Goal: Task Accomplishment & Management: Manage account settings

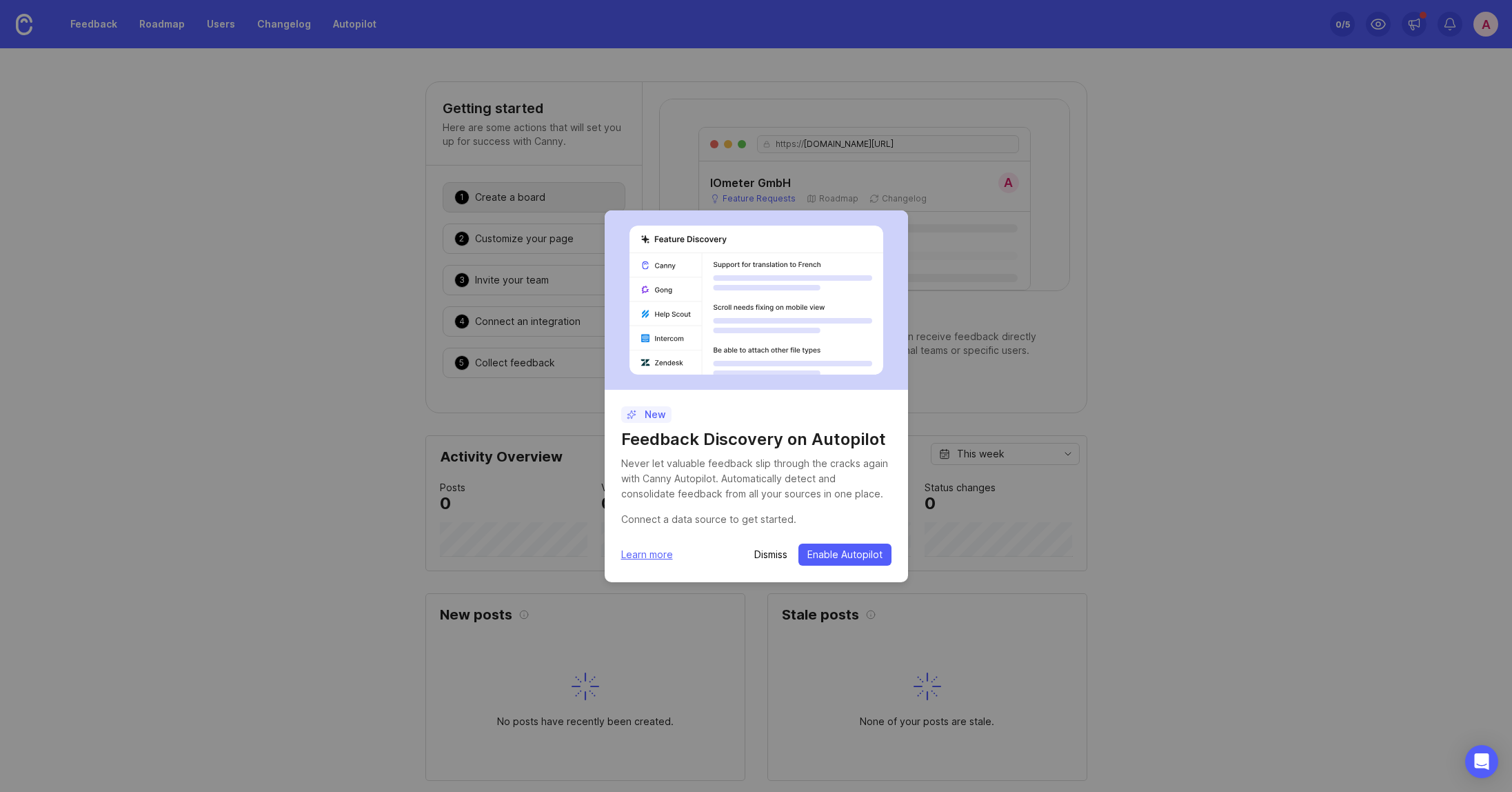
click at [767, 557] on p "Dismiss" at bounding box center [771, 554] width 33 height 14
click at [768, 556] on p "Dismiss" at bounding box center [771, 554] width 33 height 14
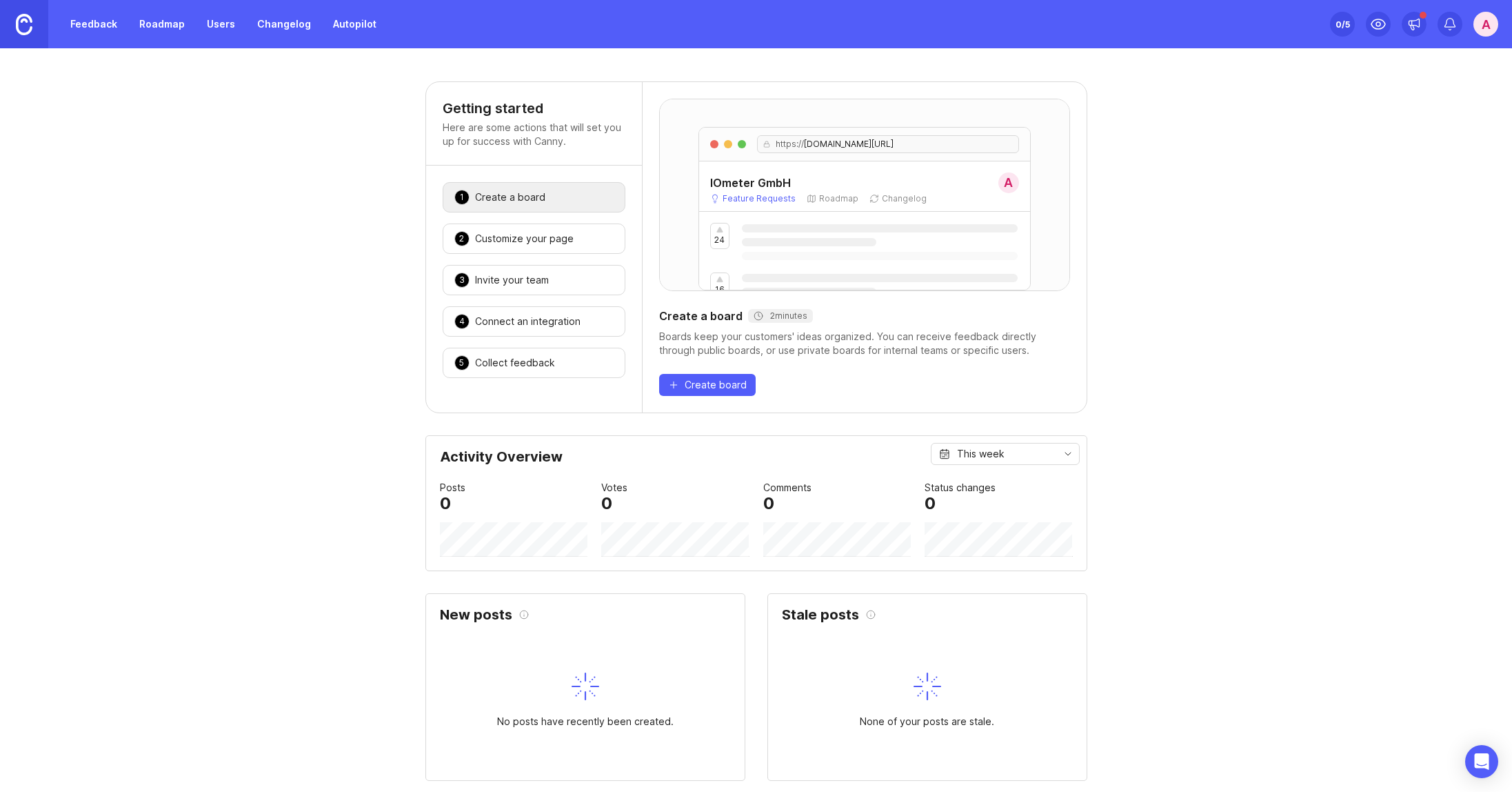
click at [690, 297] on div "https:// iometer.canny.io/feature-requests IOmeter GmbH A Feature Requests Road…" at bounding box center [864, 247] width 444 height 331
click at [724, 222] on div "24 16 12 10 7" at bounding box center [865, 341] width 331 height 259
click at [552, 192] on div "1 Create a board 🎉" at bounding box center [533, 197] width 183 height 31
click at [756, 156] on div "https:// iometer.canny.io/feature-requests" at bounding box center [865, 145] width 331 height 34
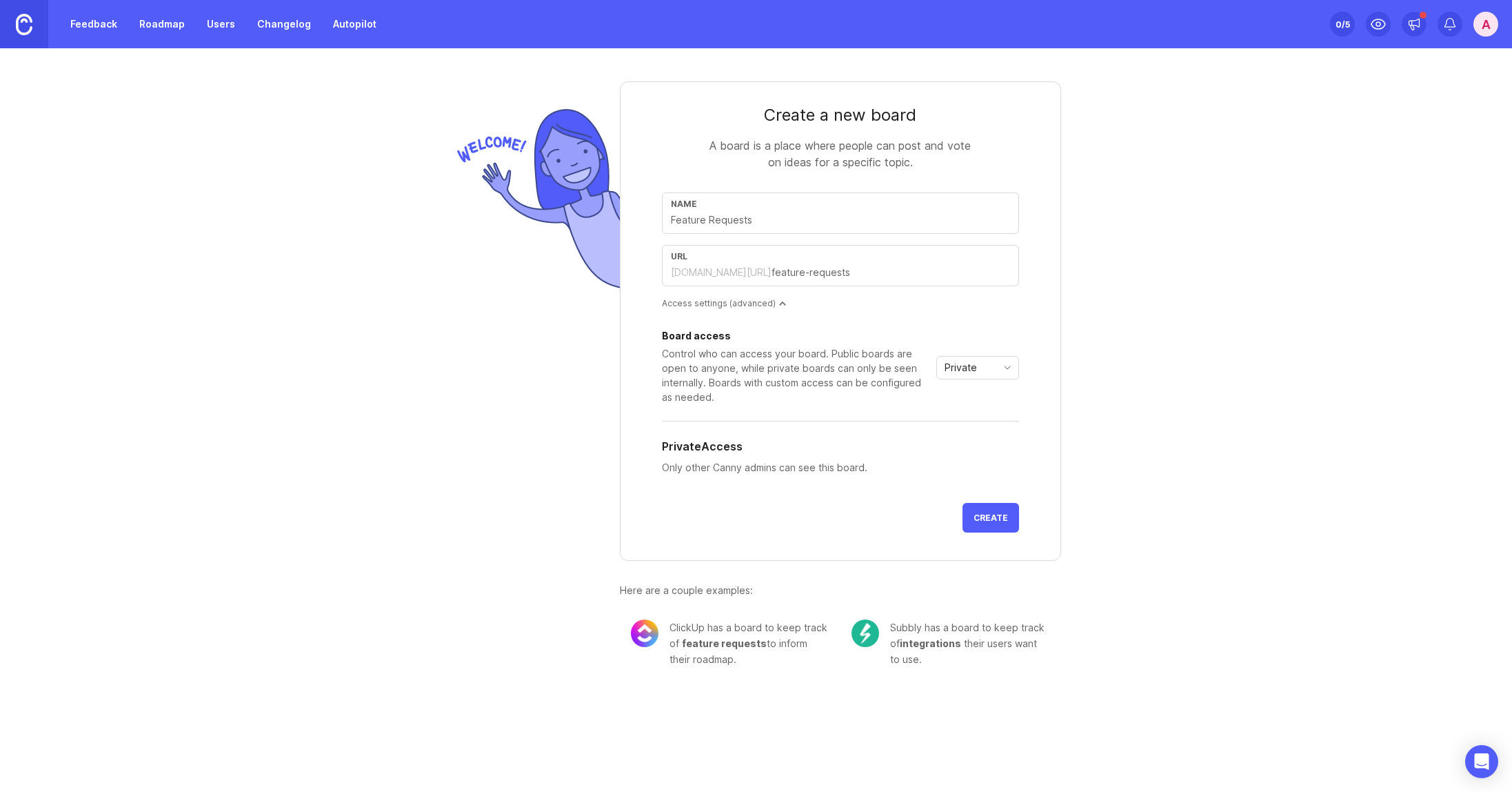
click at [743, 228] on div "Name" at bounding box center [840, 213] width 357 height 42
type input "I"
type input "i"
type input "IO"
type input "io"
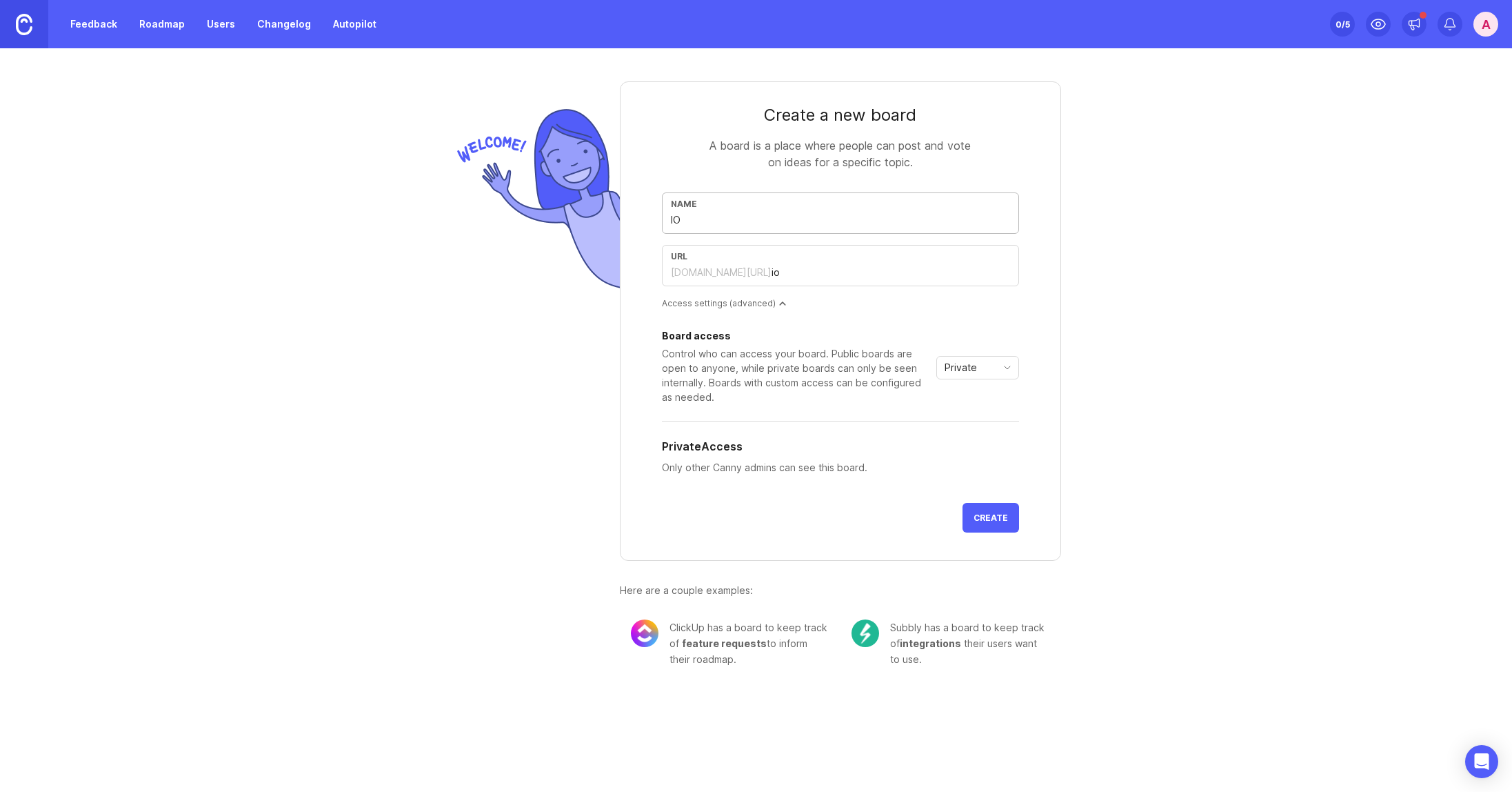
type input "IOm"
type input "iom"
type input "IOme"
type input "iome"
type input "IOmet"
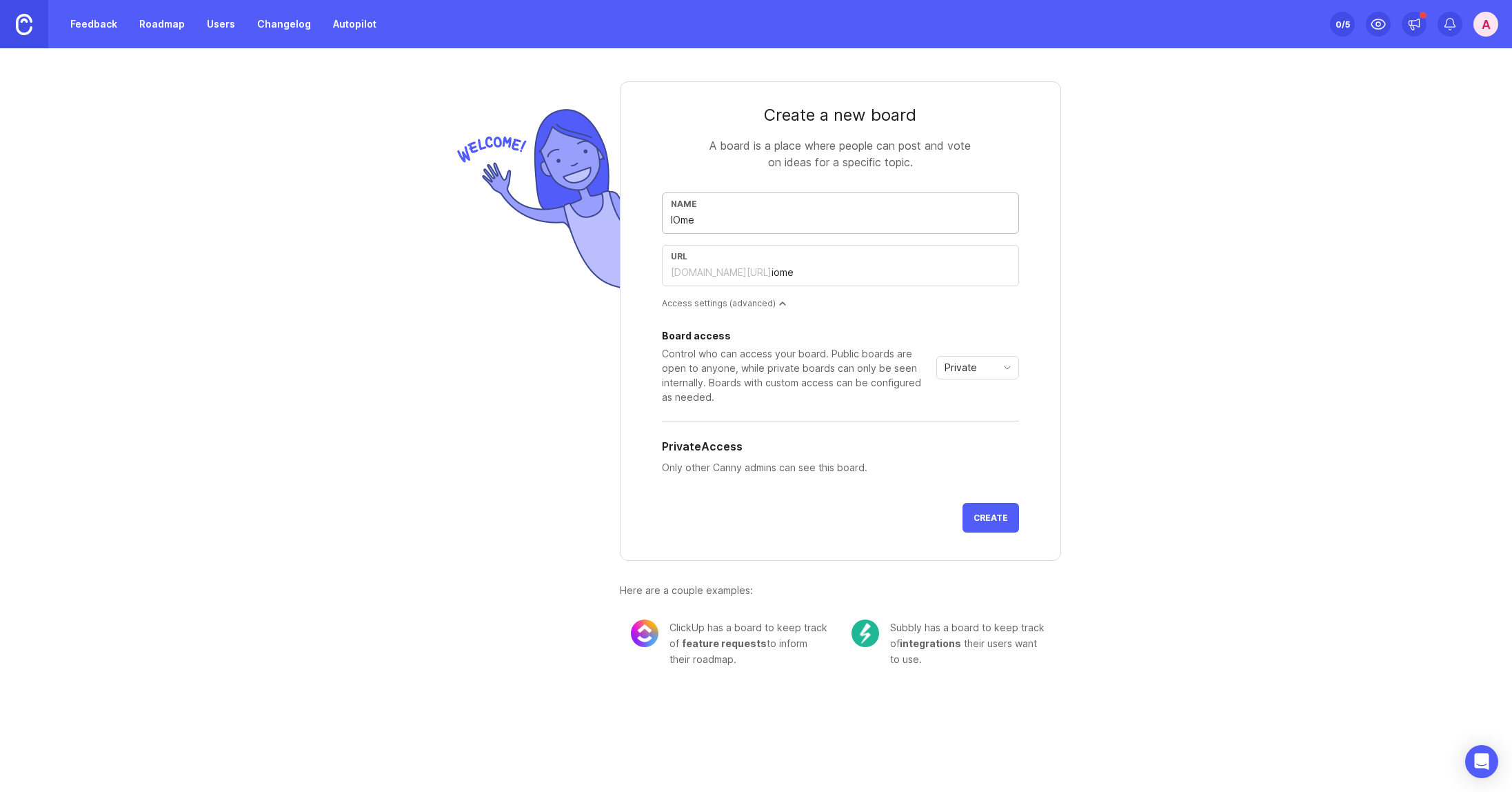
type input "iomet"
type input "IOmete"
type input "iomete"
type input "IOmeter"
type input "iometer"
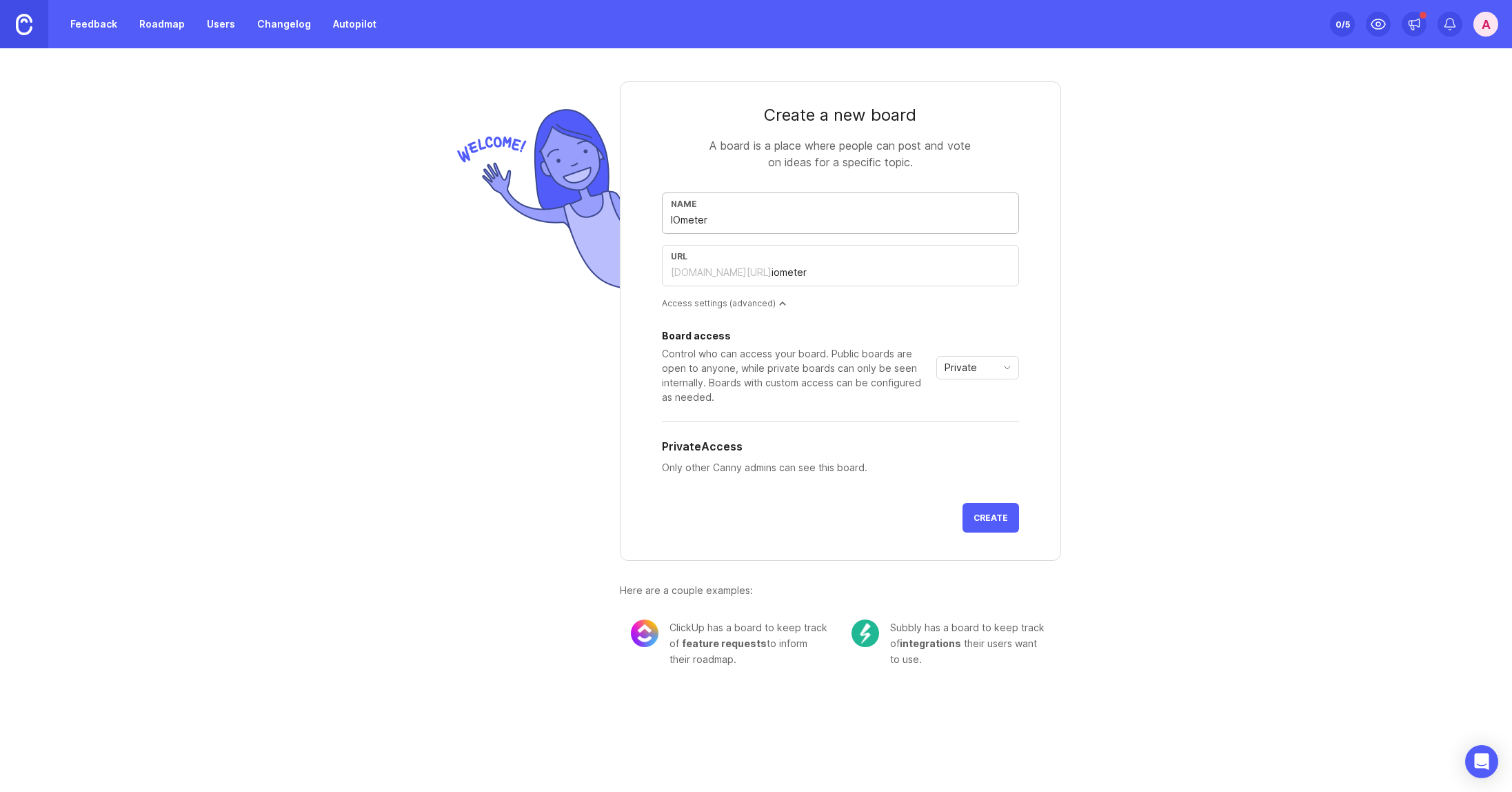
type input "IOmeter F"
type input "iometer-f"
type input "IOmeter Fe"
type input "iometer-fe"
type input "IOmeter Fea"
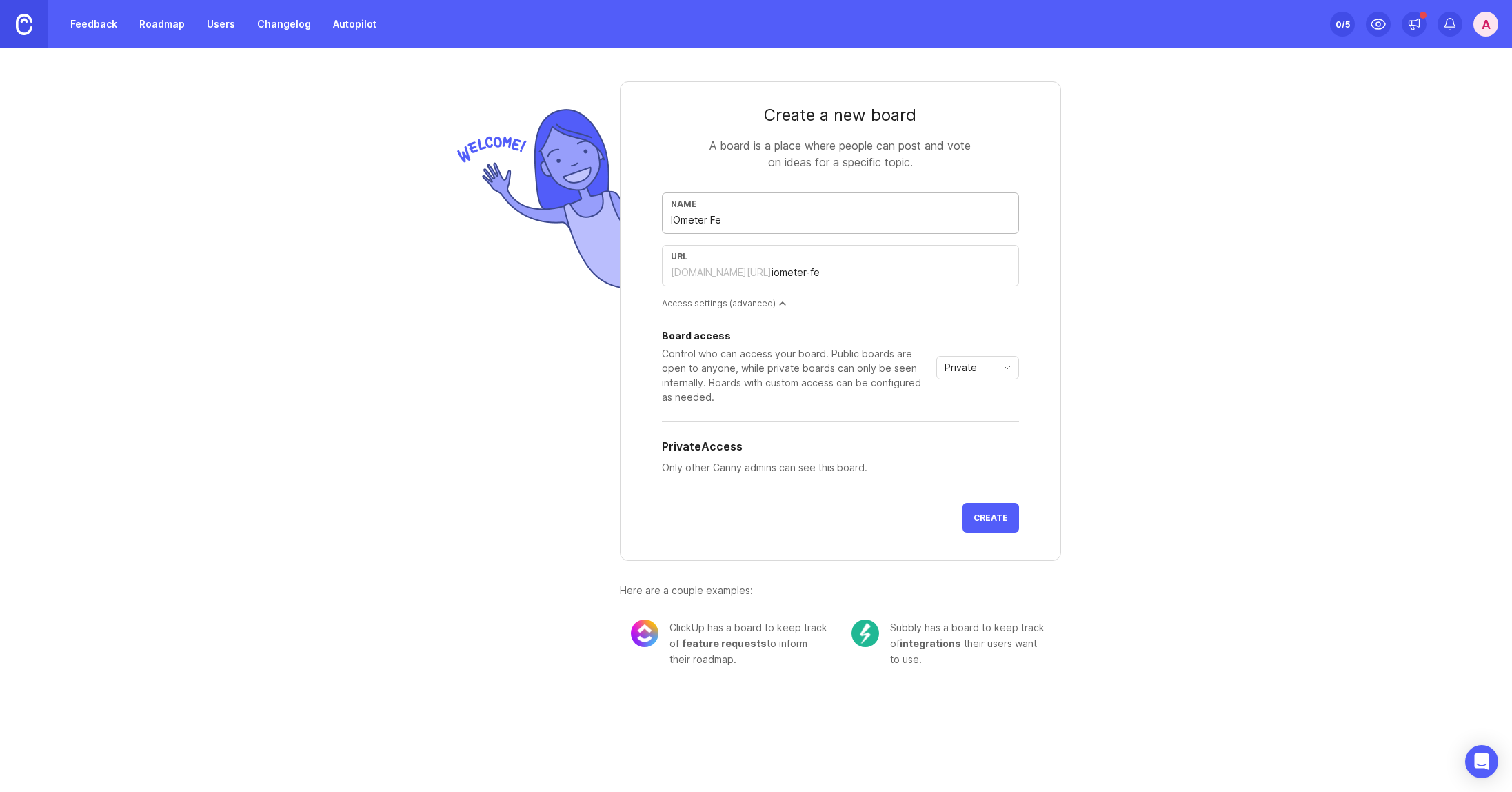
type input "iometer-fea"
type input "IOmeter Feat"
type input "iometer-feat"
type input "IOmeter Featu"
type input "iometer-featu"
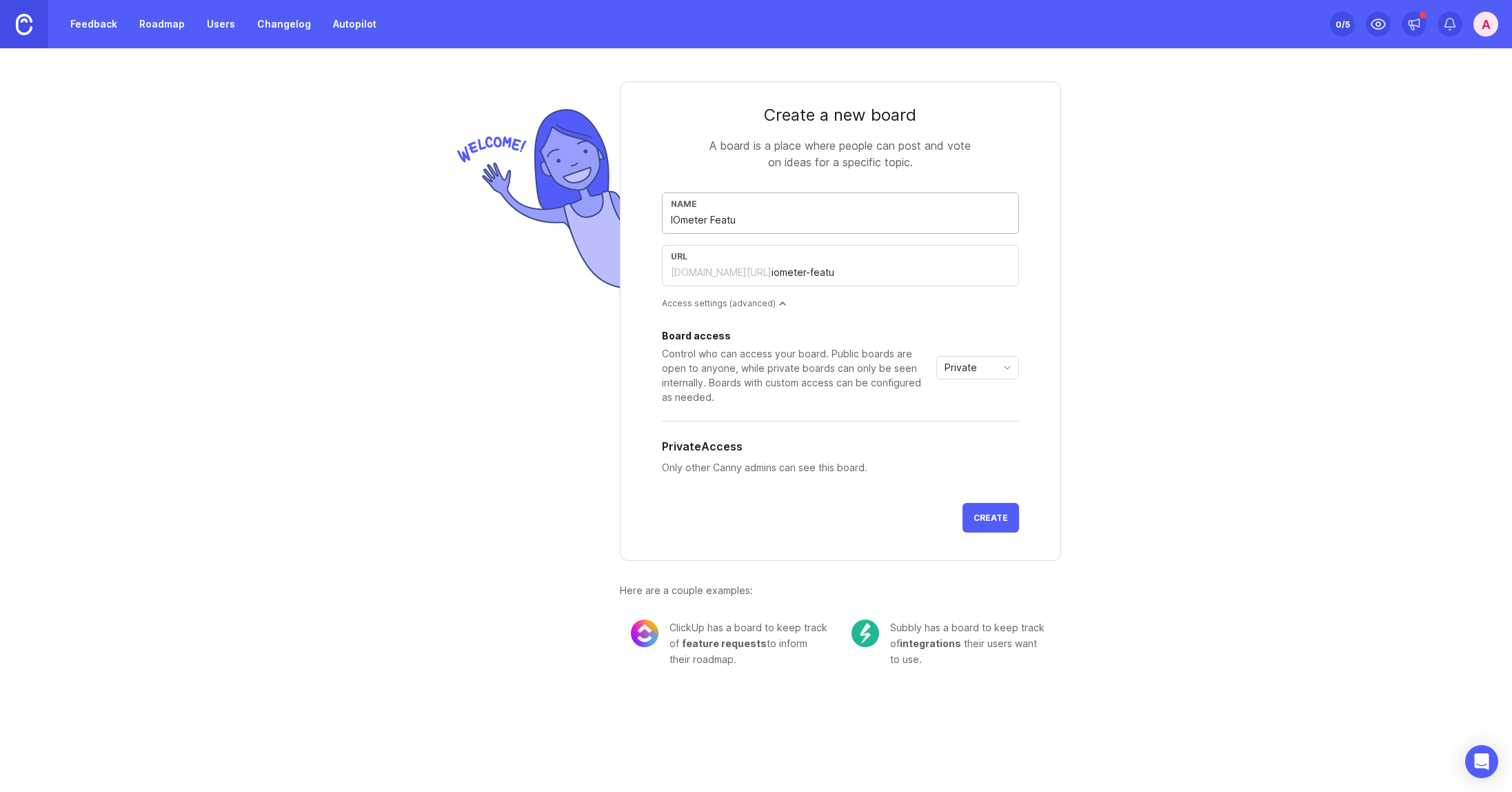
type input "IOmeter Featur"
type input "iometer-featur"
type input "IOmeter Feature"
type input "iometer-feature"
type input "IOmeter Feature R"
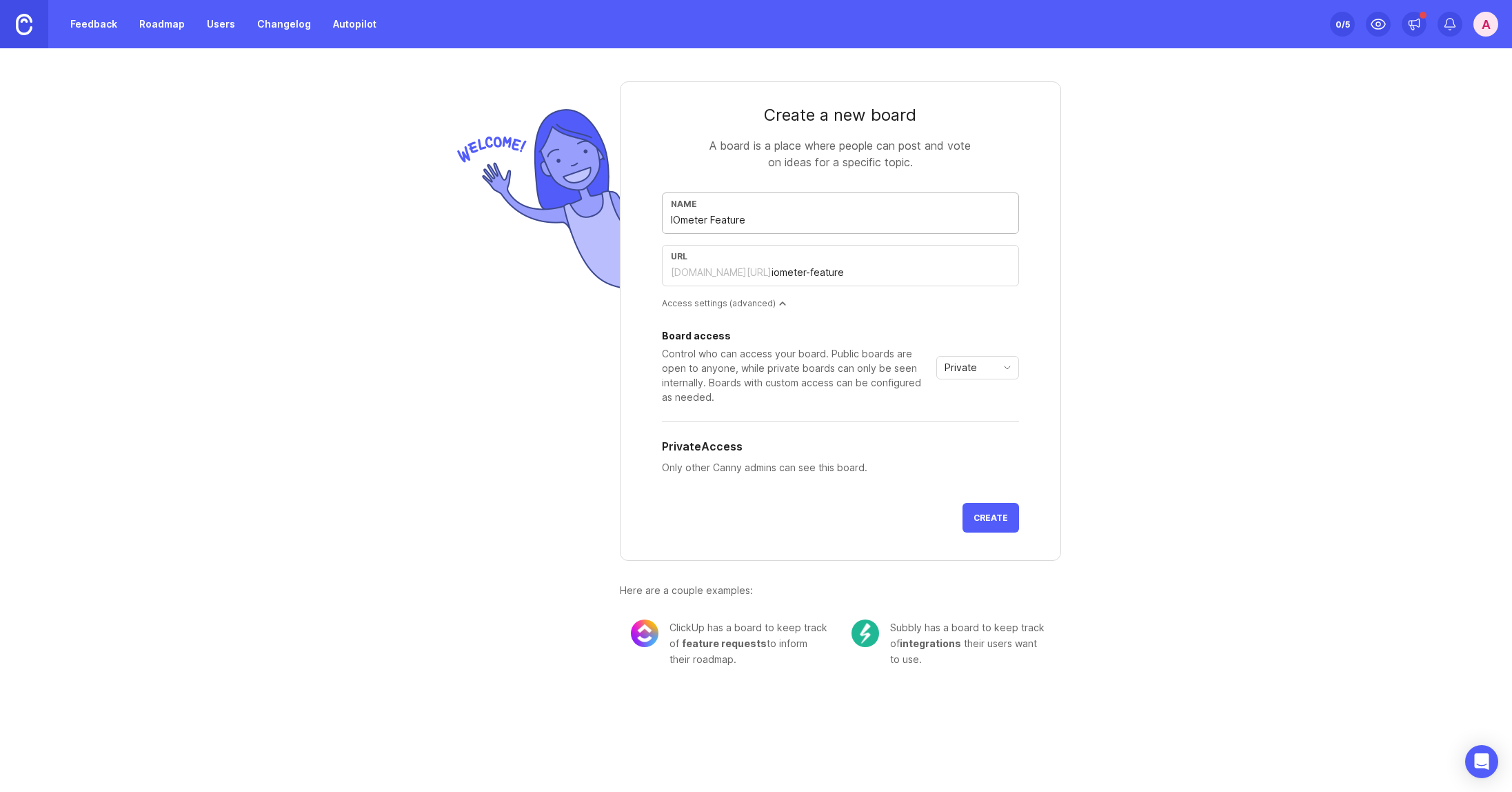
type input "iometer-feature-r"
type input "IOmeter Feature Re"
type input "iometer-feature-re"
type input "IOmeter Feature Req"
type input "iometer-feature-req"
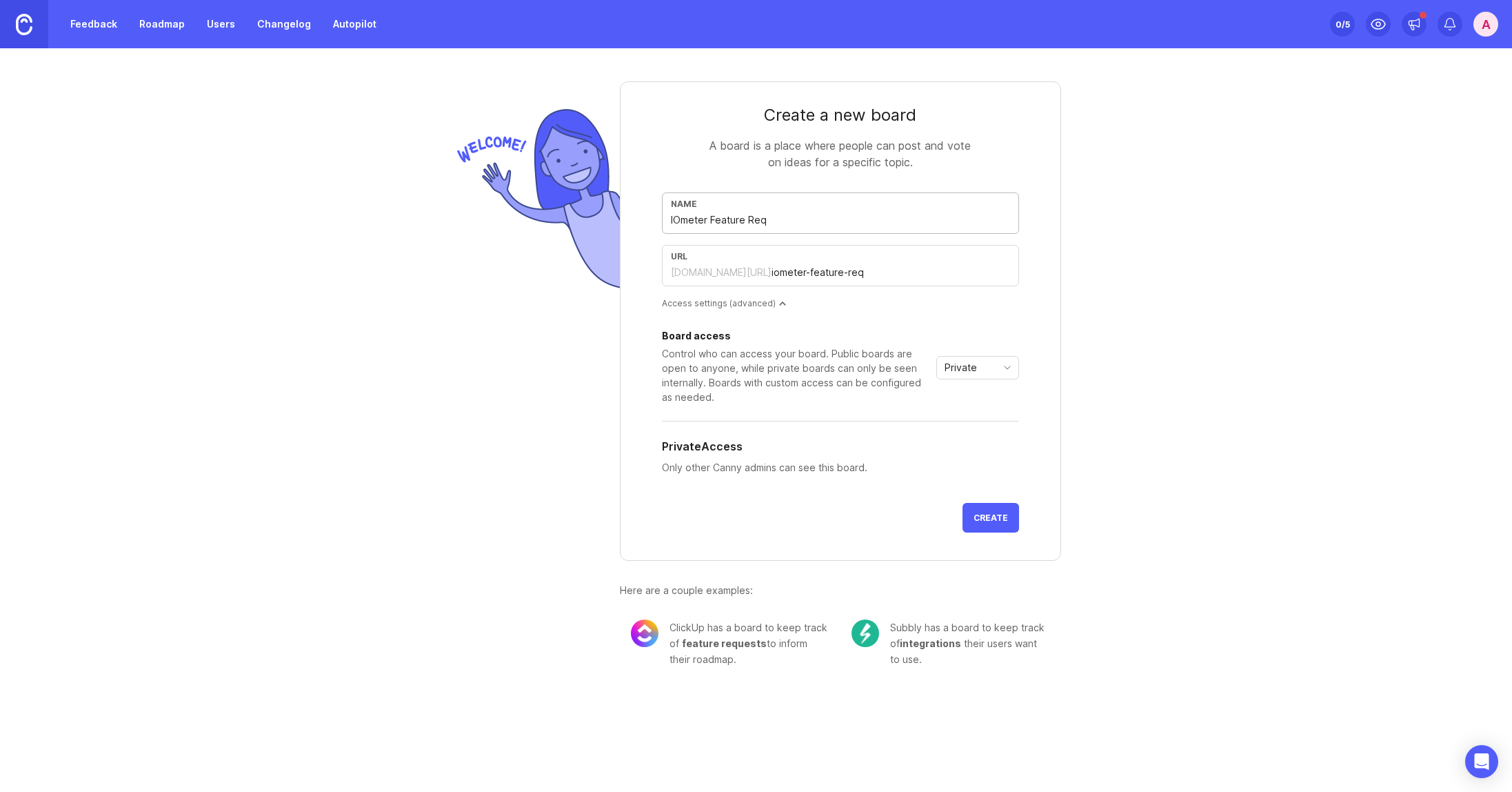
type input "IOmeter Feature Requ"
type input "iometer-feature-requ"
type input "IOmeter Feature Reque"
type input "iometer-feature-reque"
type input "IOmeter Feature Reques"
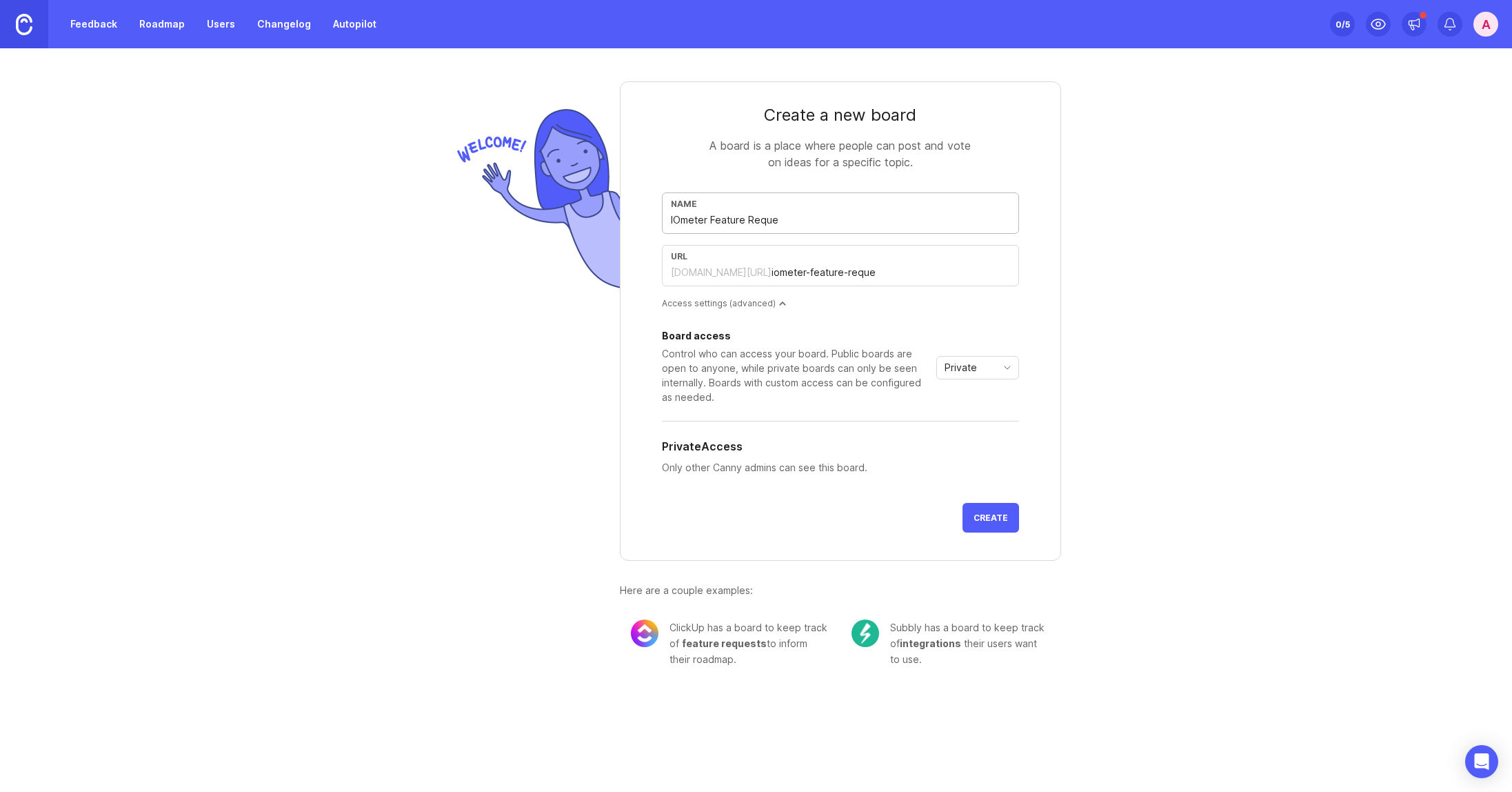
type input "iometer-feature-reques"
type input "IOmeter Feature Request"
type input "iometer-feature-request"
type input "IOmeter Feature Requests"
type input "iometer-feature-requests"
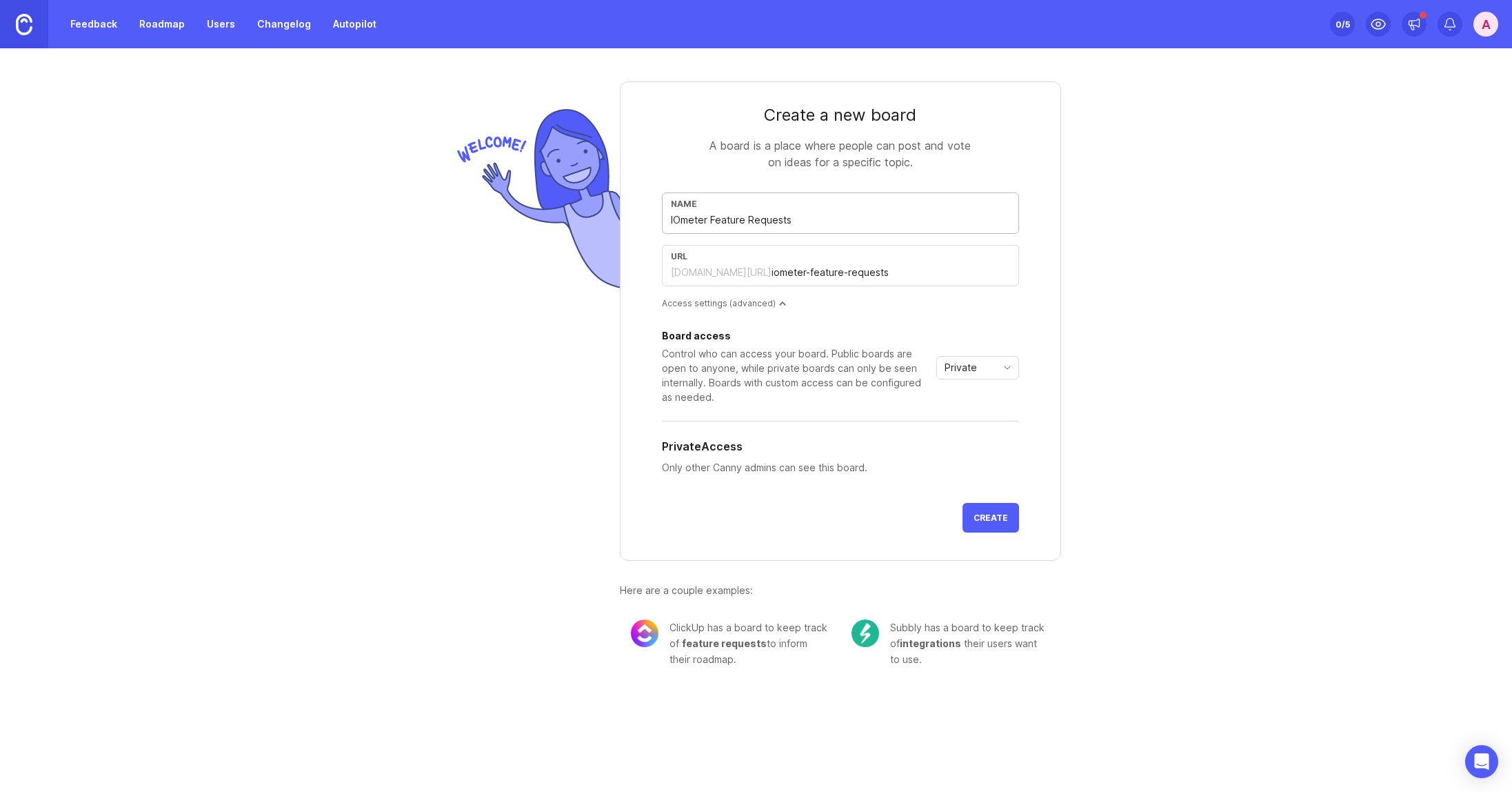
type input "IOmeter Feature Request"
type input "iometer-feature-request"
type input "F"
type input "f"
type input "Fe"
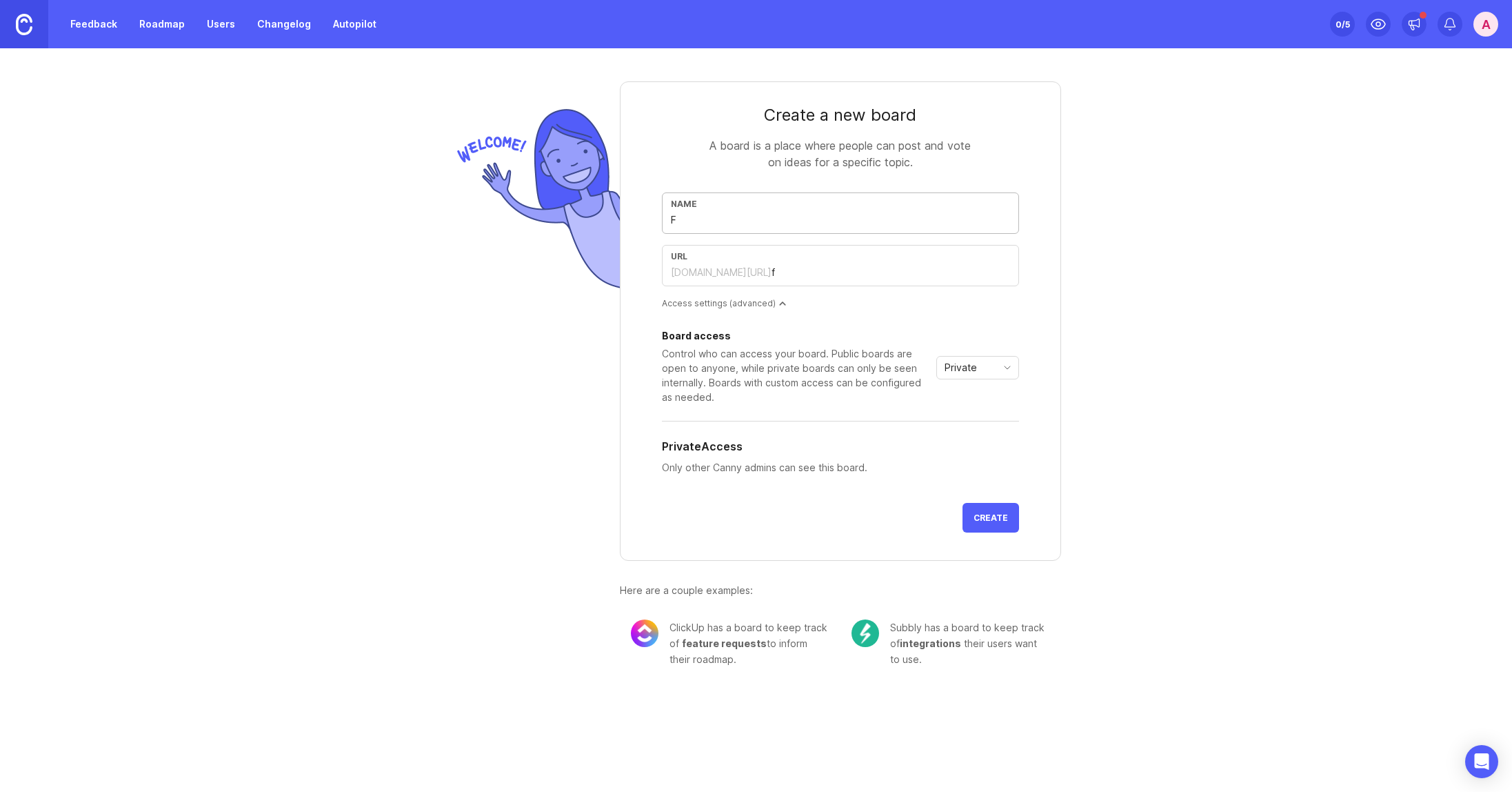
type input "fe"
type input "Fea"
type input "fea"
type input "Feat"
type input "feat"
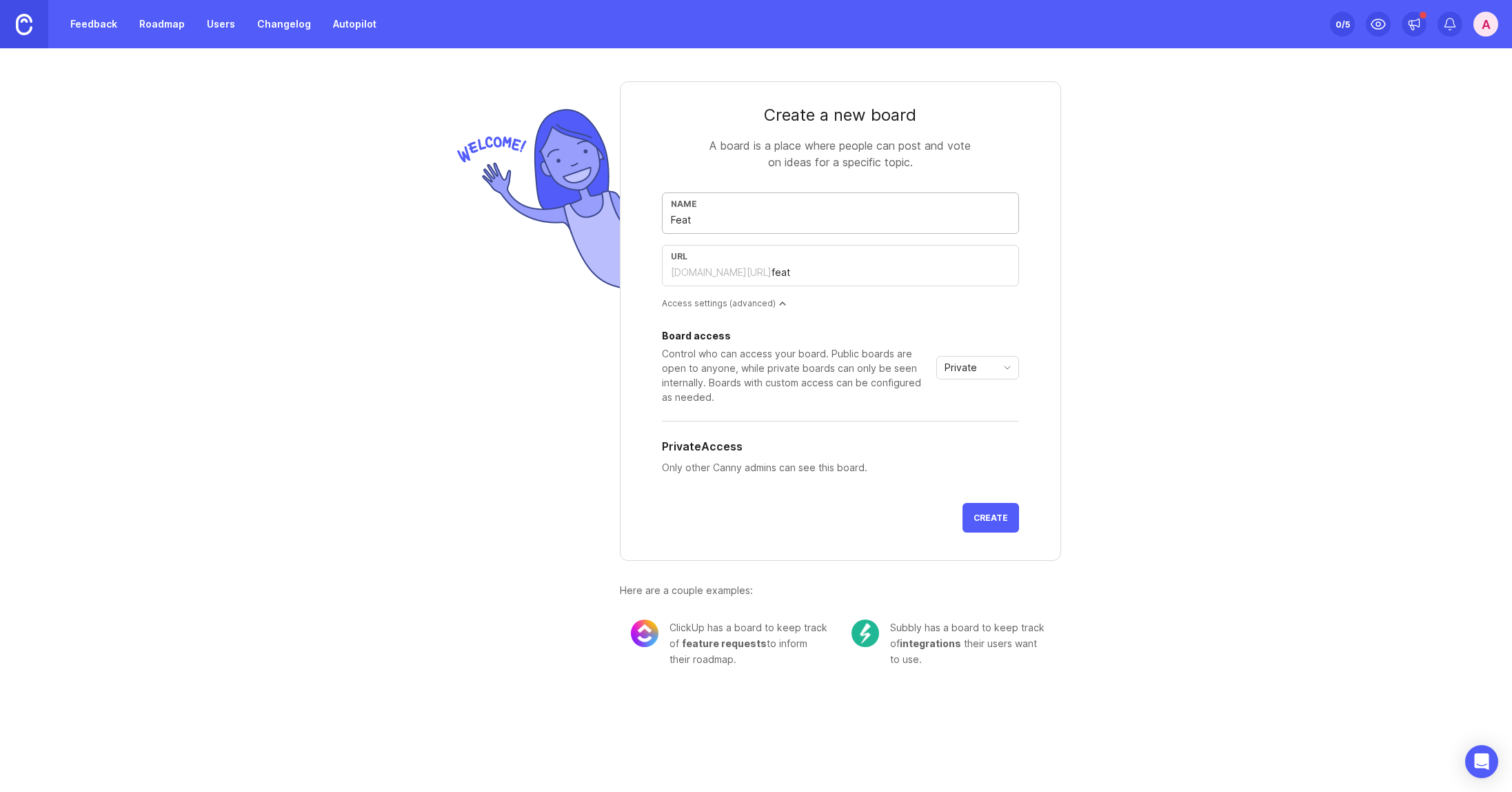
type input "Featu"
type input "featu"
type input "Featur"
type input "featur"
type input "Feature"
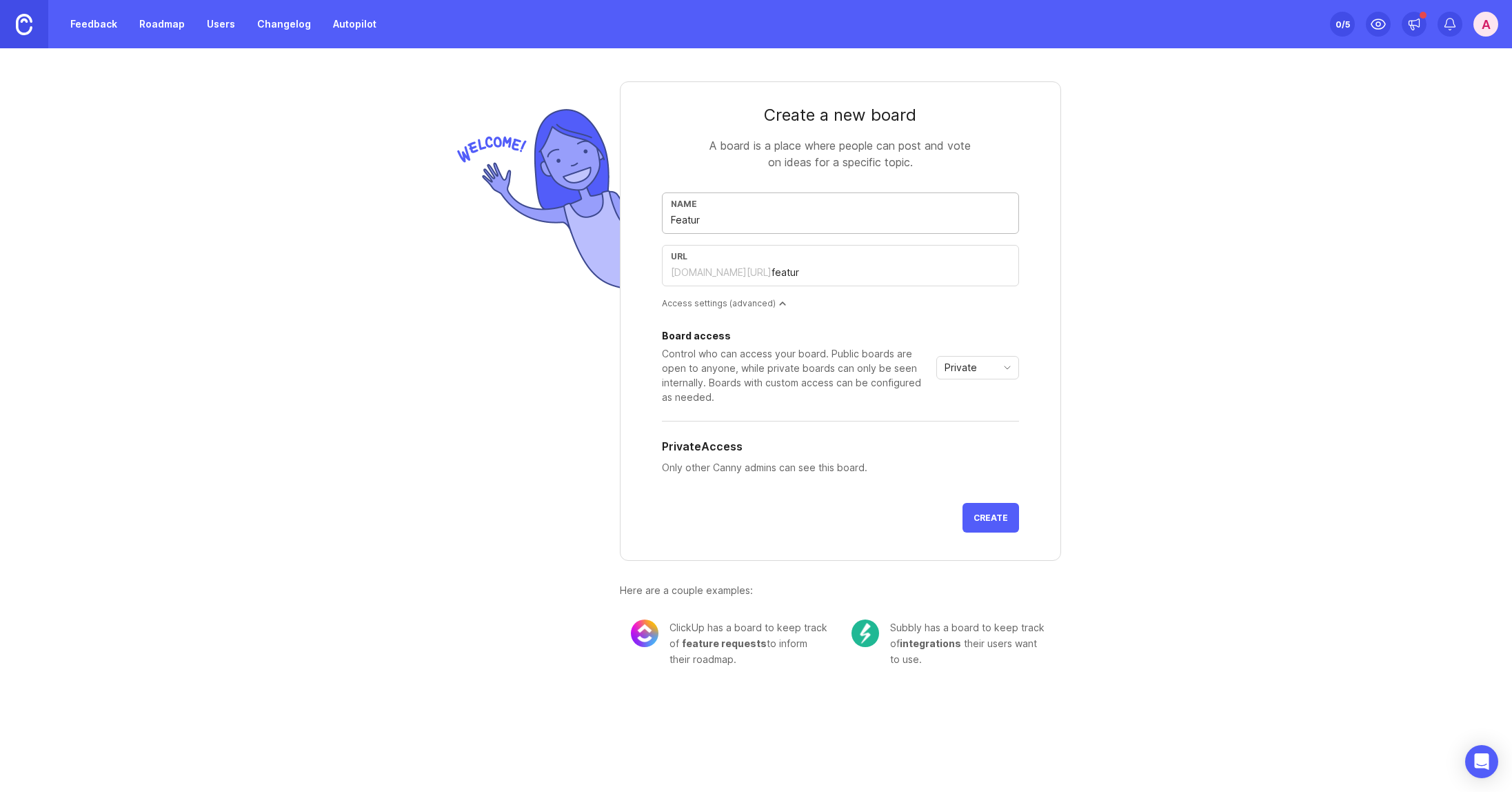
type input "feature"
type input "Feature W"
type input "feature-w"
type input "Feature Wü"
type input "feature-wu"
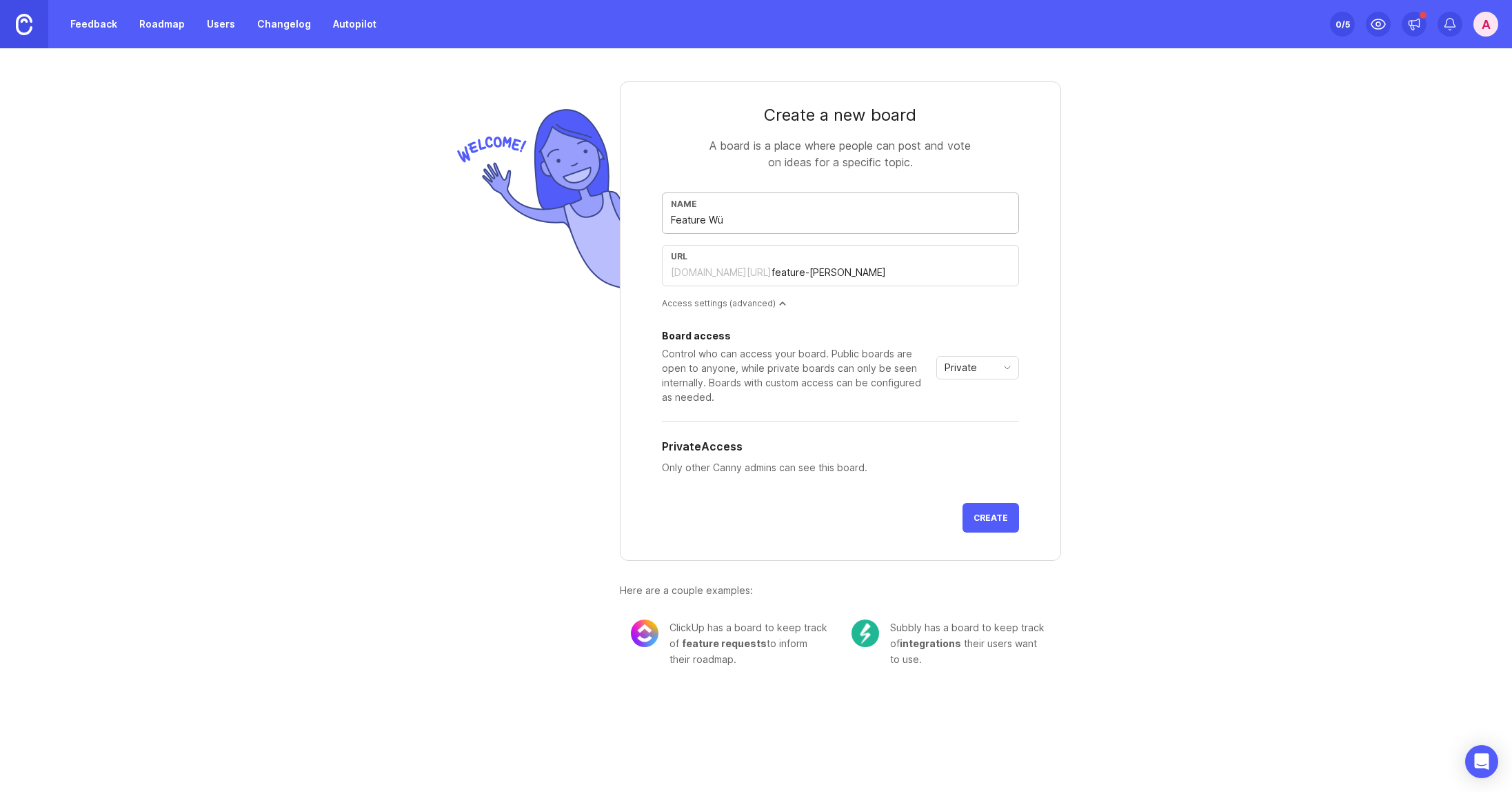
type input "Feature Wün"
type input "feature-wun"
type input "Feature Wüns"
type input "feature-wuns"
type input "Feature Wünsc"
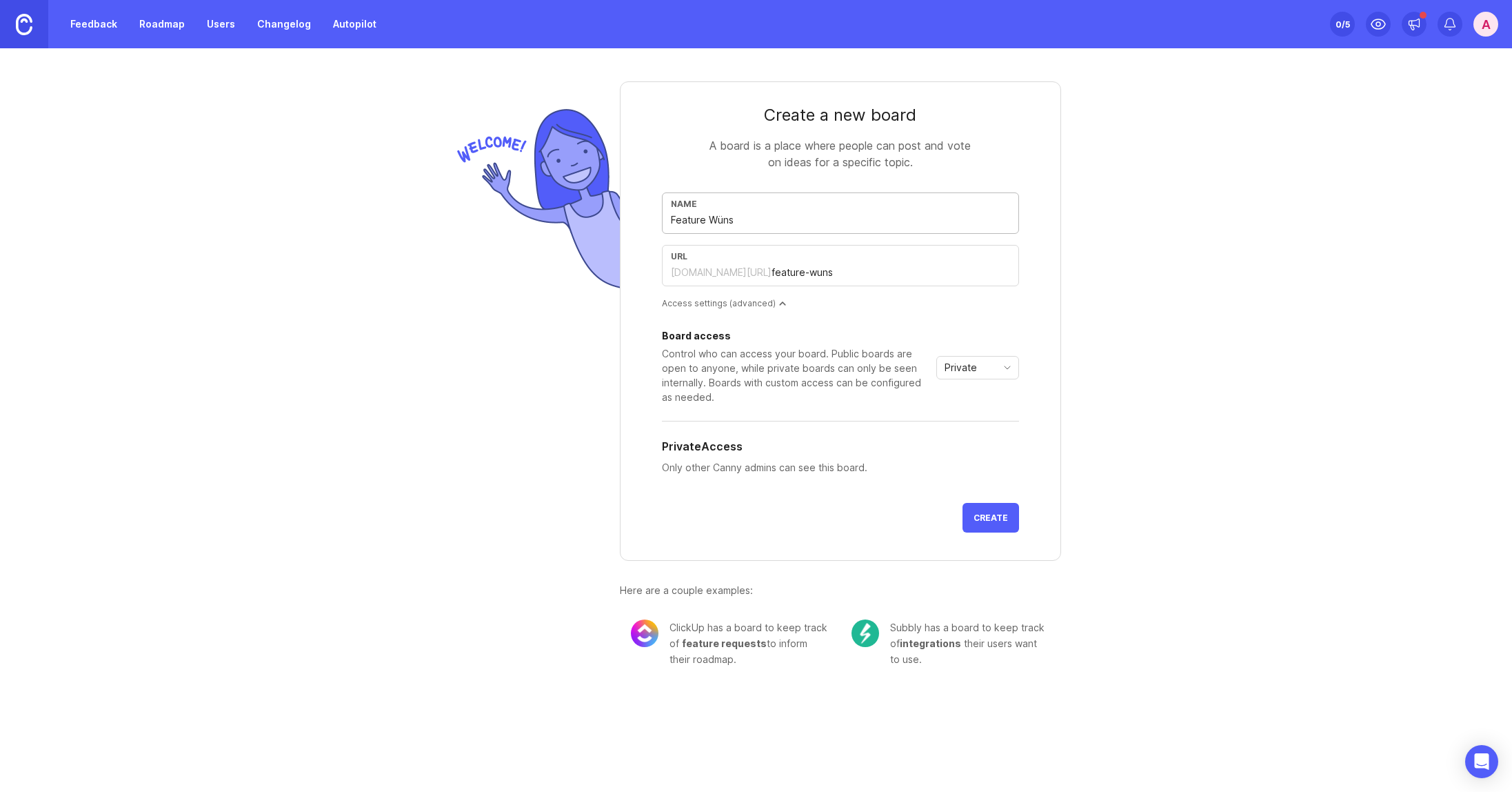
type input "feature-wunsc"
type input "Feature Wünsch"
type input "feature-wunsch"
type input "Feature Wünsche"
type input "feature-wunsche"
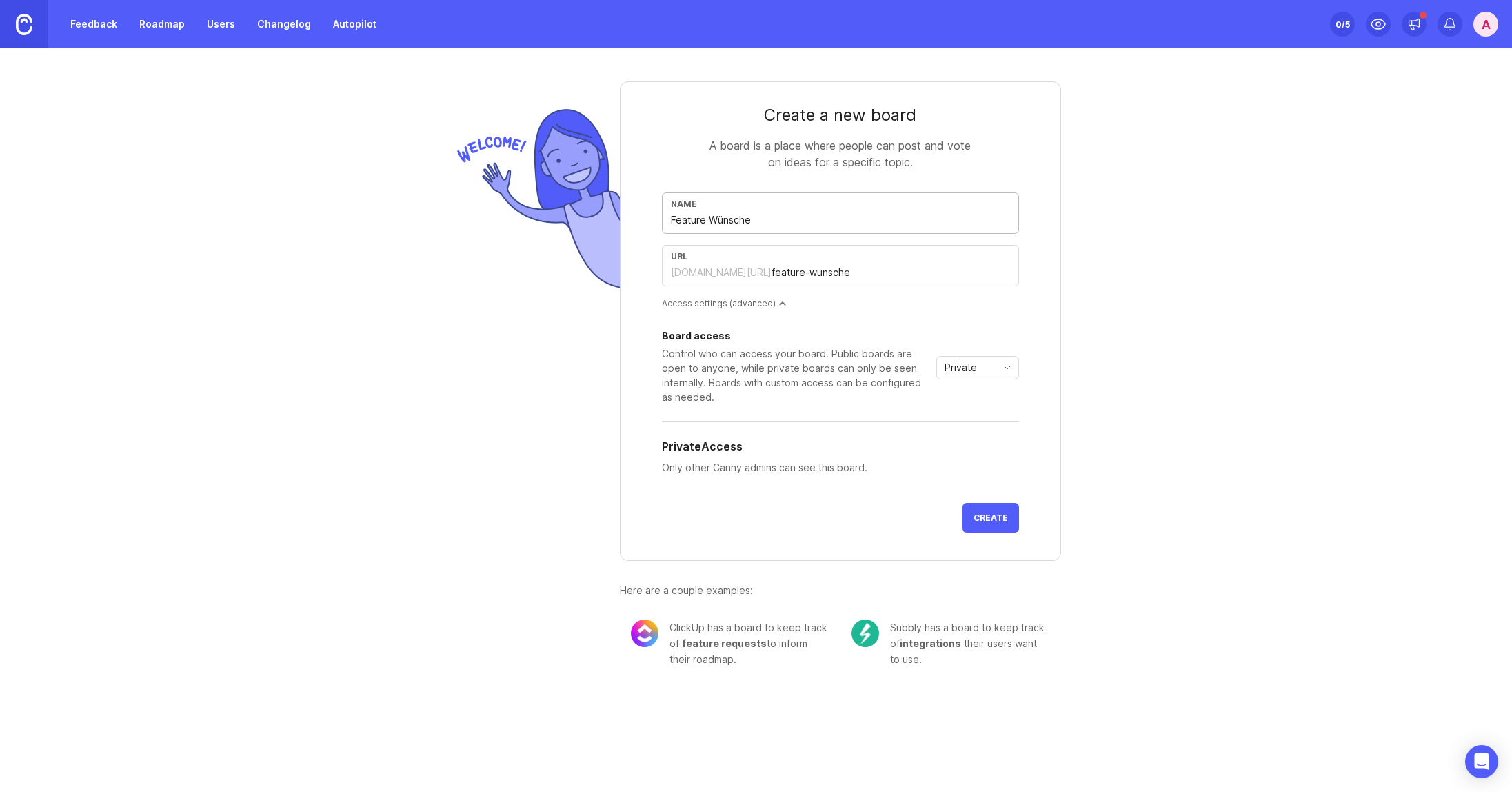
drag, startPoint x: 811, startPoint y: 220, endPoint x: 629, endPoint y: 188, distance: 184.8
click at [635, 190] on form "Create a new board A board is a place where people can post and vote on ideas f…" at bounding box center [840, 321] width 441 height 479
type input "f"
type input "="
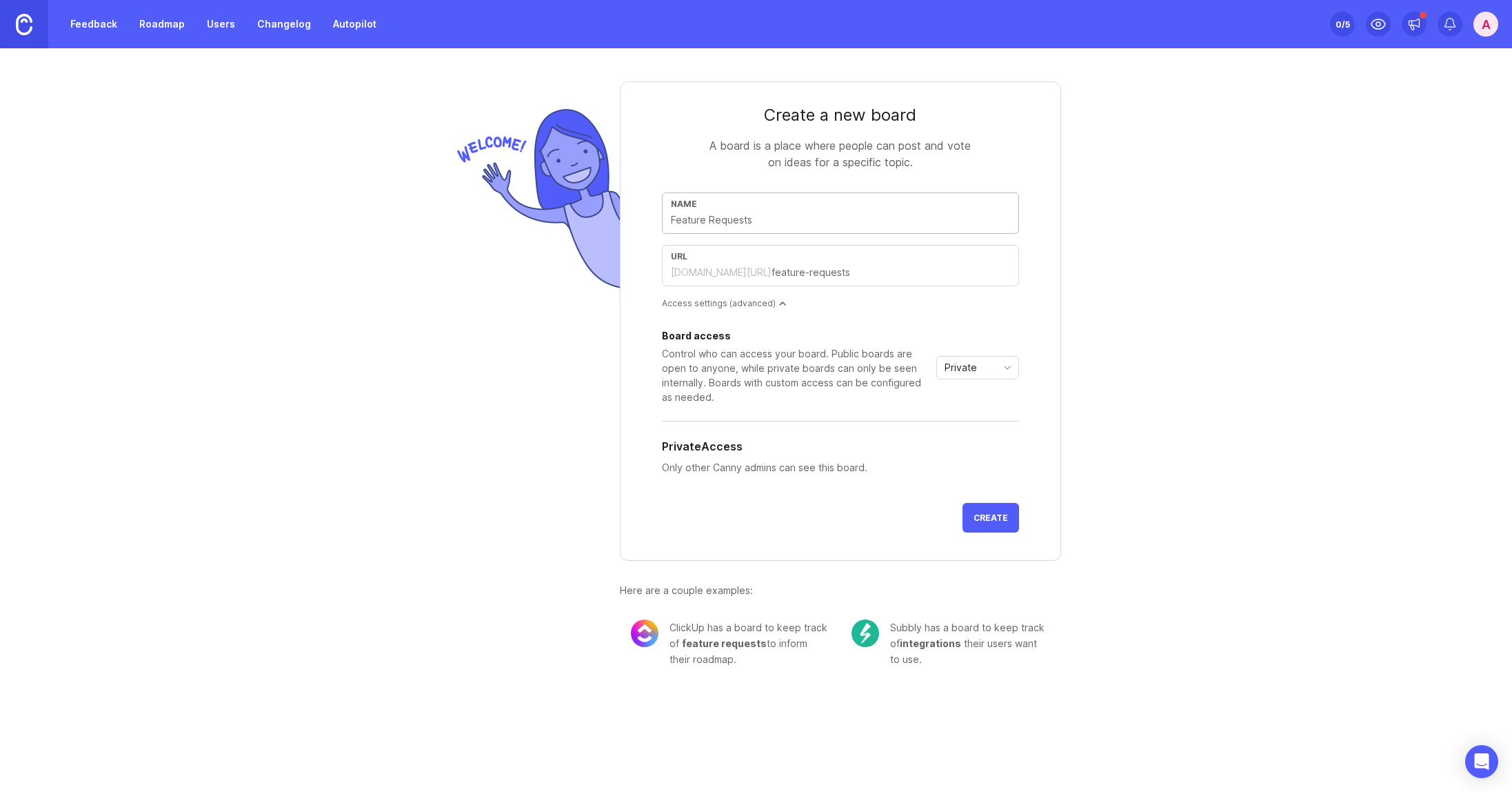
type input "F"
type input "f"
type input "Fe"
type input "fe"
type input "Fea"
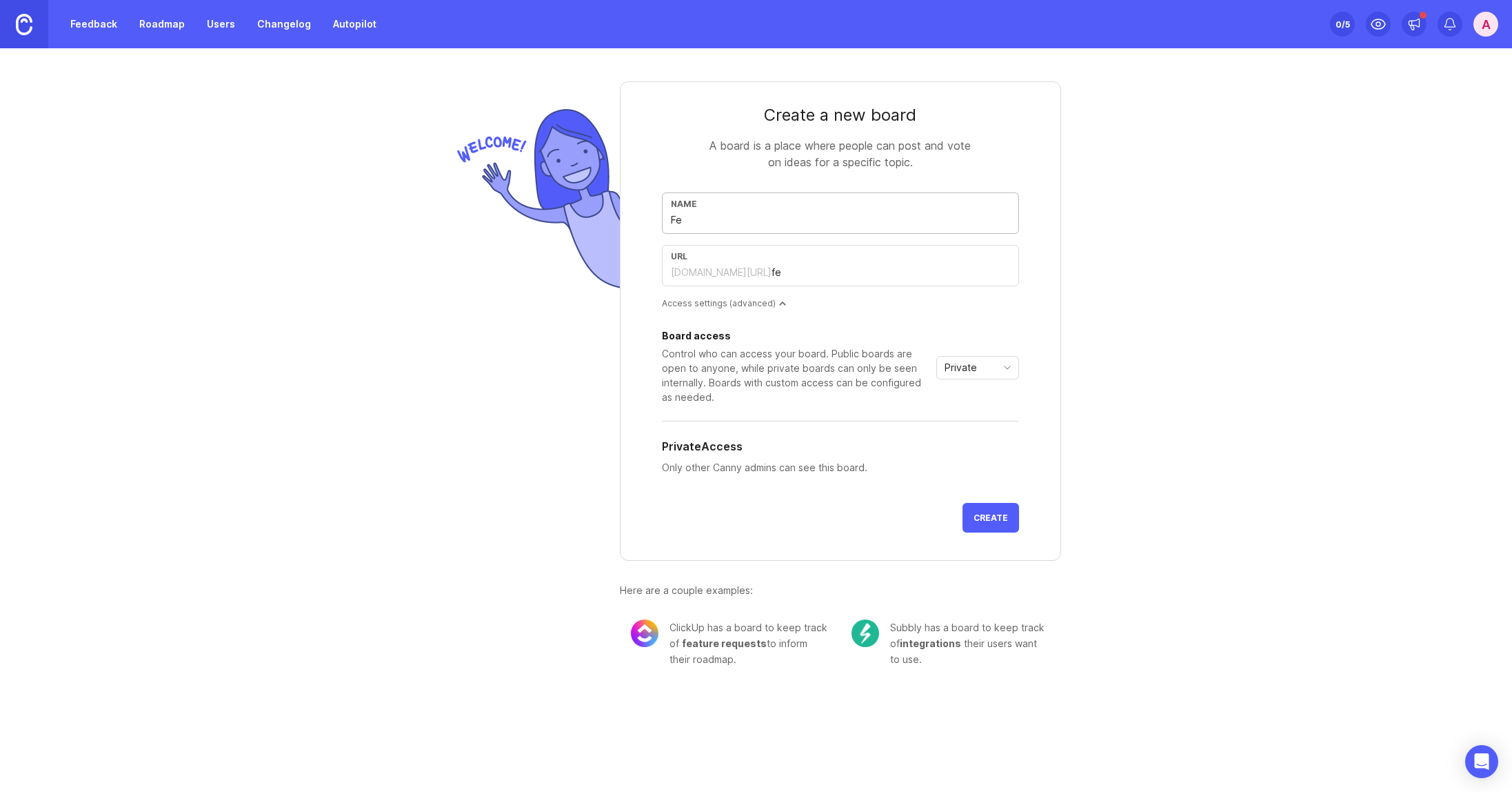
type input "fea"
type input "Feat"
type input "feat"
type input "Featu"
type input "featu"
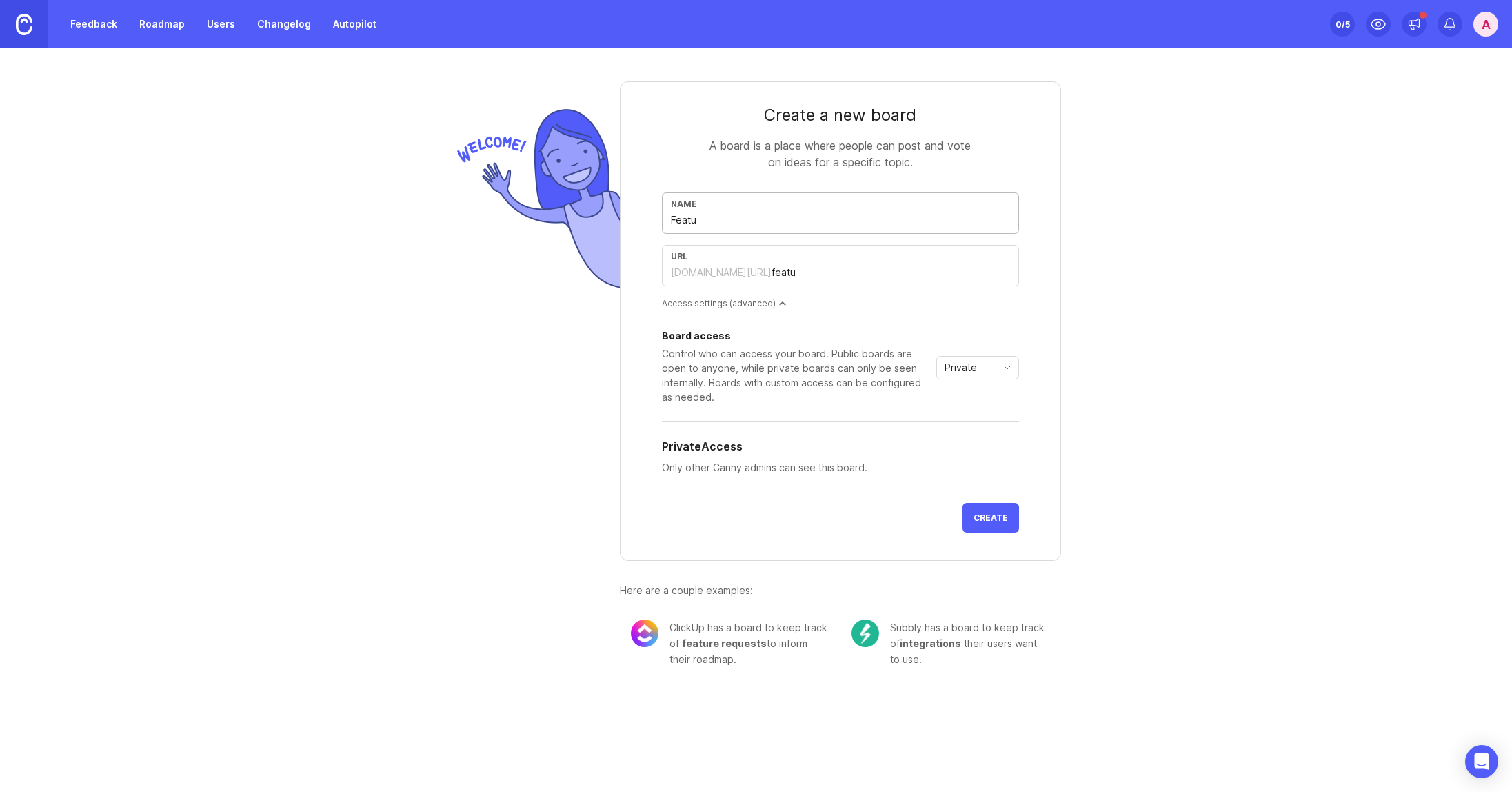
type input "Featur"
type input "featur"
type input "Feature"
type input "feature"
type input "Feature R"
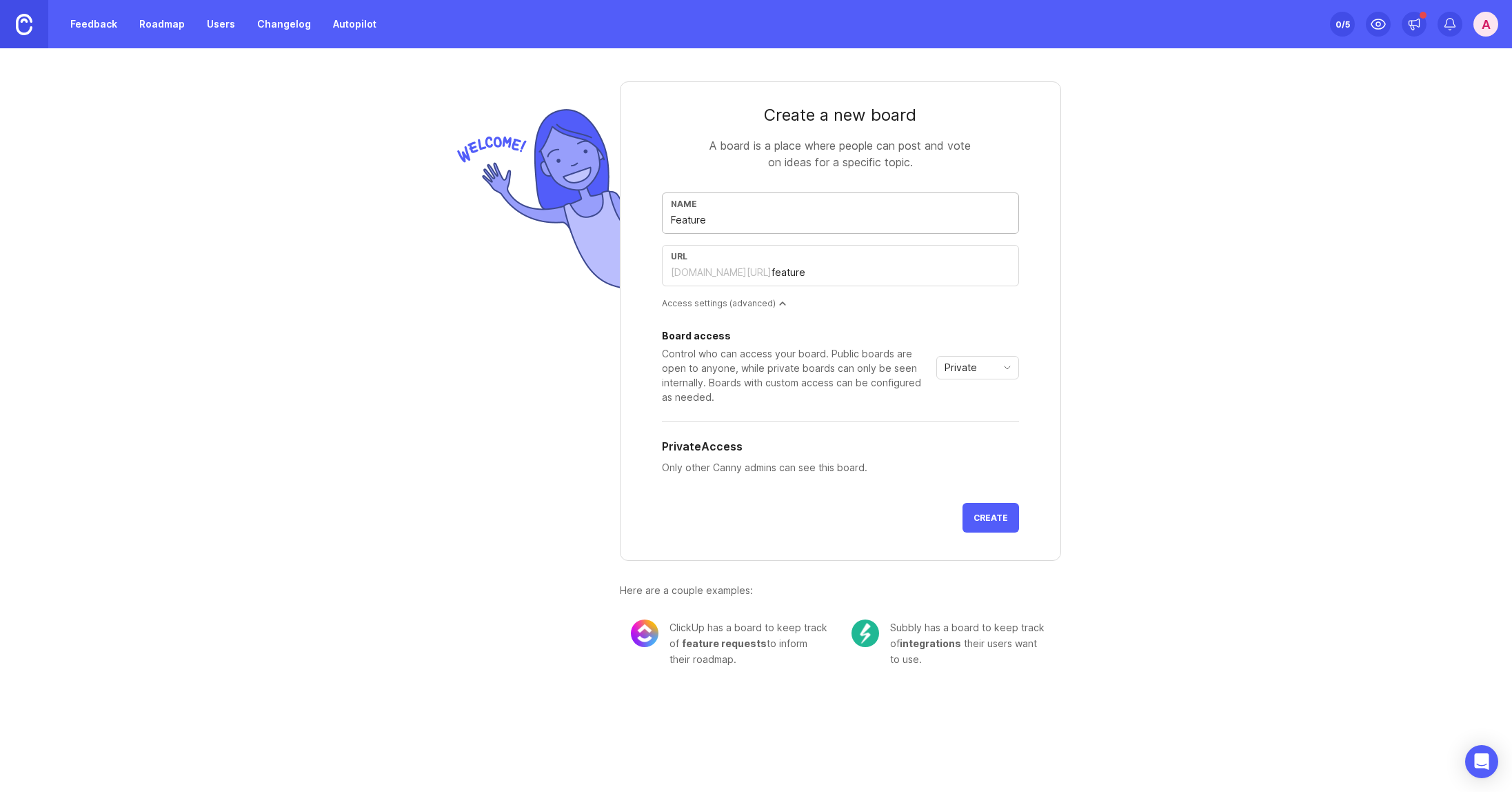
type input "feature-r"
type input "Feature Re"
type input "feature-re"
type input "Feature Req"
type input "feature-req"
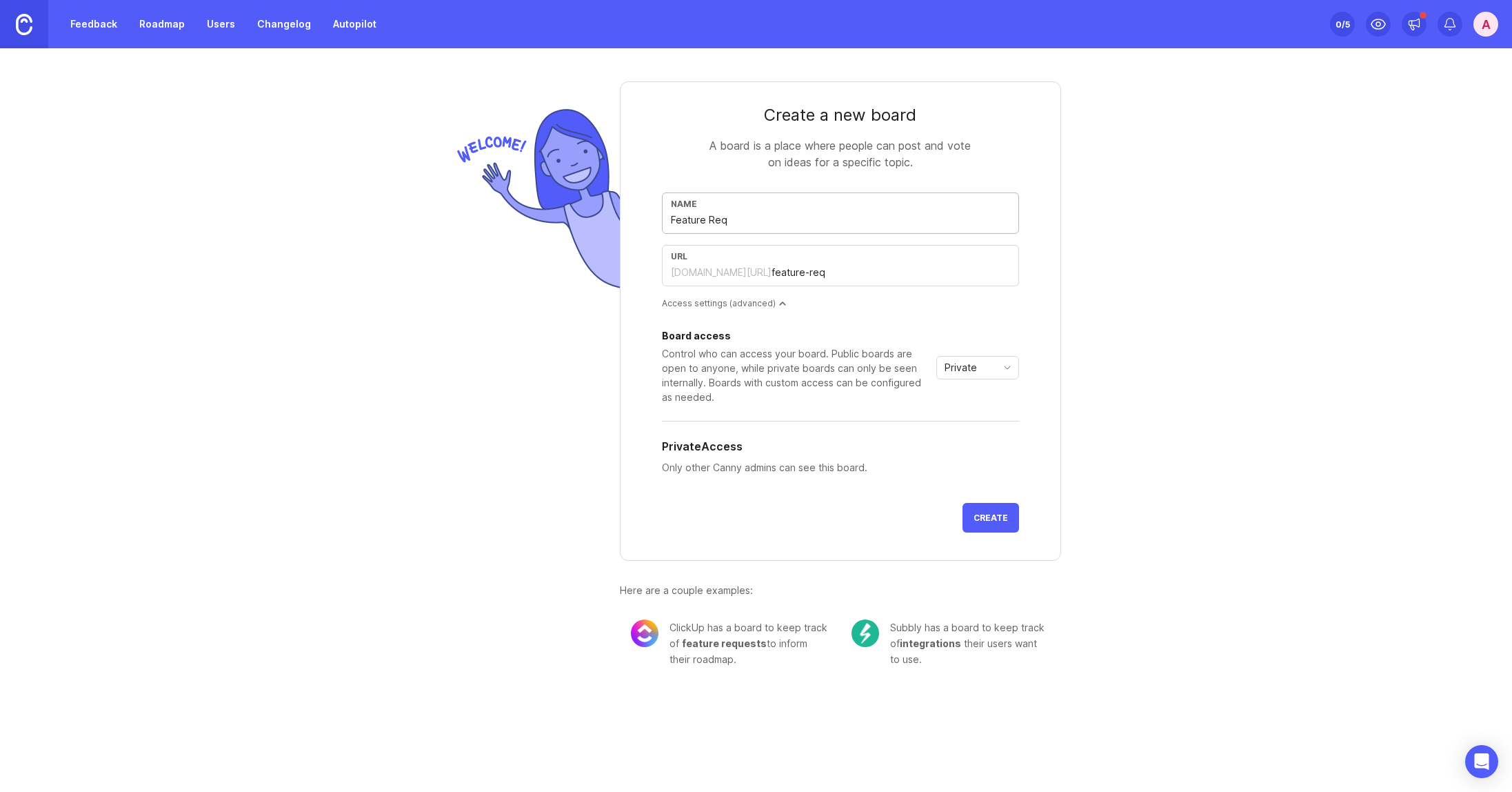
type input "Feature Requ"
type input "feature-requ"
type input "Feature Reque"
type input "feature-reque"
type input "Feature Reques"
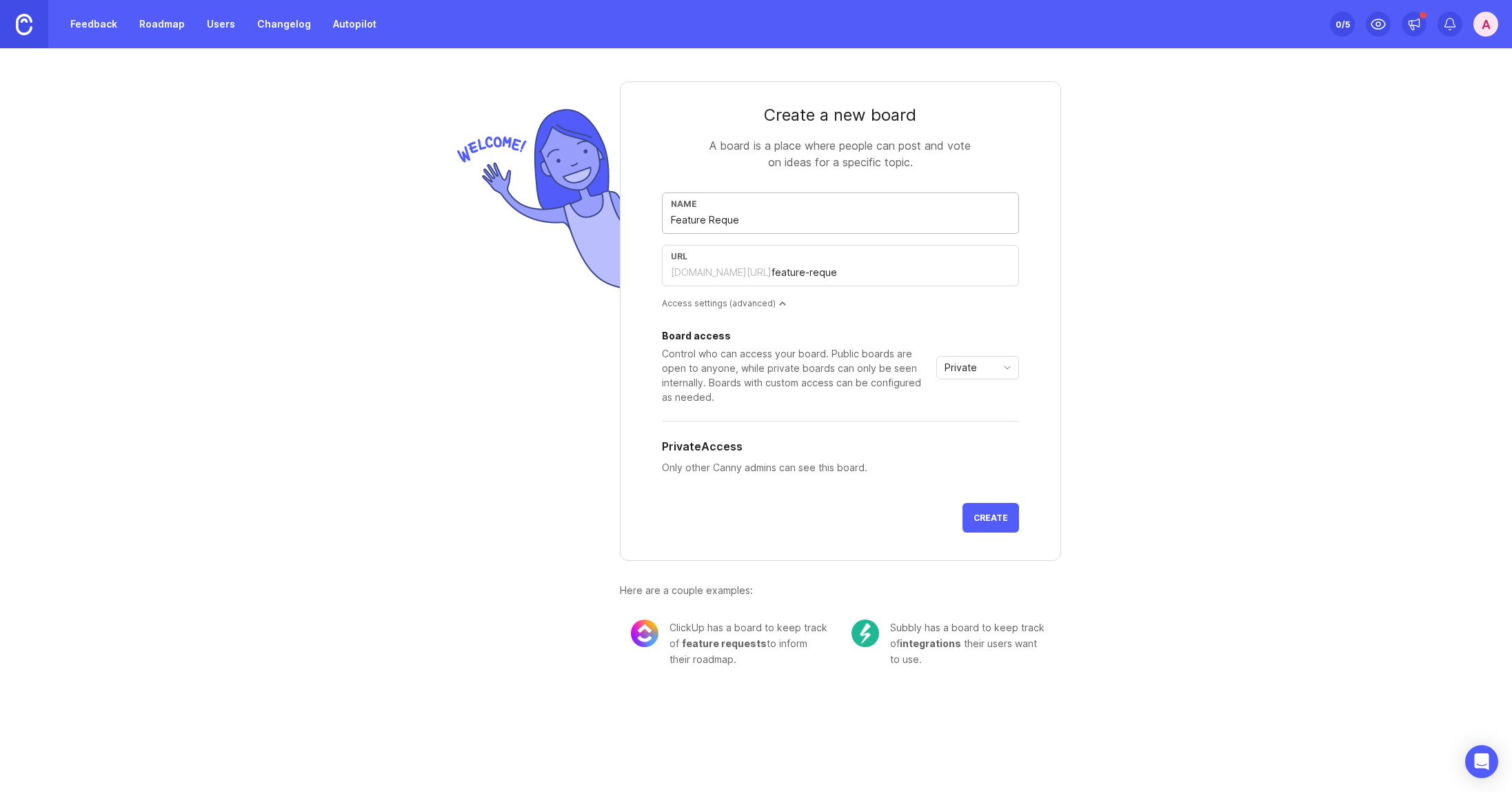
type input "feature-reques"
type input "Feature Request"
type input "feature-request"
type input "Feature Requests"
type input "feature-requests"
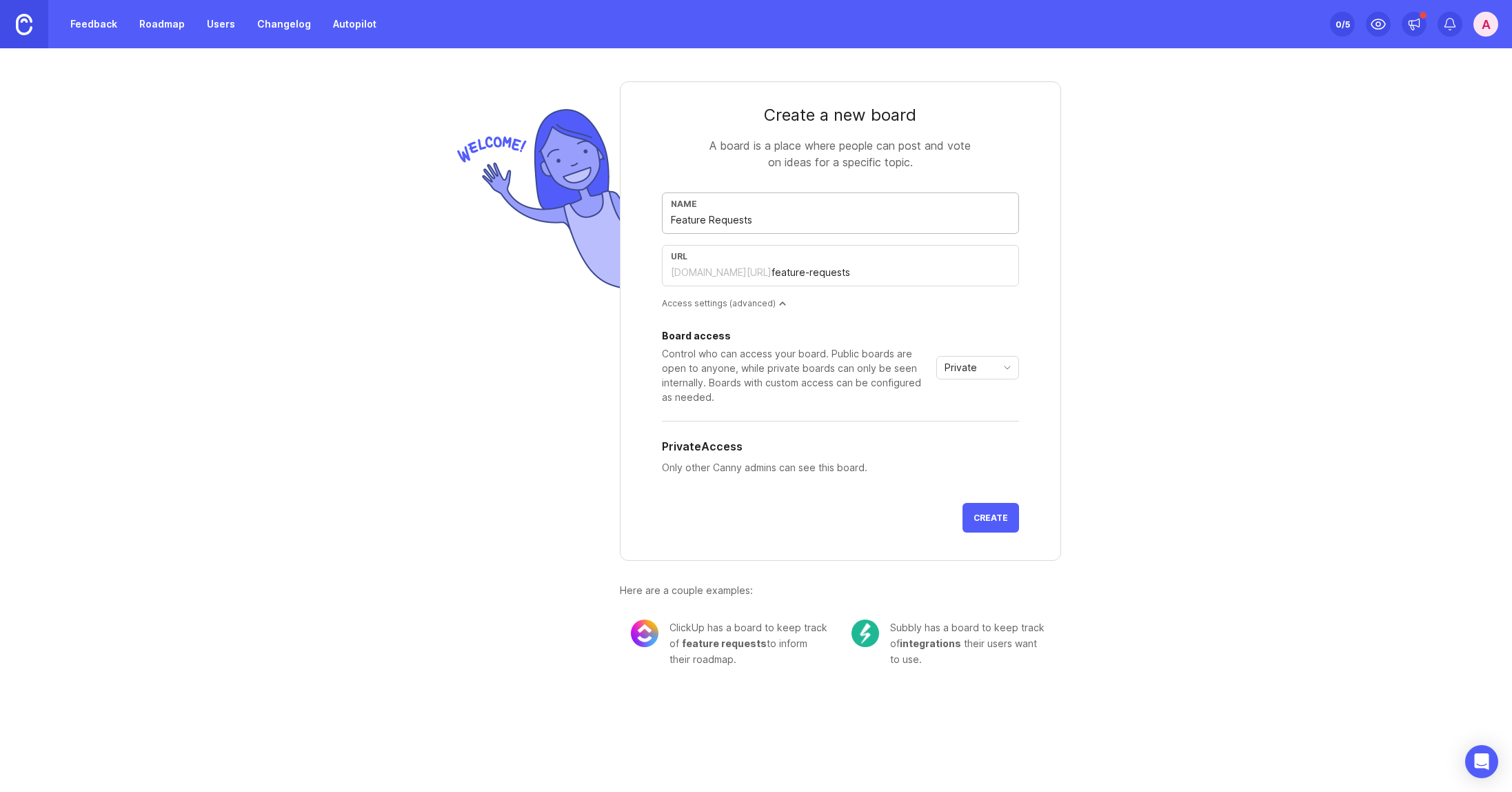
type input "Feature Requests"
click at [984, 368] on div "Private" at bounding box center [966, 368] width 59 height 22
click at [998, 417] on li "Public" at bounding box center [977, 417] width 81 height 23
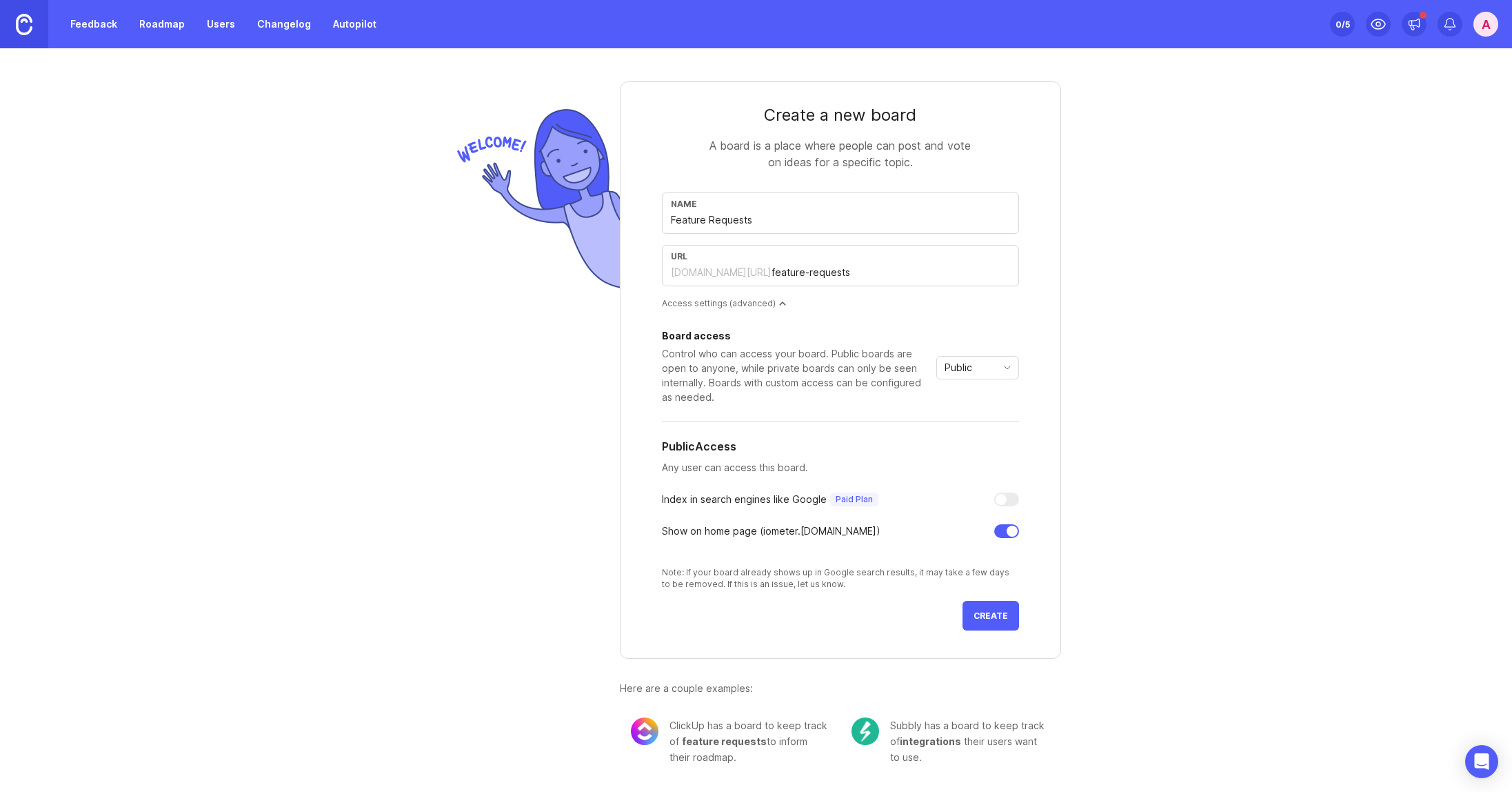
click at [1011, 611] on button "Create" at bounding box center [990, 616] width 56 height 30
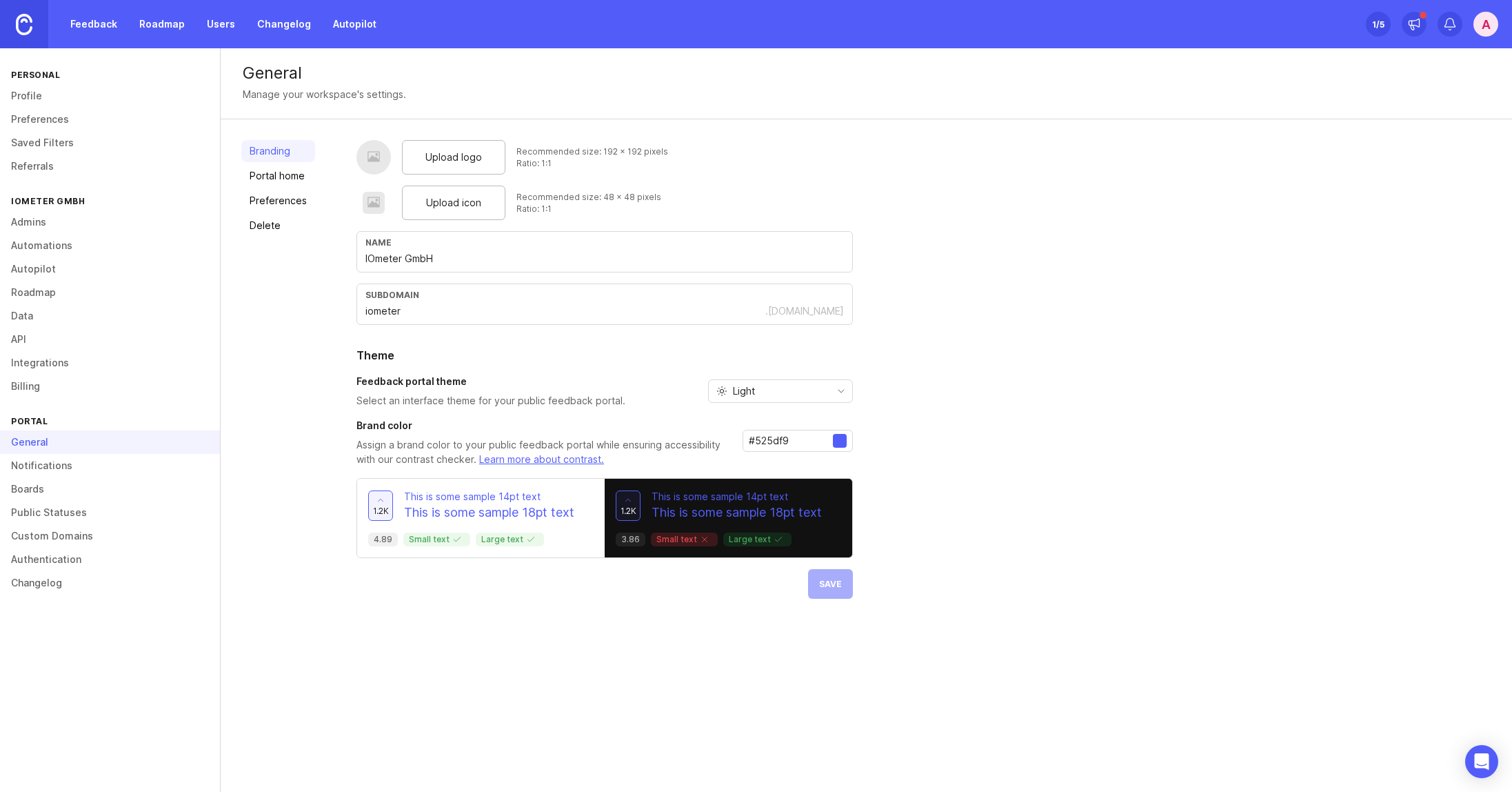
click at [435, 149] on div "Upload logo" at bounding box center [454, 158] width 103 height 35
click at [479, 207] on div "Upload icon" at bounding box center [454, 203] width 103 height 35
click at [818, 449] on div "#525df9" at bounding box center [797, 441] width 110 height 22
click at [814, 442] on input "#525df9" at bounding box center [790, 441] width 84 height 15
drag, startPoint x: 802, startPoint y: 438, endPoint x: 642, endPoint y: 424, distance: 160.6
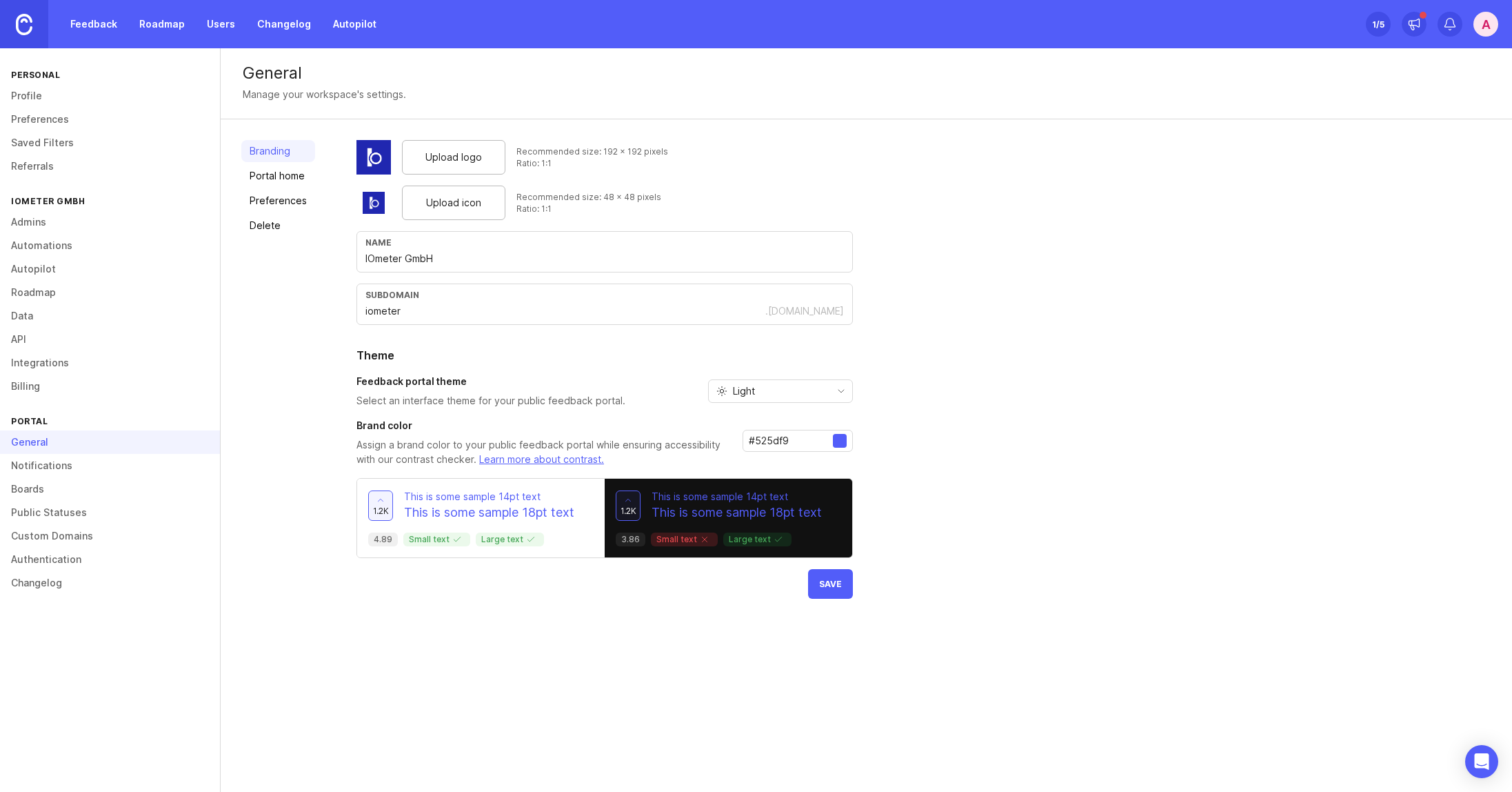
click at [642, 424] on div "Brand color Assign a brand color to your public feedback portal while ensuring …" at bounding box center [604, 443] width 497 height 49
paste input "2027b0"
type input "#2027b0"
click at [827, 594] on button "Save" at bounding box center [831, 584] width 45 height 30
click at [1024, 270] on div "Upload logo Recommended size: 192 x 192 pixels Ratio: 1:1 Upload icon Recommend…" at bounding box center [924, 370] width 1135 height 459
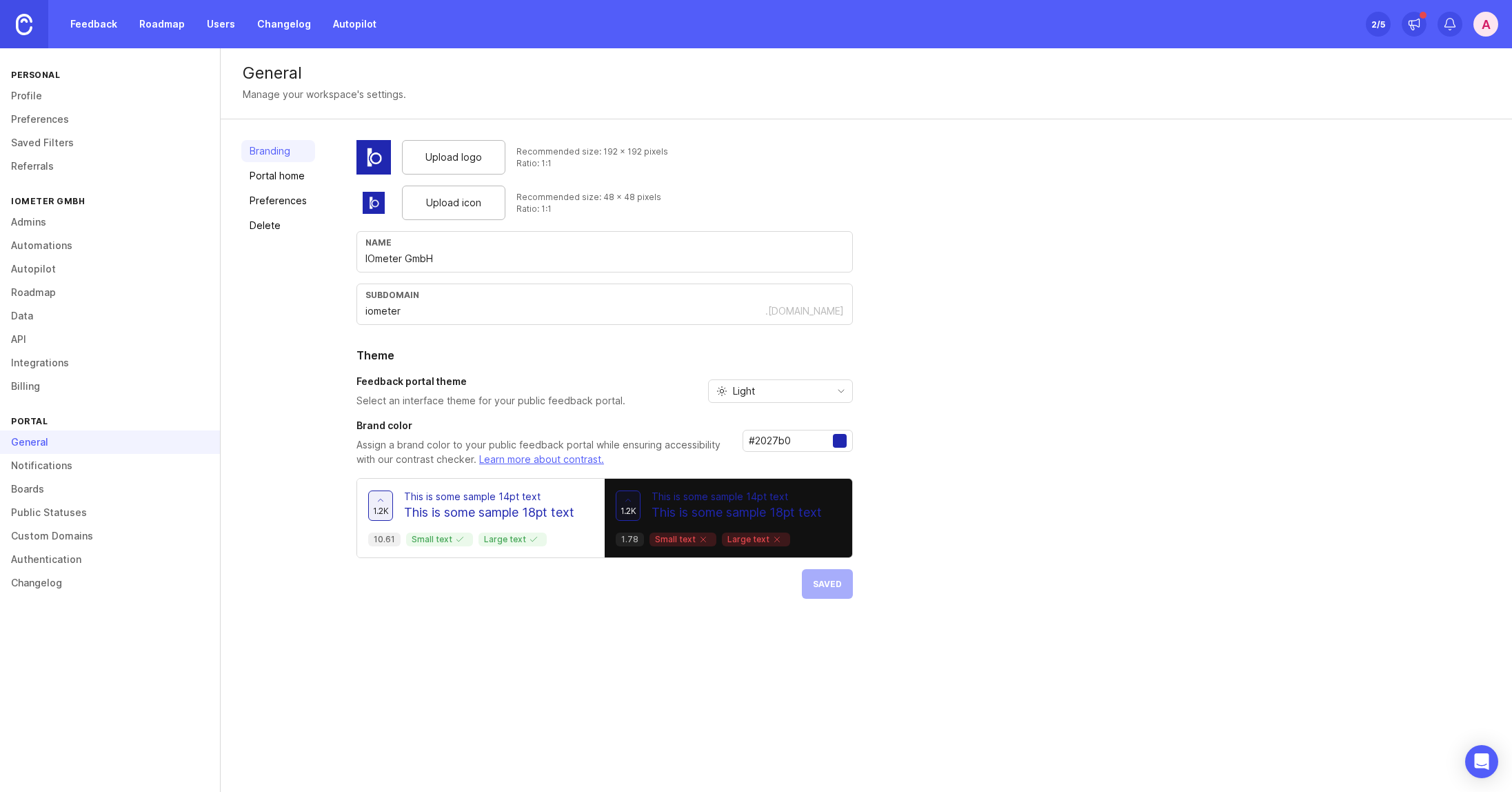
click at [306, 178] on link "Portal home" at bounding box center [279, 176] width 74 height 22
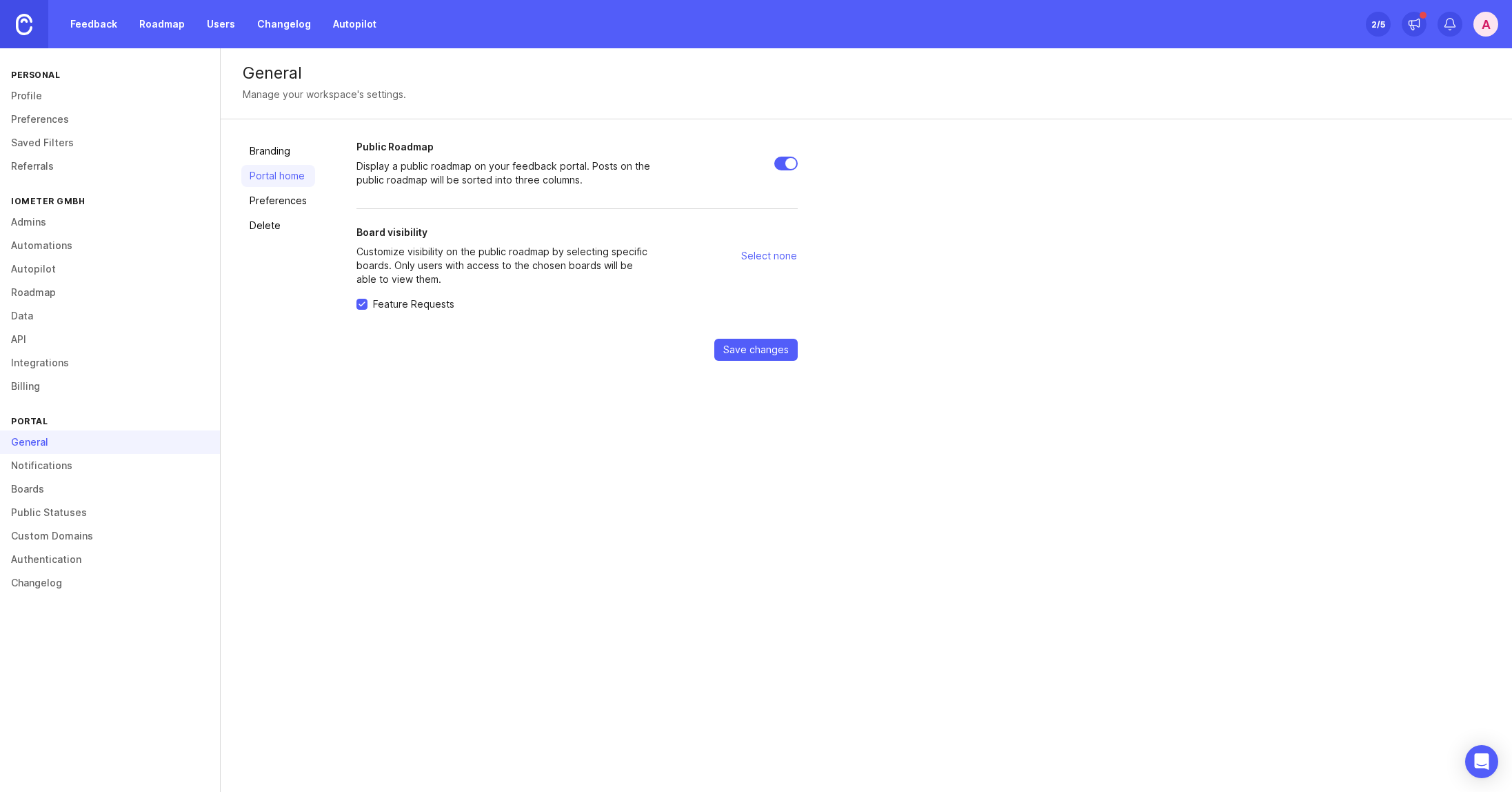
click at [277, 199] on link "Preferences" at bounding box center [279, 201] width 74 height 22
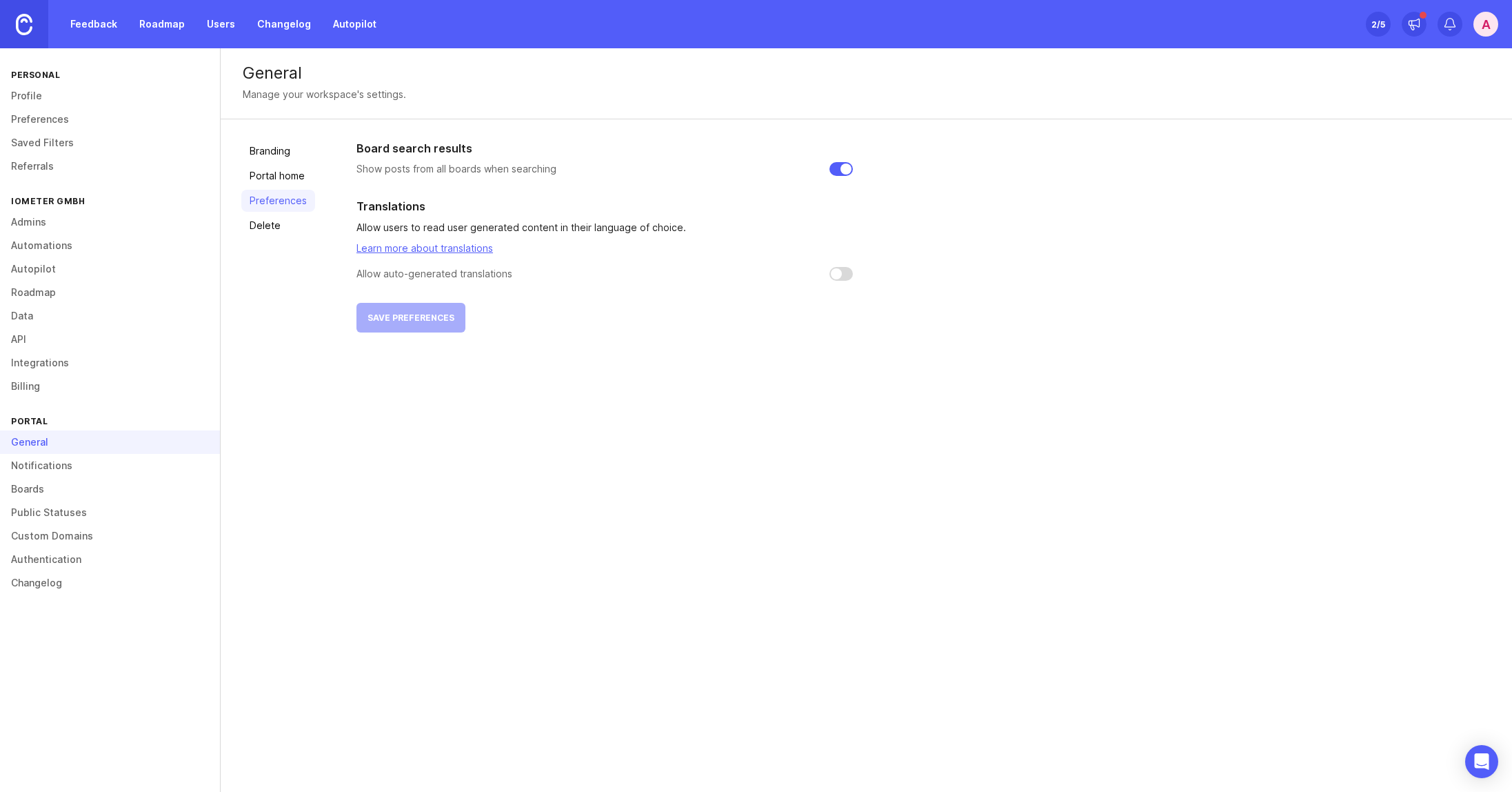
click at [419, 250] on link "Learn more about translations" at bounding box center [424, 247] width 137 height 12
click at [565, 307] on div "Board search results Show posts from all boards when searching Translations All…" at bounding box center [604, 236] width 497 height 192
click at [844, 276] on input "checkbox" at bounding box center [841, 274] width 24 height 14
checkbox input "false"
click at [274, 217] on link "Delete" at bounding box center [279, 226] width 74 height 22
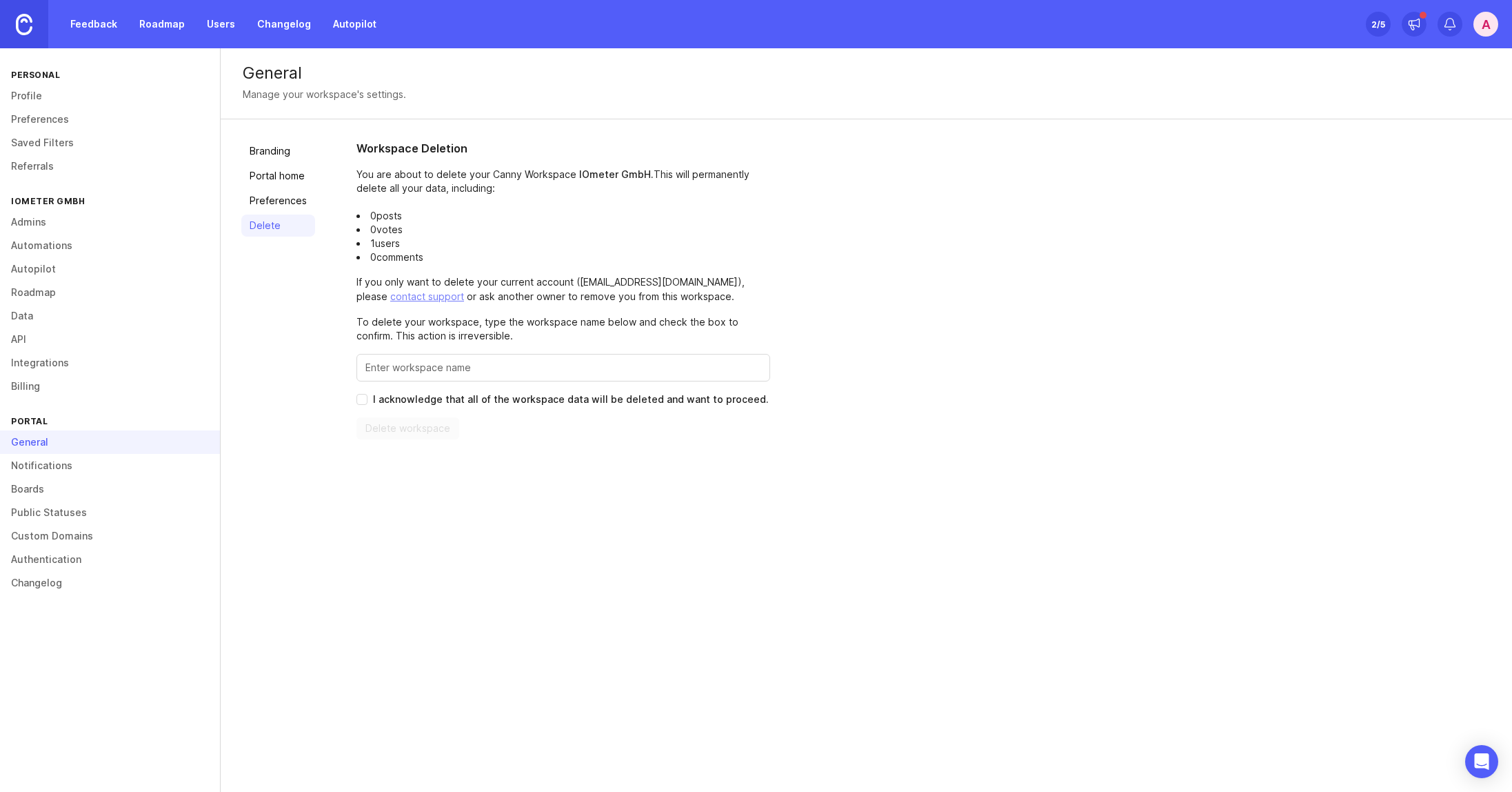
click at [77, 465] on link "Notifications" at bounding box center [110, 465] width 220 height 24
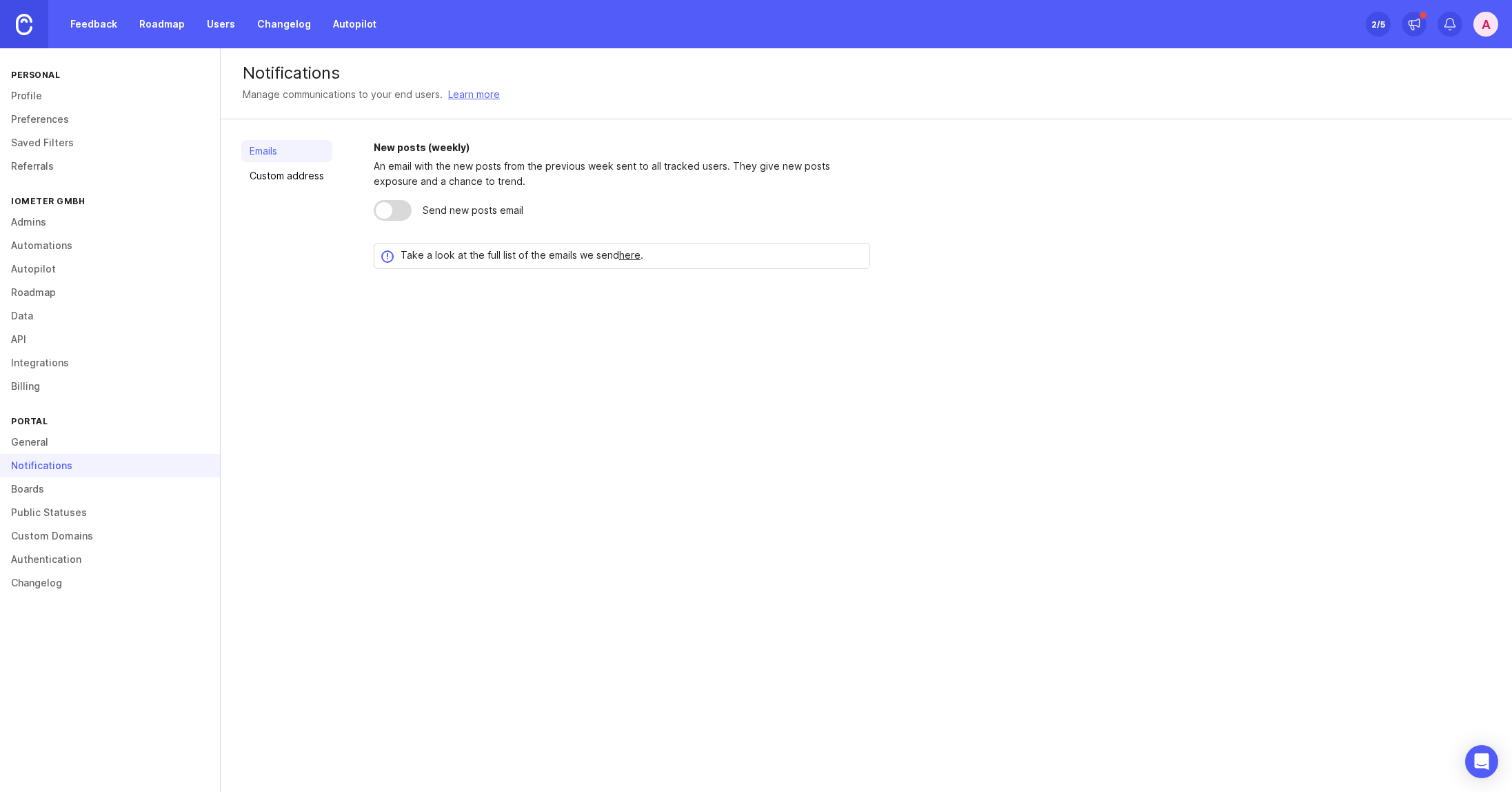
click at [69, 493] on link "Boards" at bounding box center [110, 489] width 220 height 24
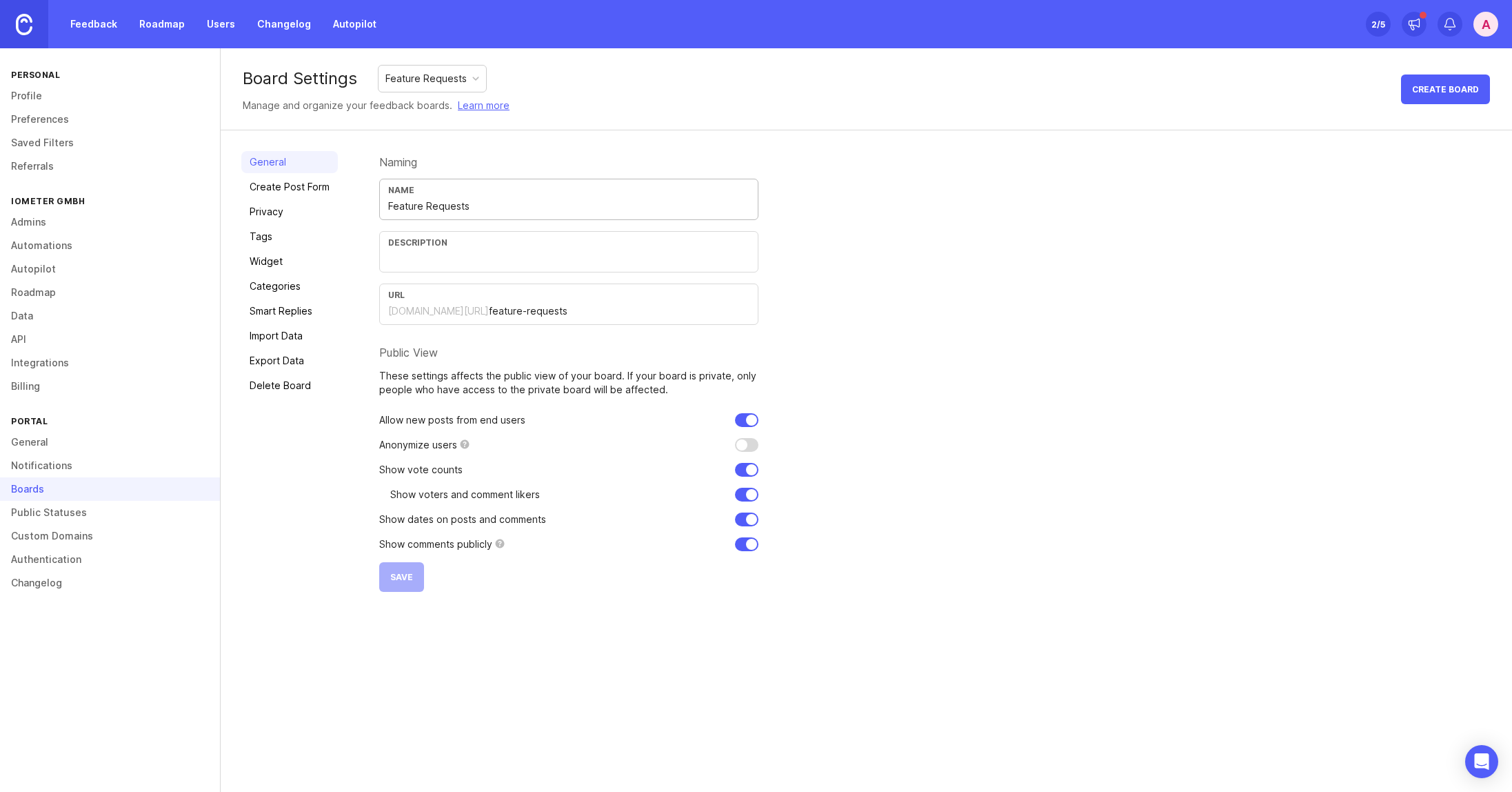
drag, startPoint x: 570, startPoint y: 208, endPoint x: 249, endPoint y: 197, distance: 321.2
click at [249, 197] on div "General Create Post Form Privacy Tags Widget Categories Smart Replies Import Da…" at bounding box center [867, 372] width 1292 height 482
type input "Feature Wünsche"
type input "Du hast einen Feature Wunsch? Poste ihn gerne hier!"
click at [744, 447] on input "checkbox" at bounding box center [747, 445] width 24 height 14
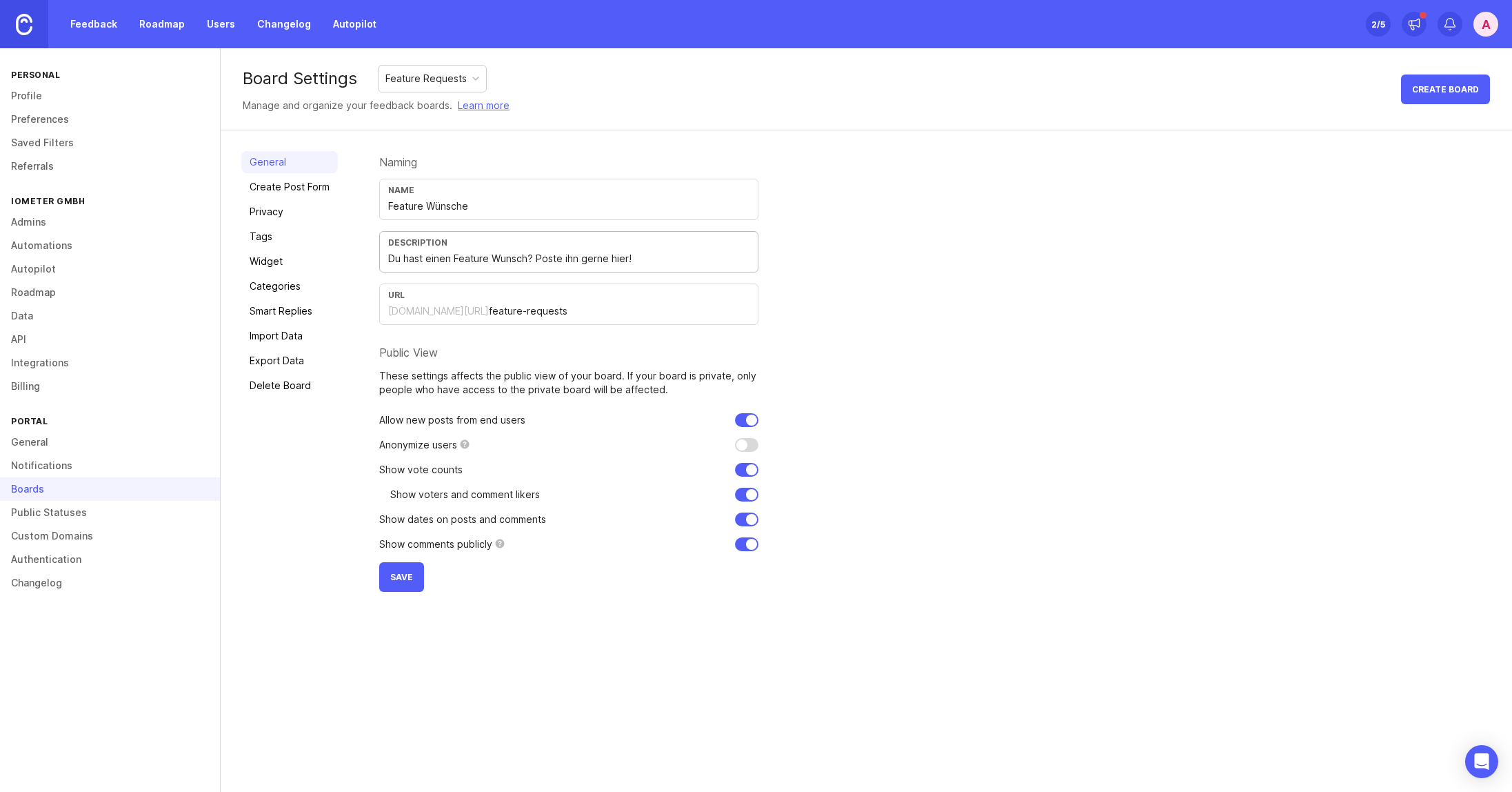
checkbox input "false"
click at [415, 574] on button "Save" at bounding box center [401, 577] width 45 height 30
click at [289, 196] on link "Create Post Form" at bounding box center [290, 187] width 97 height 22
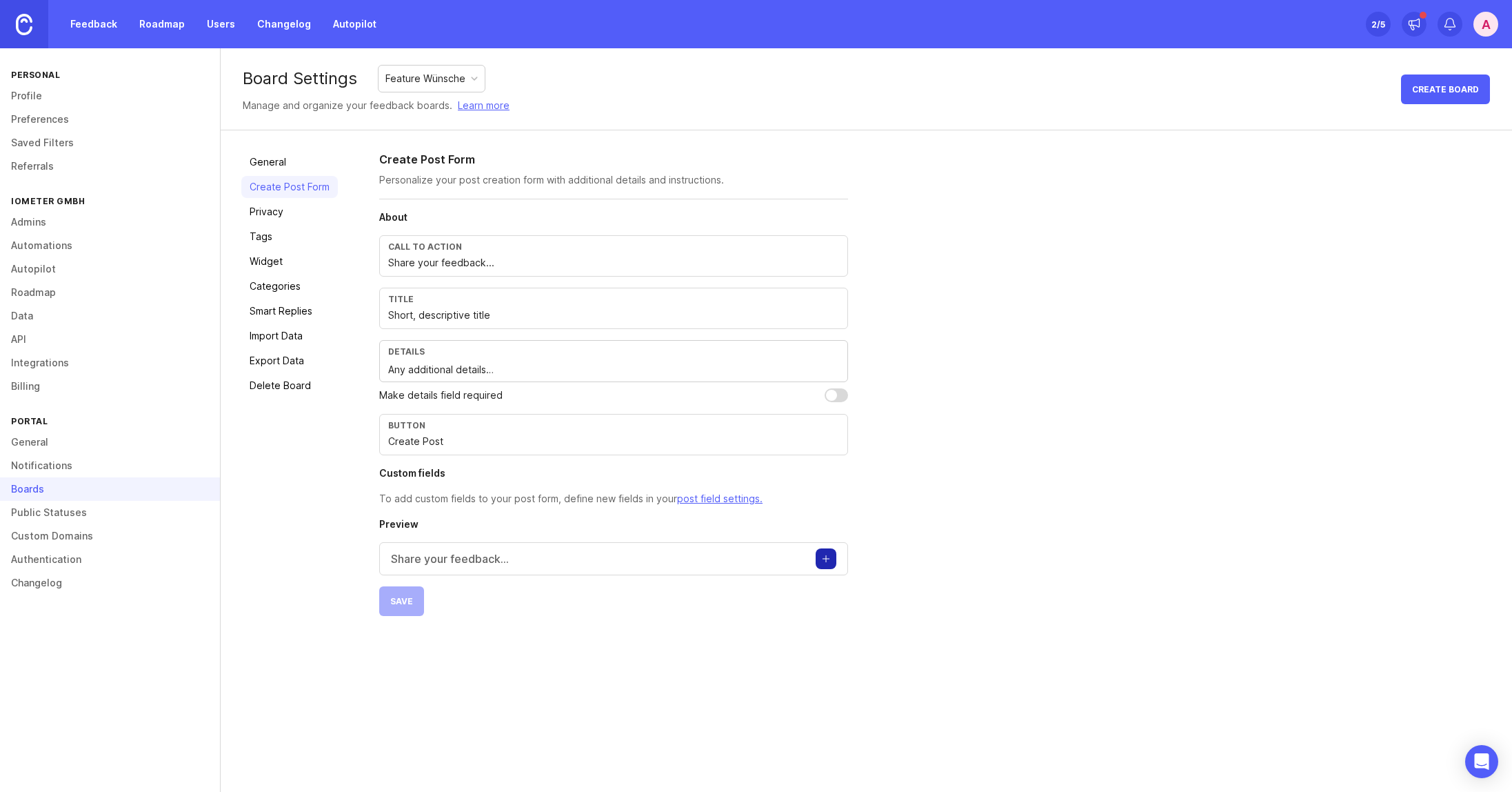
click at [87, 26] on link "Feedback" at bounding box center [93, 24] width 63 height 25
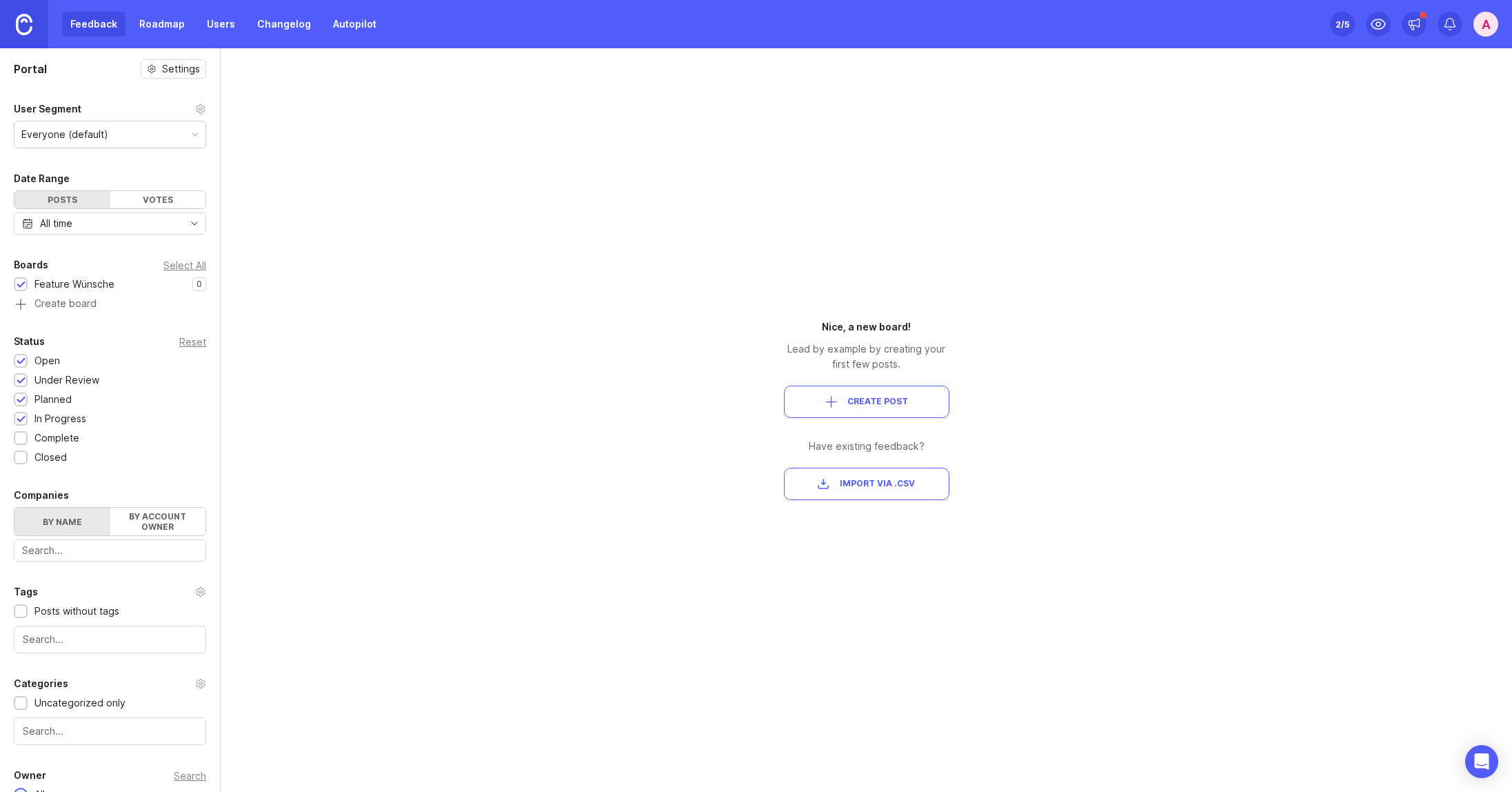
click at [35, 26] on link at bounding box center [24, 24] width 49 height 49
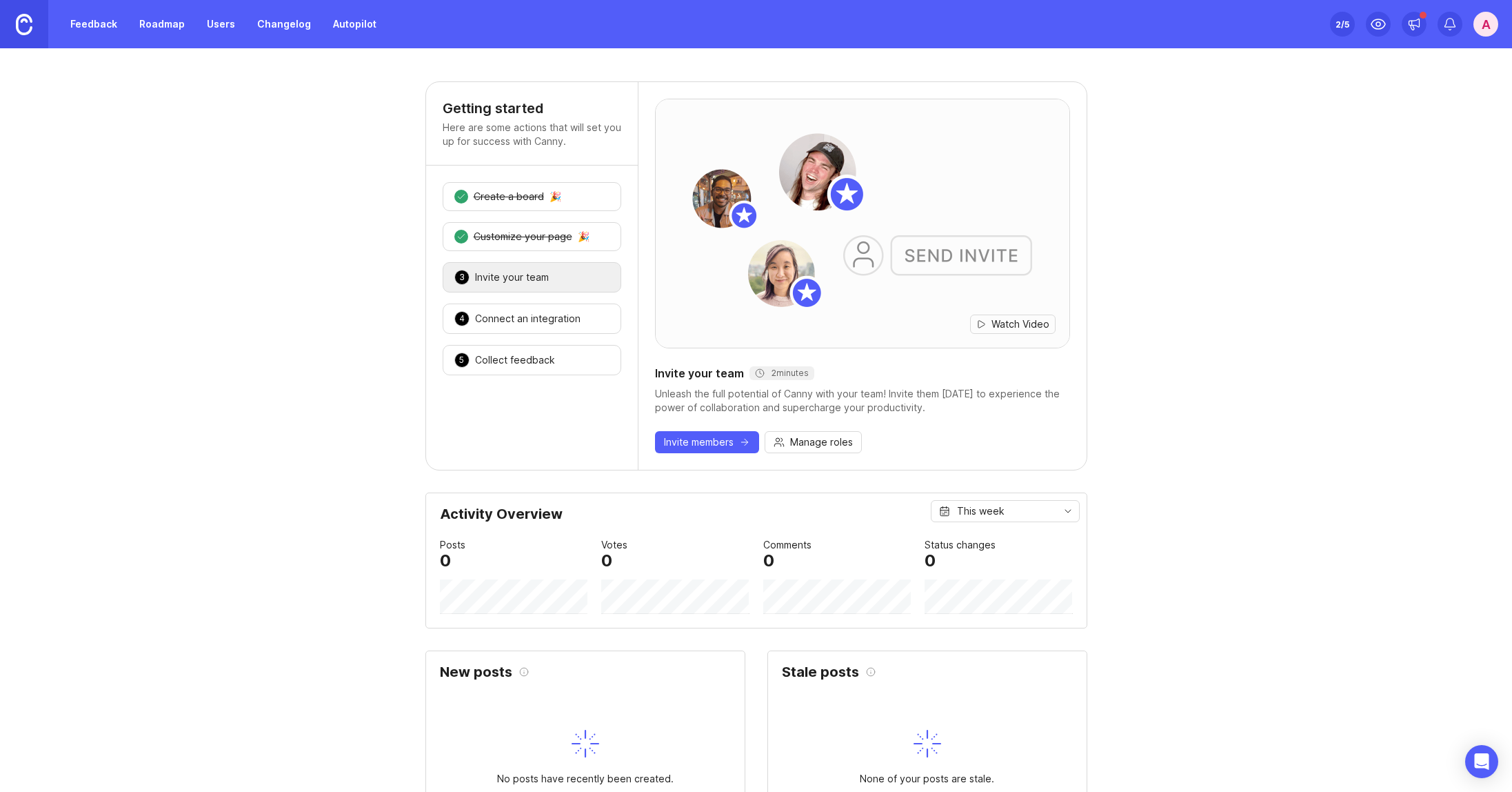
click at [504, 199] on div "Create a board" at bounding box center [508, 197] width 70 height 14
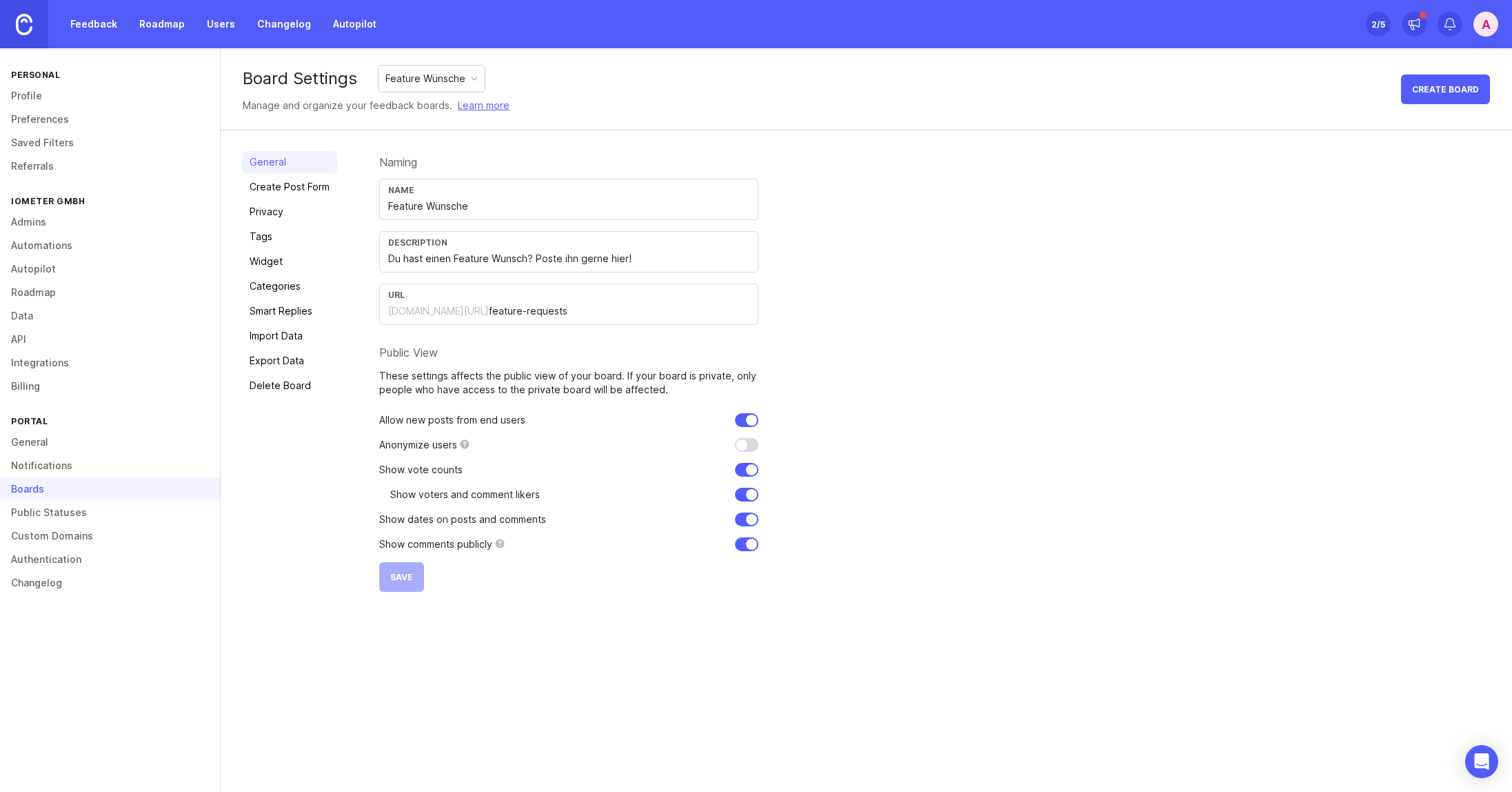
click at [82, 438] on link "General" at bounding box center [110, 443] width 220 height 24
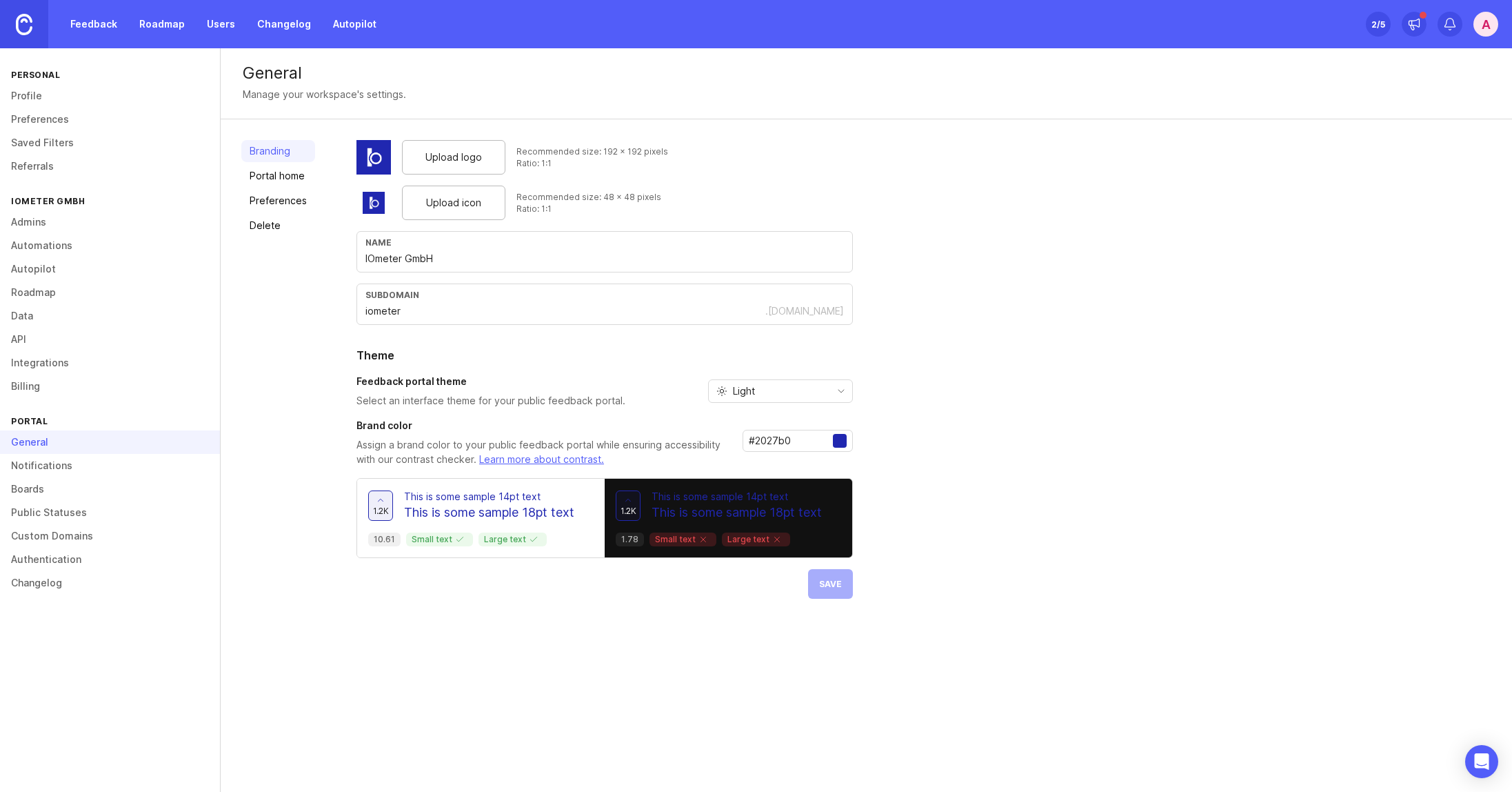
click at [149, 22] on link "Roadmap" at bounding box center [162, 24] width 62 height 25
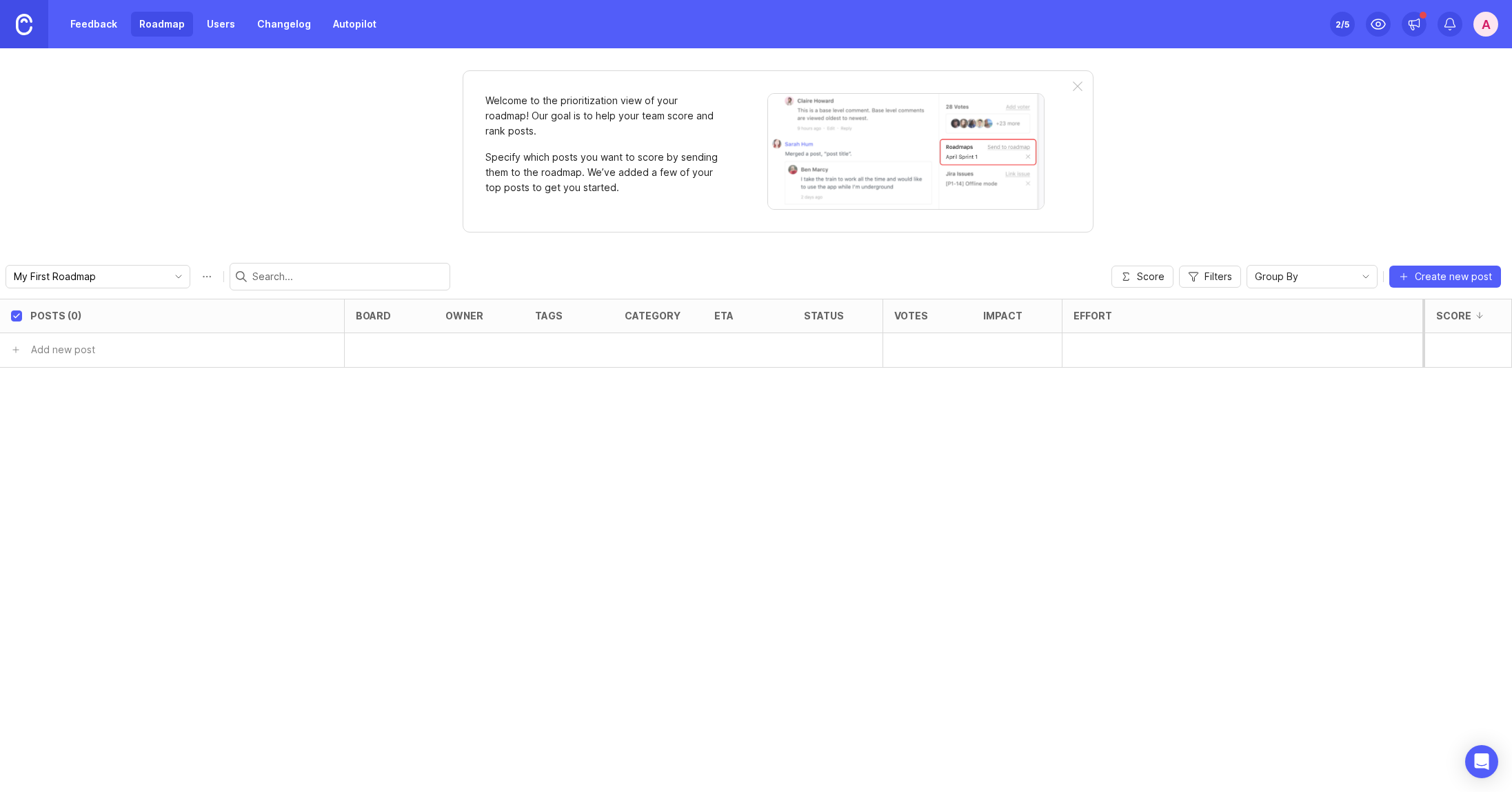
click at [85, 24] on link "Feedback" at bounding box center [93, 24] width 63 height 25
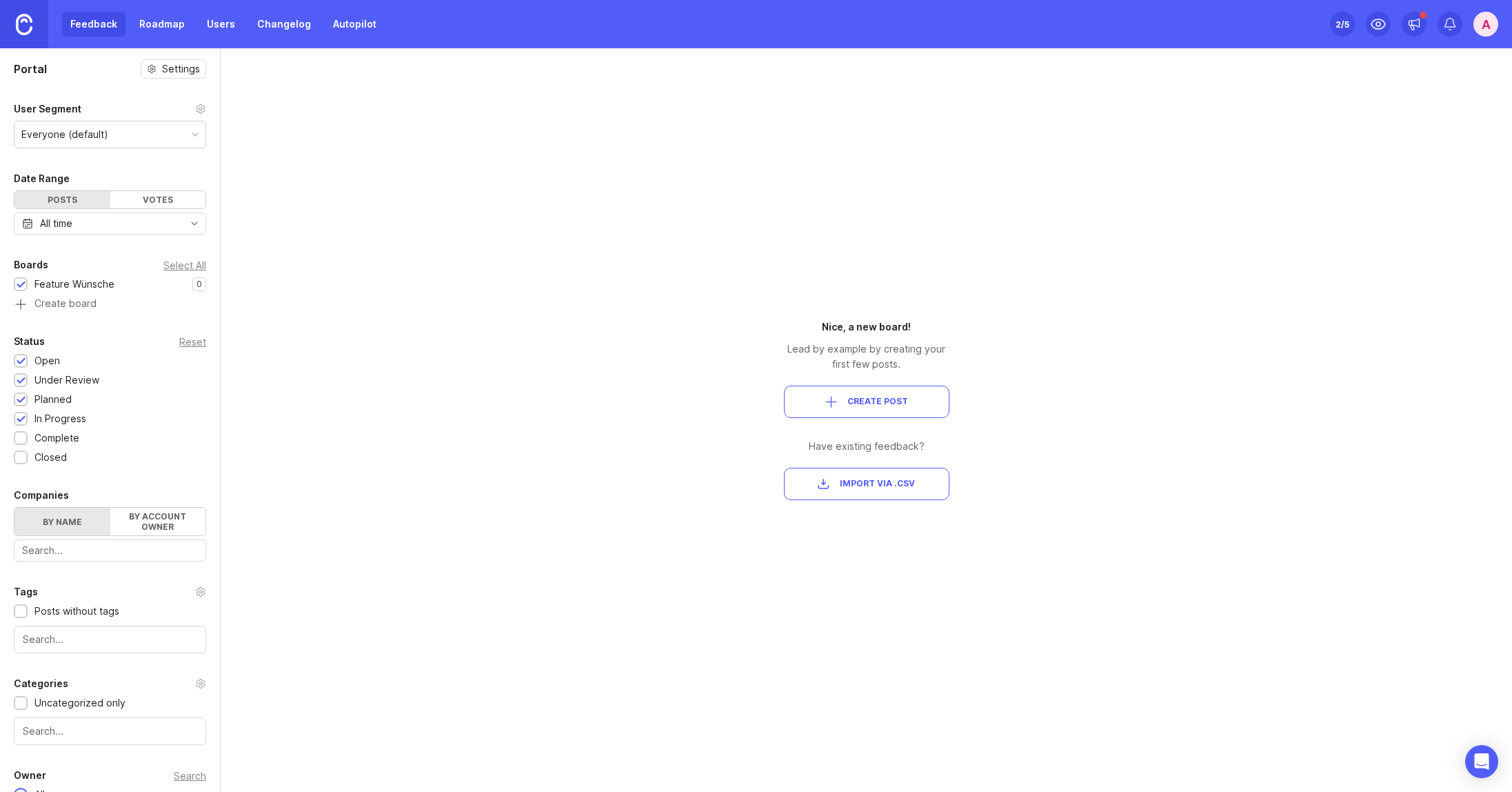
click at [126, 24] on div "Feedback Roadmap Users Changelog Autopilot" at bounding box center [223, 24] width 323 height 25
click at [136, 25] on link "Roadmap" at bounding box center [162, 24] width 62 height 25
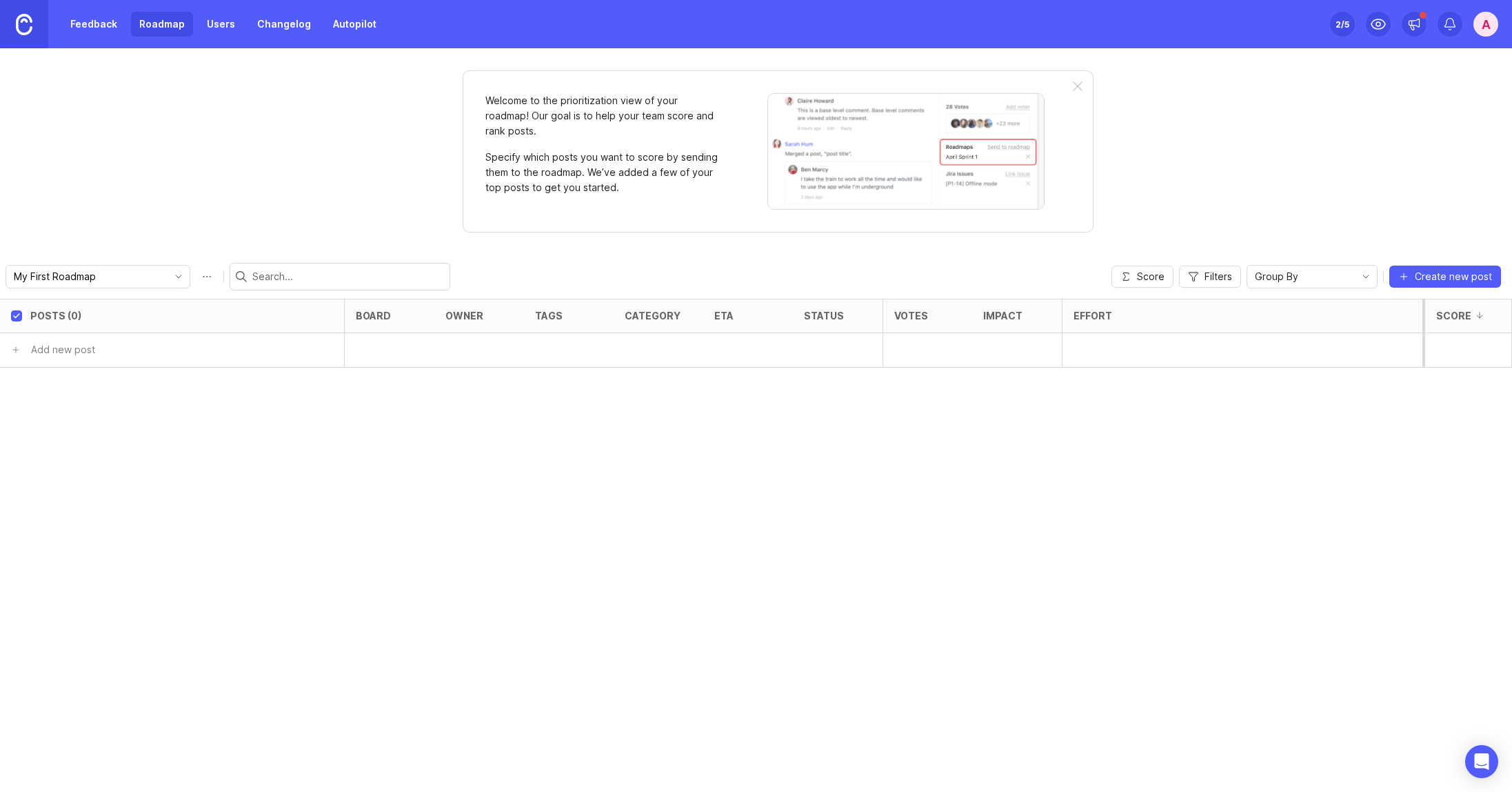
click at [229, 26] on link "Users" at bounding box center [221, 24] width 45 height 25
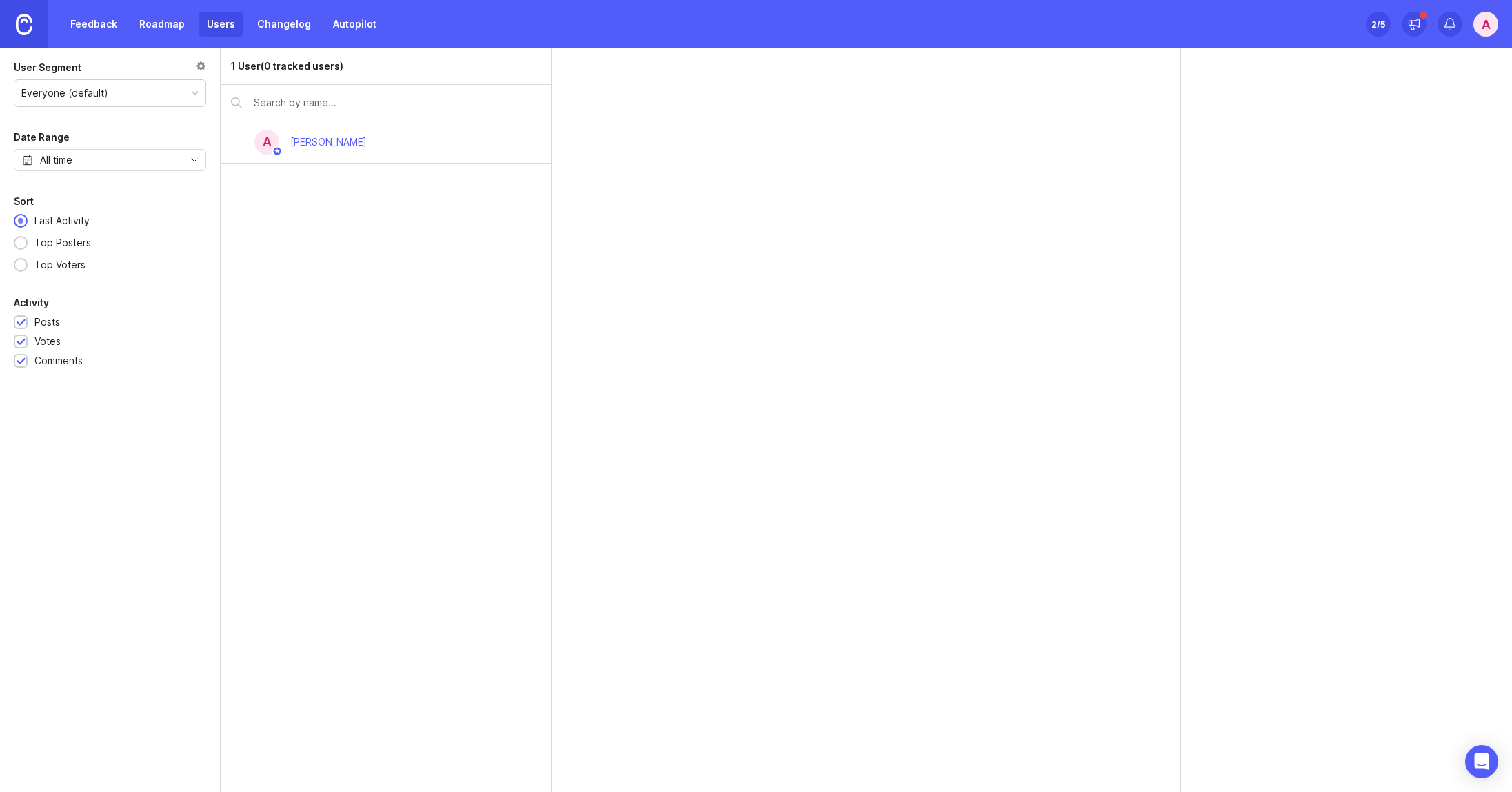
click at [267, 26] on link "Changelog" at bounding box center [283, 24] width 70 height 25
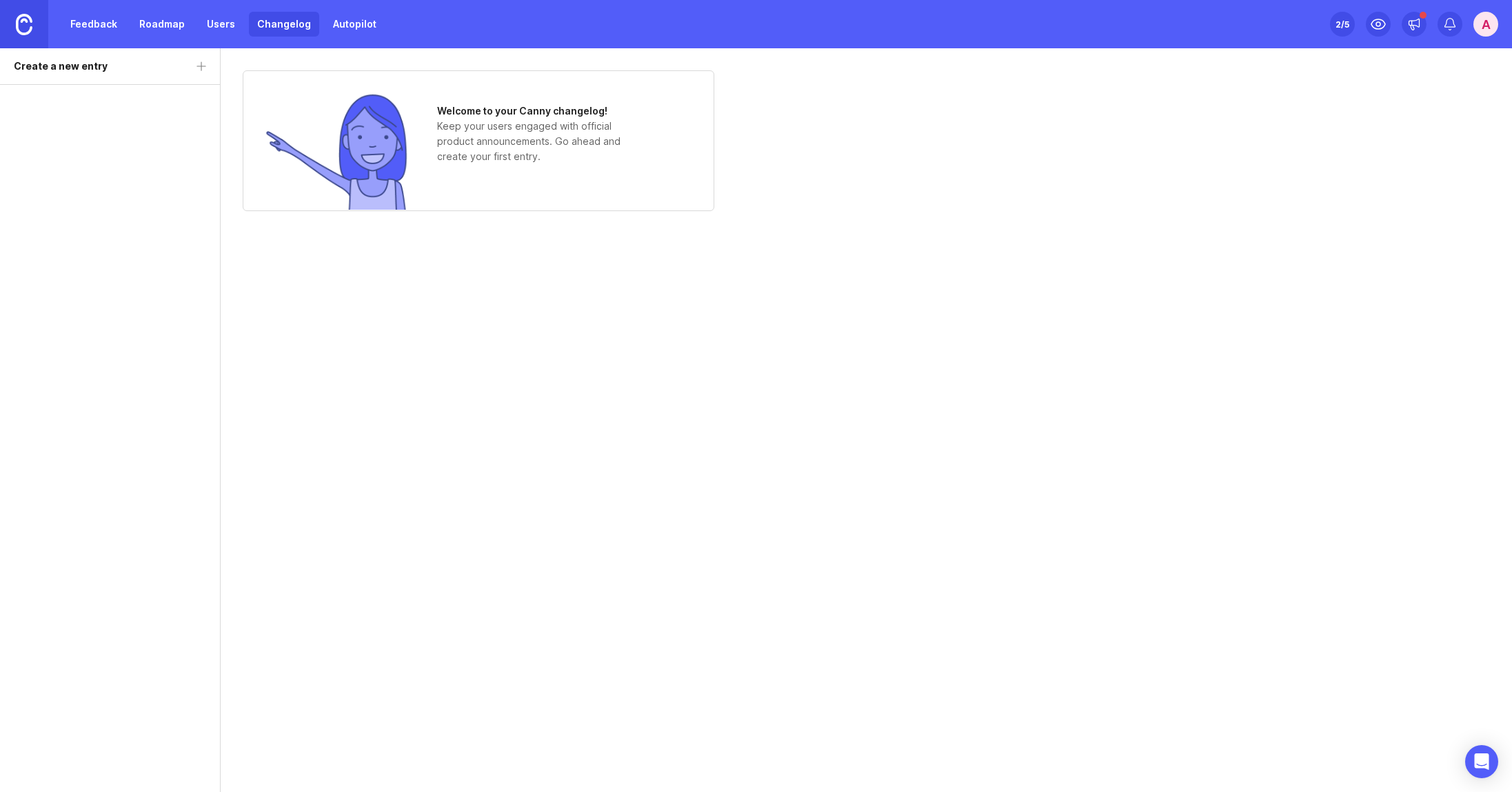
drag, startPoint x: 360, startPoint y: 28, endPoint x: 330, endPoint y: 28, distance: 30.0
click at [360, 28] on link "Autopilot" at bounding box center [355, 24] width 60 height 25
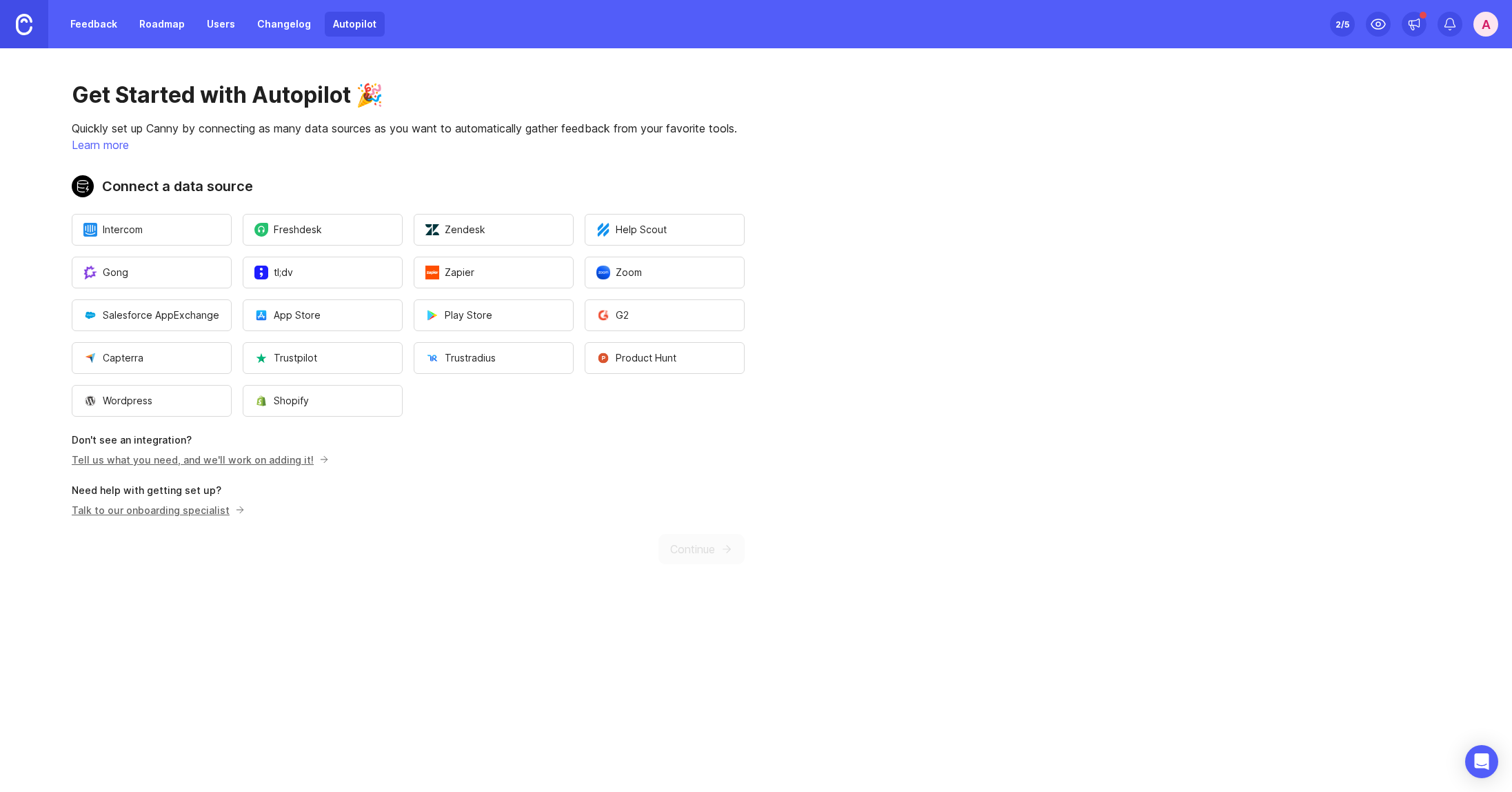
click at [88, 26] on link "Feedback" at bounding box center [93, 24] width 63 height 25
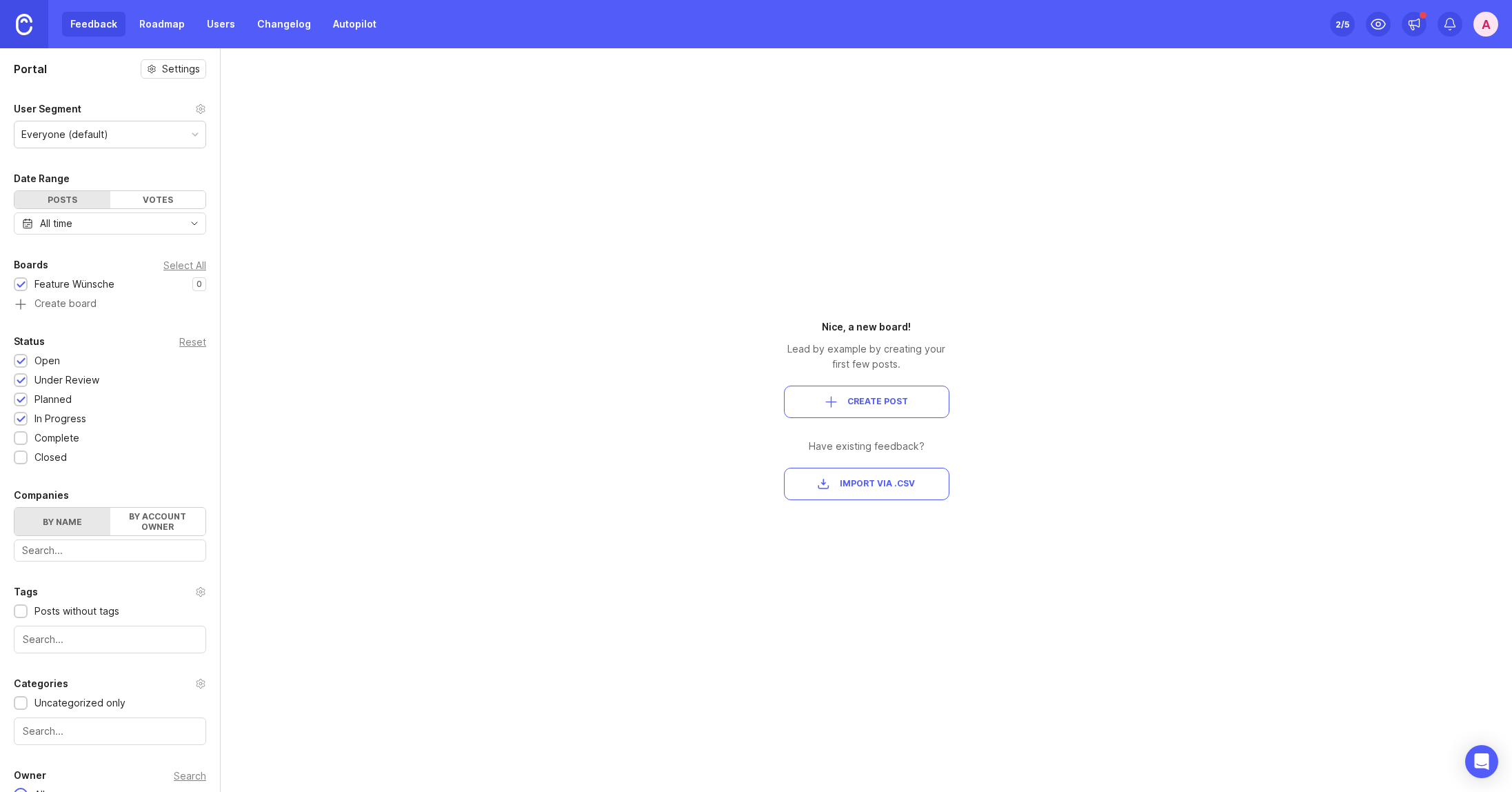
click at [88, 26] on div "Feedback Roadmap Users Changelog Autopilot" at bounding box center [223, 24] width 323 height 25
click at [37, 28] on link at bounding box center [24, 24] width 49 height 49
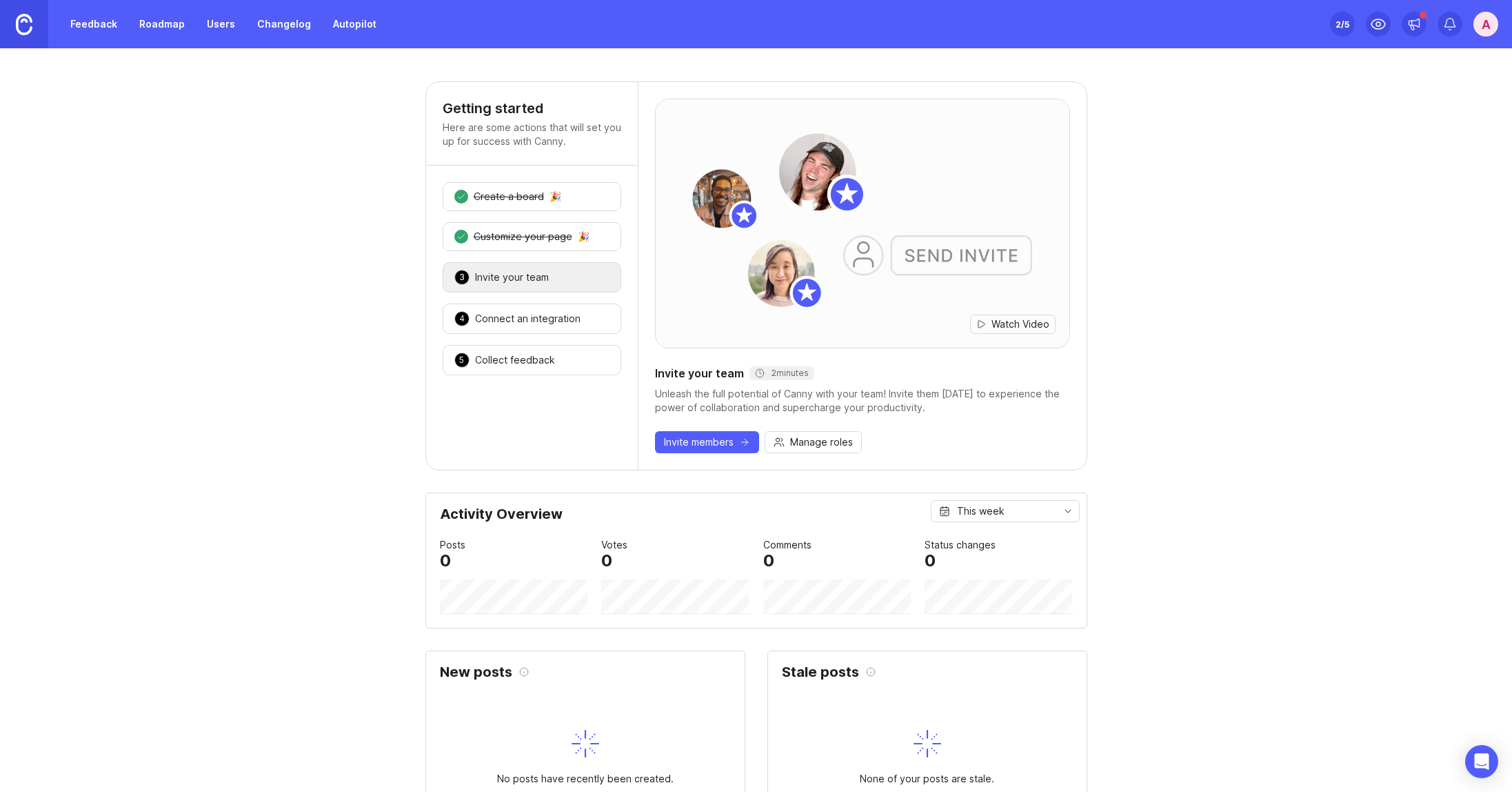
click at [492, 199] on div "Create a board" at bounding box center [508, 197] width 70 height 14
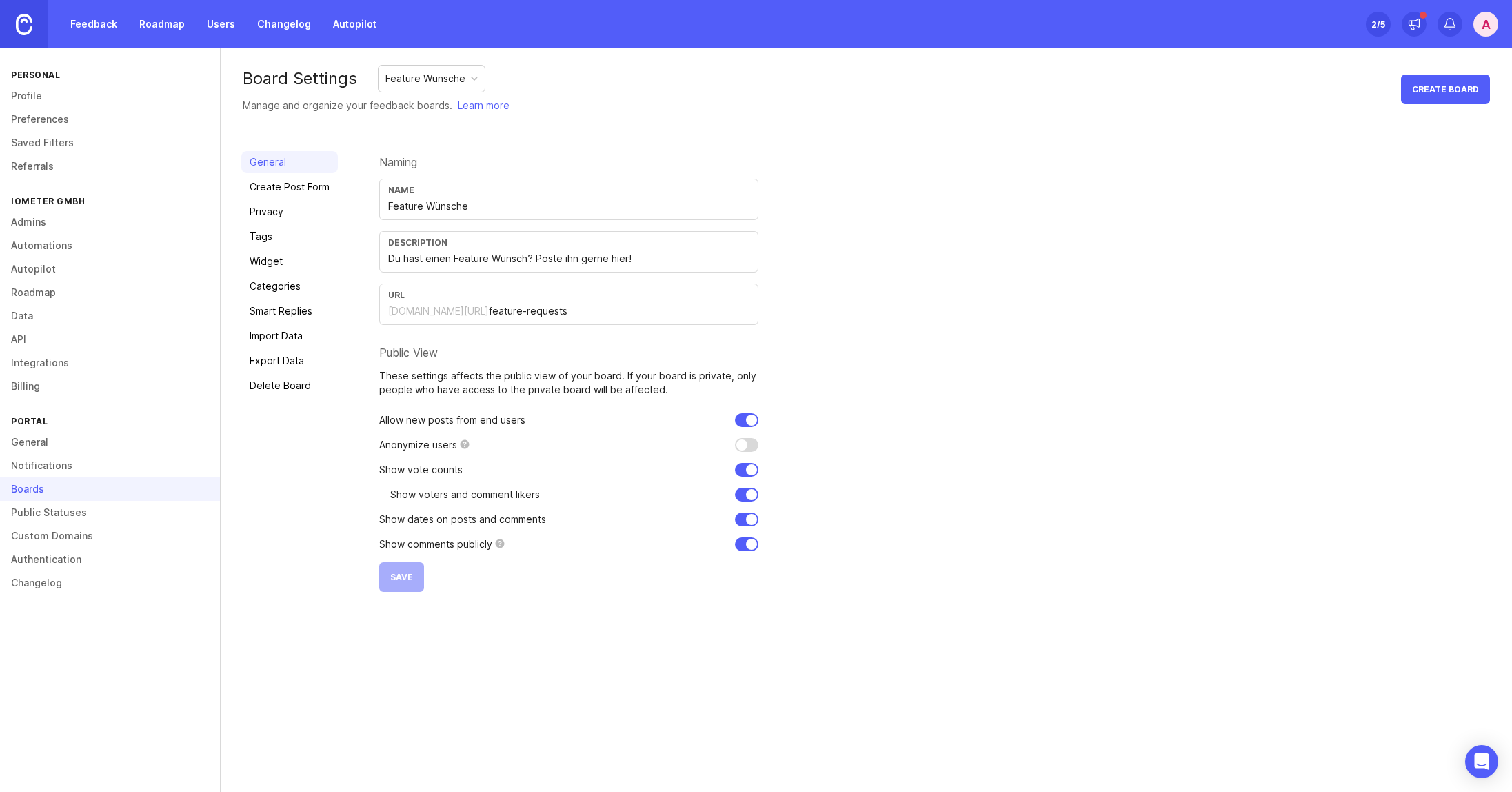
click at [325, 195] on link "Create Post Form" at bounding box center [290, 187] width 97 height 22
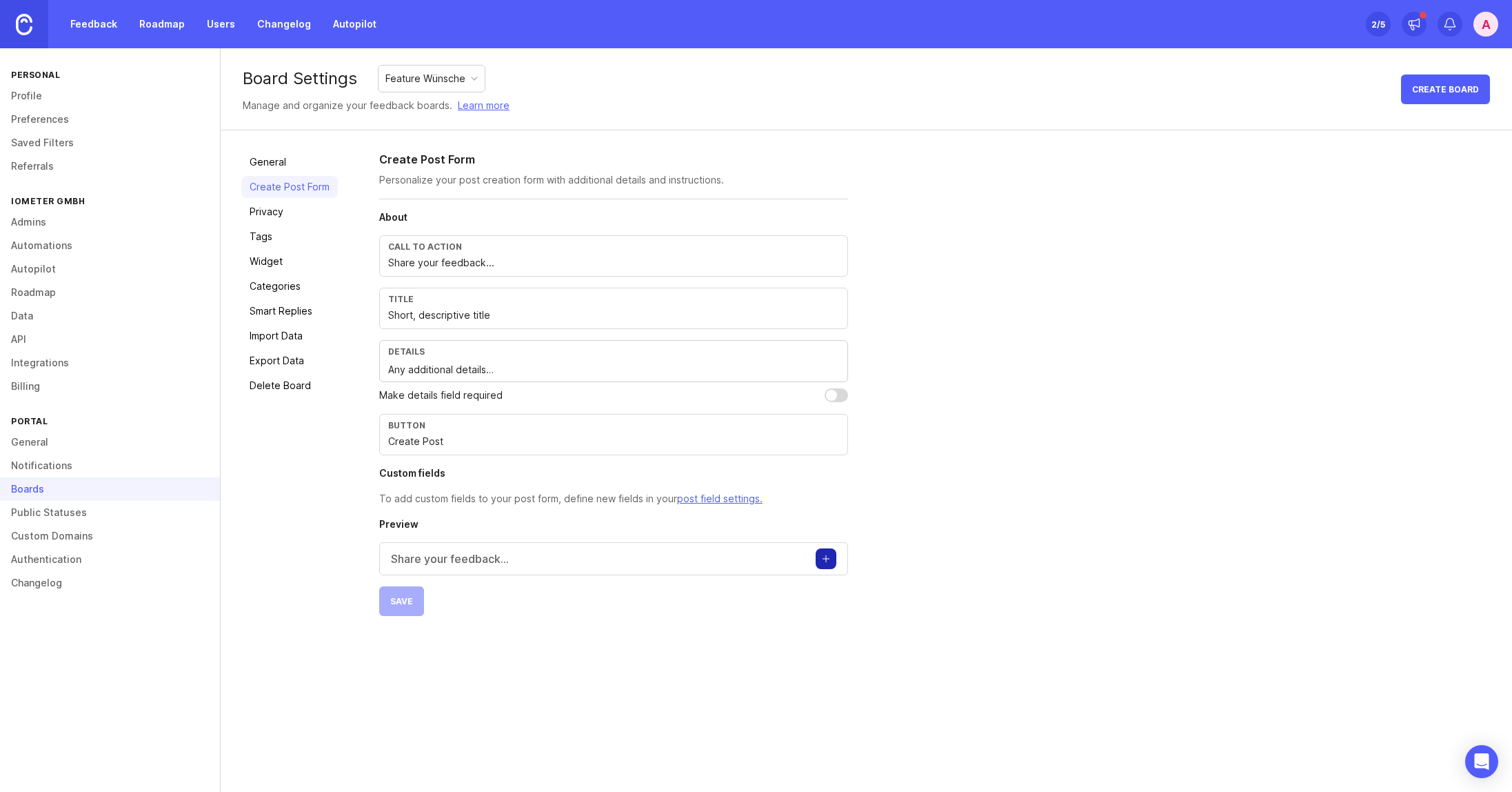
click at [522, 263] on input "Share your feedback..." at bounding box center [613, 263] width 451 height 15
click at [293, 164] on link "General" at bounding box center [290, 162] width 97 height 22
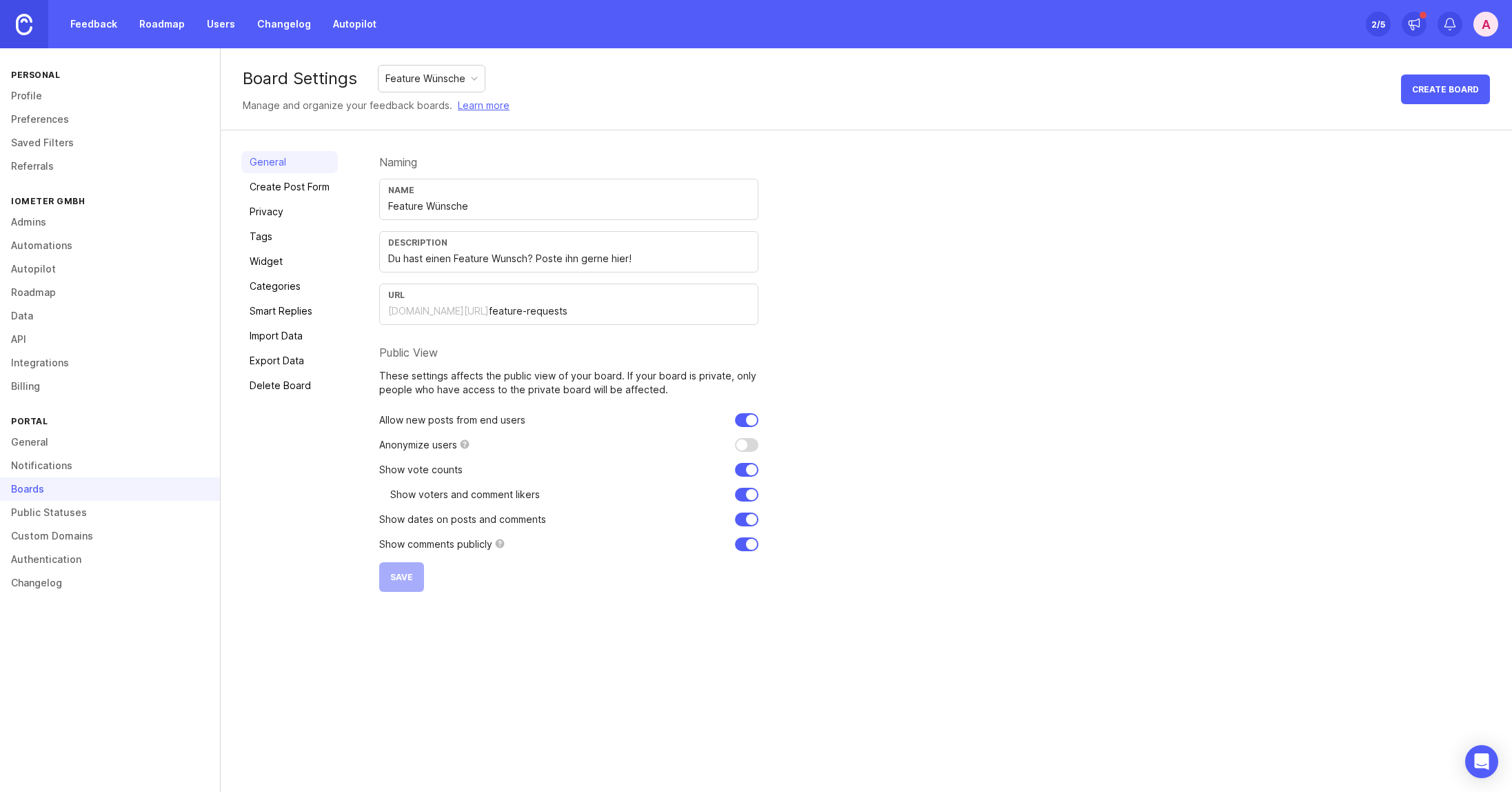
click at [531, 256] on input "Du hast einen Feature Wunsch? Poste ihn gerne hier!" at bounding box center [569, 258] width 361 height 15
click at [324, 191] on link "Create Post Form" at bounding box center [290, 187] width 97 height 22
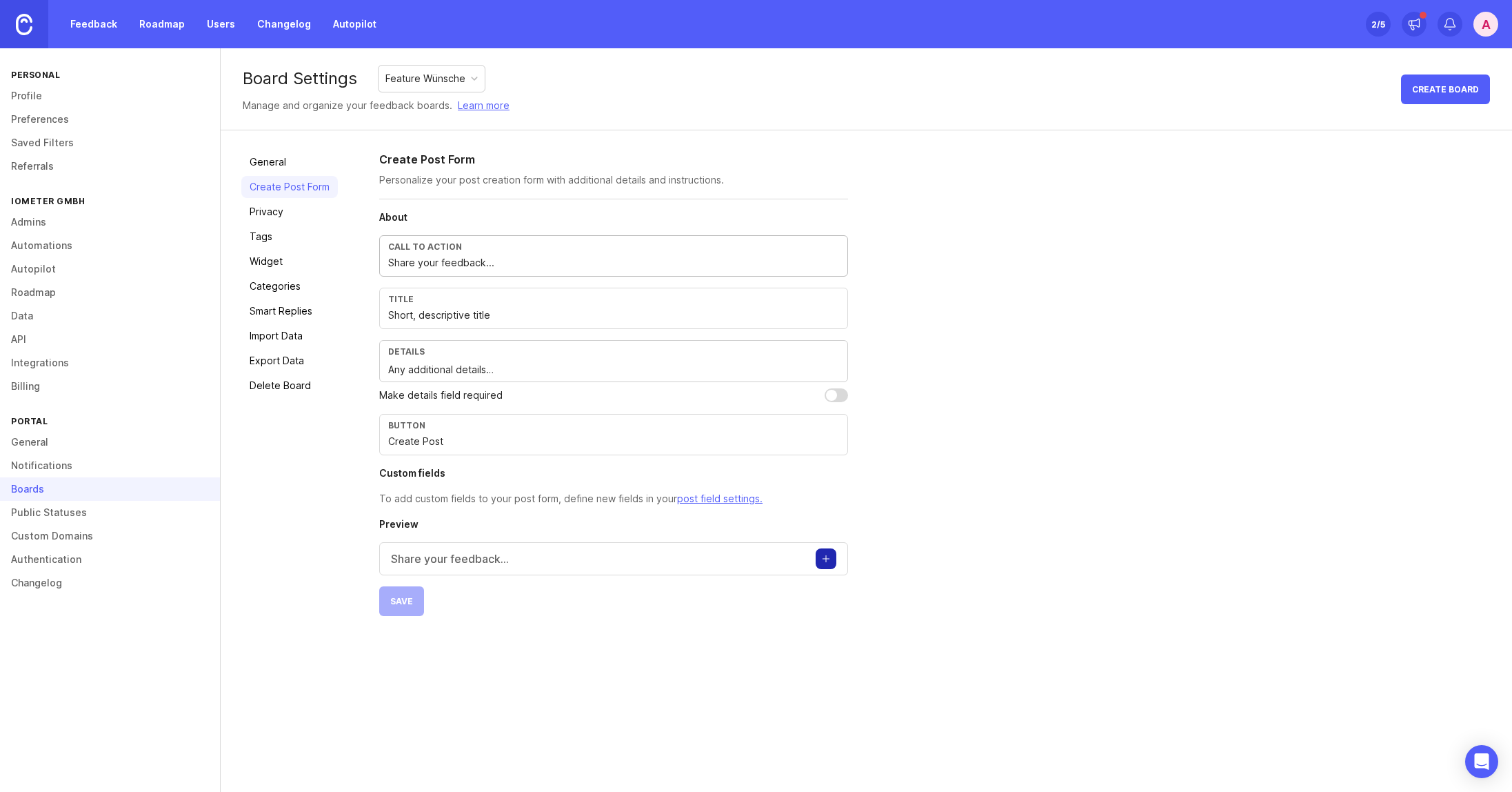
click at [439, 255] on input "Share your feedback..." at bounding box center [613, 263] width 451 height 15
paste input "Du hast einen Feature Wunsch? Poste ihn gerne hier!"
type input "Du hast einen Feature Wunsch? Poste ihn gerne hier!"
click at [592, 372] on textarea "Any additional details…" at bounding box center [613, 370] width 451 height 15
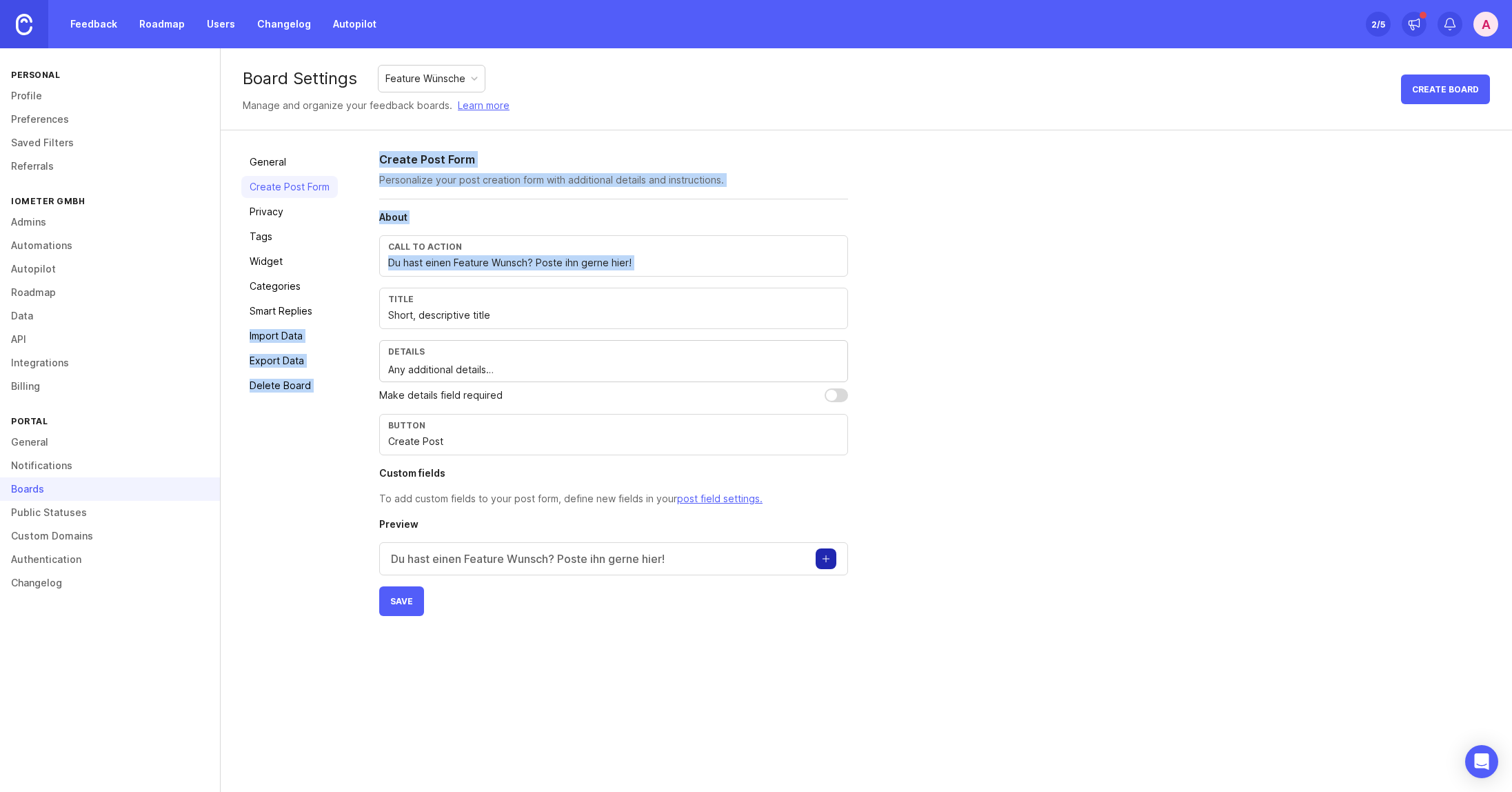
drag, startPoint x: 661, startPoint y: 324, endPoint x: 335, endPoint y: 312, distance: 326.2
click at [335, 312] on div "General Create Post Form Privacy Tags Widget Categories Smart Replies Import Da…" at bounding box center [867, 383] width 1292 height 506
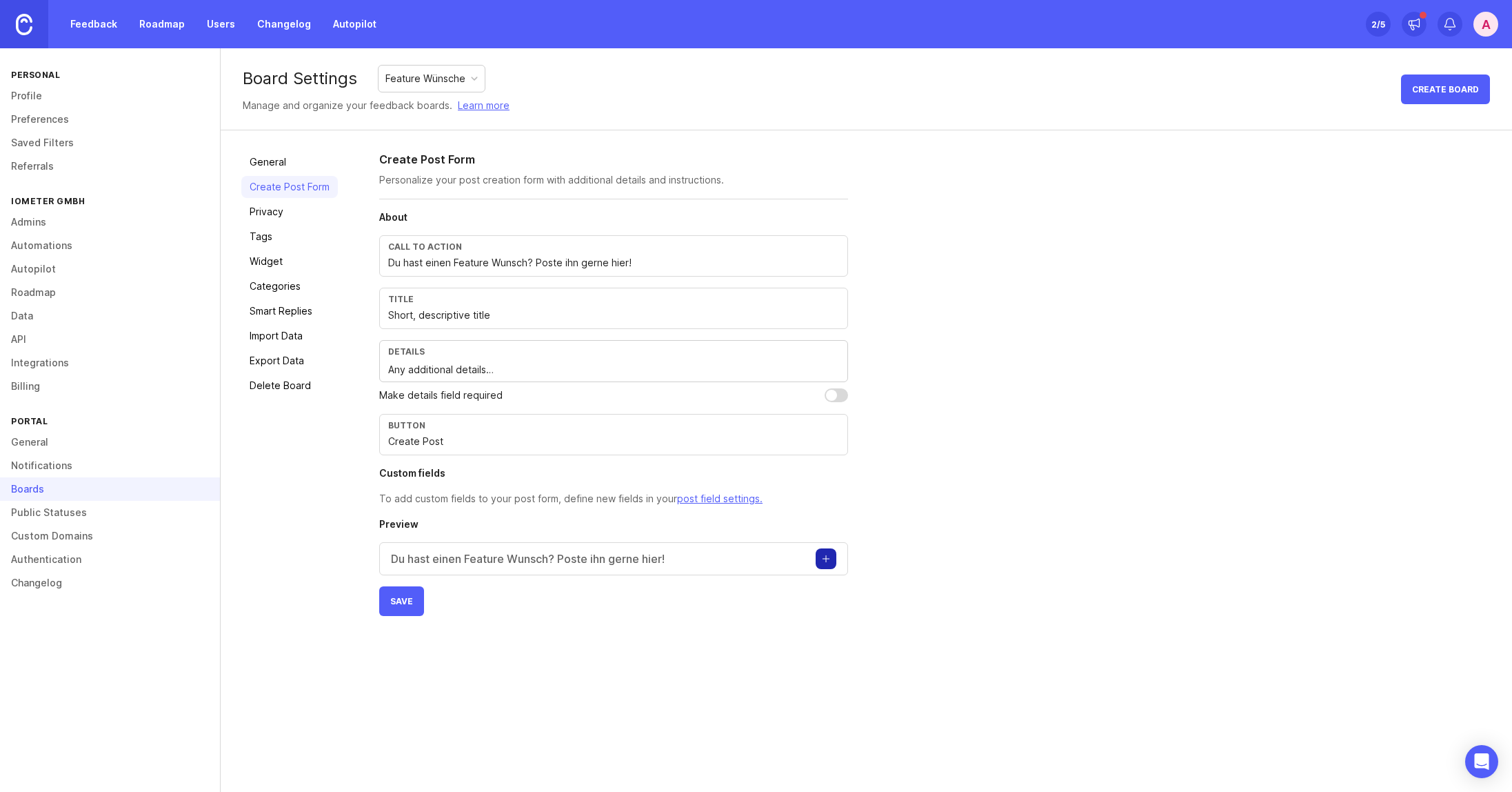
click at [481, 313] on input "Short, descriptive title" at bounding box center [613, 315] width 451 height 15
type input "Titel des Feature Wunsches"
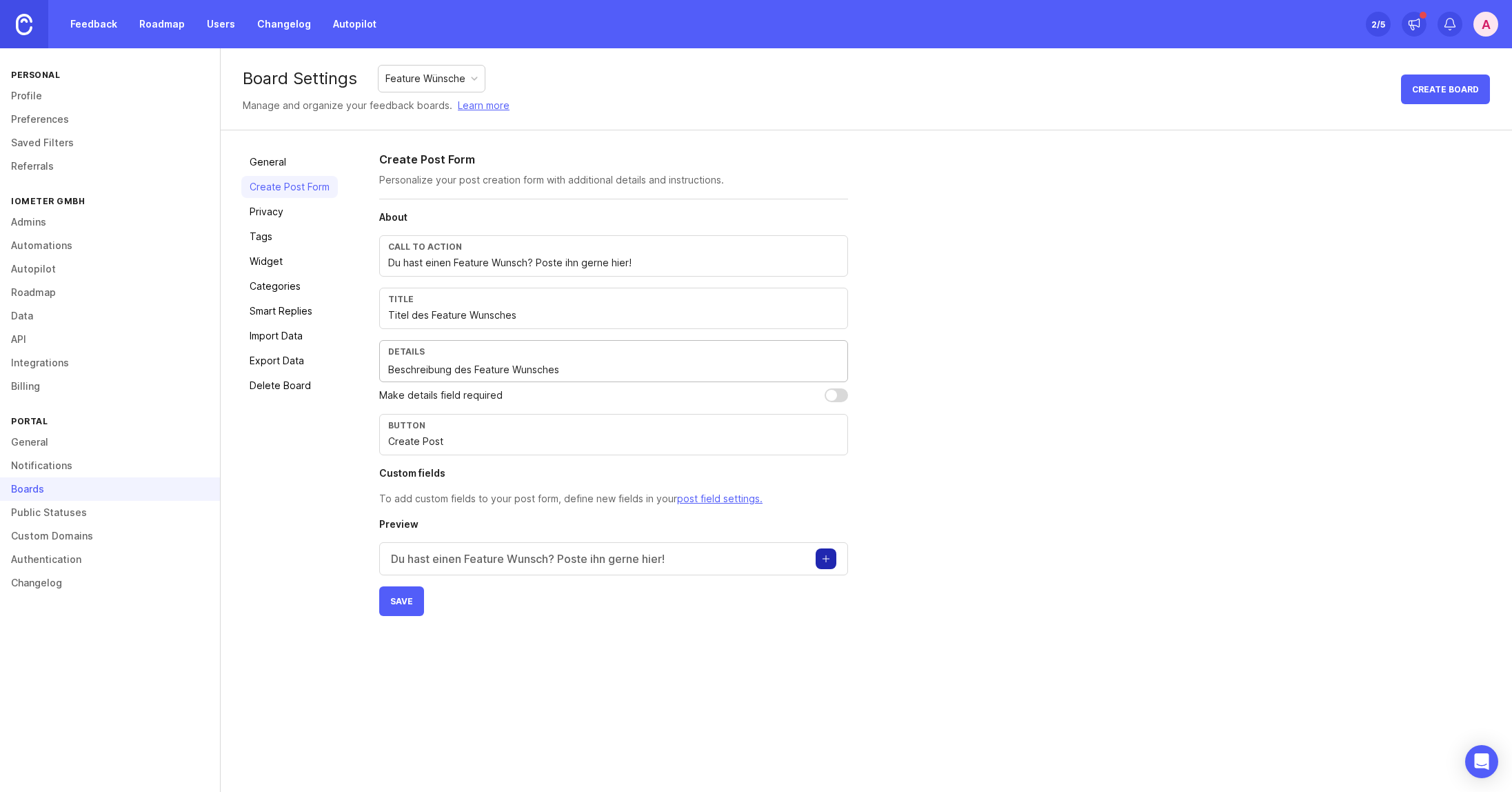
type textarea "Beschreibung des Feature Wunsches"
click at [457, 434] on input "Create Post" at bounding box center [613, 442] width 451 height 15
type input "Erstellen"
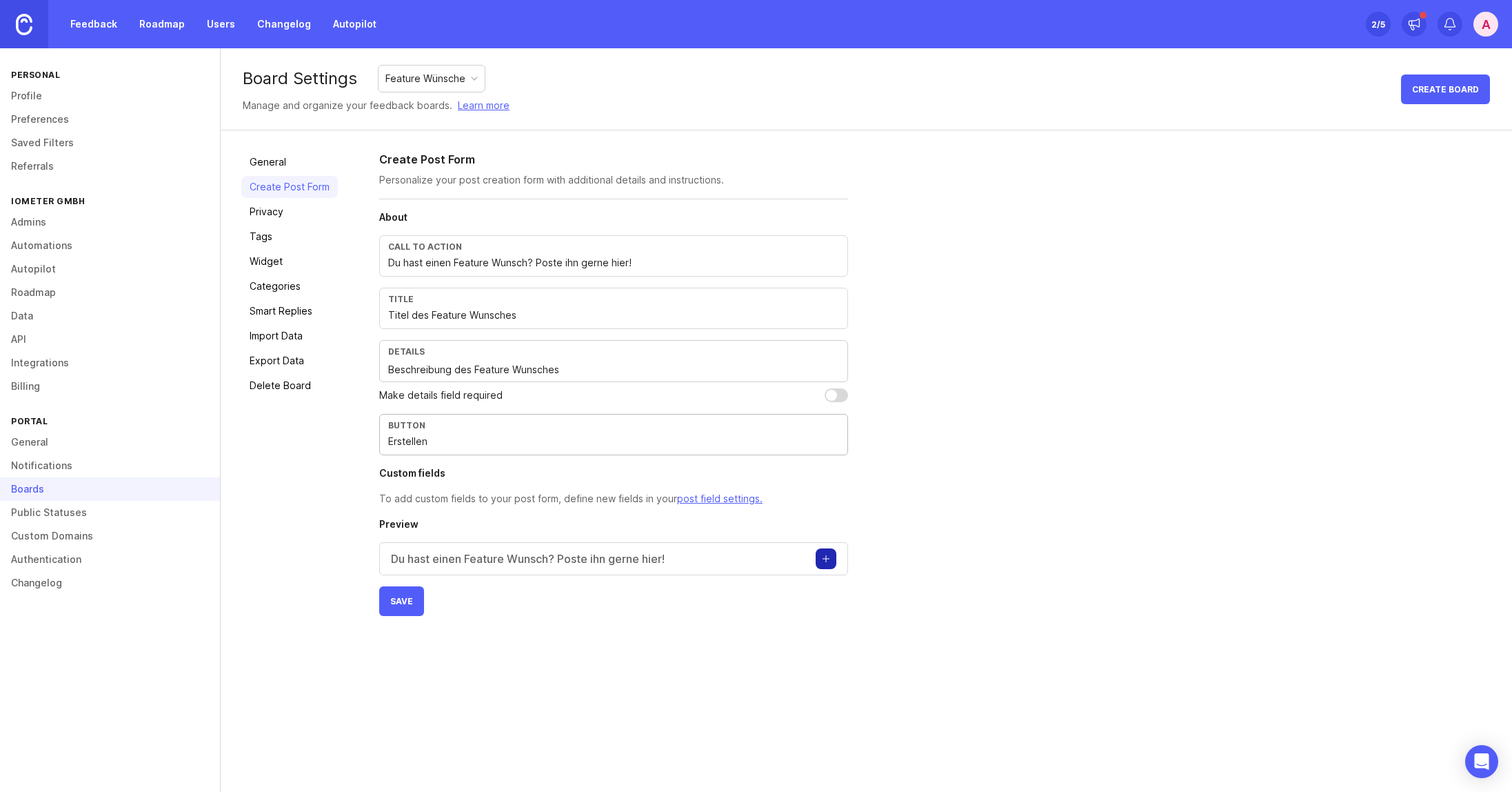
click at [410, 616] on button "Save" at bounding box center [401, 601] width 45 height 30
click at [280, 213] on link "Privacy" at bounding box center [290, 212] width 97 height 22
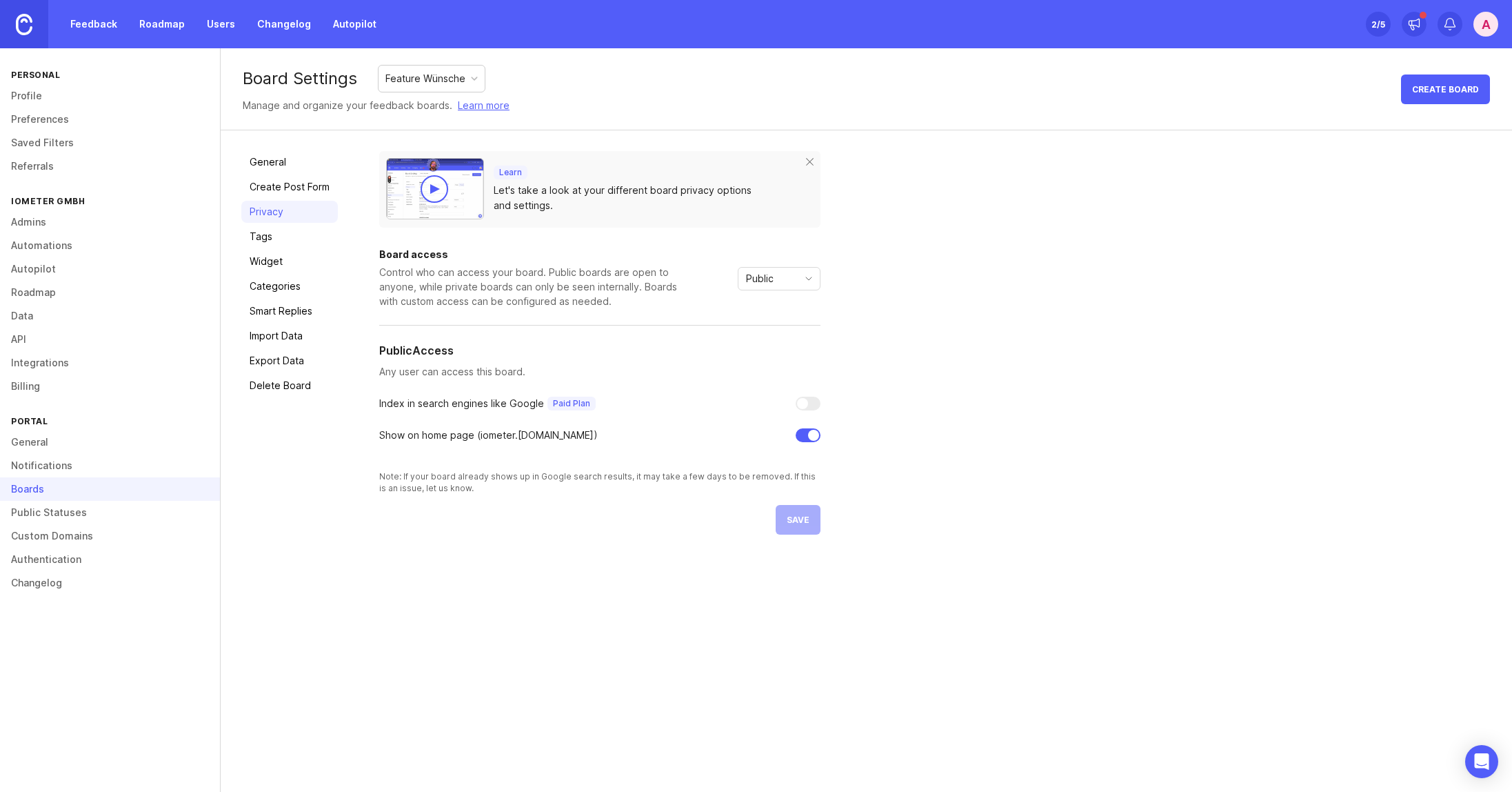
click at [279, 235] on link "Tags" at bounding box center [290, 237] width 97 height 22
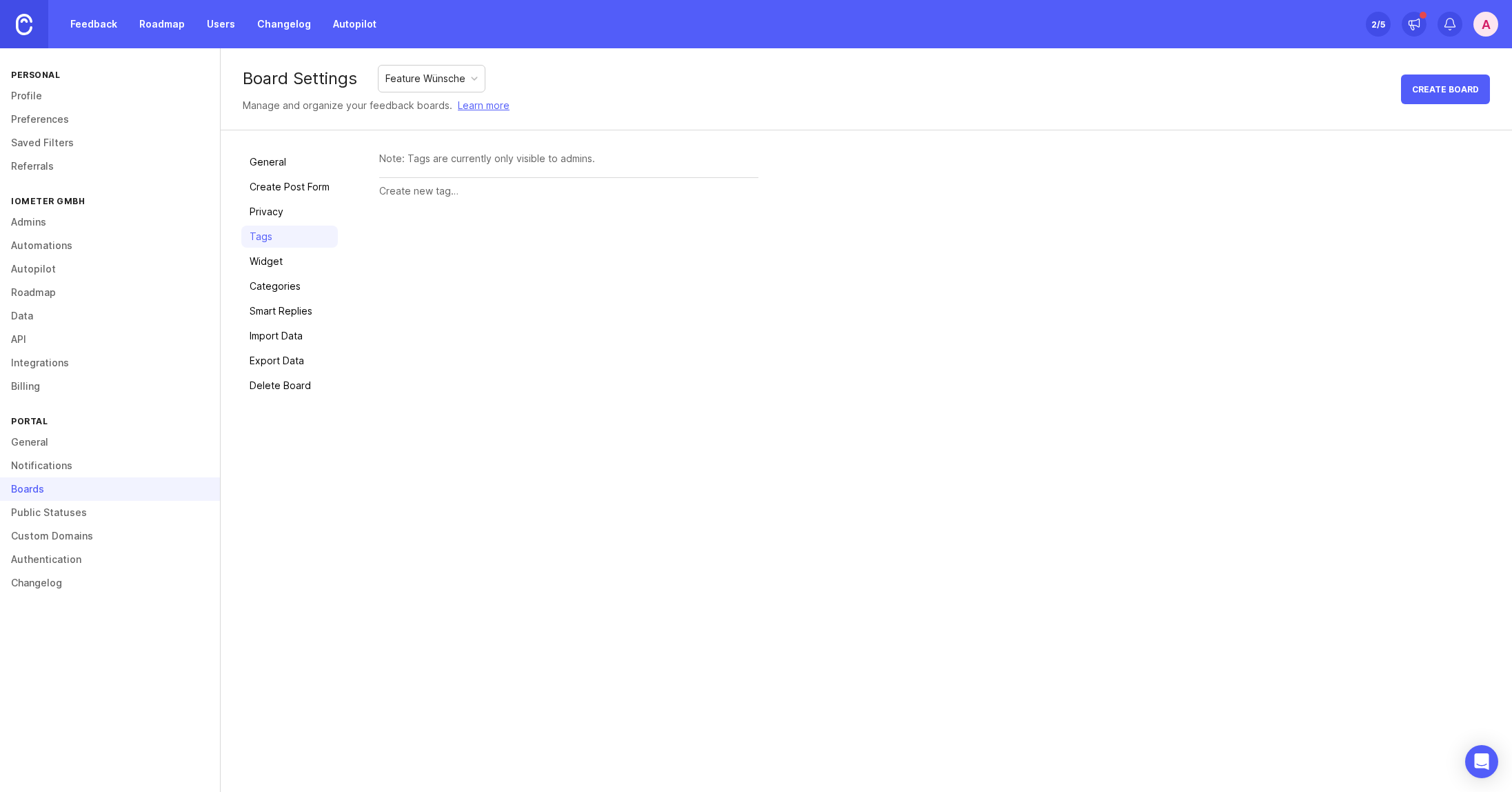
click at [277, 264] on link "Widget" at bounding box center [290, 261] width 97 height 22
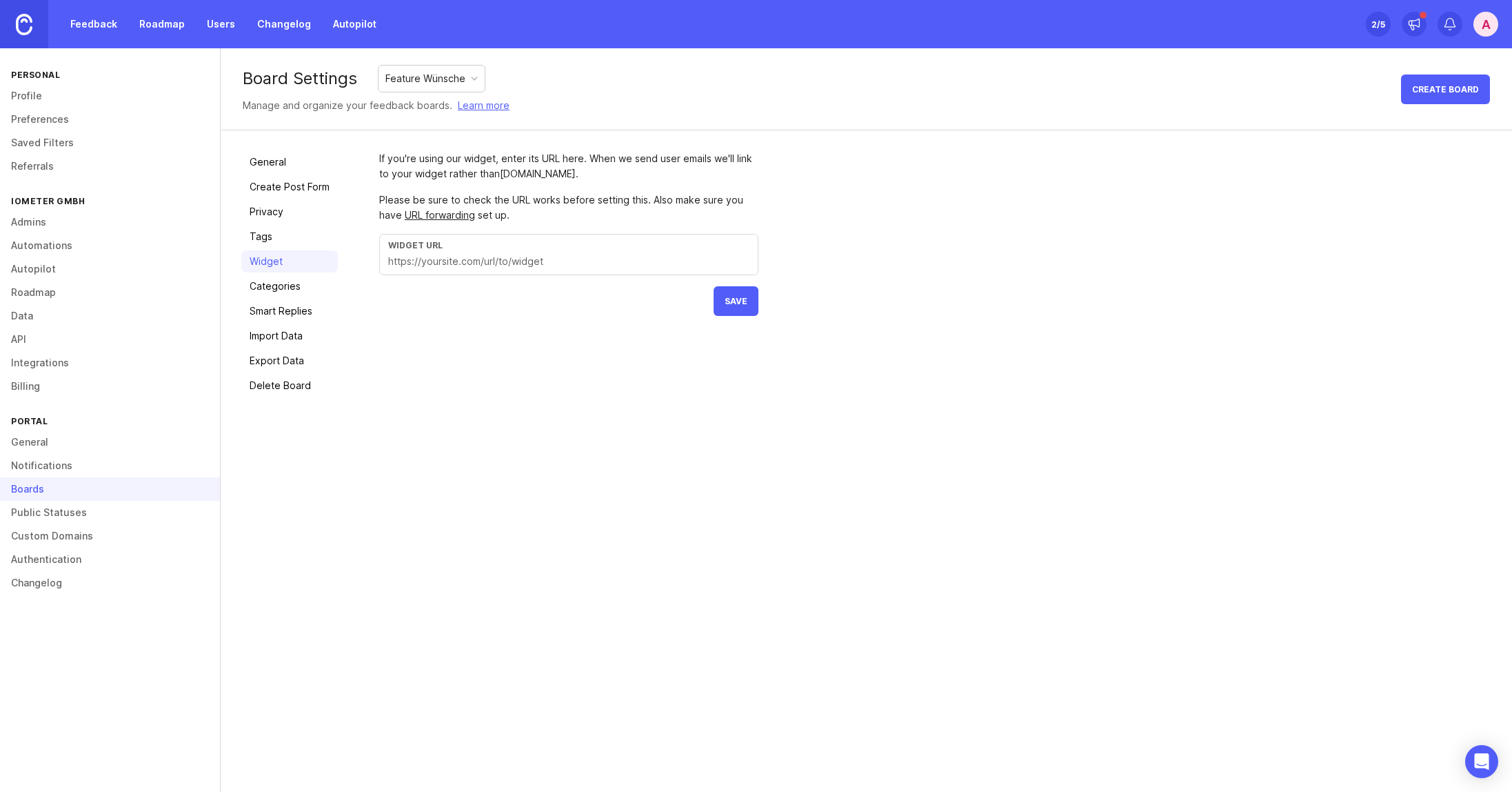
click at [279, 294] on link "Categories" at bounding box center [290, 286] width 97 height 22
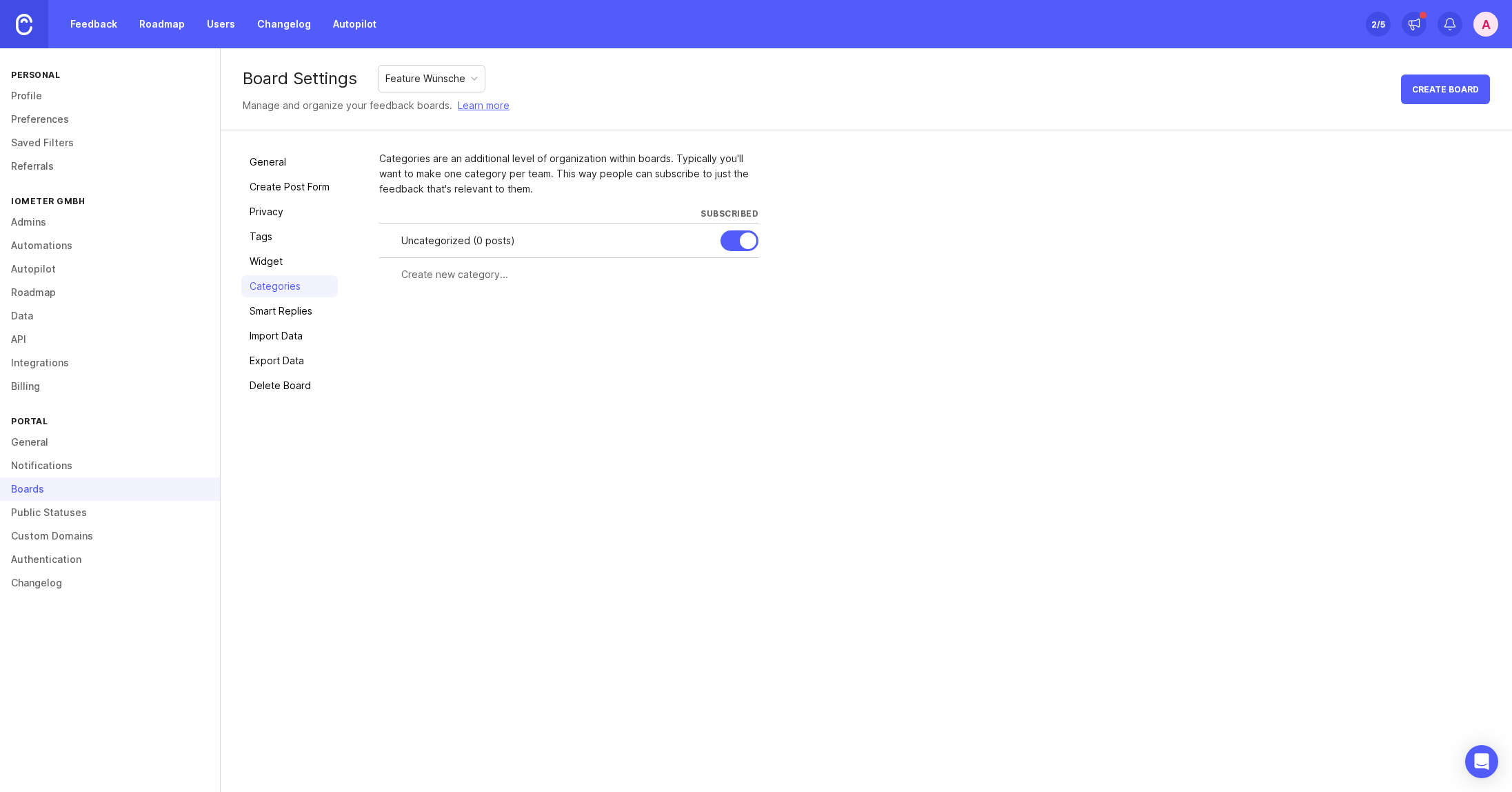
click at [290, 313] on link "Smart Replies" at bounding box center [290, 311] width 97 height 22
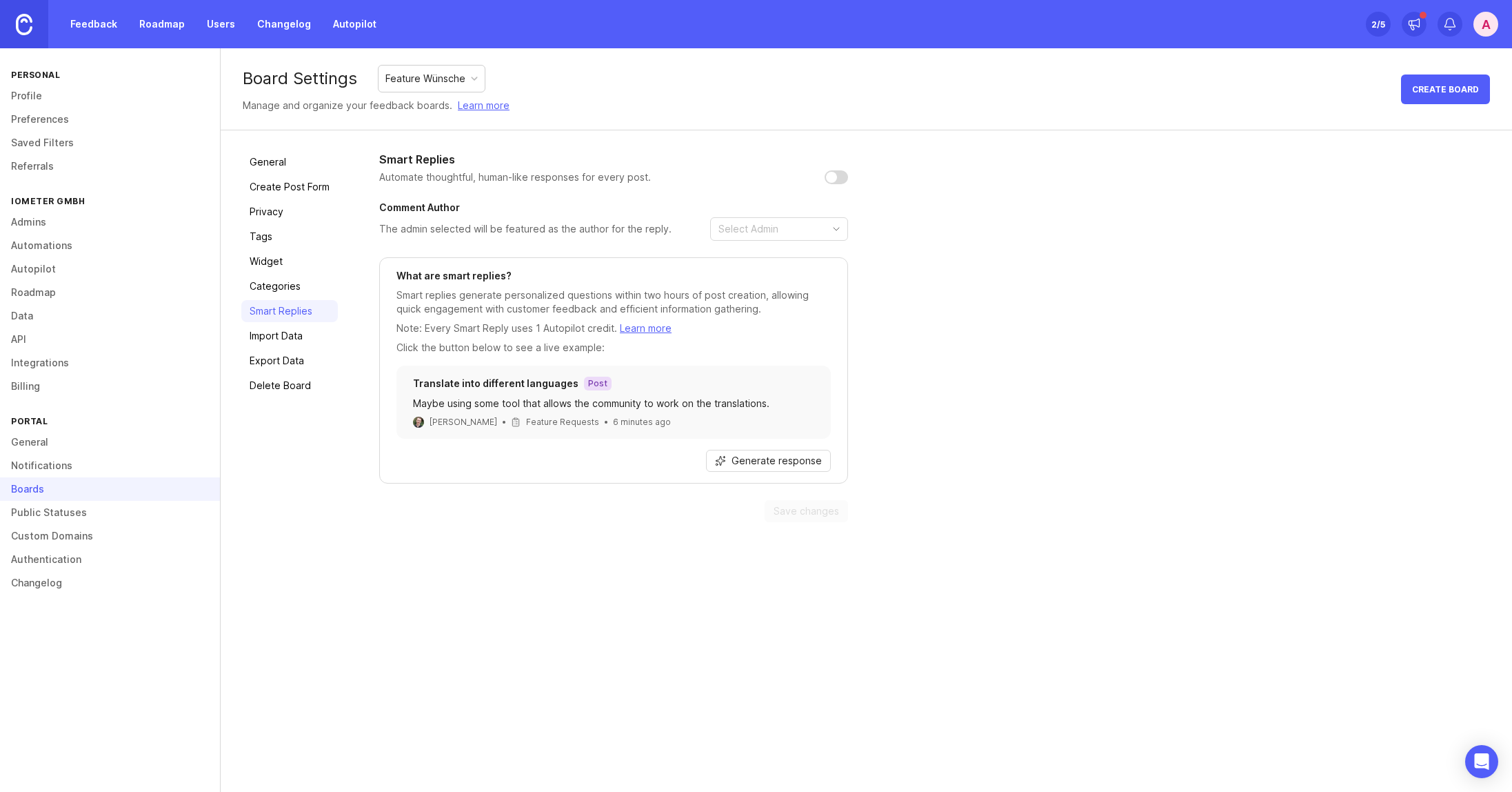
click at [276, 152] on link "General" at bounding box center [290, 162] width 97 height 22
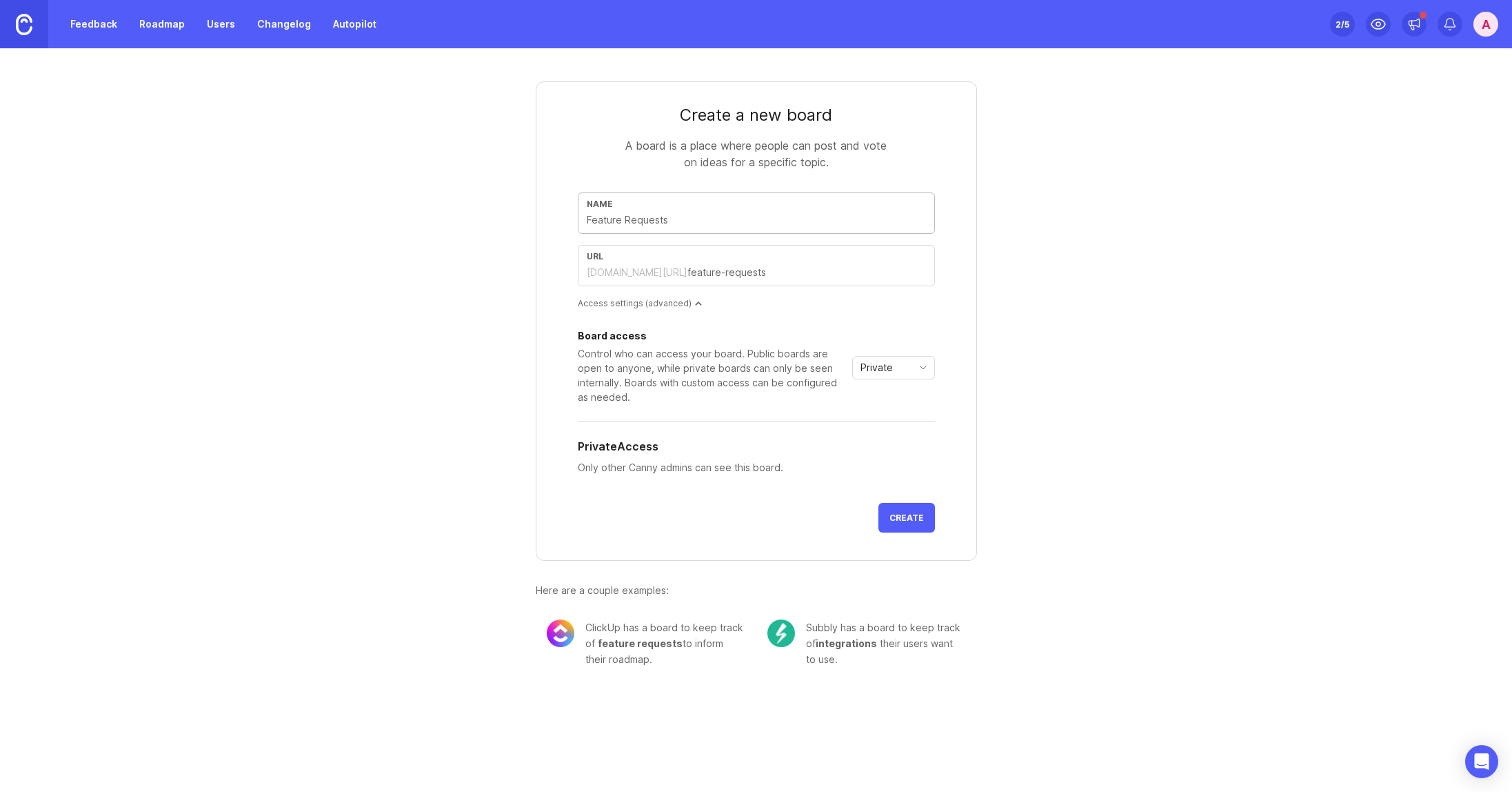
click at [858, 215] on input "text" at bounding box center [756, 220] width 339 height 15
type input "I"
type input "i"
type input "IO"
type input "io"
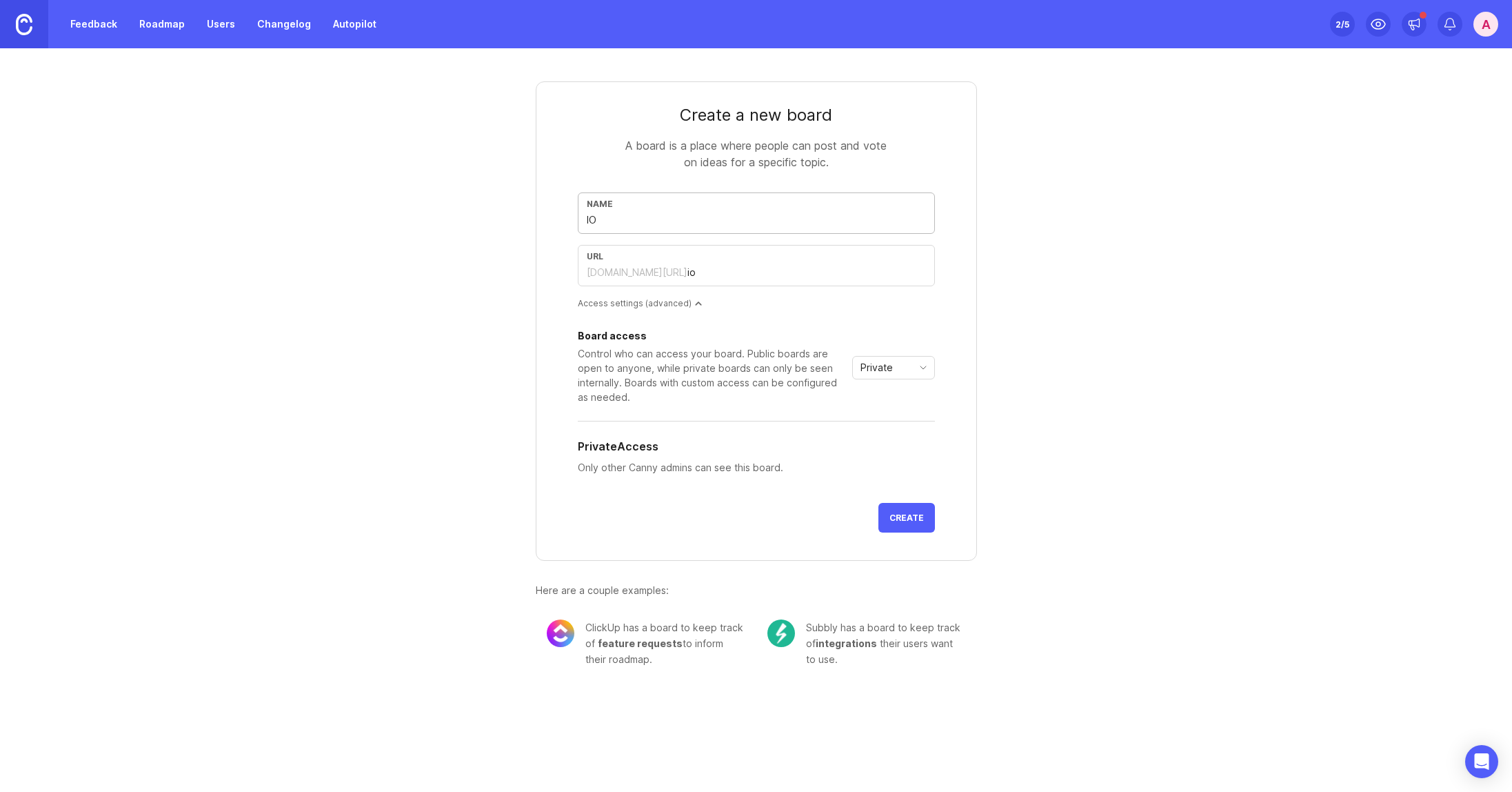
type input "IOm"
type input "iom"
type input "IOme"
type input "iome"
type input "IOmet"
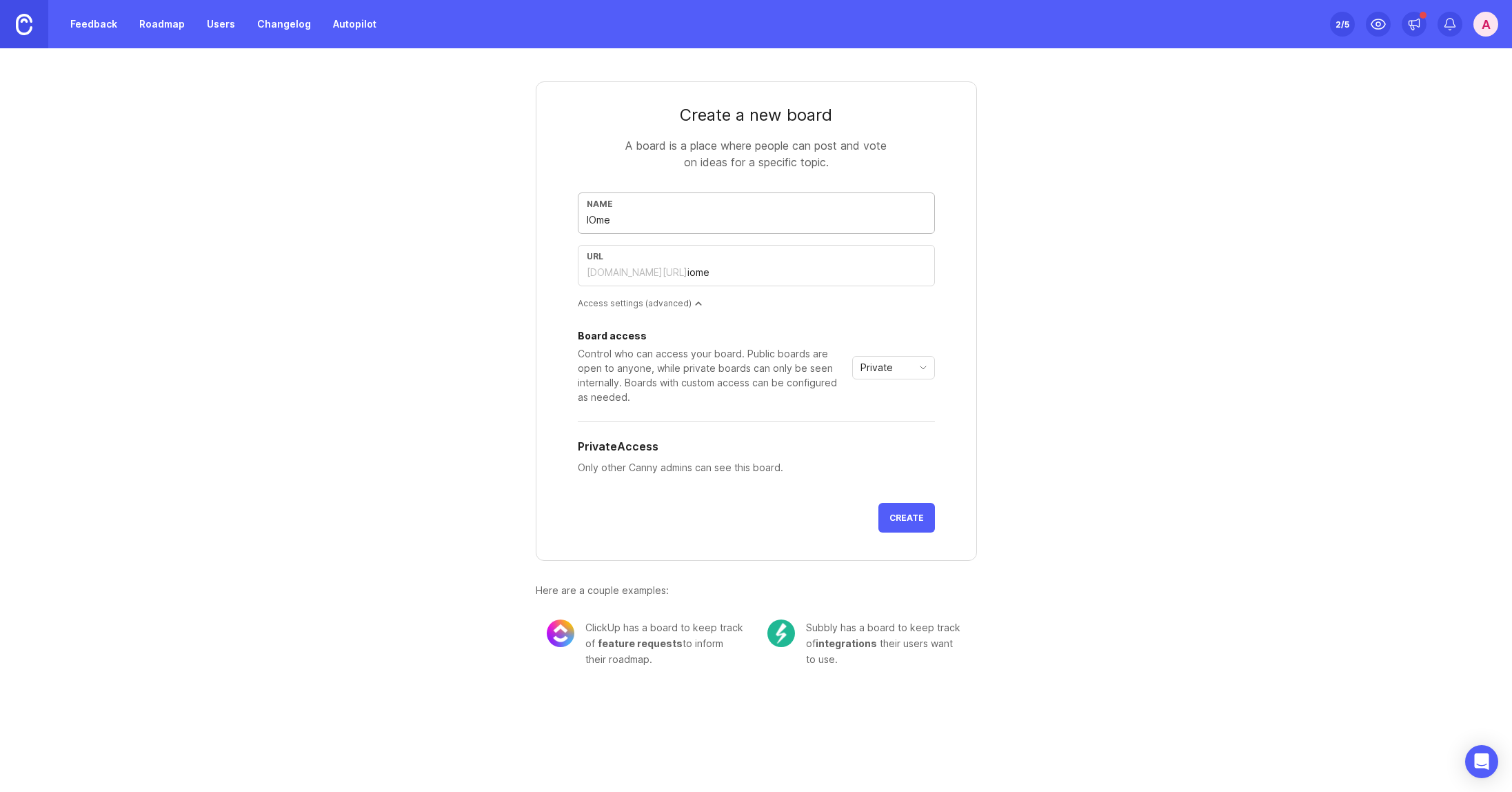
type input "iomet"
type input "IOmete"
type input "iomete"
type input "IOmeter"
type input "iometer"
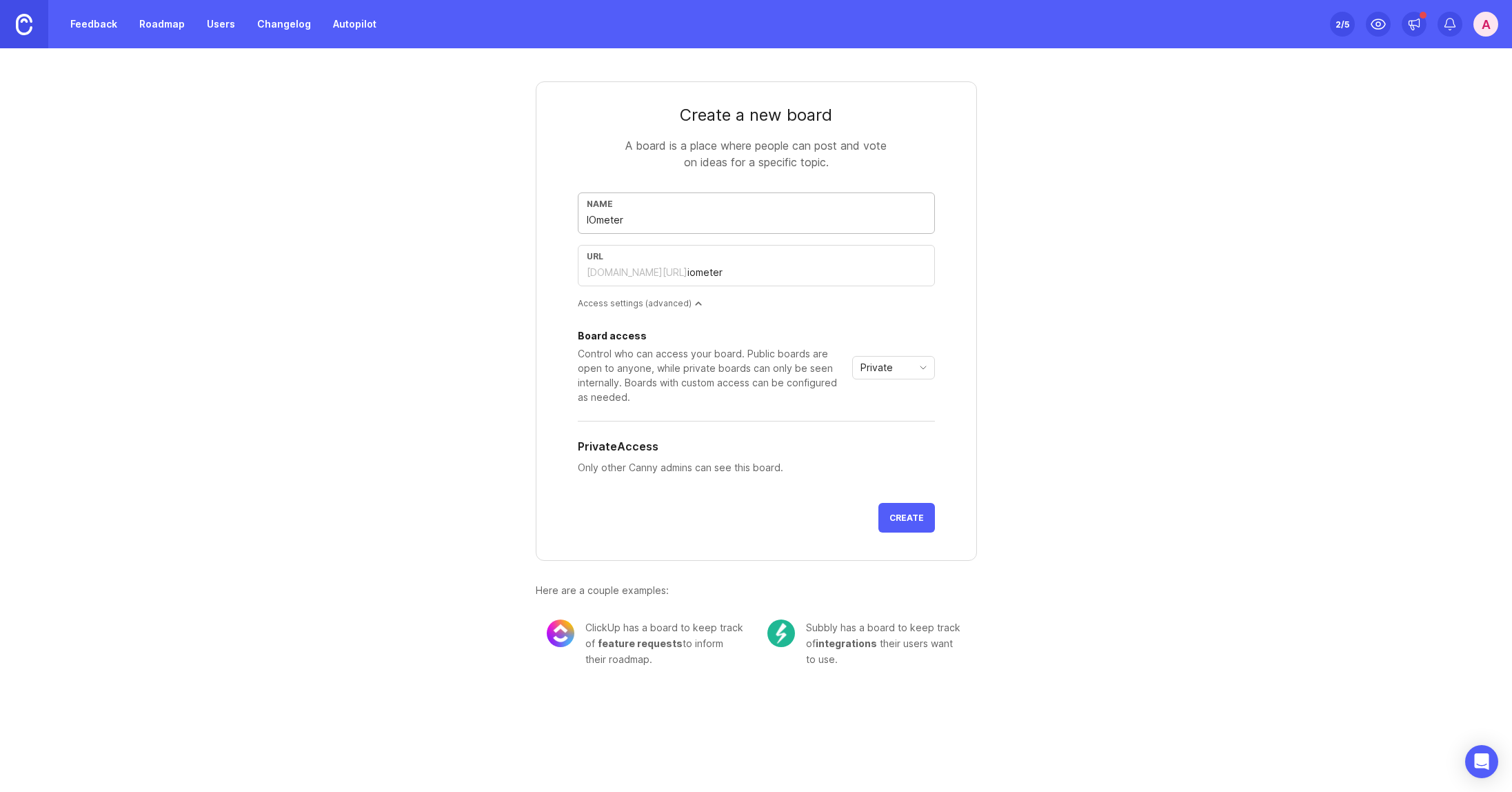
type input "IOmeter F"
type input "iometer-f"
type input "IOmeter Fe"
type input "iometer-fe"
type input "IOmeter Fea"
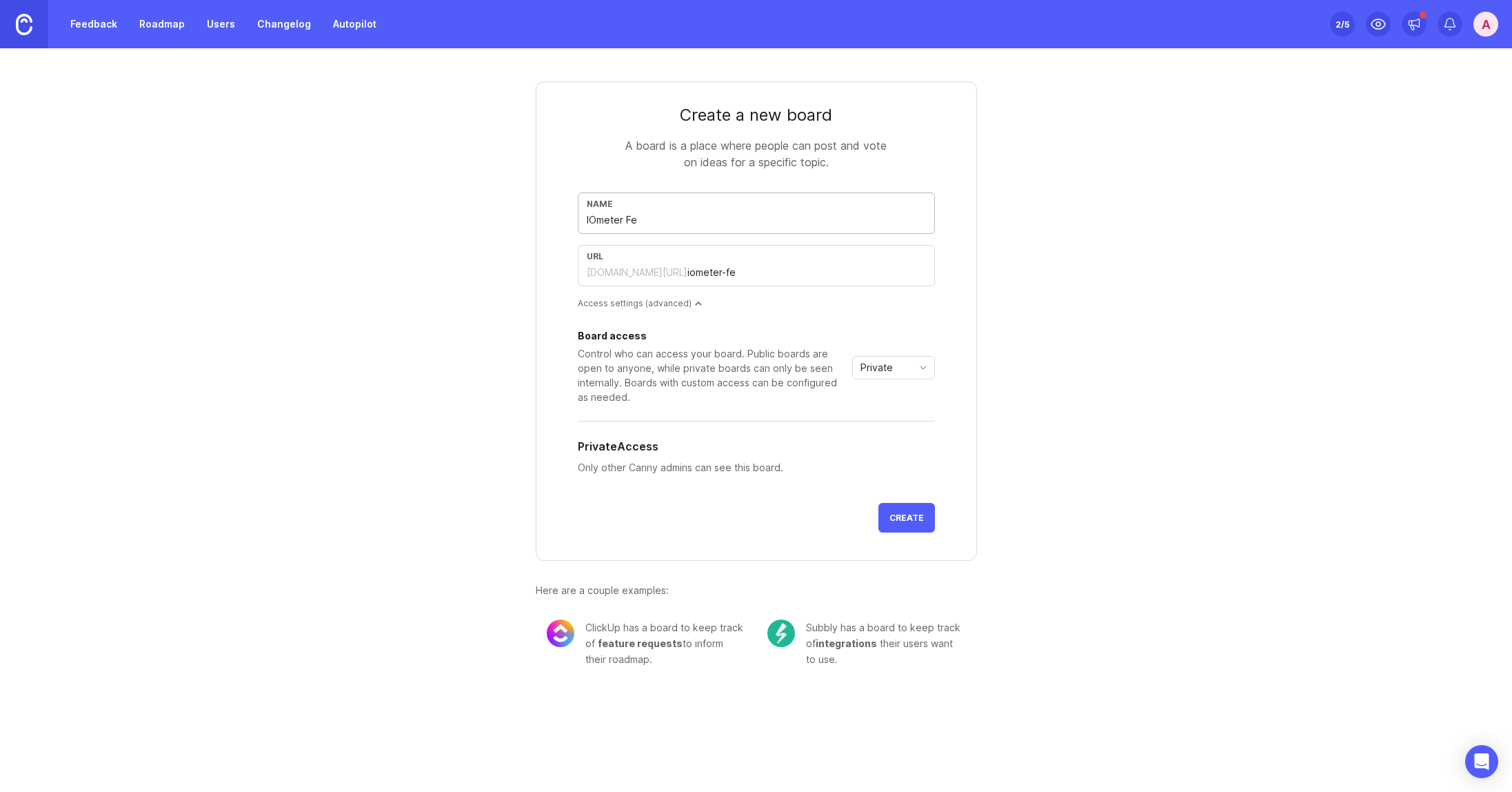
type input "iometer-fea"
type input "IOmeter Feat"
type input "iometer-feat"
type input "IOmeter Featu"
type input "iometer-featu"
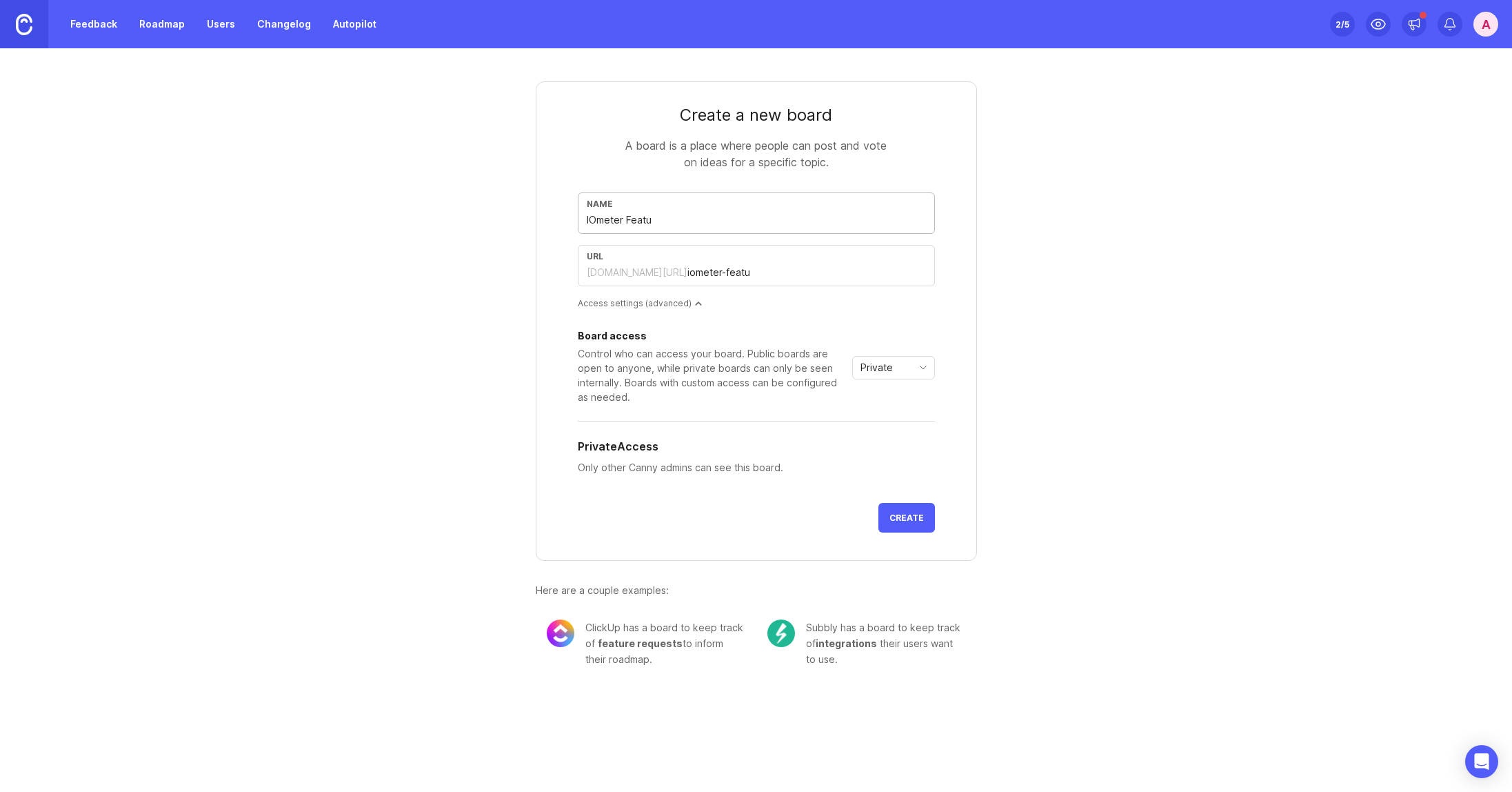
type input "IOmeter Featur"
type input "iometer-featur"
type input "IOmeter Feature"
type input "iometer-feature"
type input "IOmeter Feature W"
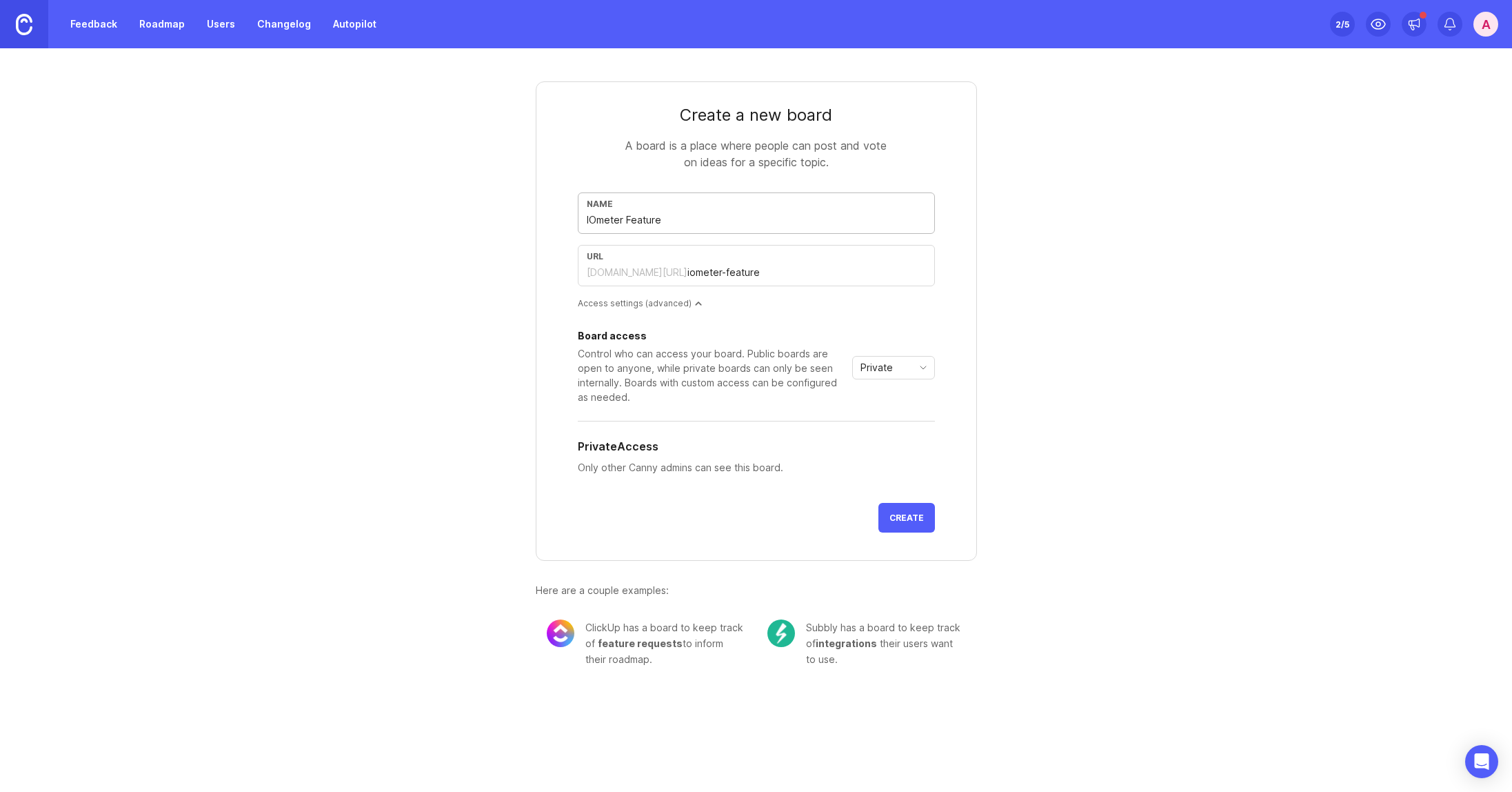
type input "iometer-feature-w"
type input "IOmeter Feature Wü"
type input "iometer-feature-wu"
type input "IOmeter Feature Wün"
type input "iometer-feature-wun"
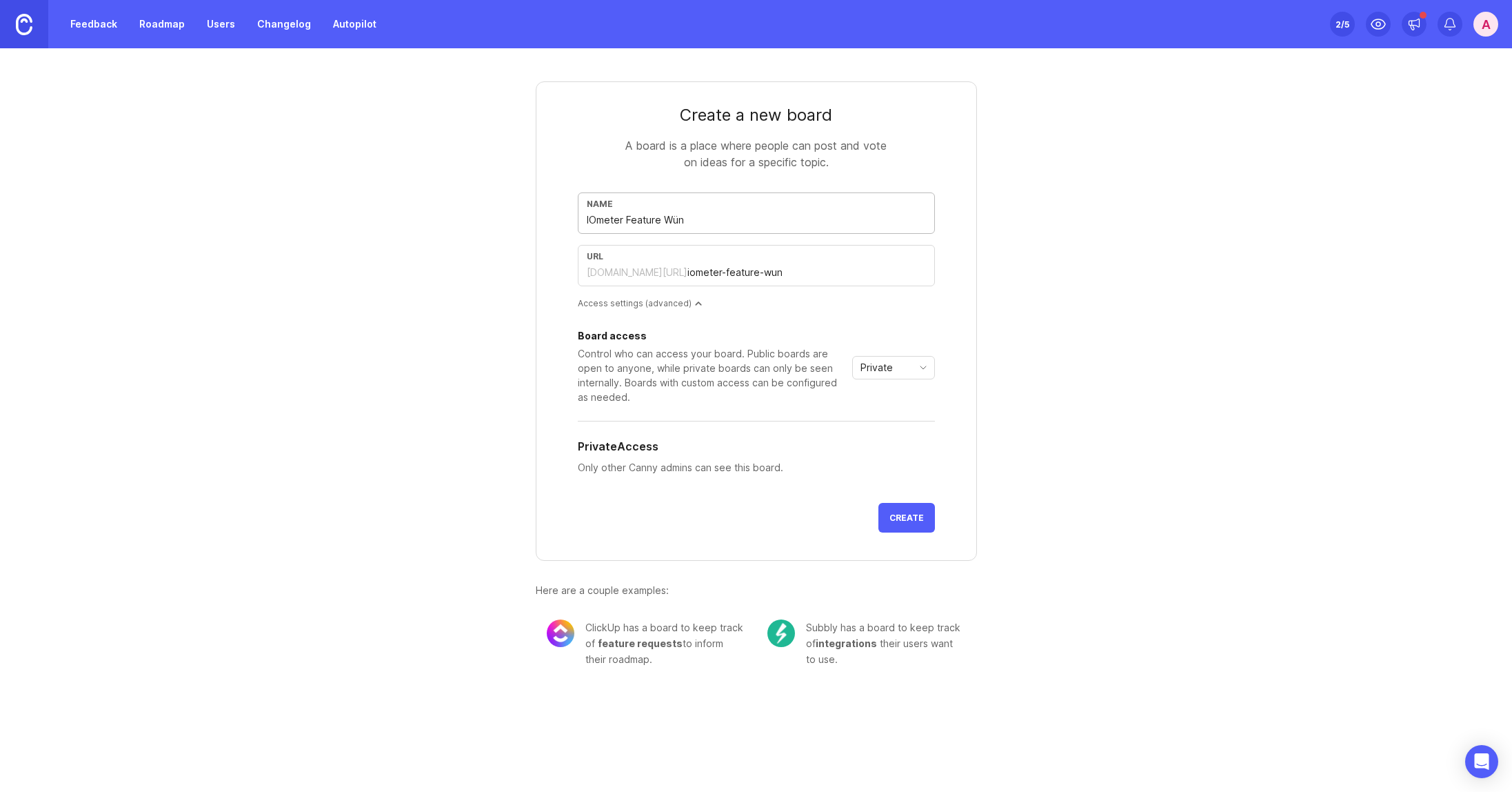
type input "IOmeter Feature Wüns"
type input "iometer-feature-wuns"
type input "IOmeter Feature Wünsc"
type input "iometer-feature-wunsc"
type input "IOmeter Feature Wünsch"
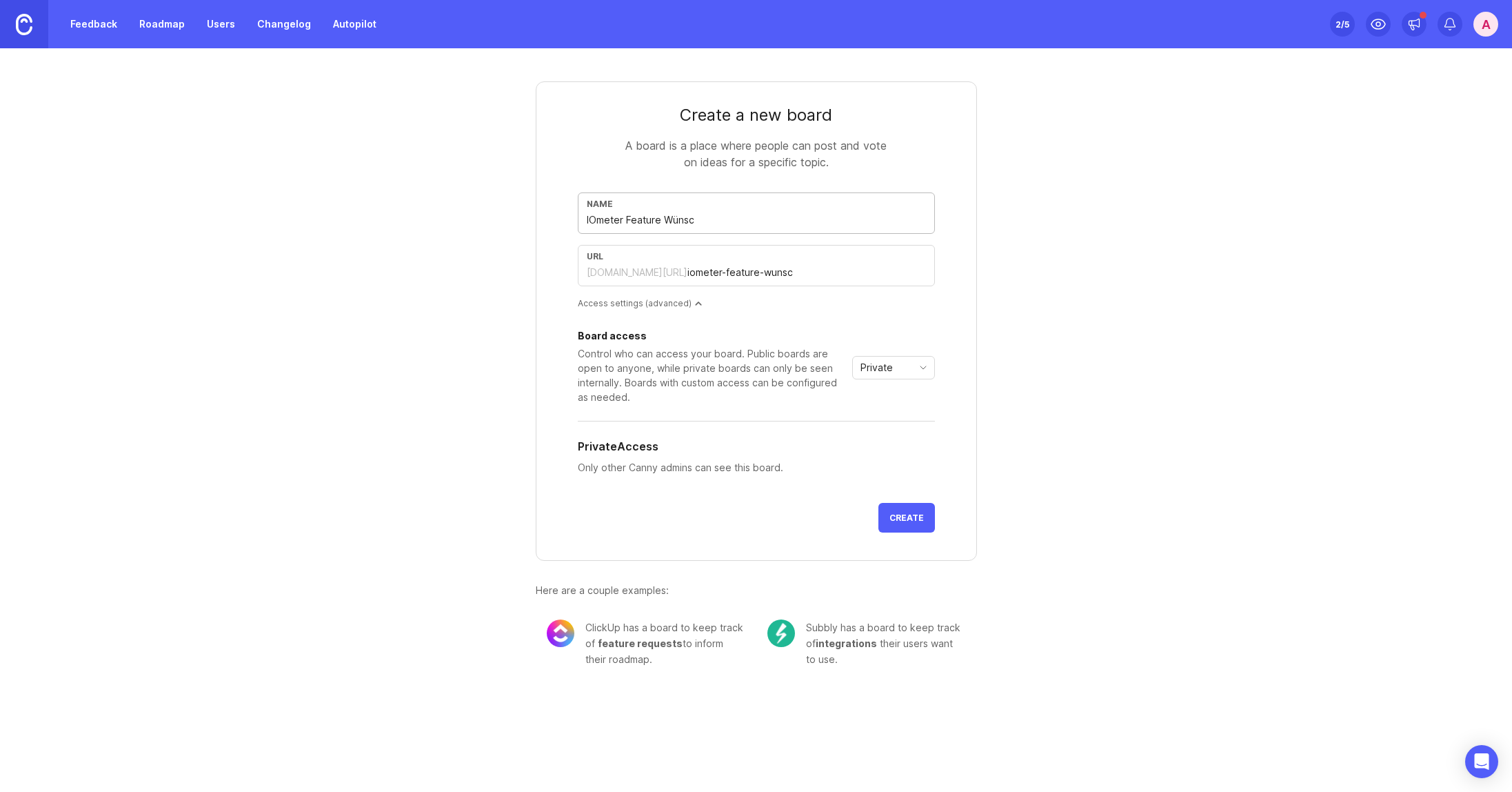
type input "iometer-feature-wunsch"
type input "IOmeter Feature Wünsche"
type input "iometer-feature-wunsche"
type input "IOmeter Feature Wünsch"
type input "iometer-feature-wunsch"
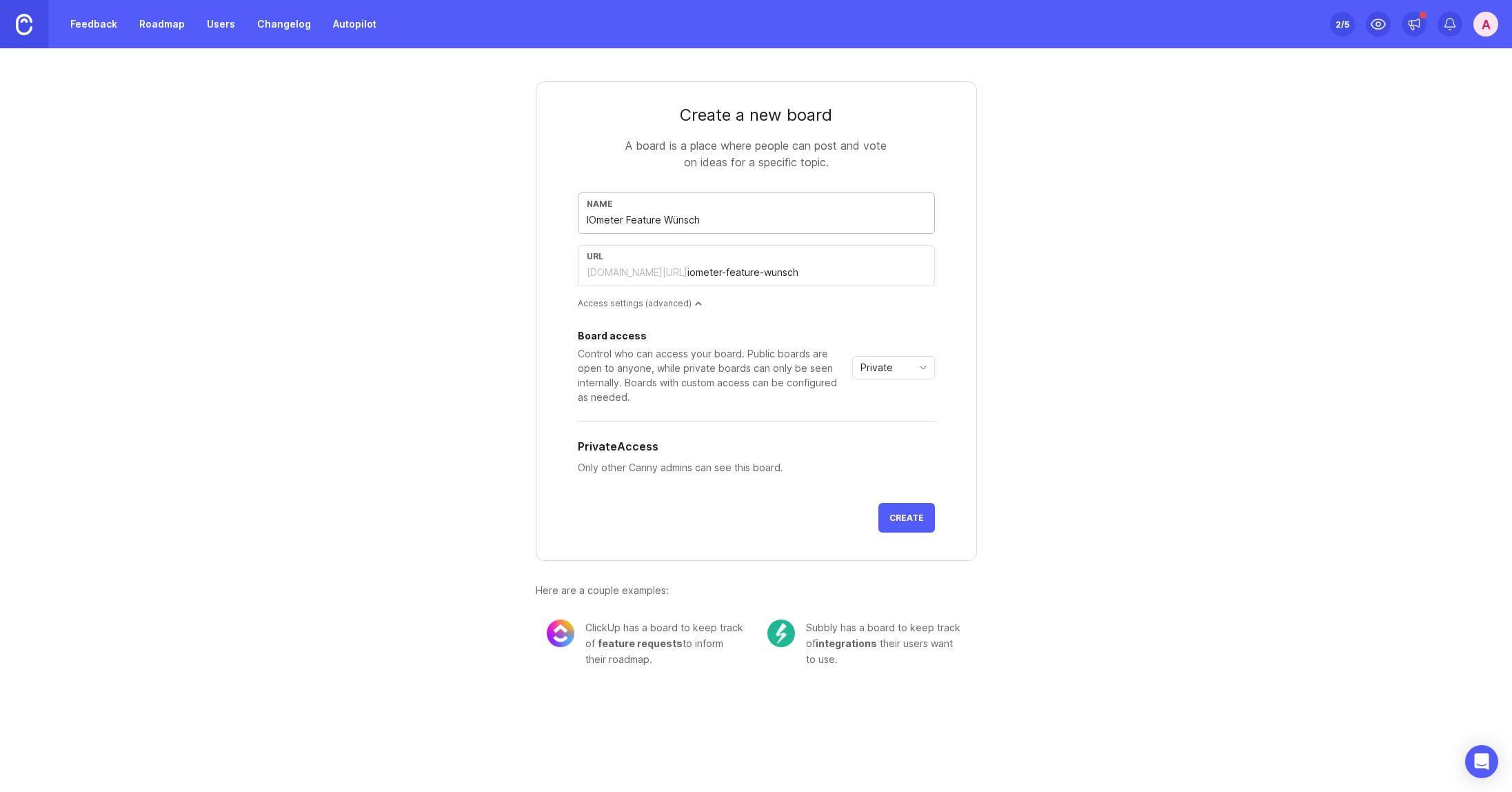
type input "IOmeter Feature Wünsc"
type input "iometer-feature-wunsc"
type input "IOmeter Feature Wüns"
type input "iometer-feature-wuns"
type input "IOmeter Feature Wün"
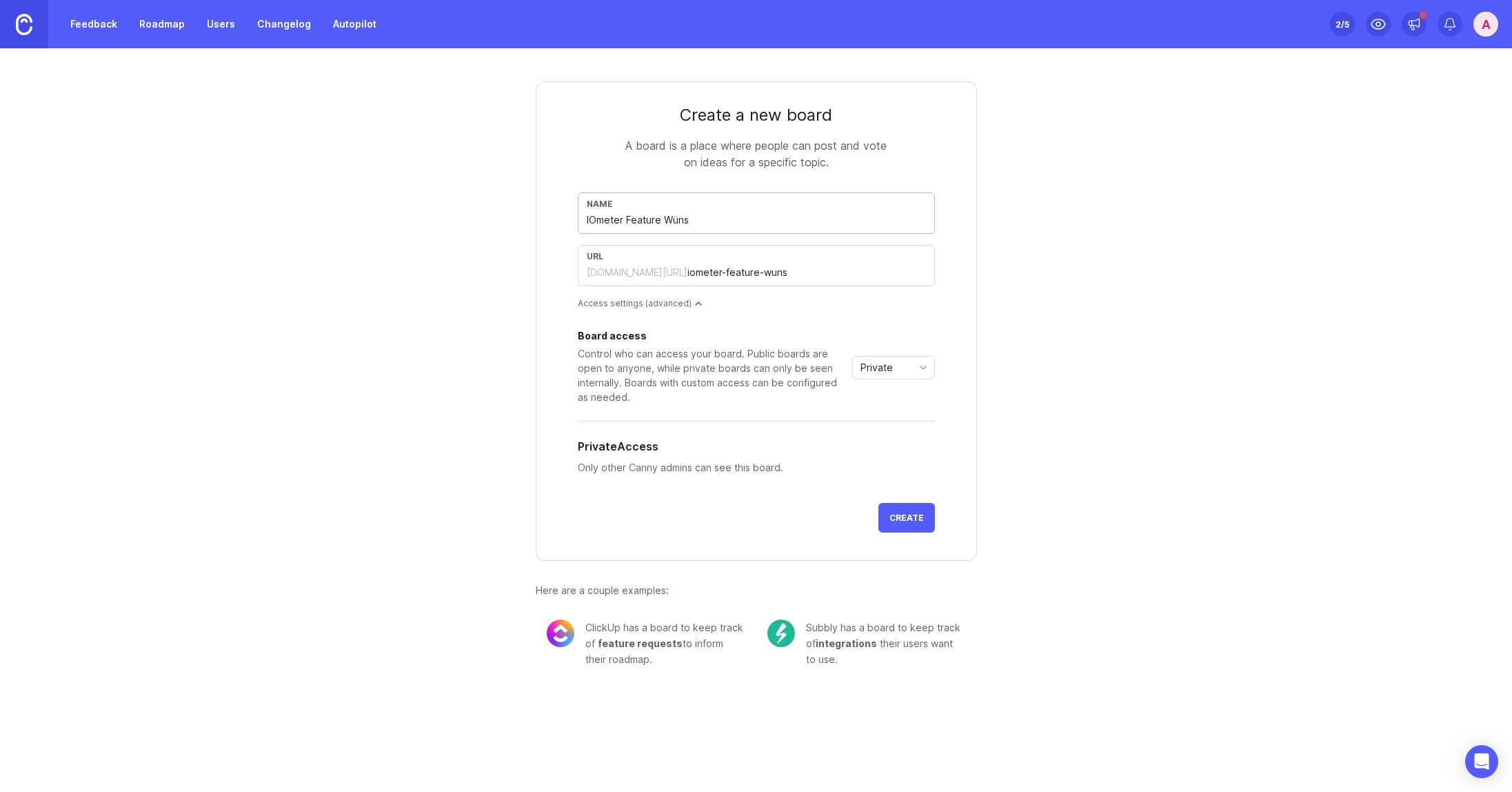
type input "iometer-feature-wun"
type input "IOmeter Feature Wü"
type input "iometer-feature-wu"
type input "IOmeter Feature W"
type input "iometer-feature-w"
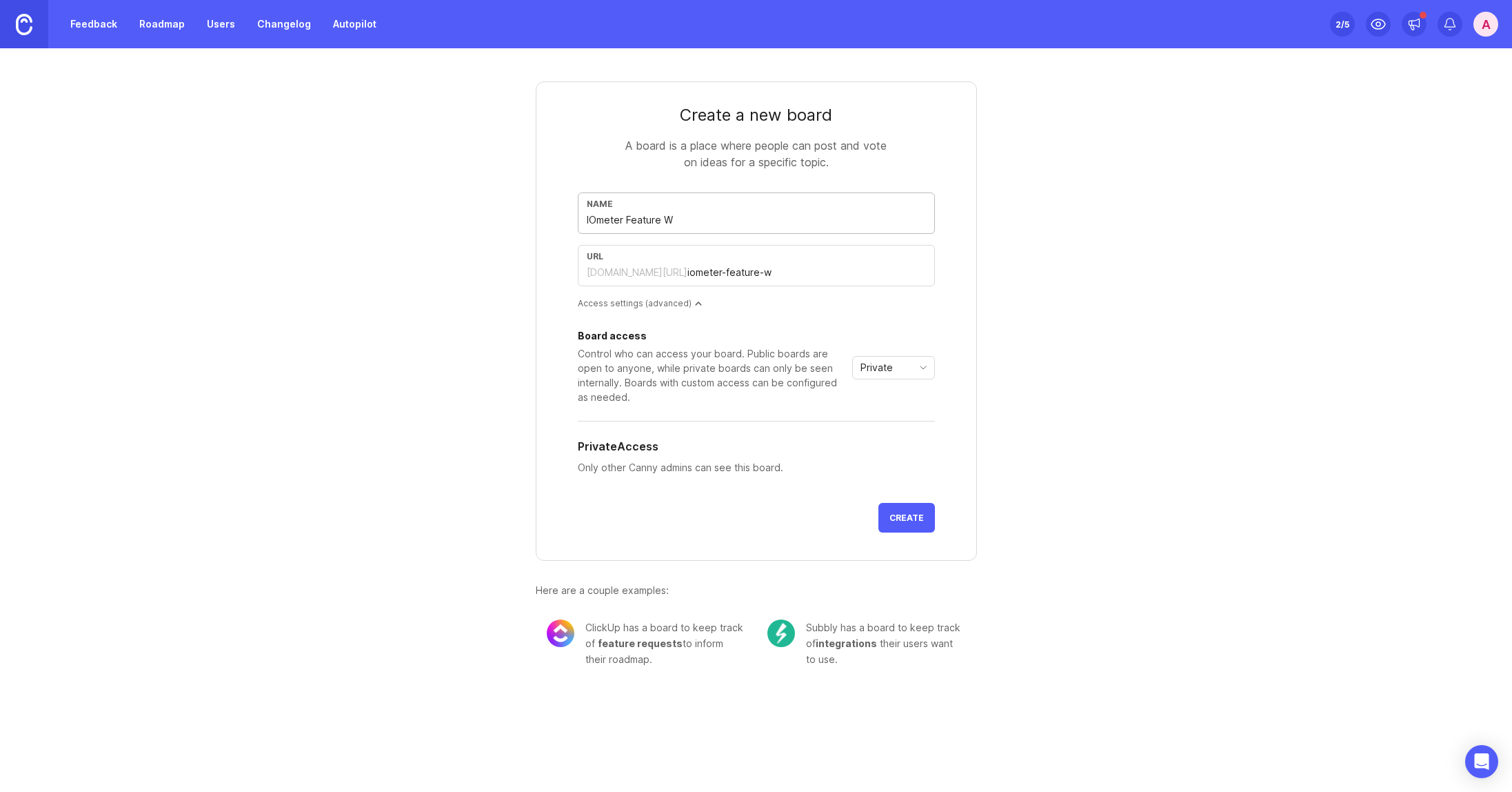
type input "IOmeter Feature"
type input "iometer-feature"
type input "IOmeter Feature R"
type input "iometer-feature-r"
type input "IOmeter Feature Re"
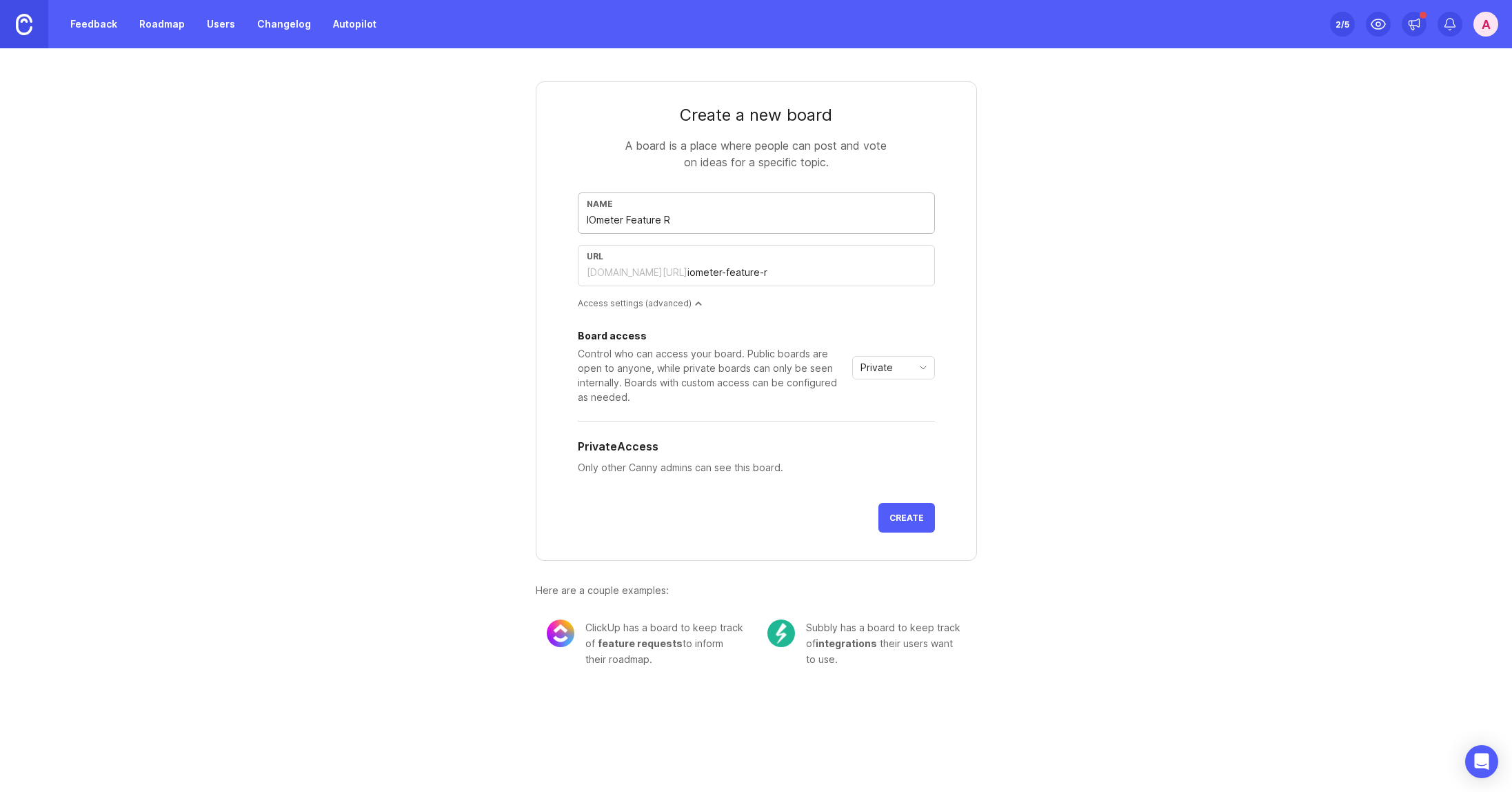
type input "iometer-feature-re"
type input "IOmeter Feature Req"
type input "iometer-feature-req"
type input "IOmeter Feature Requ"
type input "iometer-feature-requ"
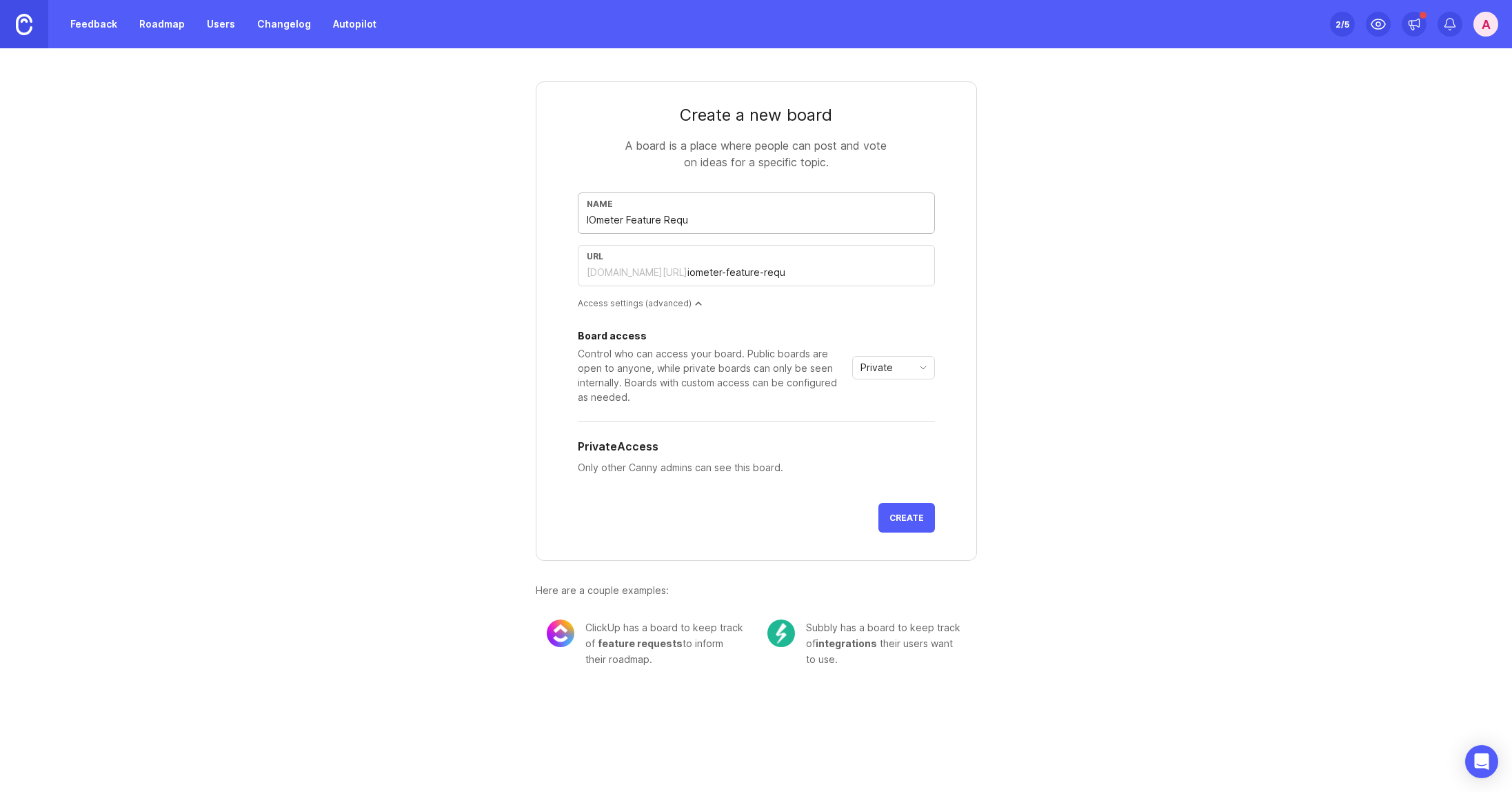
type input "IOmeter Feature Reque"
type input "iometer-feature-reque"
type input "IOmeter Feature Reques"
type input "iometer-feature-reques"
type input "IOmeter Feature Request"
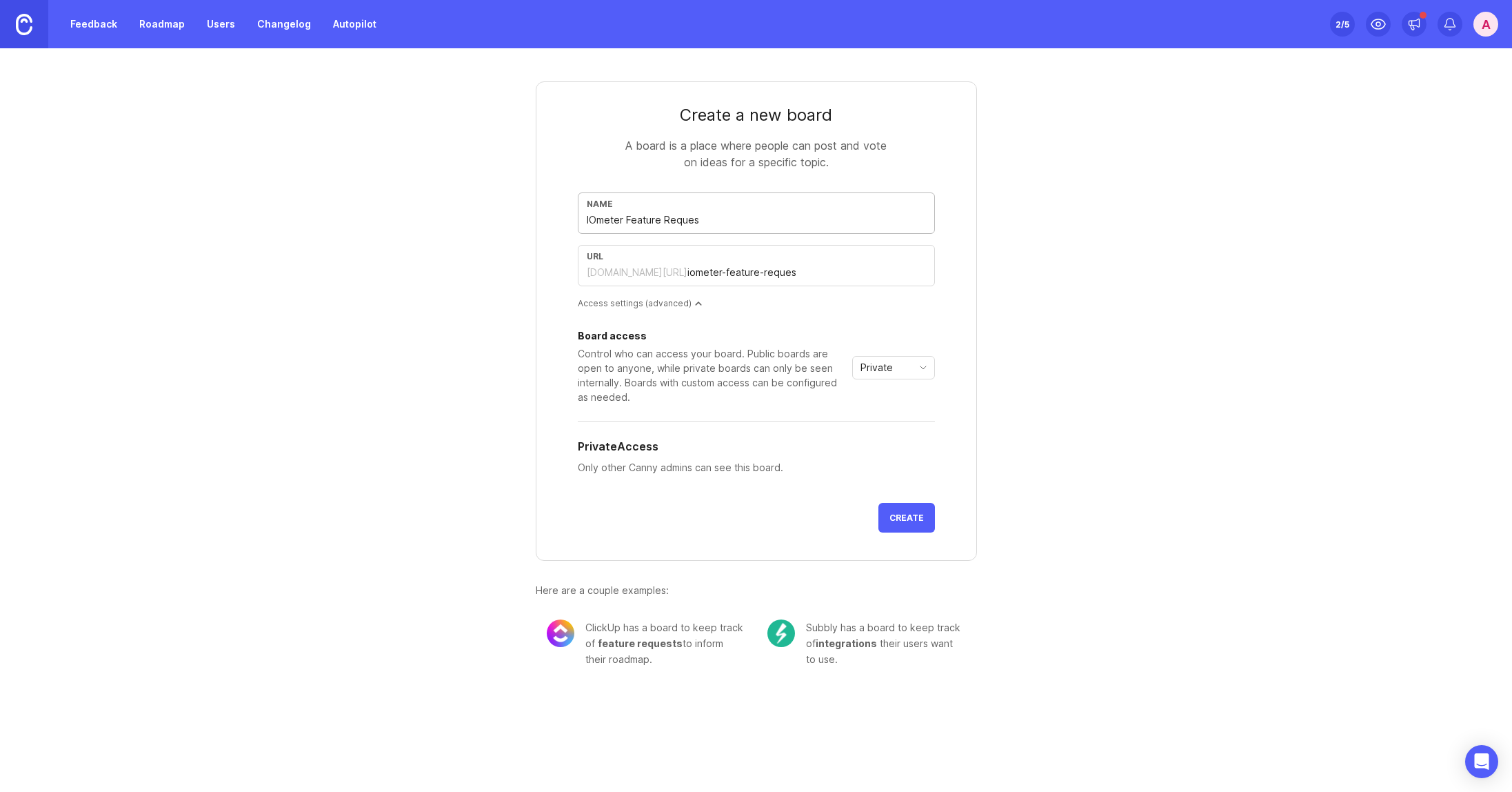
type input "iometer-feature-request"
type input "IOmeter Feature Requesta"
type input "iometer-feature-requesta"
type input "IOmeter Feature Requestas"
type input "iometer-feature-requestas"
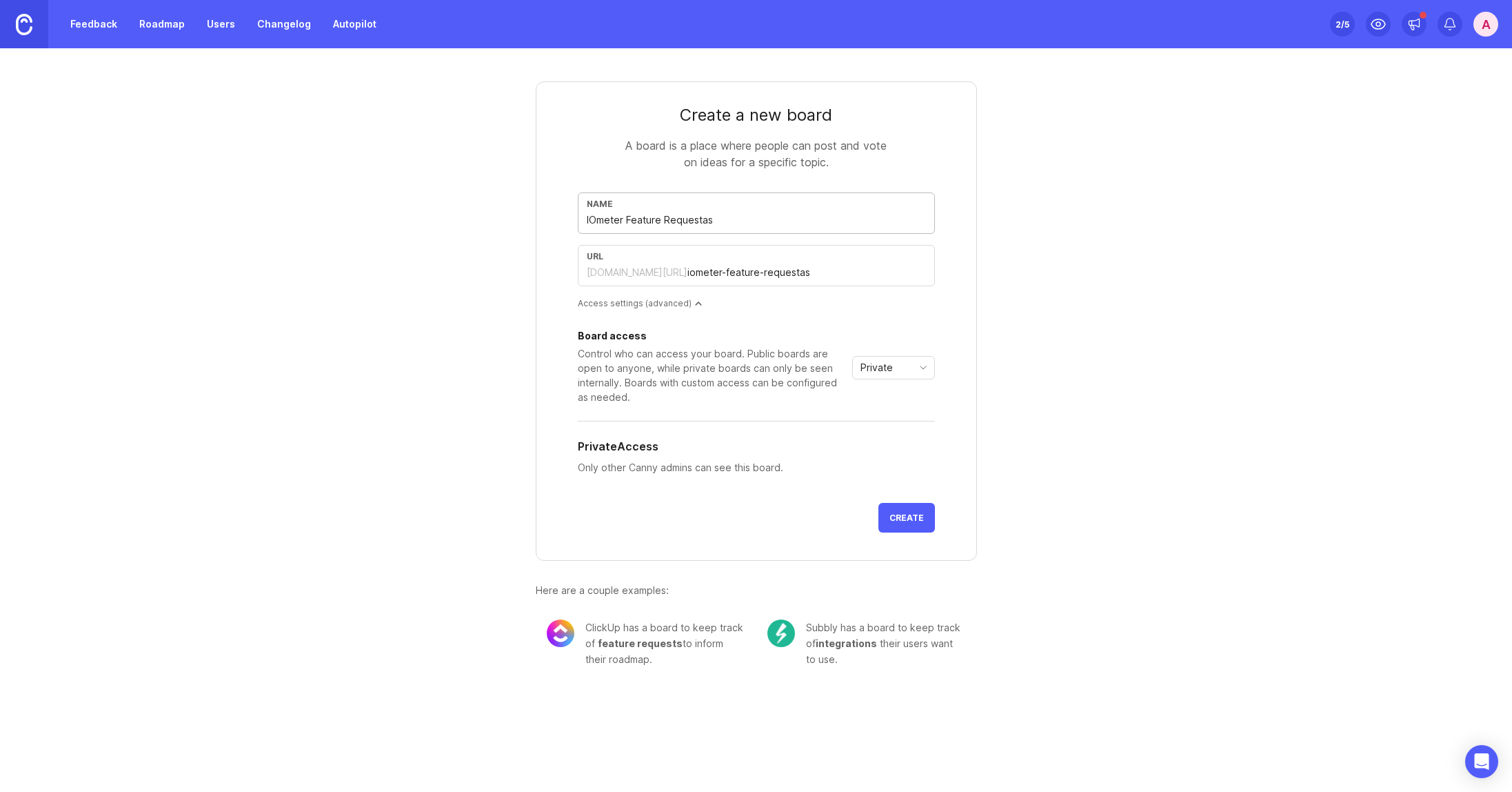
type input "IOmeter Feature Requesta"
type input "iometer-feature-requesta"
type input "IOmeter Feature Request"
type input "iometer-feature-request"
type input "IOmeter Feature Requests"
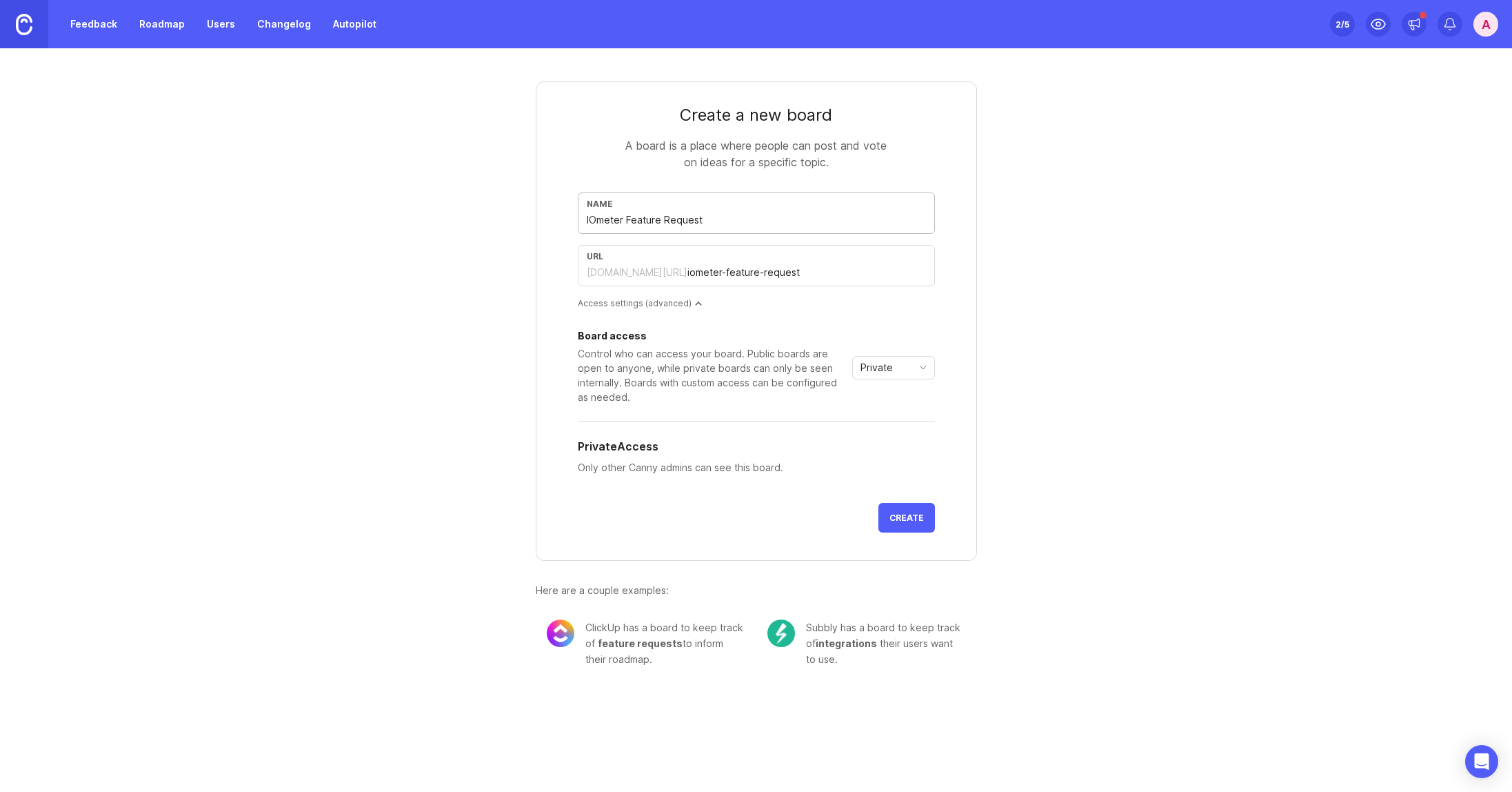
type input "iometer-feature-requests"
type input "IOmeter Feature Requests"
click at [892, 371] on div "Private" at bounding box center [882, 368] width 59 height 22
click at [895, 423] on li "Public" at bounding box center [893, 417] width 81 height 23
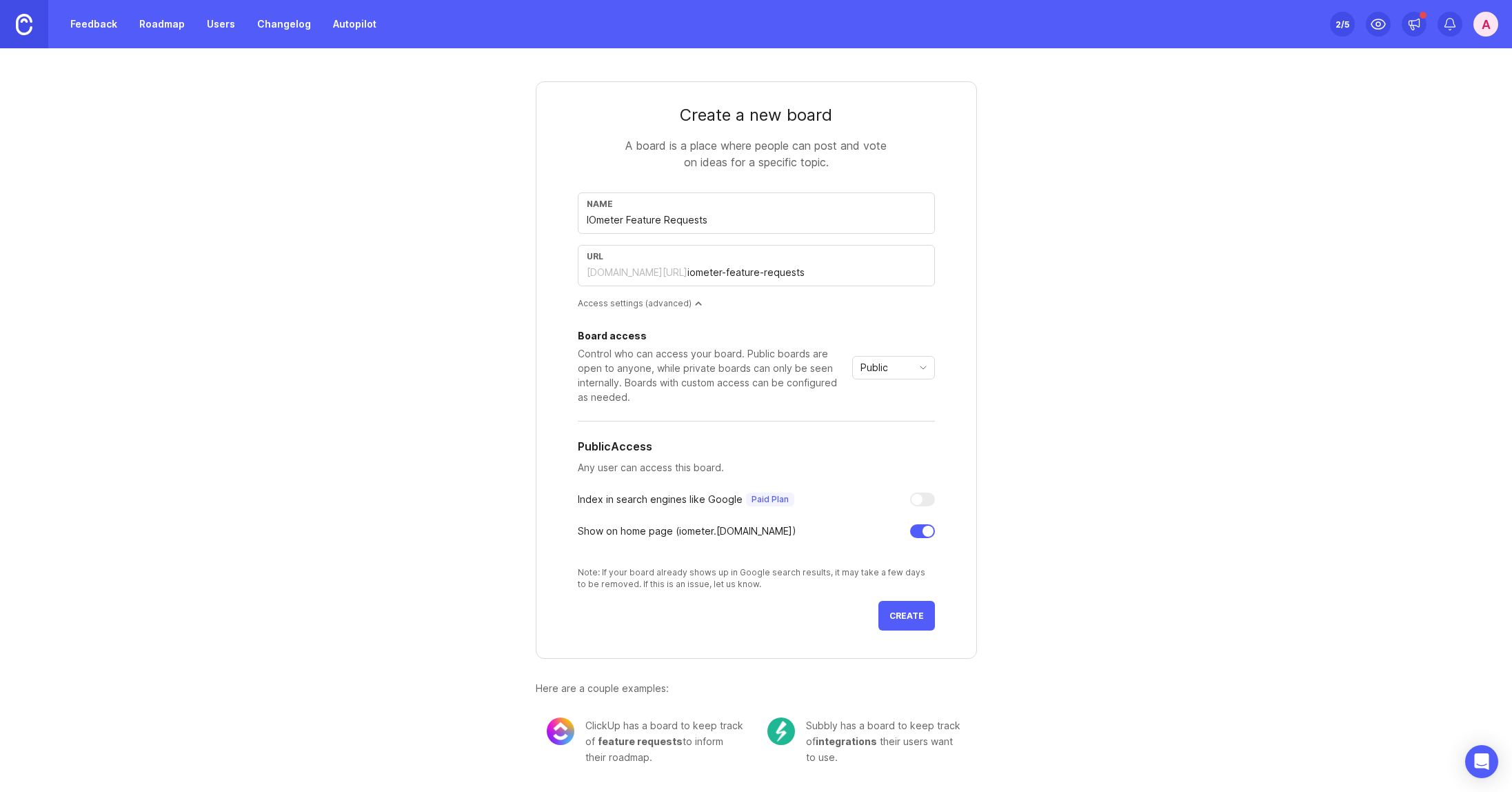
click at [917, 626] on button "Create" at bounding box center [906, 616] width 56 height 30
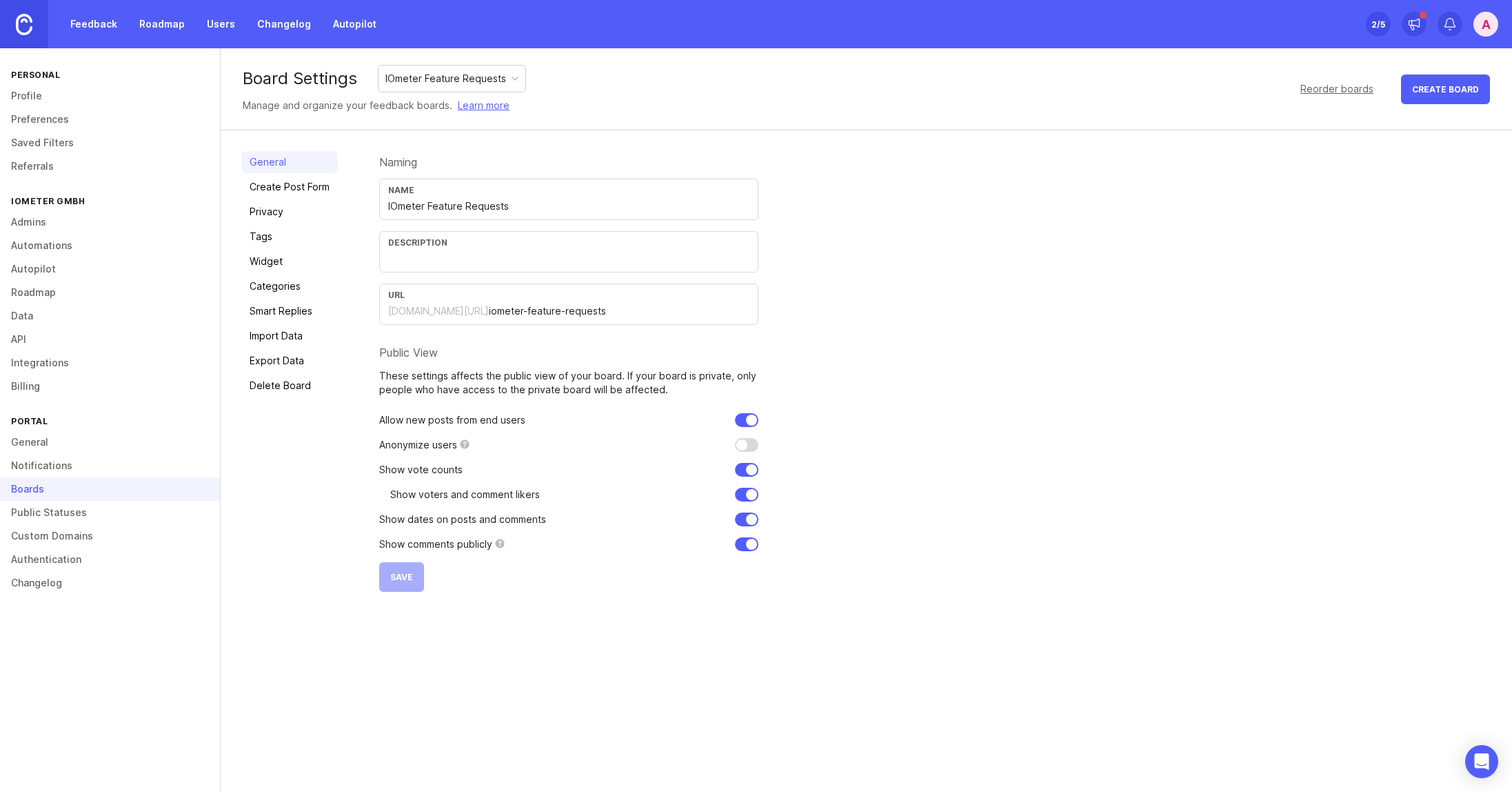
click at [302, 383] on link "Delete Board" at bounding box center [290, 386] width 97 height 22
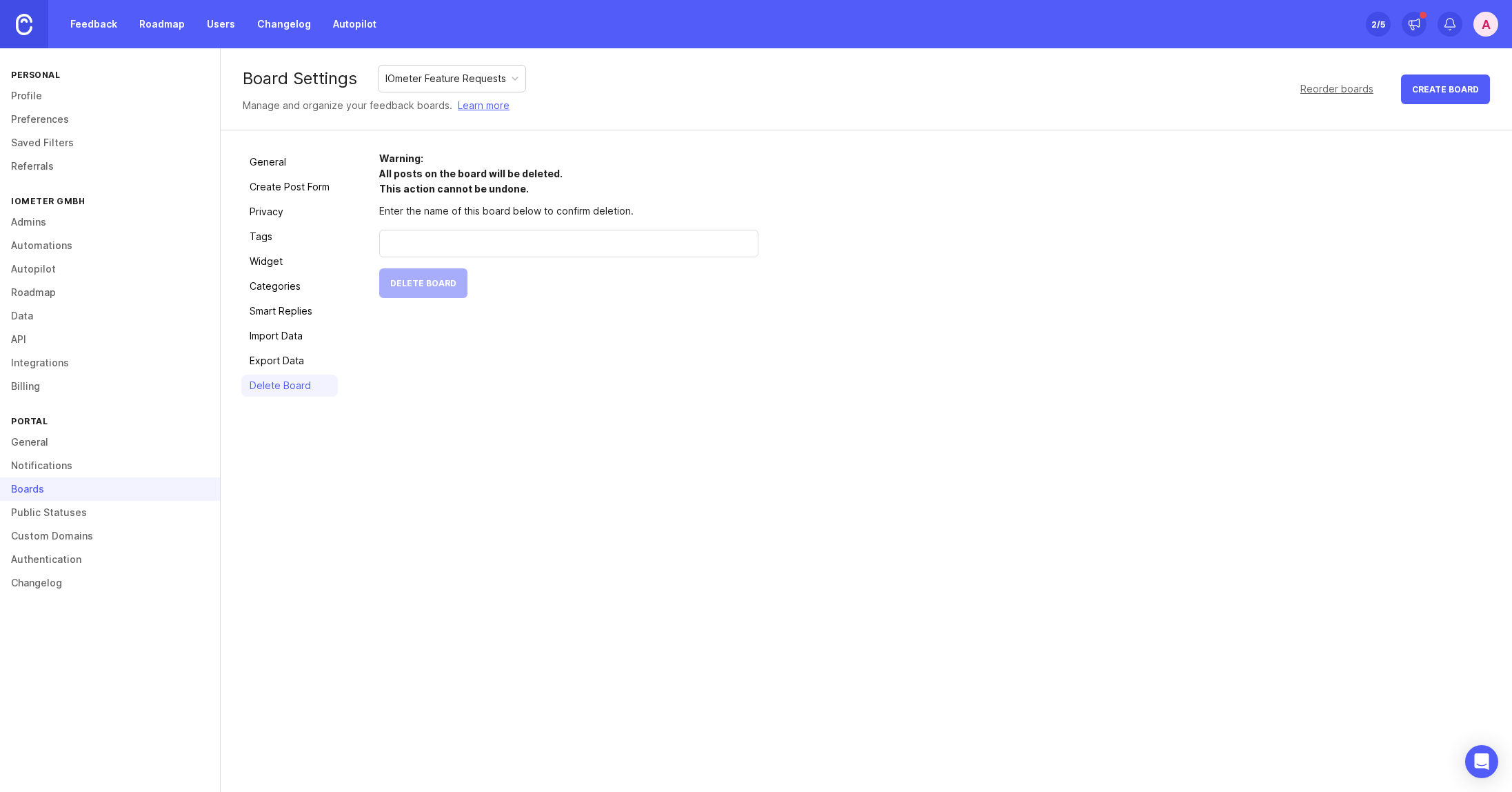
click at [422, 245] on input "text" at bounding box center [569, 244] width 361 height 15
click at [399, 283] on span "Delete Board" at bounding box center [423, 283] width 66 height 10
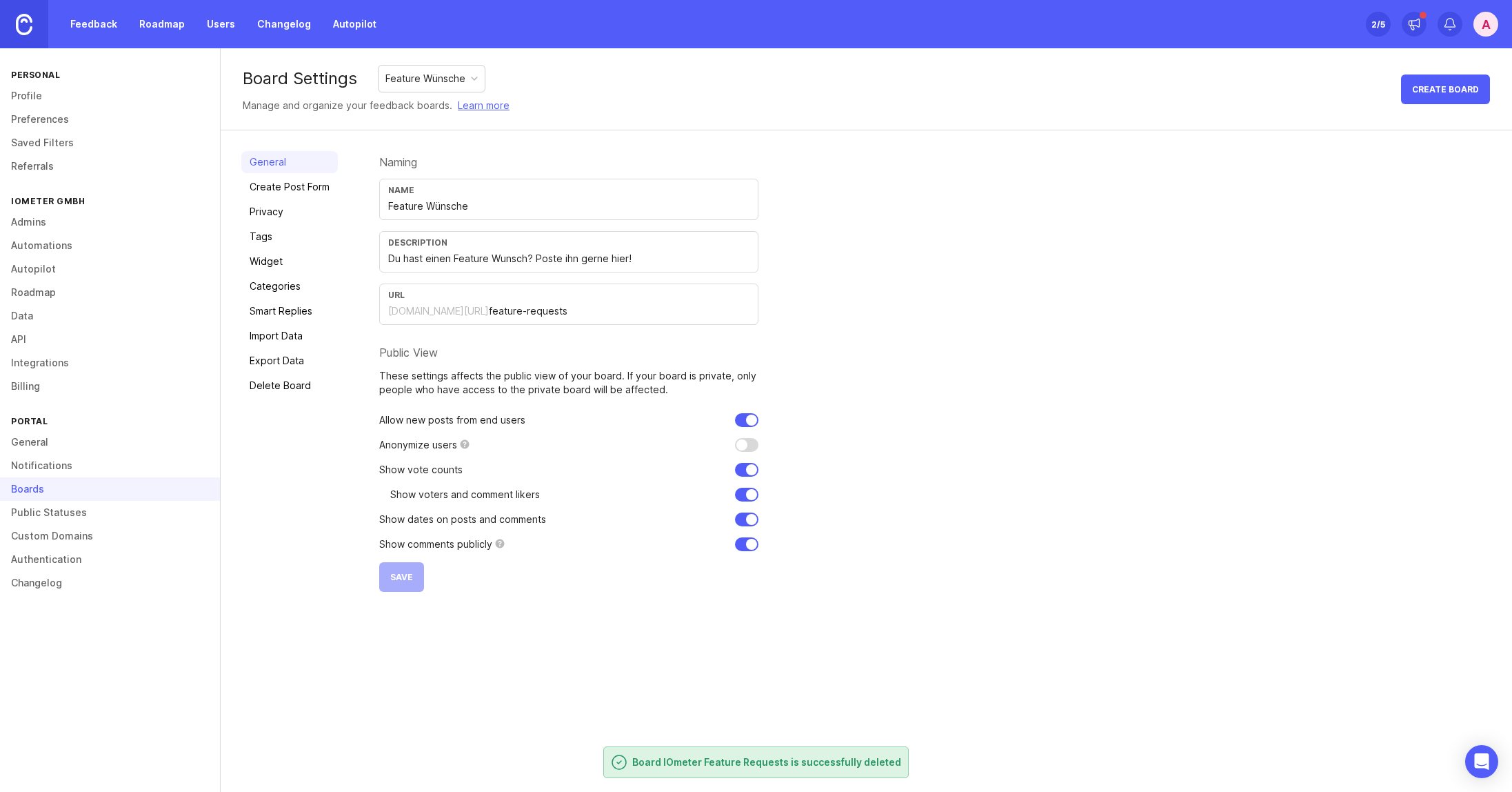
click at [79, 28] on link "Feedback" at bounding box center [93, 24] width 63 height 25
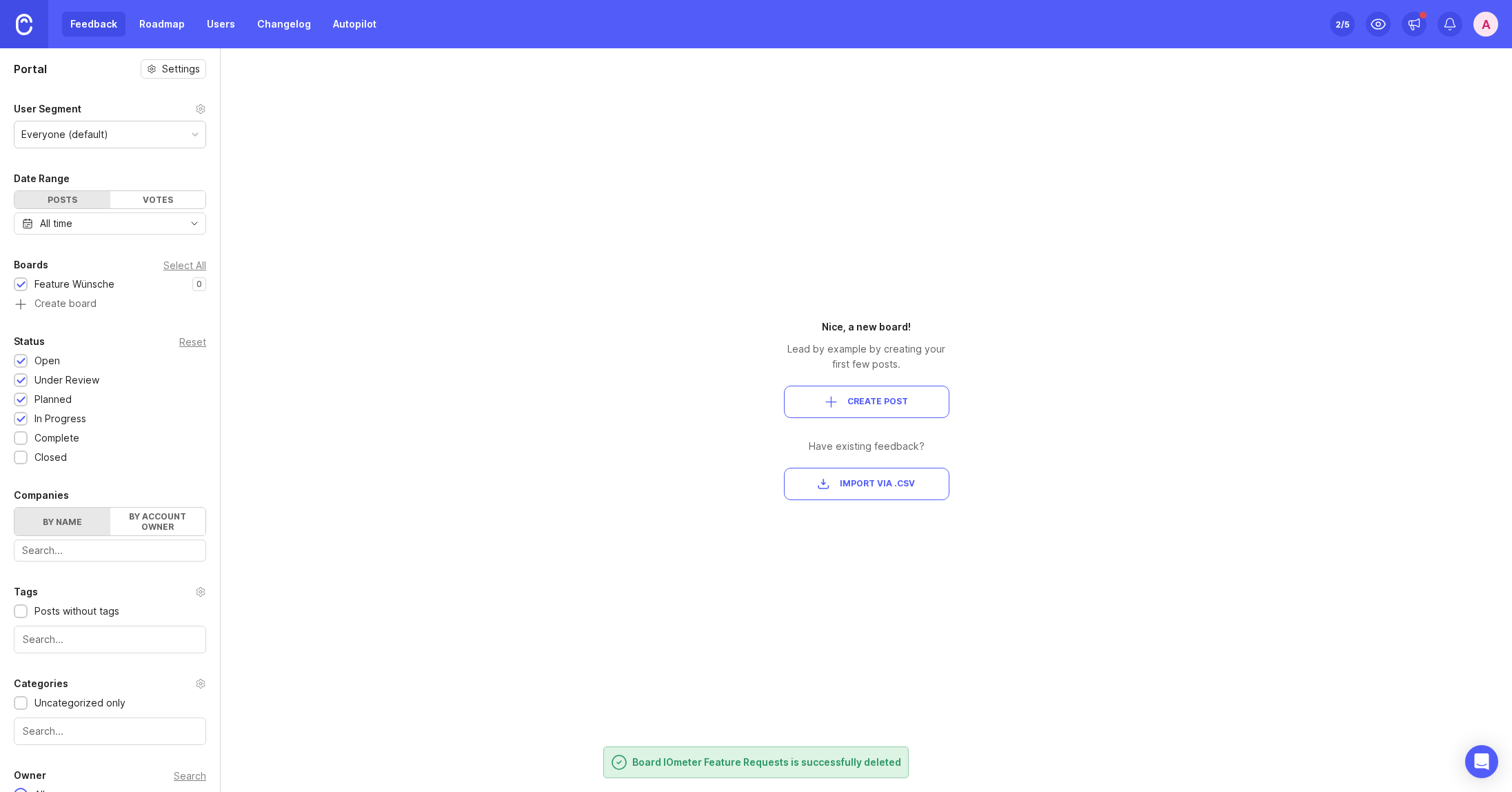
click at [93, 287] on div "Feature Wünsche" at bounding box center [74, 284] width 80 height 15
click at [89, 284] on div "Feature Wünsche" at bounding box center [74, 284] width 80 height 15
click at [87, 282] on div "Feature Wünsche" at bounding box center [74, 284] width 80 height 15
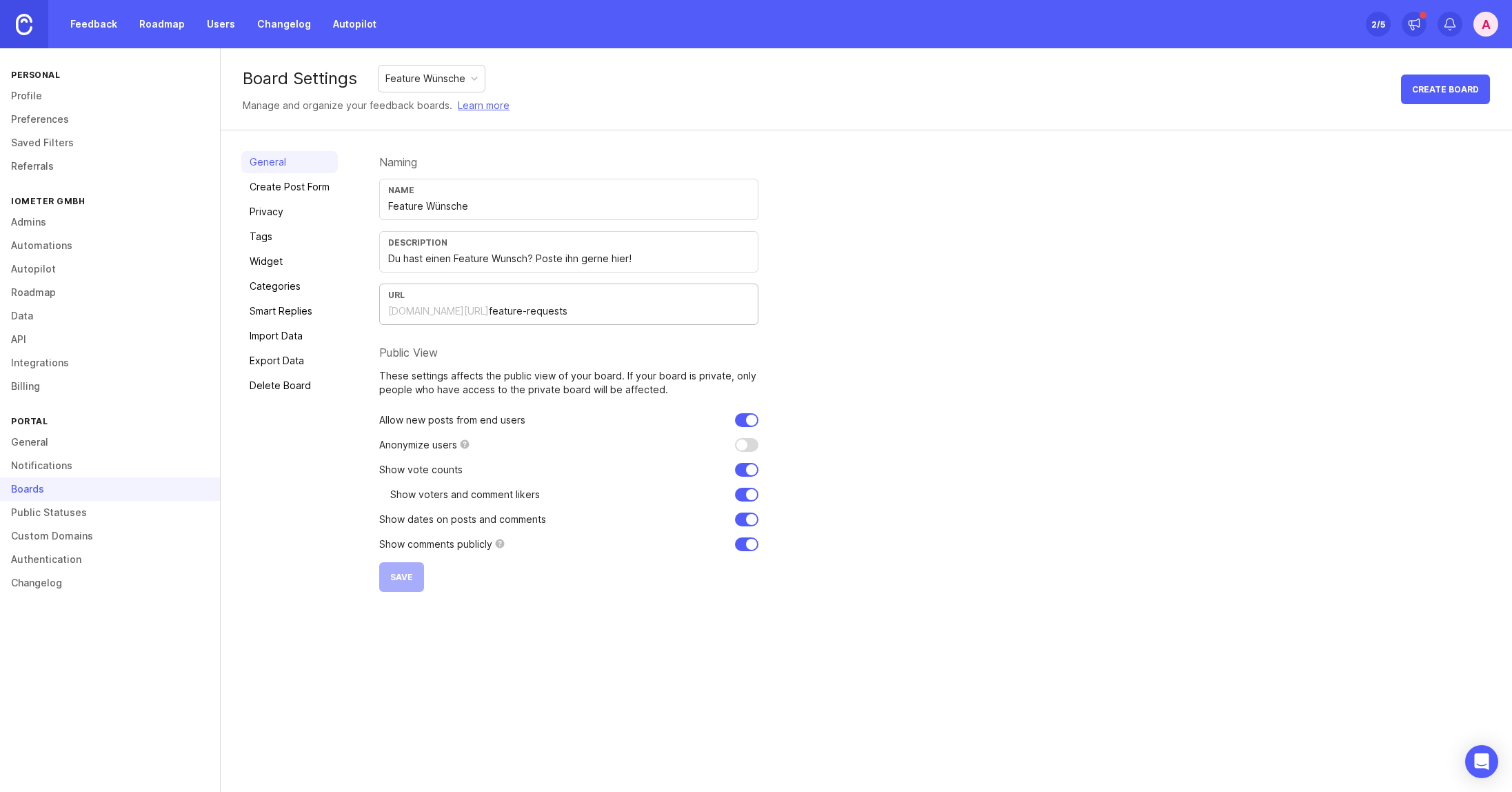
click at [489, 314] on input "feature-requests" at bounding box center [619, 311] width 260 height 15
drag, startPoint x: 630, startPoint y: 313, endPoint x: 312, endPoint y: 308, distance: 318.0
click at [312, 308] on div "General Create Post Form Privacy Tags Widget Categories Smart Replies Import Da…" at bounding box center [867, 372] width 1292 height 482
click at [292, 183] on link "Create Post Form" at bounding box center [290, 187] width 97 height 22
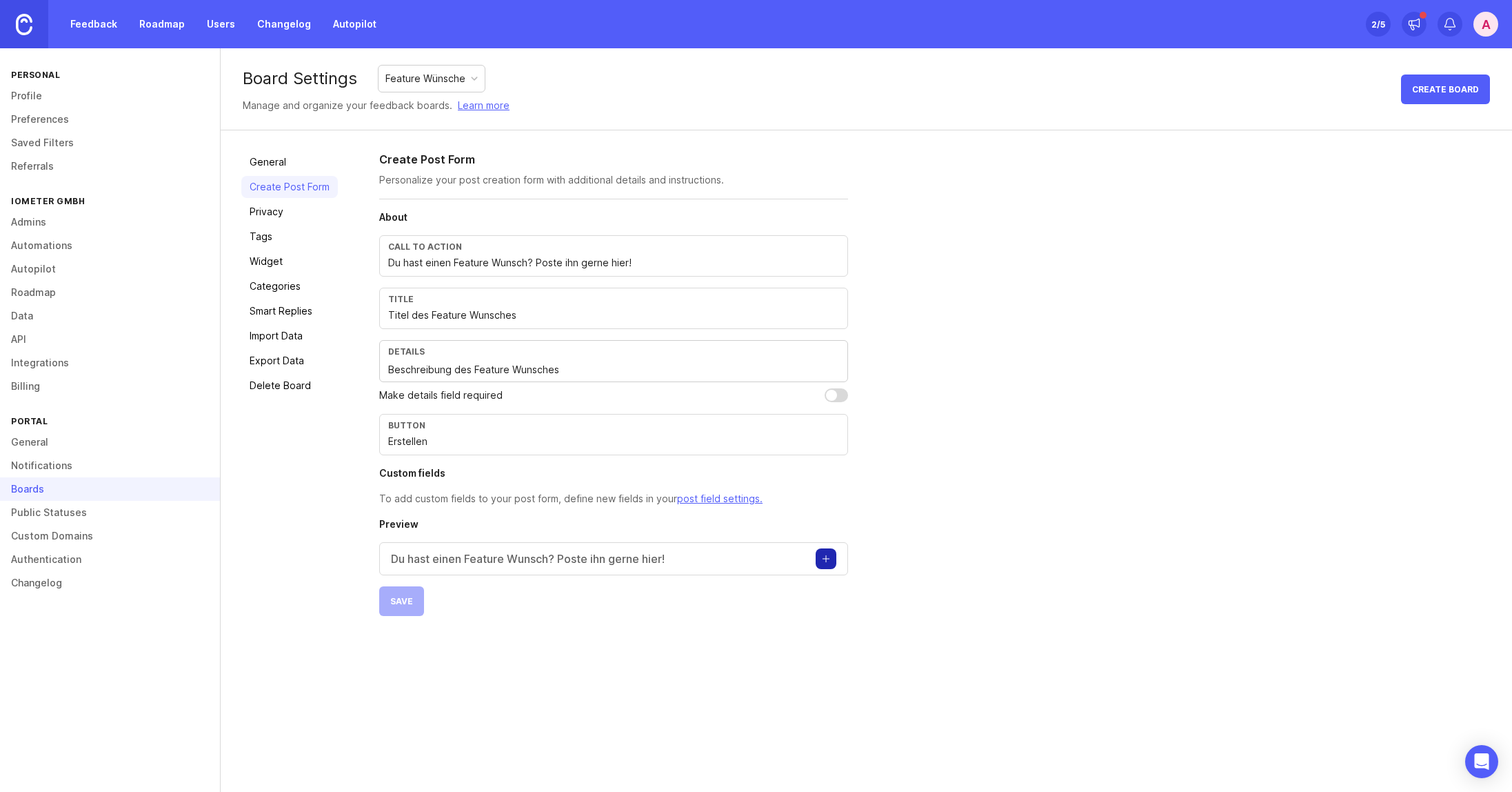
drag, startPoint x: 526, startPoint y: 265, endPoint x: 542, endPoint y: 273, distance: 17.9
click at [526, 265] on input "Du hast einen Feature Wunsch? Poste ihn gerne hier!" at bounding box center [613, 263] width 451 height 15
click at [573, 311] on input "Titel des Feature Wunsches" at bounding box center [613, 315] width 451 height 15
click at [570, 309] on input "Titel des Feature Wunsches oder Verbesserungsvorschlages" at bounding box center [613, 315] width 451 height 15
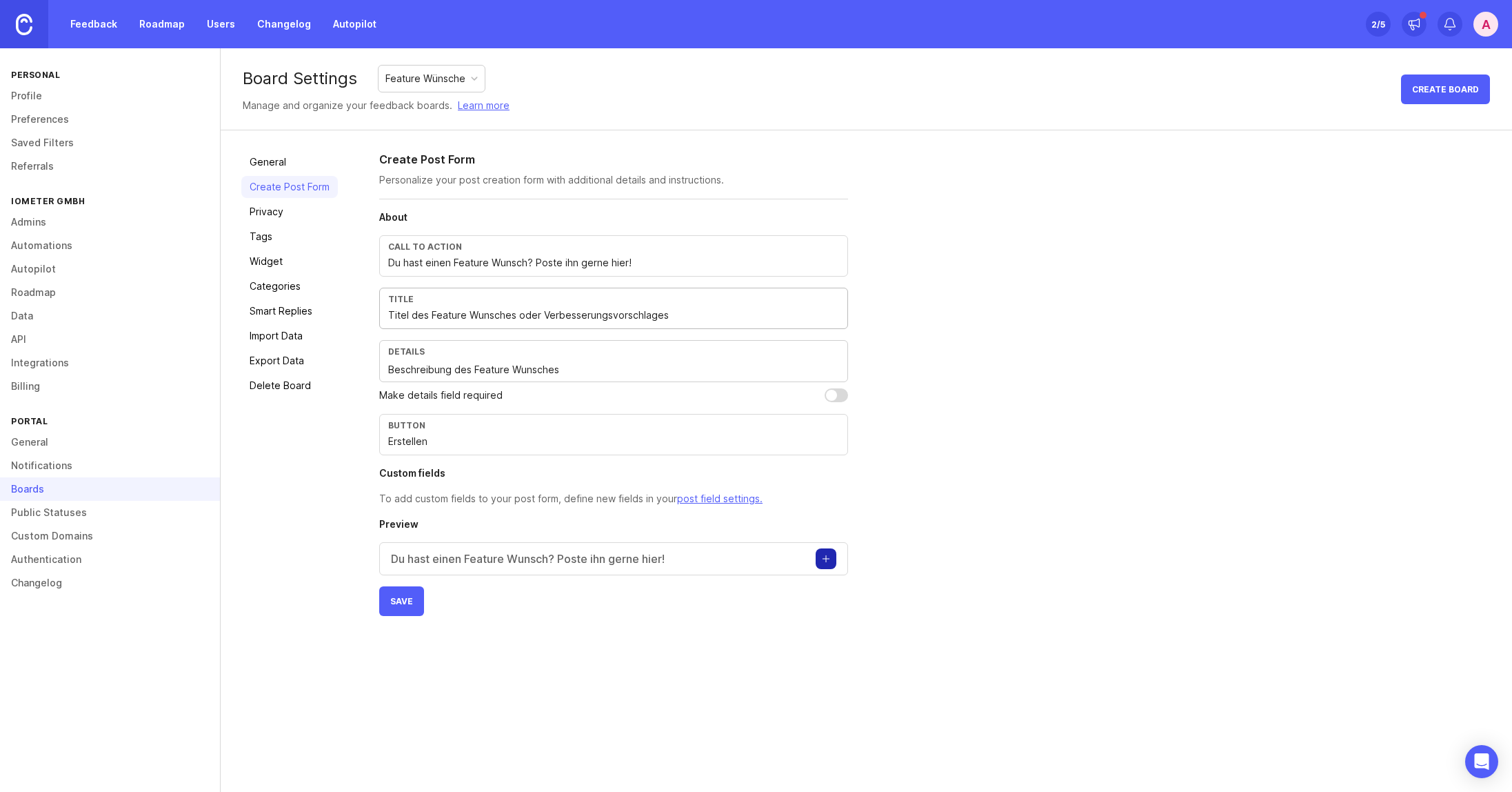
click at [734, 313] on input "Titel des Feature Wunsches oder Verbesserungsvorschlages" at bounding box center [613, 315] width 451 height 15
drag, startPoint x: 756, startPoint y: 318, endPoint x: 377, endPoint y: 310, distance: 379.1
click at [377, 310] on div "General Create Post Form Privacy Tags Widget Categories Smart Replies Import Da…" at bounding box center [867, 383] width 1292 height 506
drag, startPoint x: 606, startPoint y: 372, endPoint x: 273, endPoint y: 349, distance: 333.8
click at [273, 349] on div "General Create Post Form Privacy Tags Widget Categories Smart Replies Import Da…" at bounding box center [867, 383] width 1292 height 506
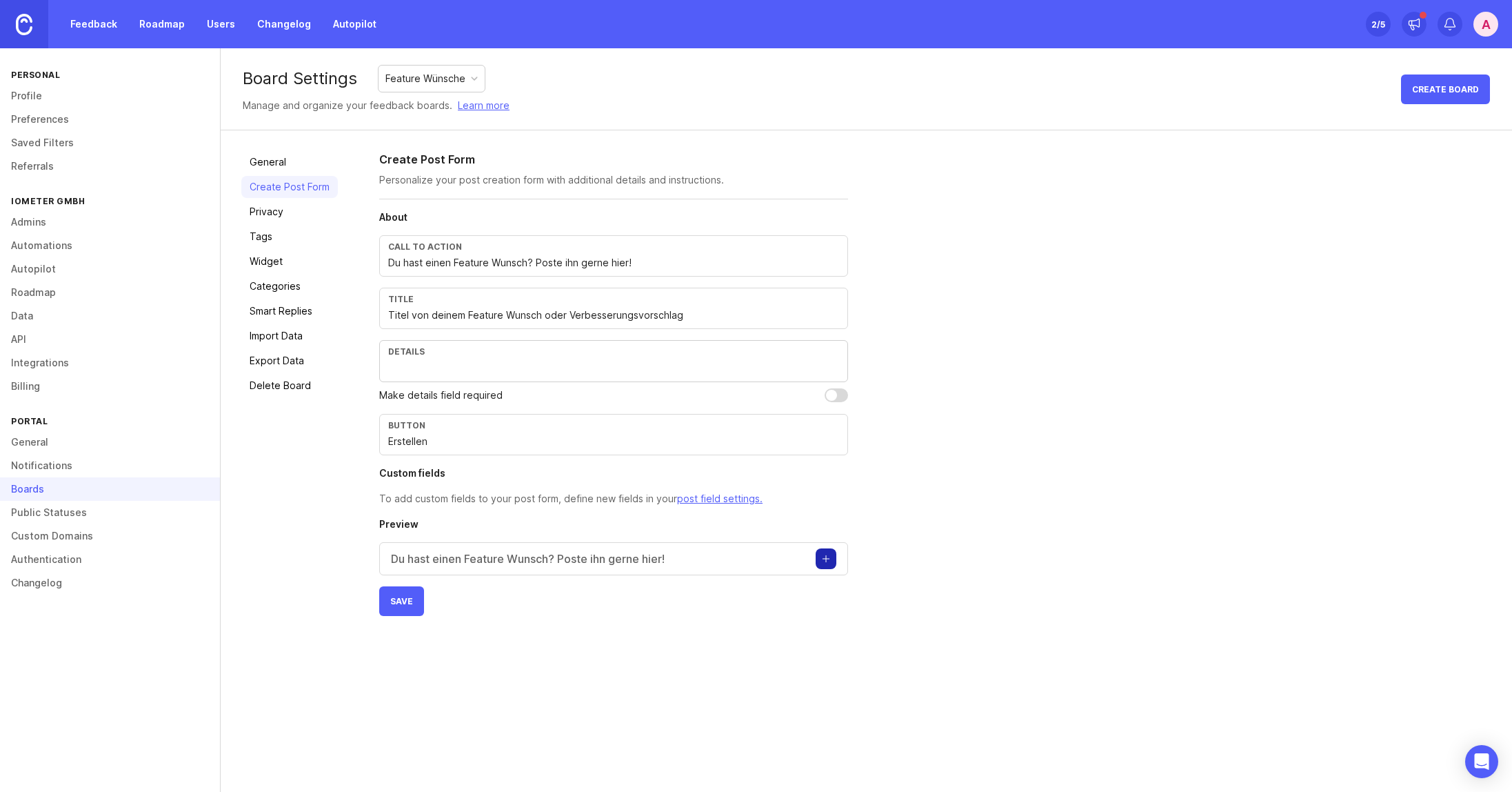
click at [1018, 389] on div "Create Post Form Personalize your post creation form with additional details an…" at bounding box center [936, 383] width 1113 height 465
click at [847, 397] on input "checkbox" at bounding box center [836, 395] width 24 height 14
click at [402, 604] on span "Save" at bounding box center [401, 601] width 23 height 10
click at [472, 358] on div "Details" at bounding box center [613, 361] width 469 height 42
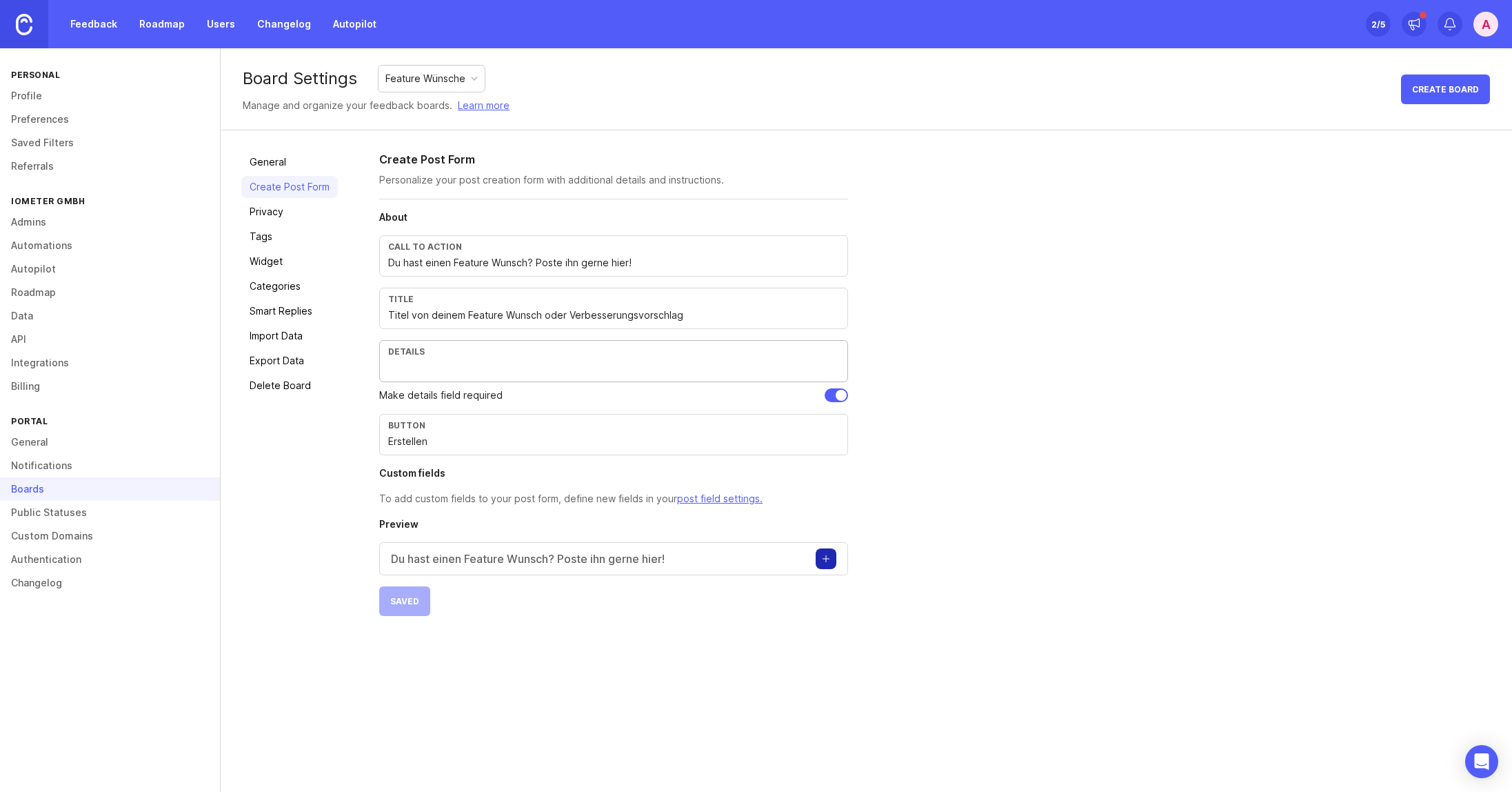
click at [478, 365] on textarea at bounding box center [613, 370] width 451 height 15
click at [388, 608] on button "Save" at bounding box center [401, 601] width 45 height 30
drag, startPoint x: 596, startPoint y: 370, endPoint x: 309, endPoint y: 373, distance: 287.0
click at [309, 372] on div "General Create Post Form Privacy Tags Widget Categories Smart Replies Import Da…" at bounding box center [867, 383] width 1292 height 506
click at [408, 595] on button "Save" at bounding box center [401, 601] width 45 height 30
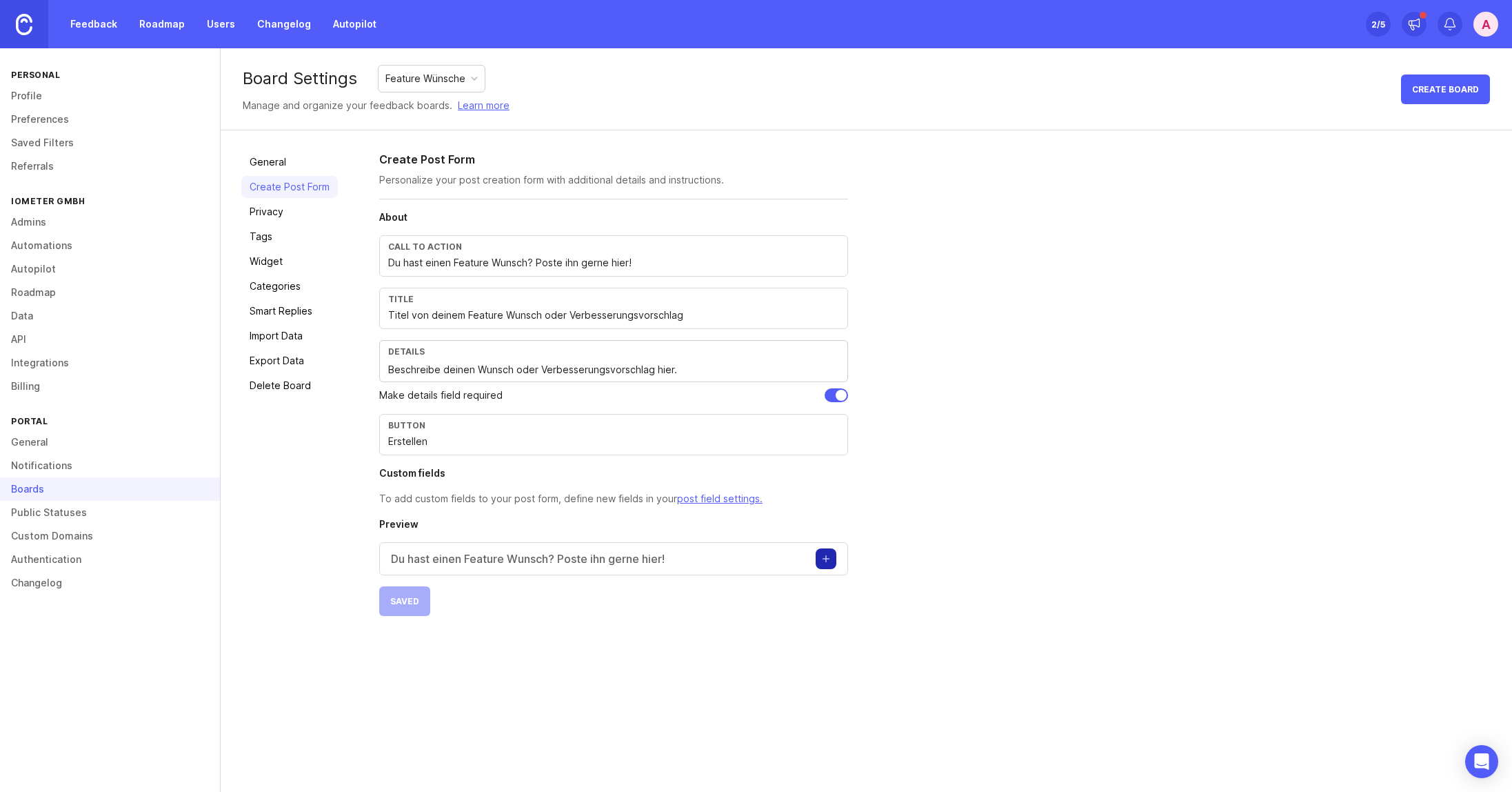
click at [285, 208] on link "Privacy" at bounding box center [290, 212] width 97 height 22
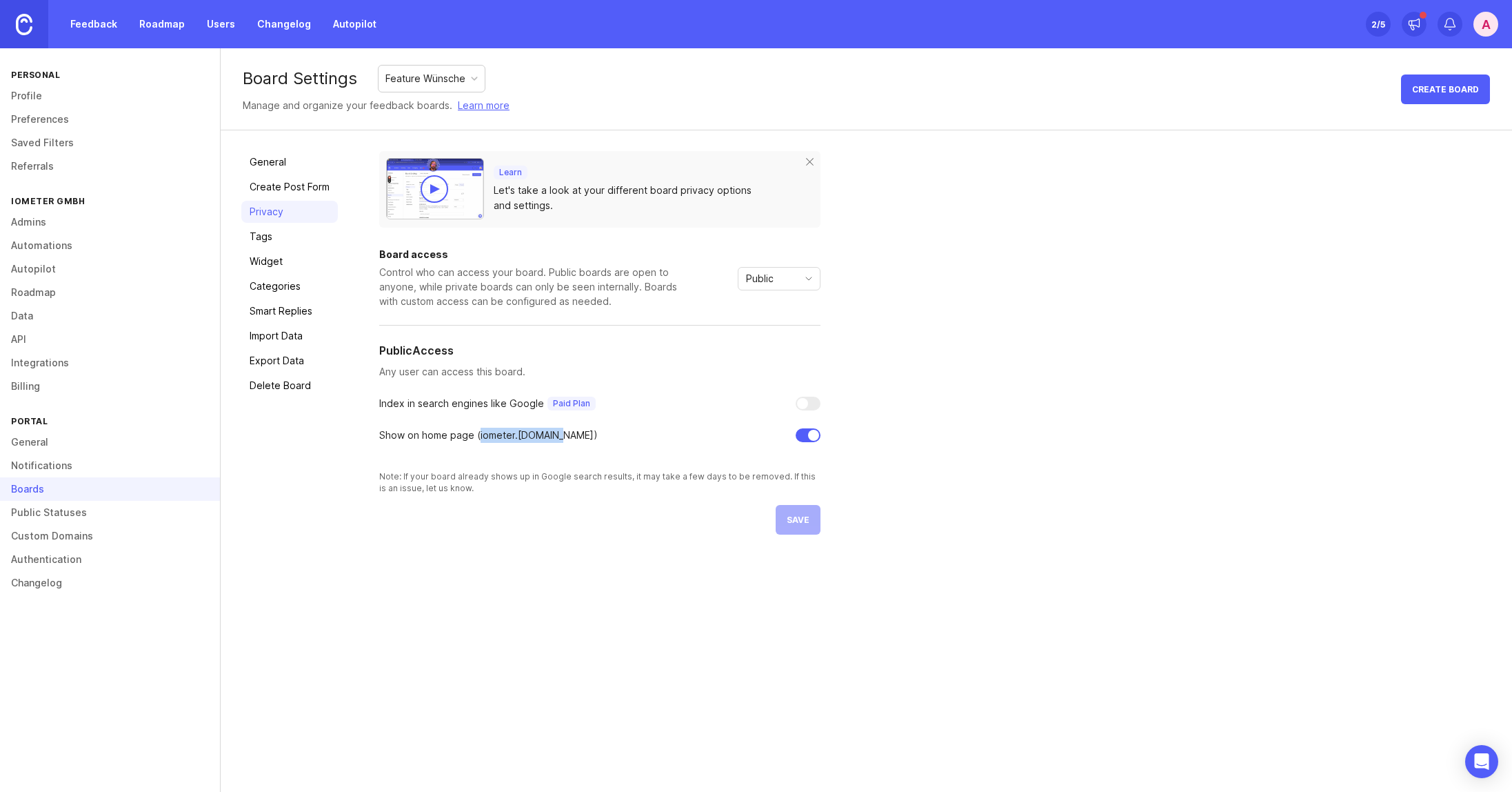
drag, startPoint x: 554, startPoint y: 436, endPoint x: 476, endPoint y: 432, distance: 78.1
click at [476, 432] on div "Show on home page ( iometer .canny.io)" at bounding box center [488, 436] width 219 height 15
copy div "iometer .canny.io"
click at [274, 244] on link "Tags" at bounding box center [290, 237] width 97 height 22
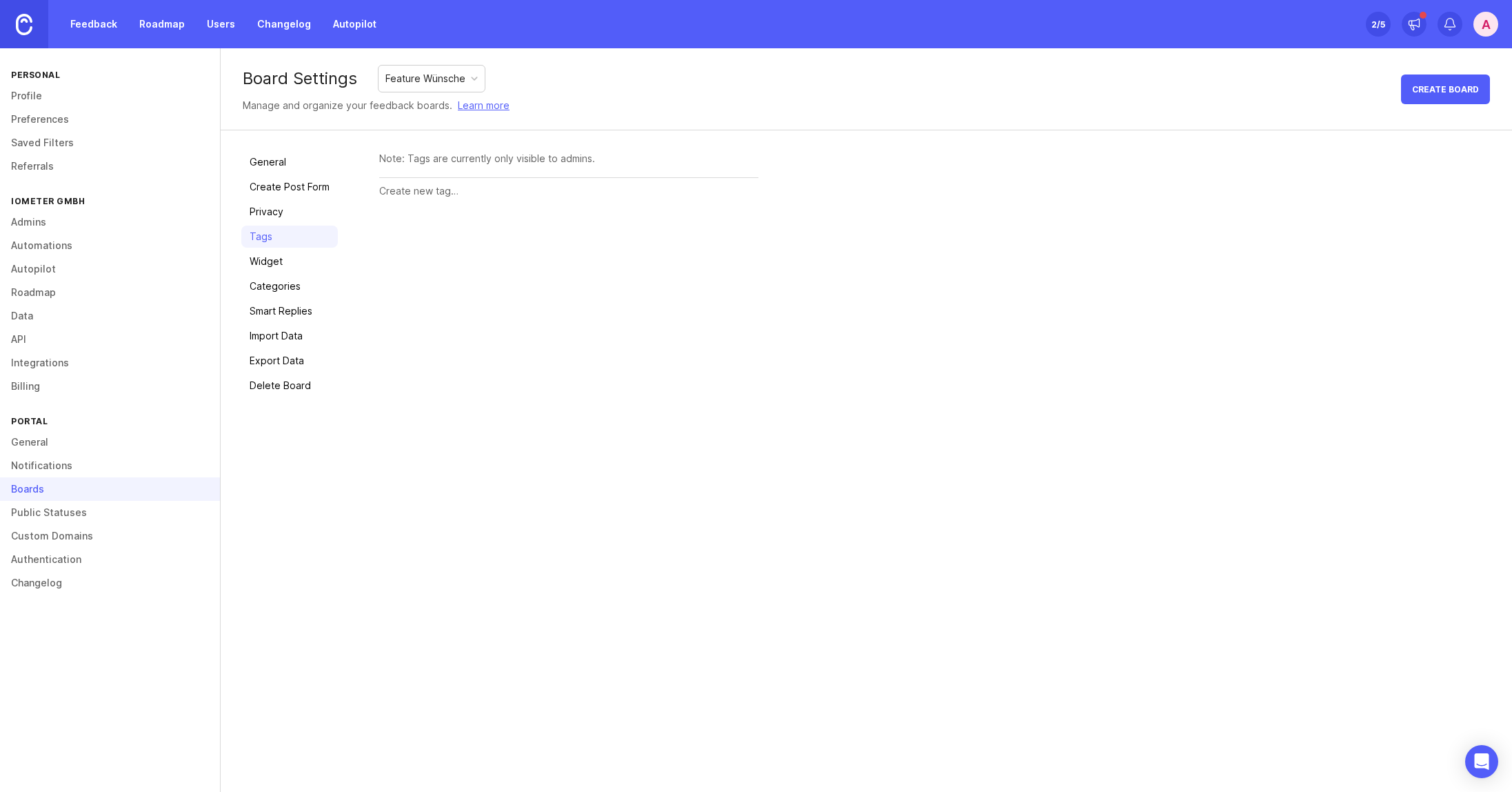
click at [285, 261] on link "Widget" at bounding box center [290, 261] width 97 height 22
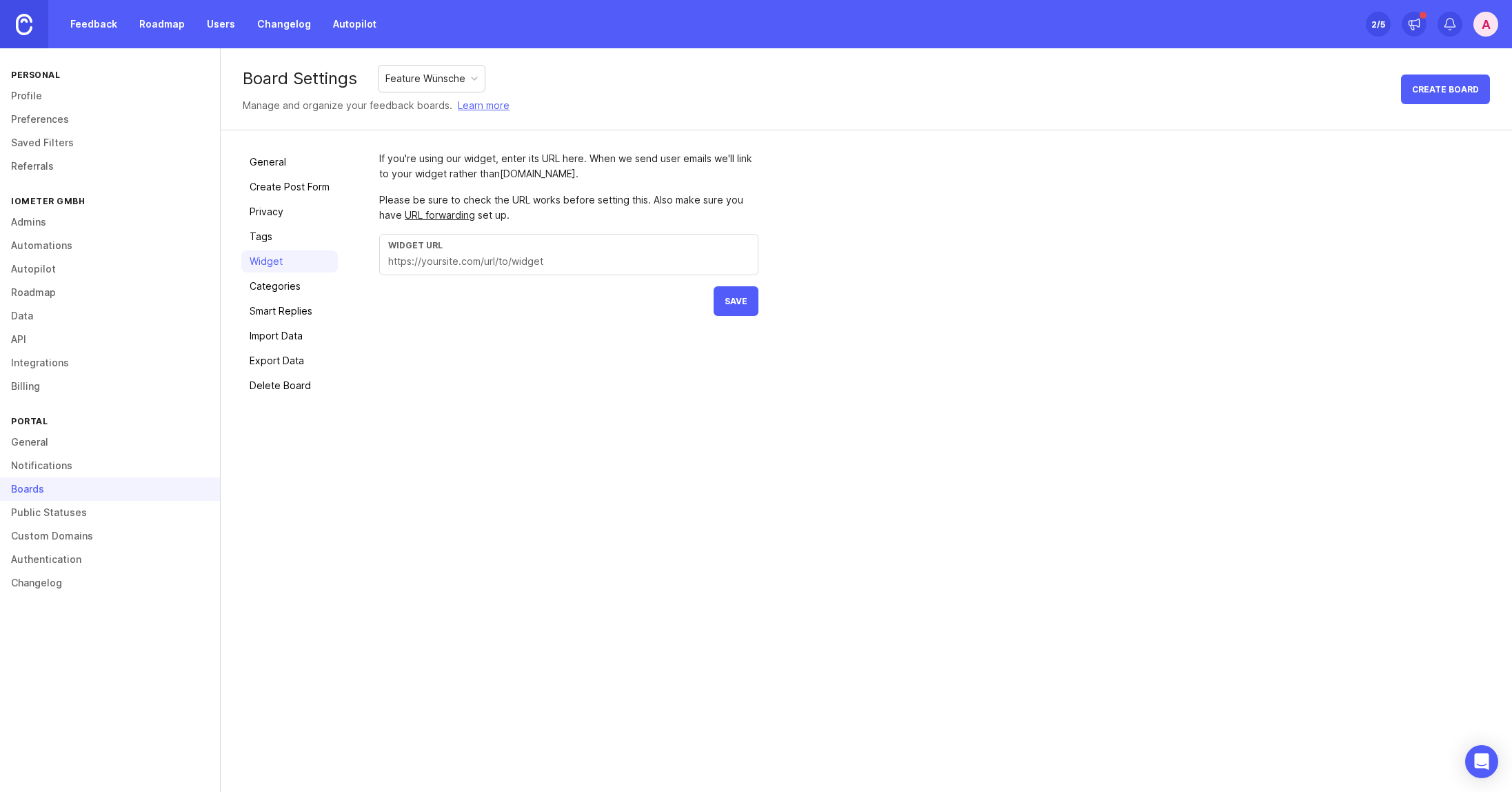
click at [288, 290] on link "Categories" at bounding box center [290, 286] width 97 height 22
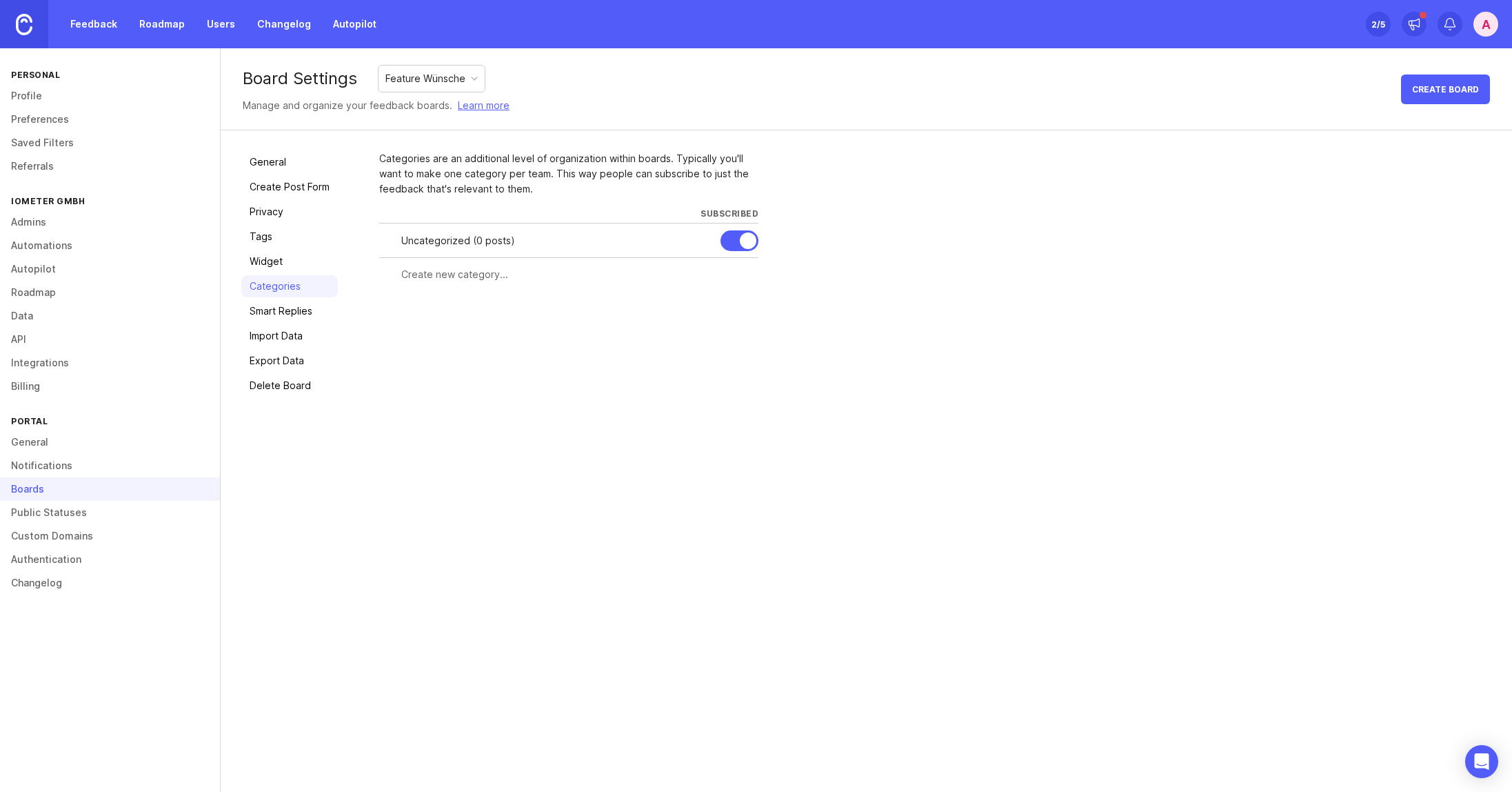
click at [286, 263] on link "Widget" at bounding box center [290, 261] width 97 height 22
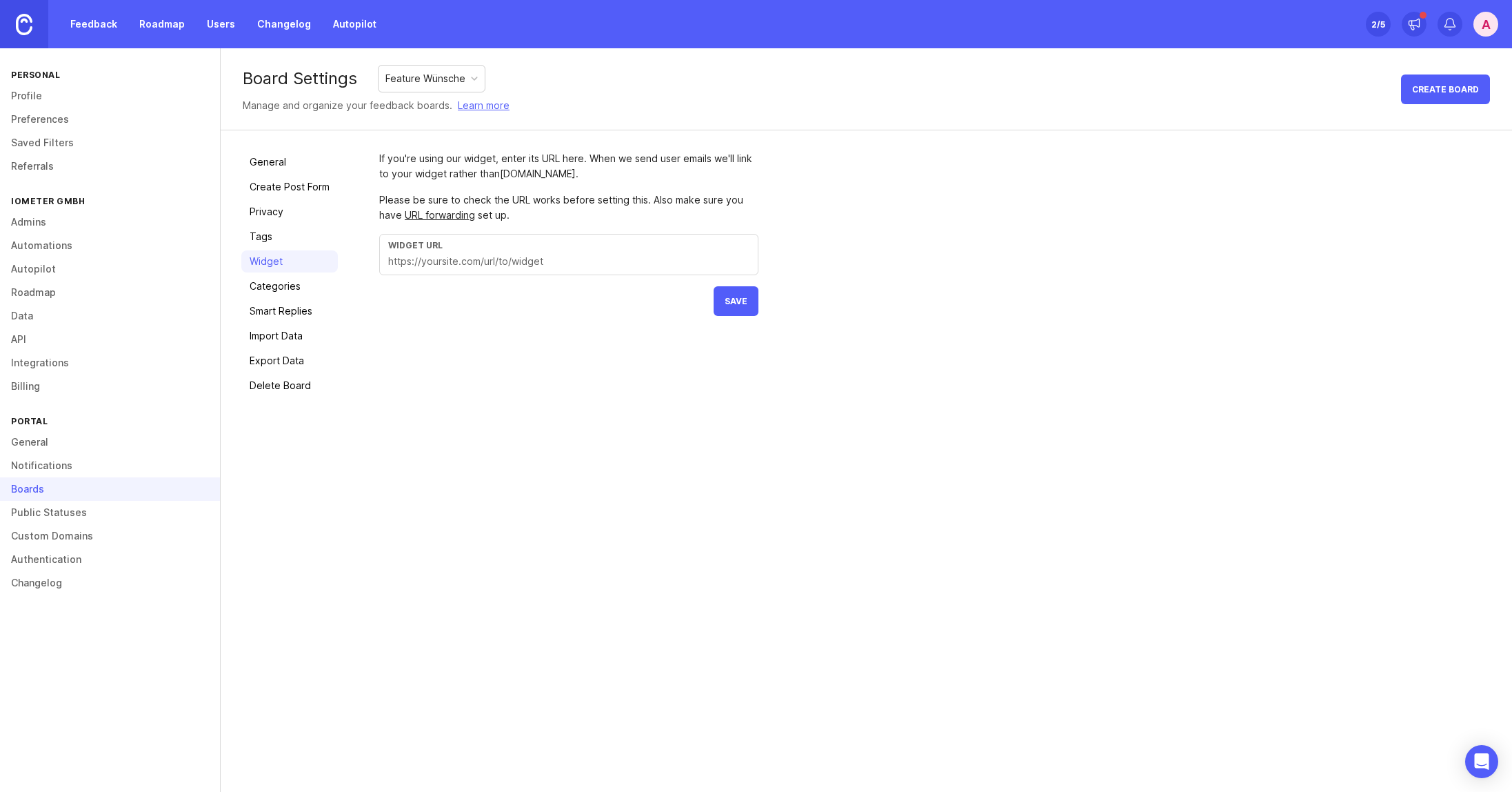
click at [583, 270] on div "Widget URL" at bounding box center [569, 255] width 379 height 42
drag, startPoint x: 449, startPoint y: 258, endPoint x: 401, endPoint y: 257, distance: 48.0
click at [401, 257] on input "text" at bounding box center [569, 261] width 361 height 15
click at [303, 290] on link "Categories" at bounding box center [290, 286] width 97 height 22
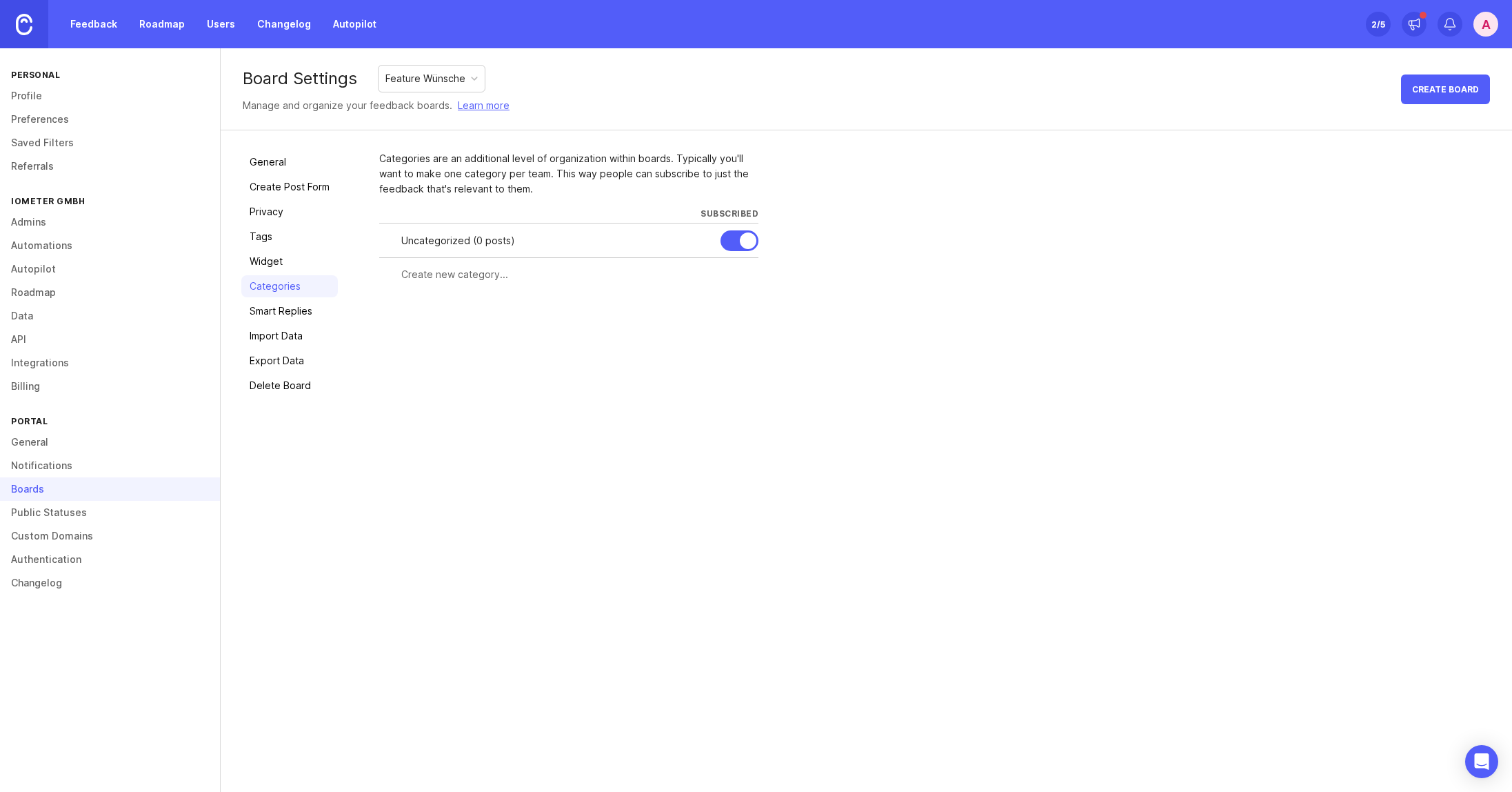
click at [297, 316] on link "Smart Replies" at bounding box center [290, 311] width 97 height 22
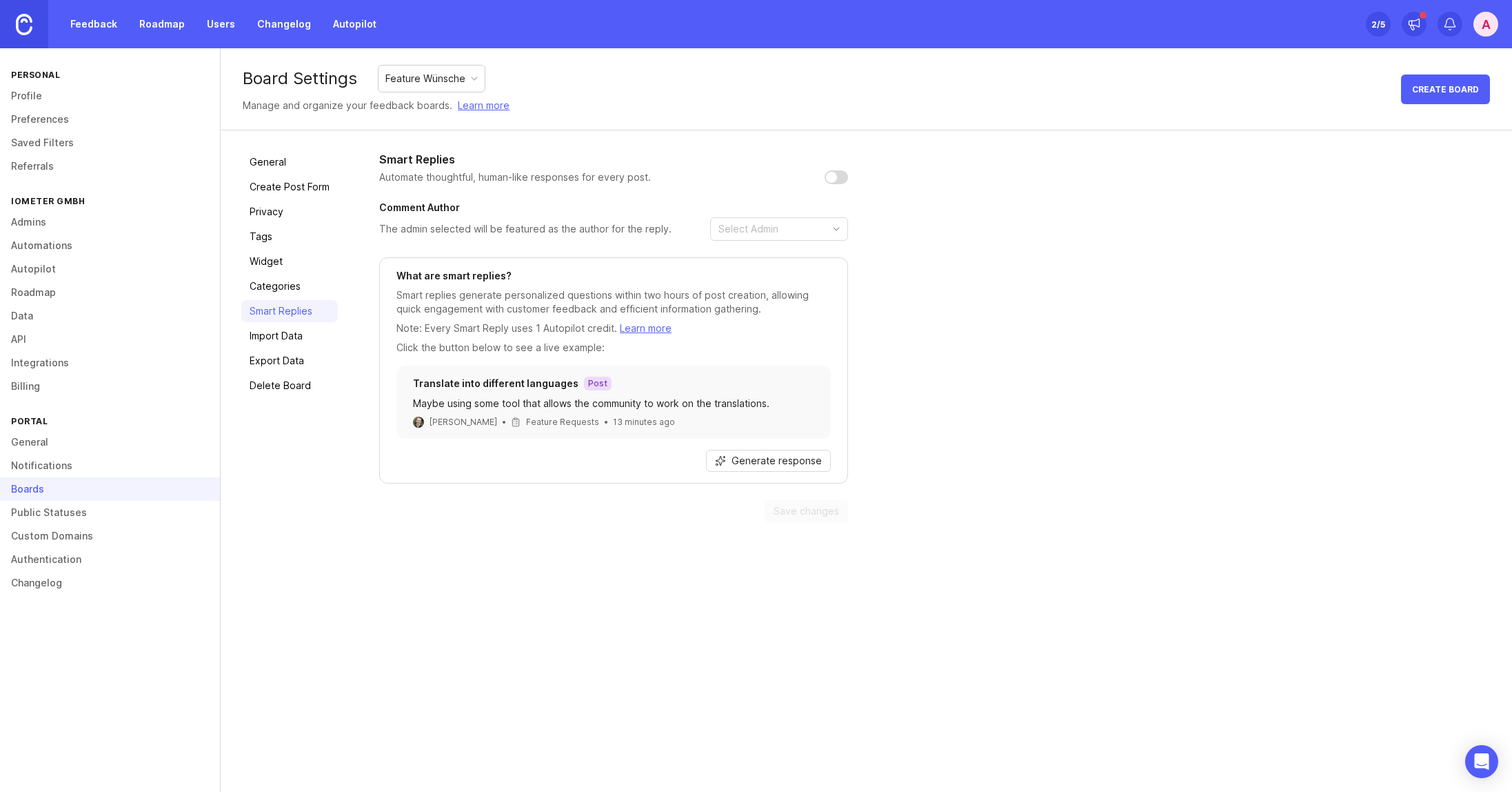
click at [296, 336] on link "Import Data" at bounding box center [290, 336] width 97 height 22
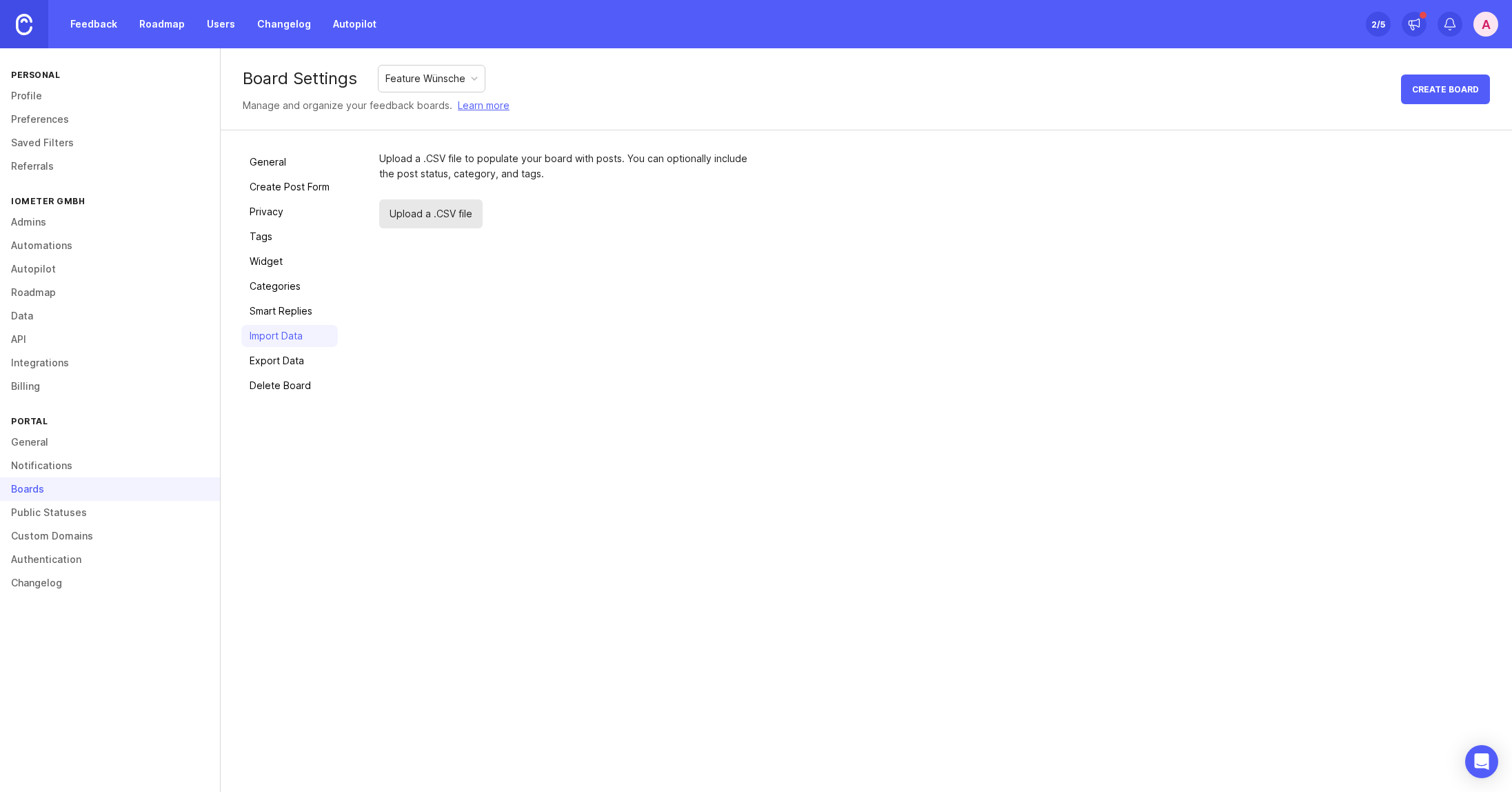
click at [289, 363] on link "Export Data" at bounding box center [290, 361] width 97 height 22
click at [28, 292] on link "Roadmap" at bounding box center [110, 292] width 220 height 24
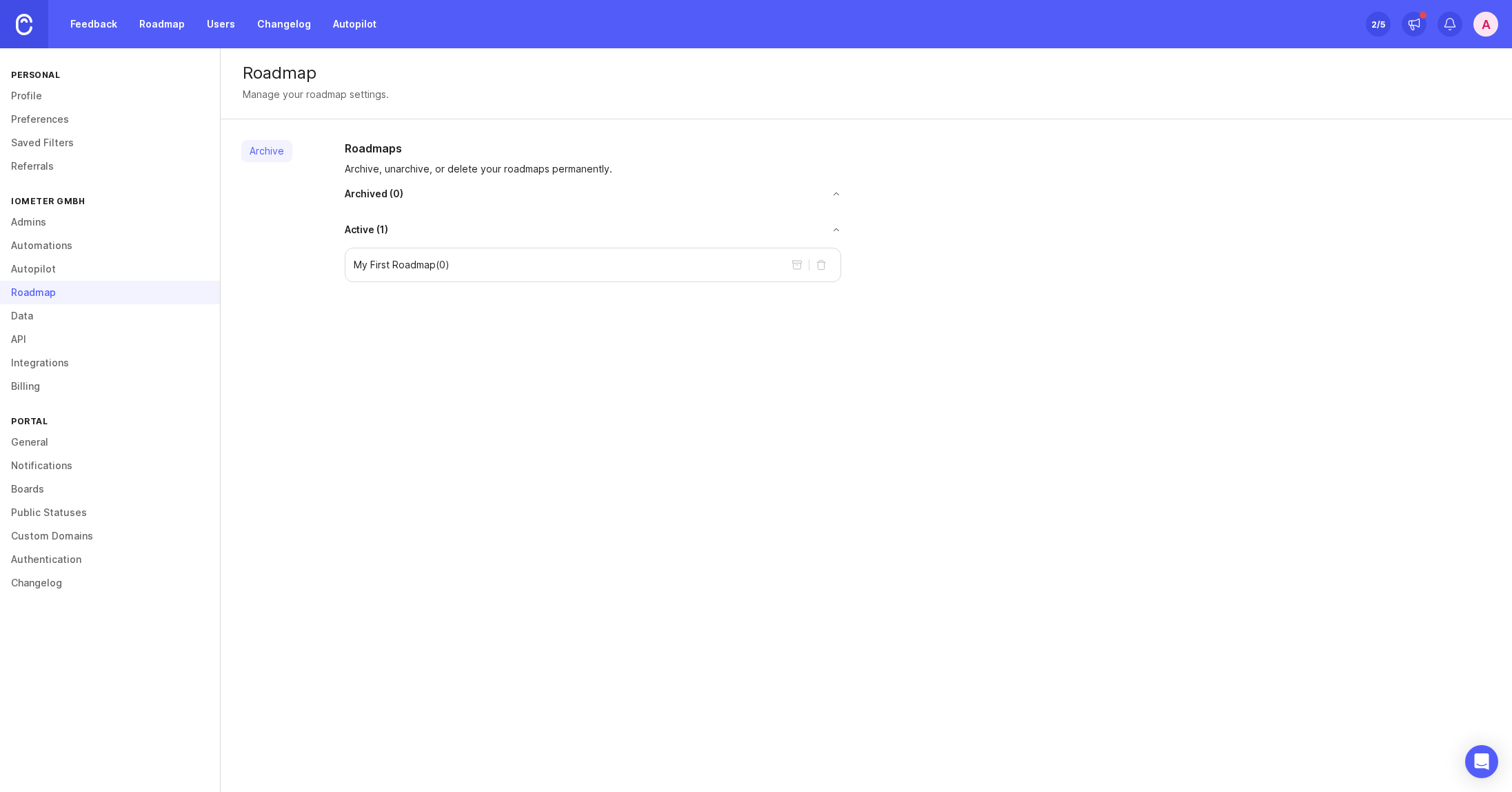
click at [835, 195] on button "toggle for accordion" at bounding box center [622, 194] width 438 height 10
click at [759, 256] on div "My First Roadmap ( 0 )" at bounding box center [592, 254] width 497 height 35
click at [76, 270] on link "Autopilot" at bounding box center [110, 269] width 220 height 24
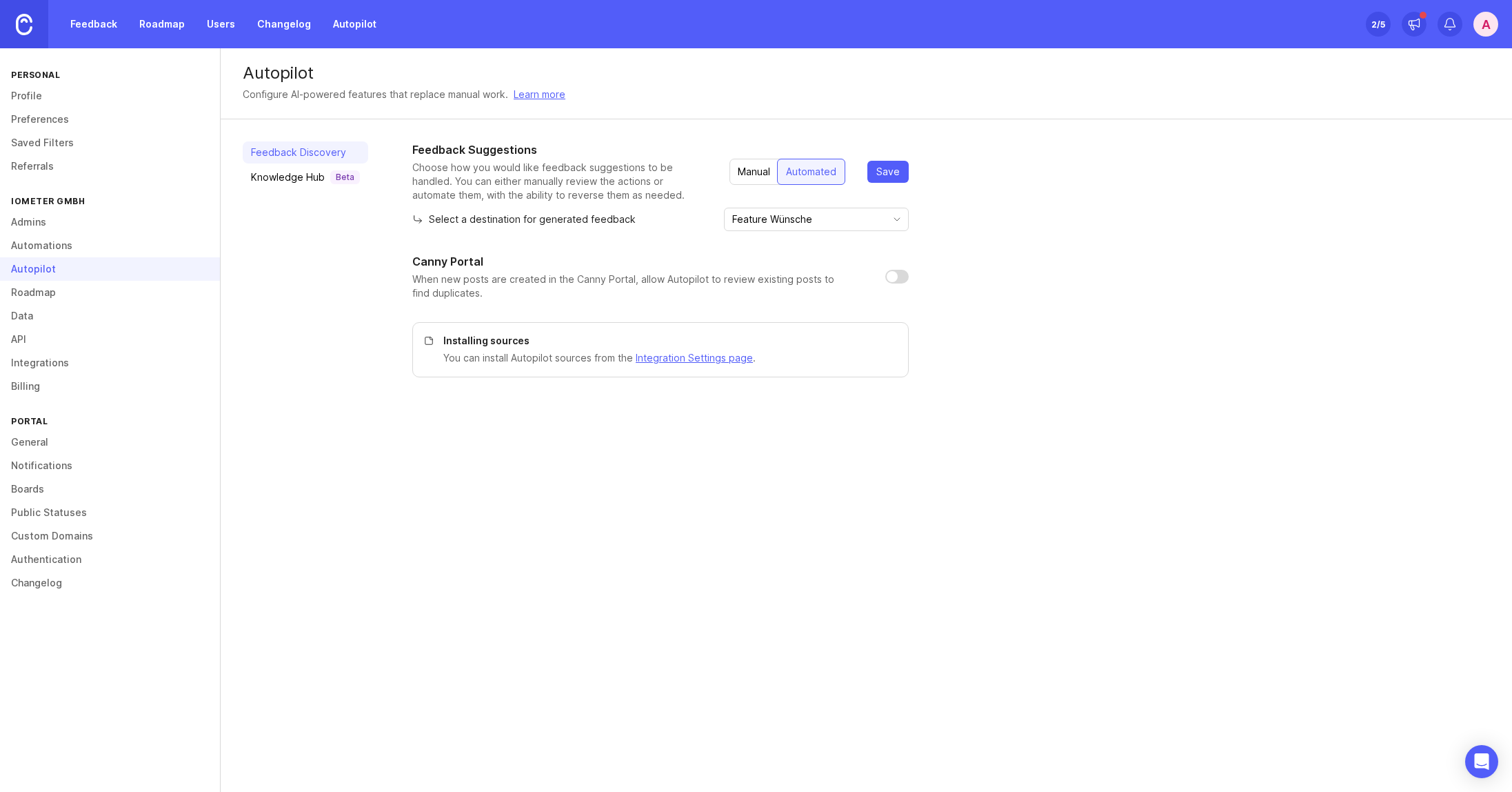
click at [19, 27] on img at bounding box center [24, 24] width 17 height 22
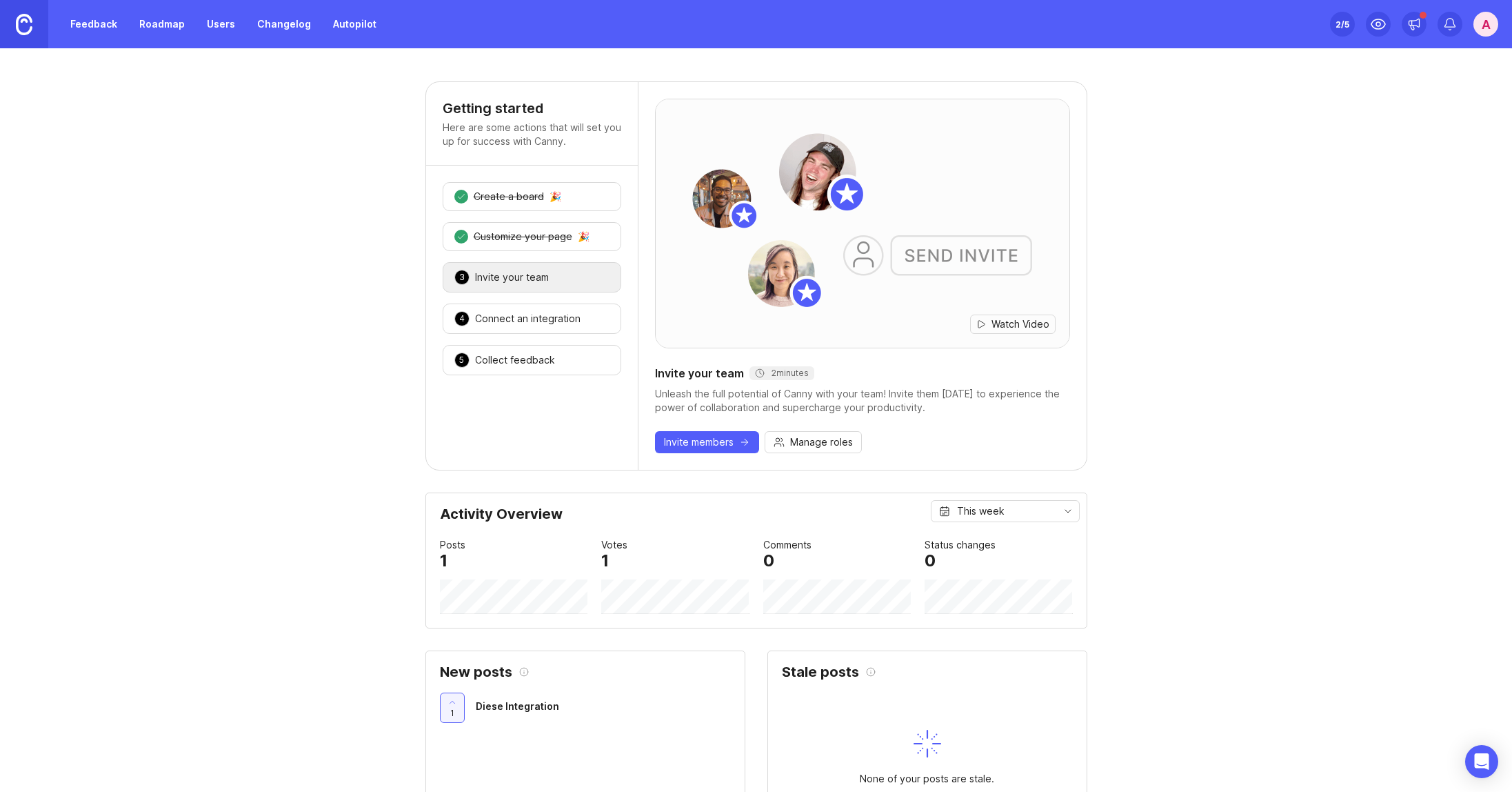
click at [92, 24] on link "Feedback" at bounding box center [93, 24] width 63 height 25
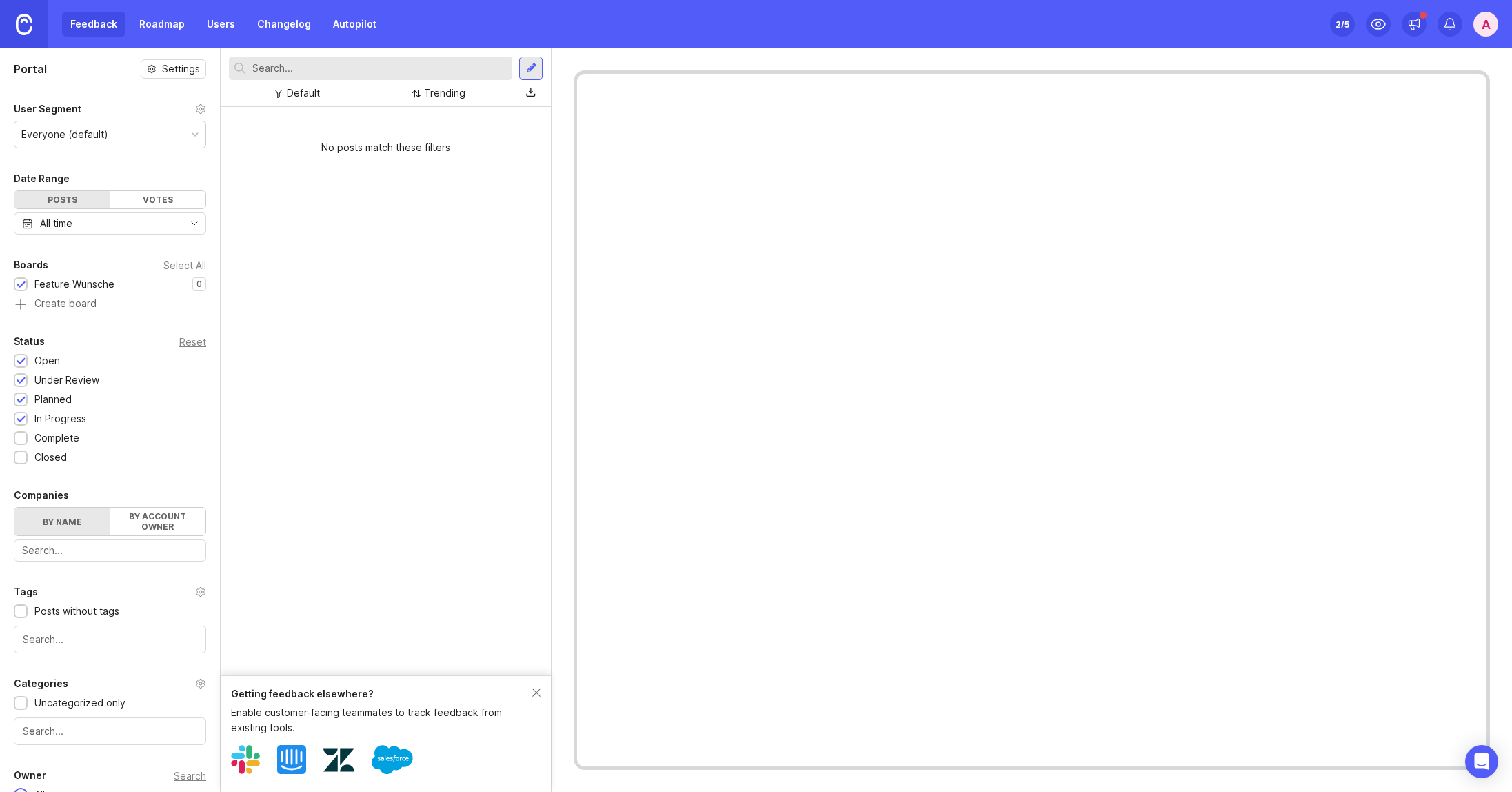
click at [92, 24] on div "Feedback Roadmap Users Changelog Autopilot" at bounding box center [223, 24] width 323 height 25
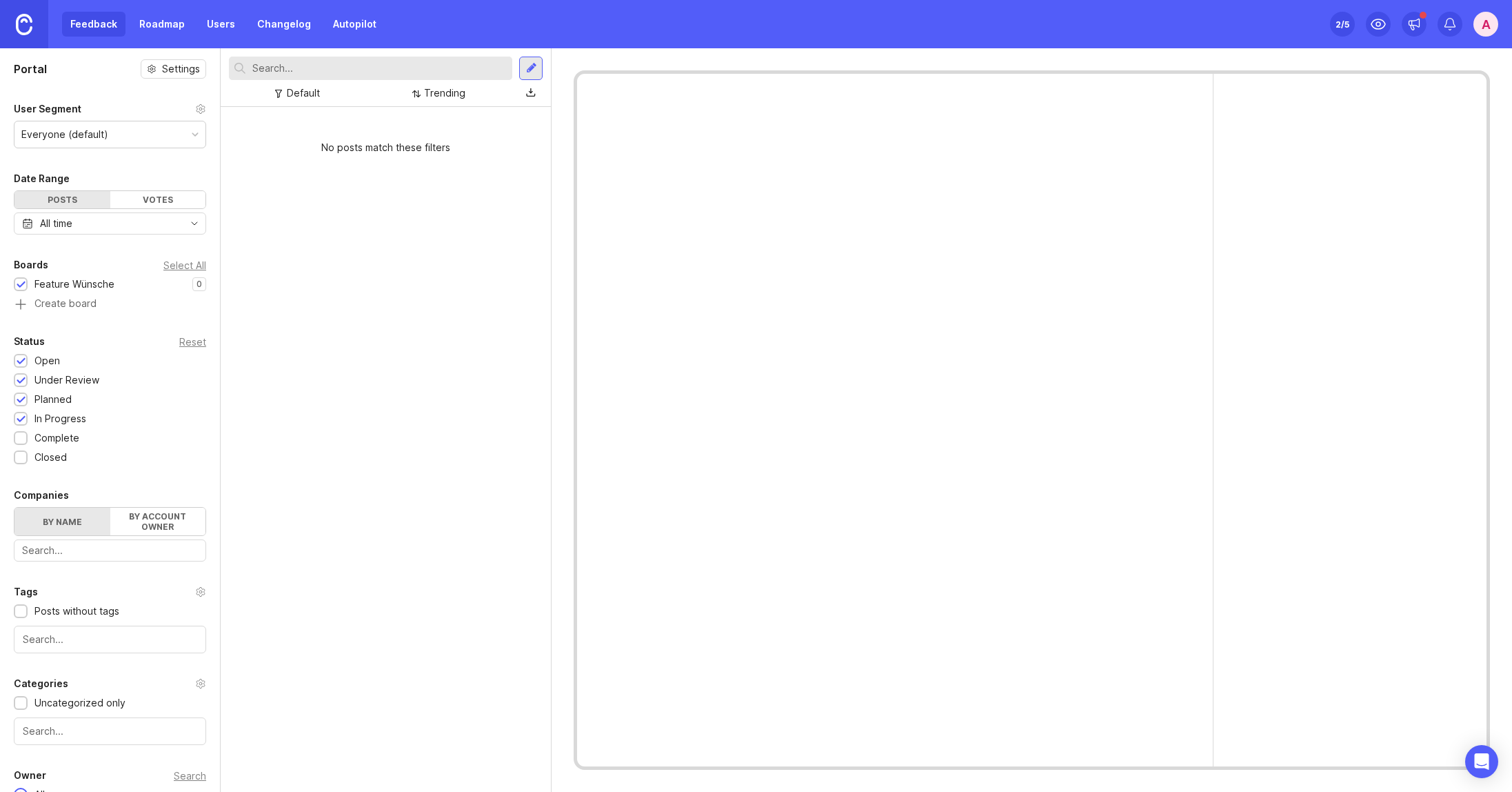
click at [193, 21] on div "Feedback Roadmap Users Changelog Autopilot" at bounding box center [223, 24] width 323 height 25
click at [200, 19] on link "Users" at bounding box center [221, 24] width 45 height 25
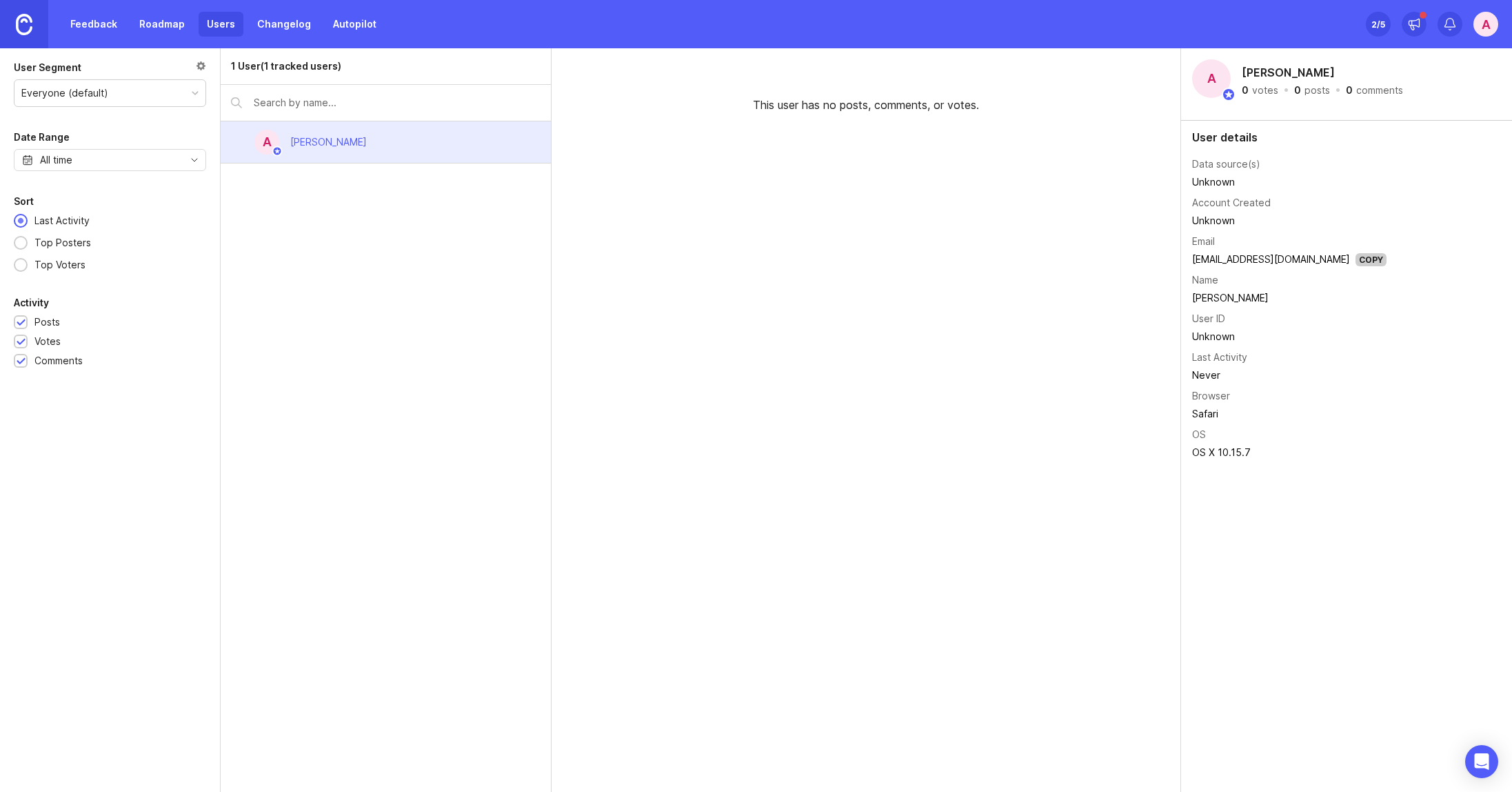
click at [406, 156] on div "A Adrian" at bounding box center [386, 142] width 331 height 42
click at [387, 135] on div "A Adrian" at bounding box center [386, 142] width 331 height 42
click at [164, 26] on link "Roadmap" at bounding box center [162, 24] width 62 height 25
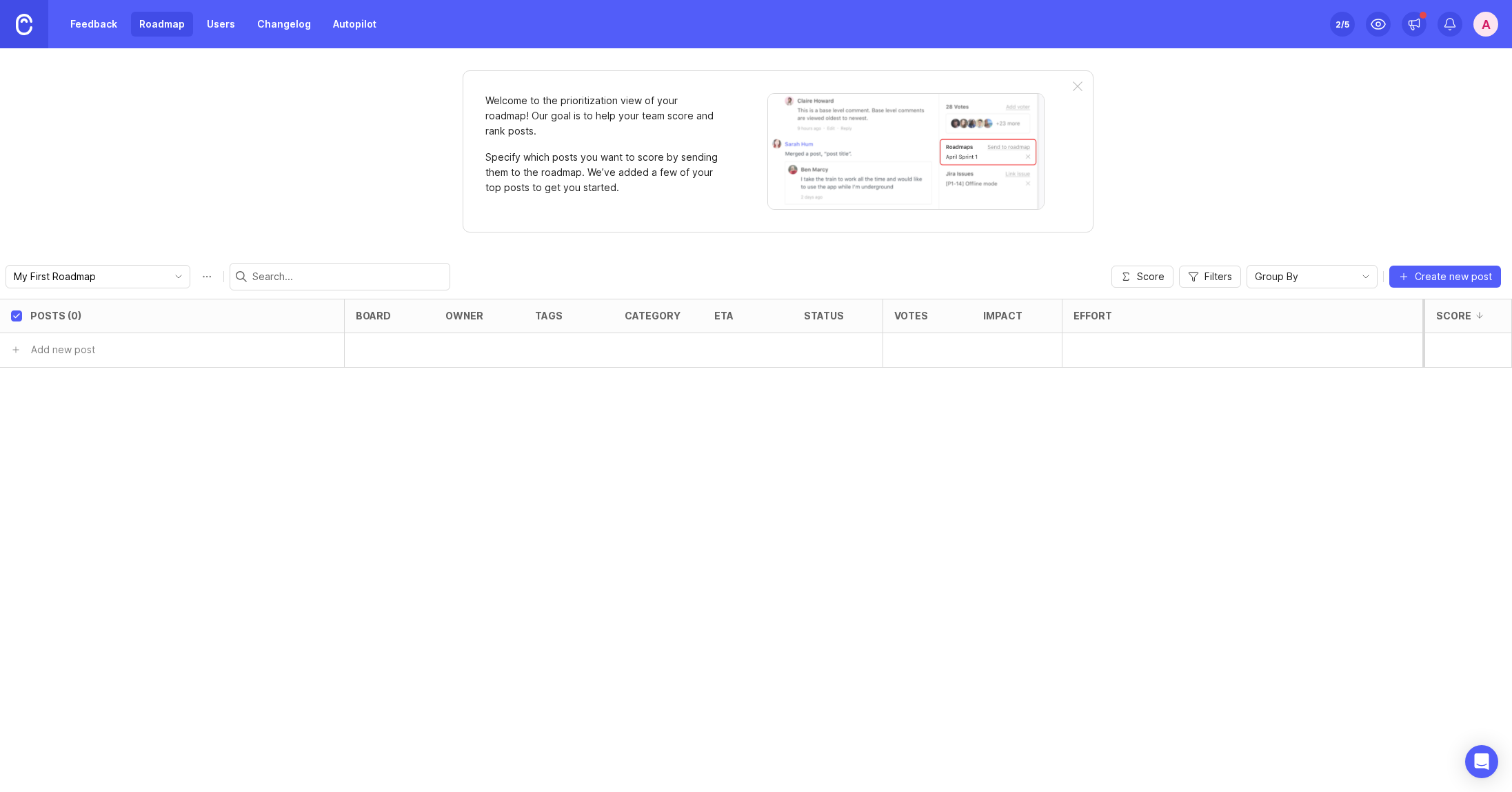
drag, startPoint x: 164, startPoint y: 26, endPoint x: 99, endPoint y: 26, distance: 65.0
click at [163, 26] on link "Roadmap" at bounding box center [162, 24] width 62 height 25
click at [93, 26] on link "Feedback" at bounding box center [93, 24] width 63 height 25
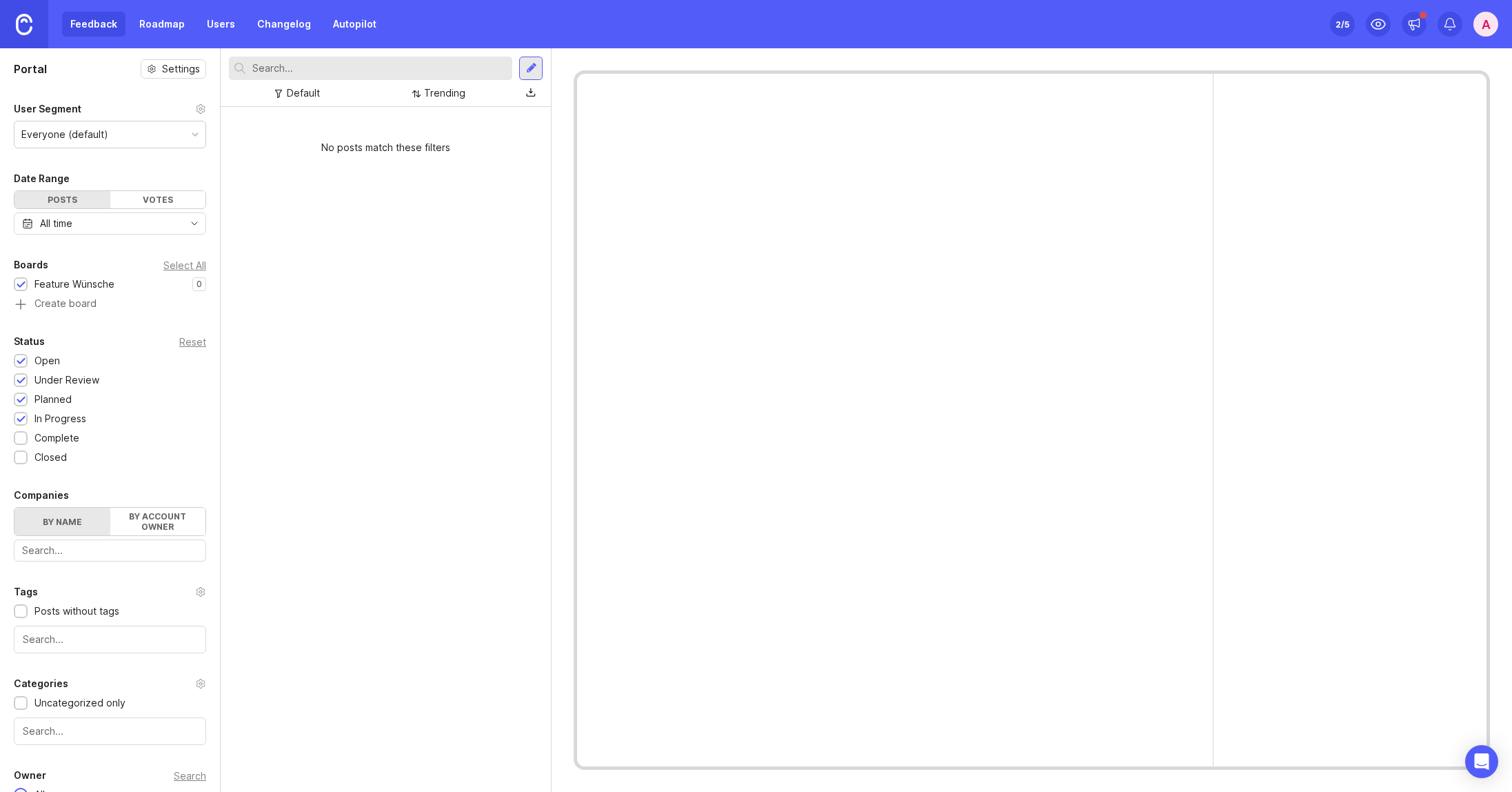
click at [24, 27] on img at bounding box center [24, 24] width 17 height 22
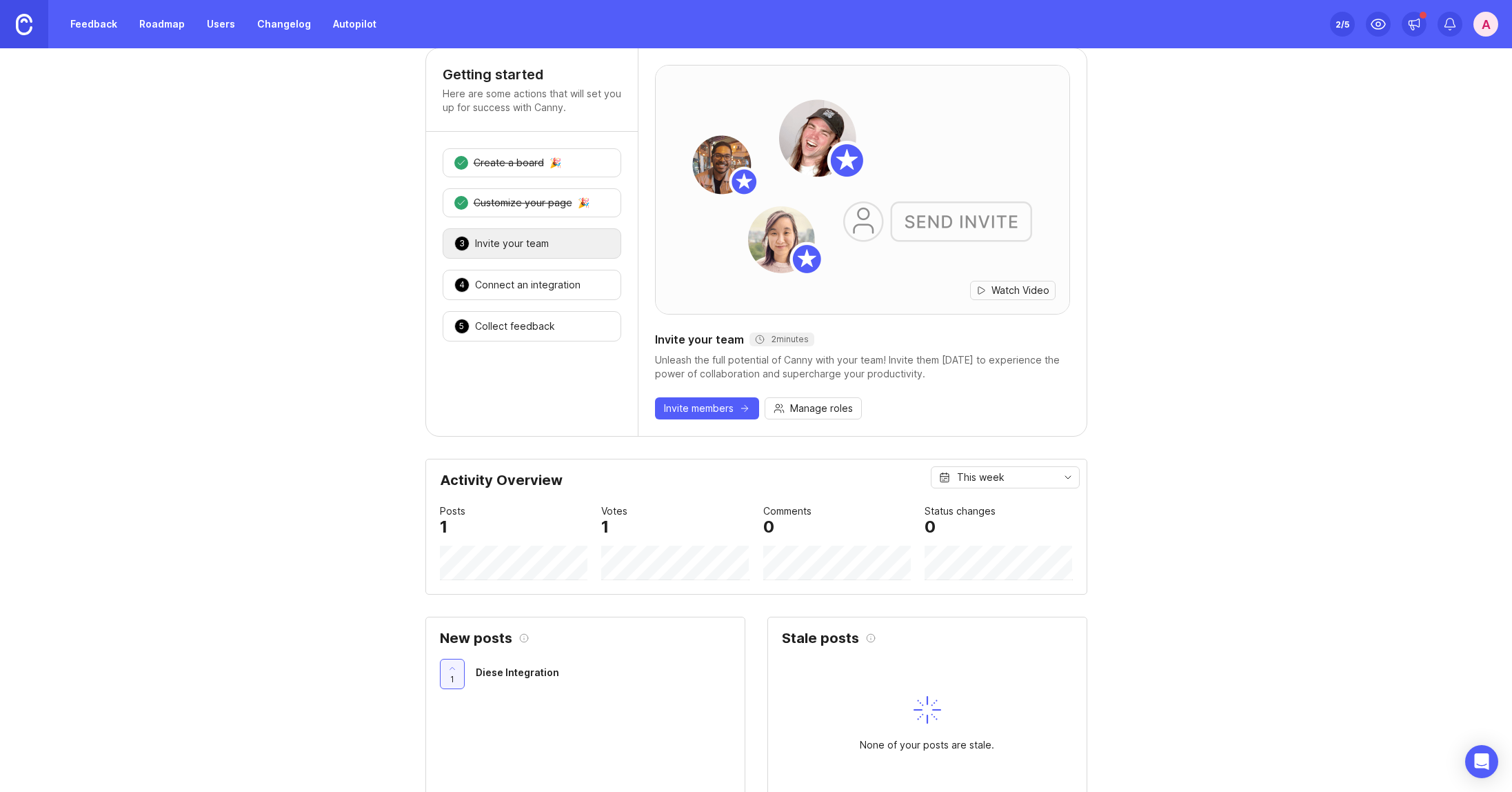
scroll to position [77, 0]
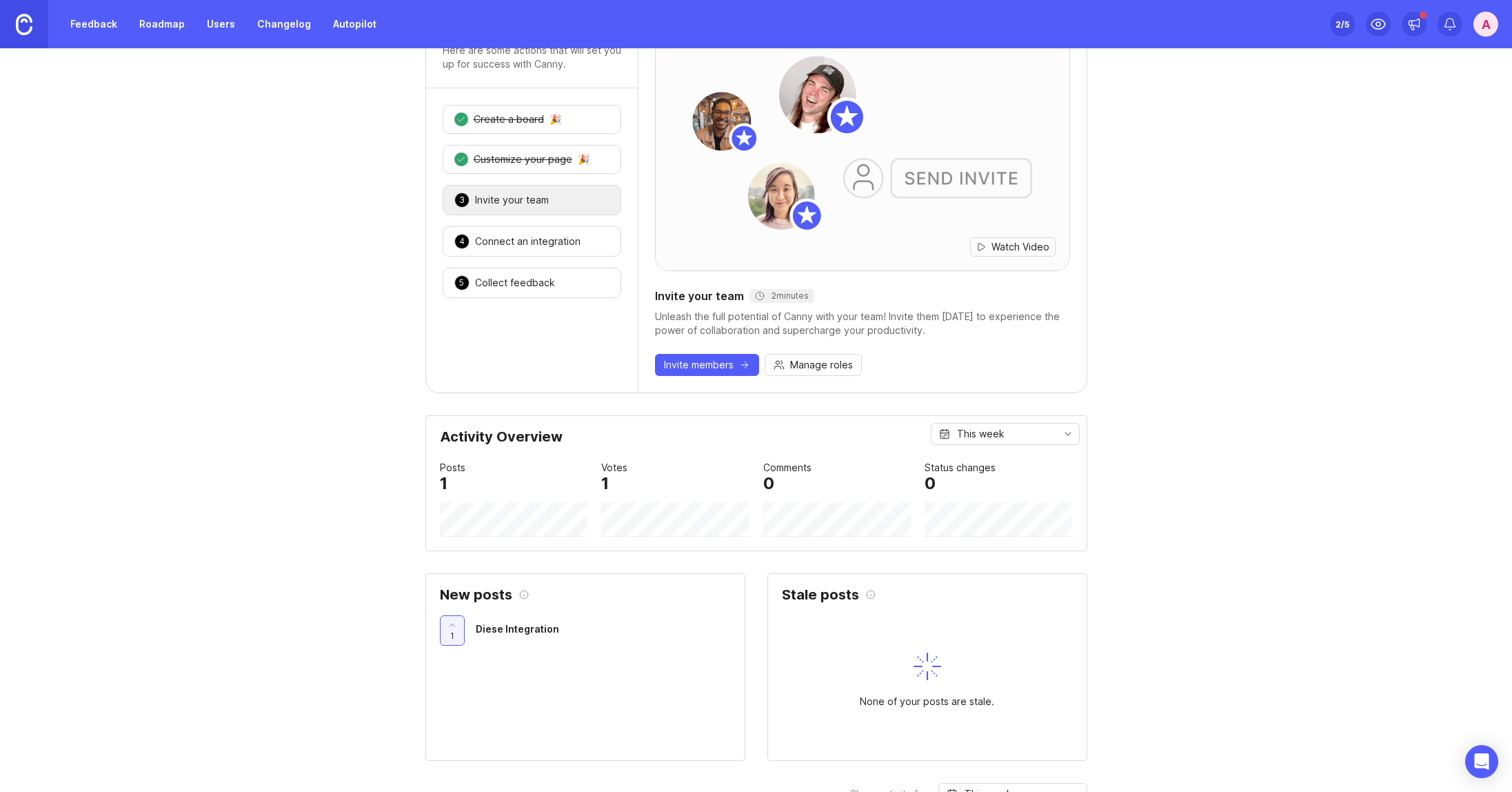
click at [547, 283] on div "5 Collect feedback 🎉" at bounding box center [531, 283] width 178 height 31
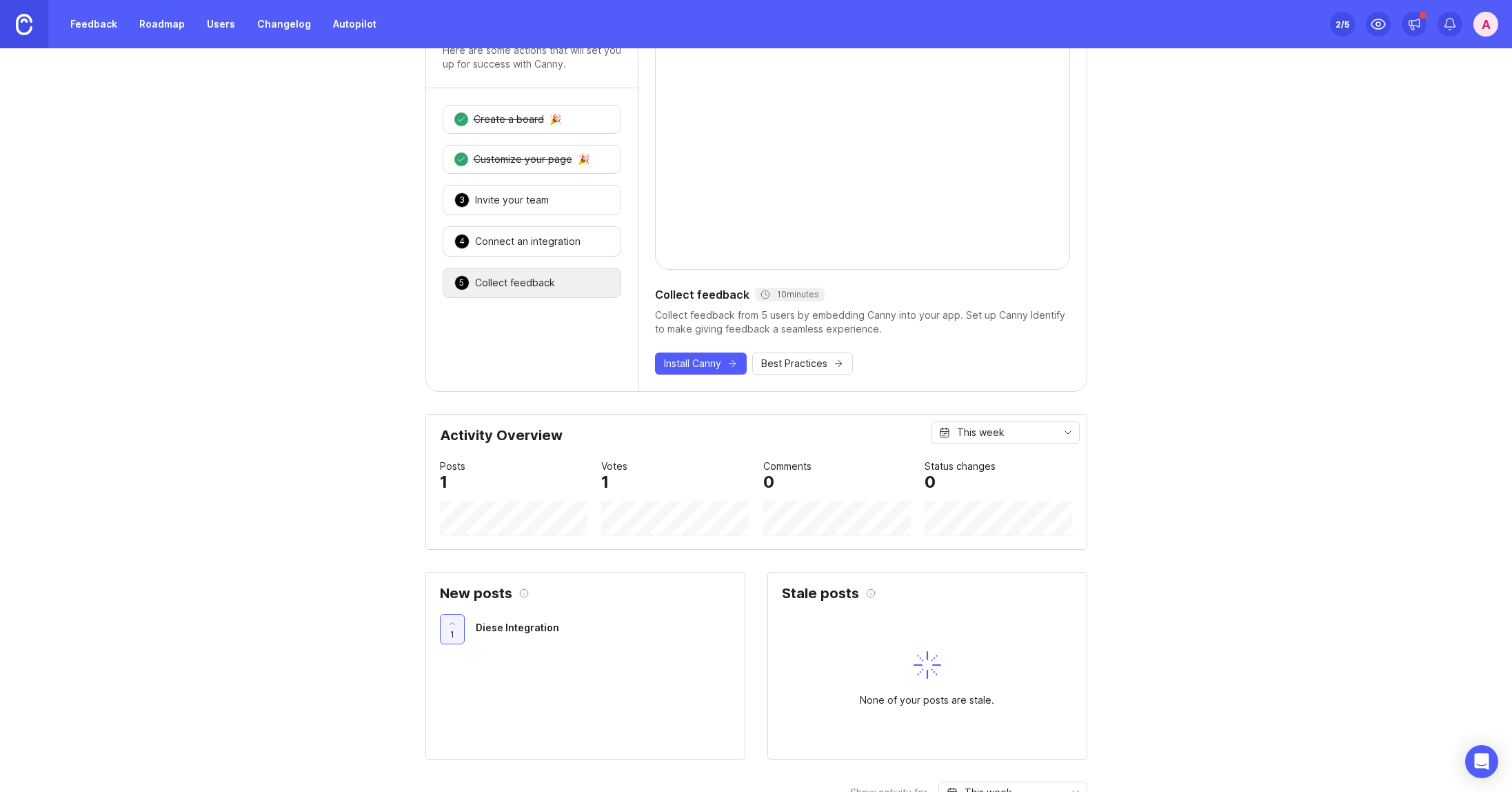
scroll to position [110, 0]
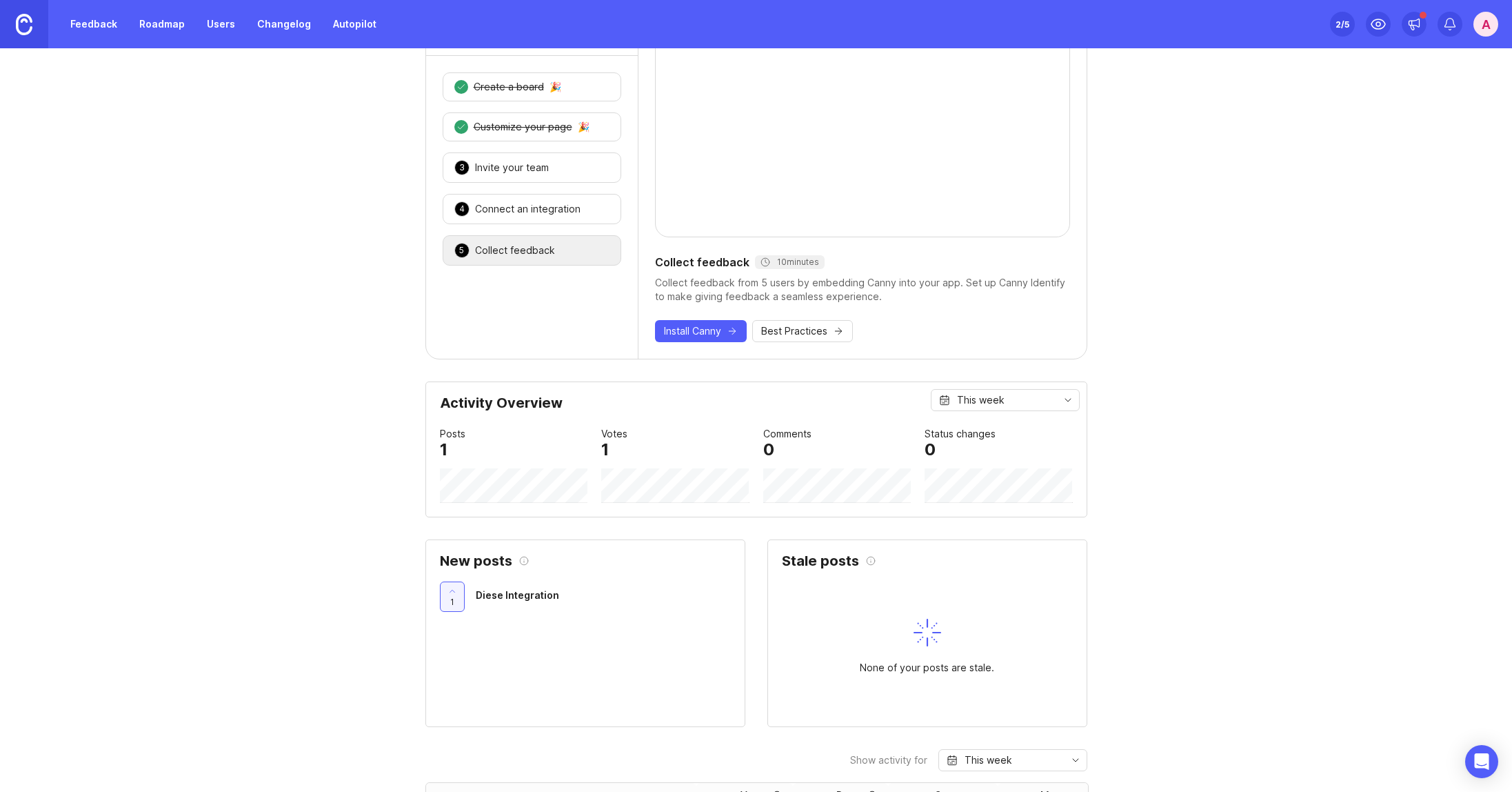
click at [561, 464] on div at bounding box center [513, 480] width 148 height 45
click at [575, 471] on div "Posts 1 Votes 1 Comments 0 Status changes 0" at bounding box center [756, 465] width 633 height 76
drag, startPoint x: 515, startPoint y: 465, endPoint x: 458, endPoint y: 453, distance: 58.2
click at [458, 453] on div "Posts 1" at bounding box center [513, 465] width 148 height 76
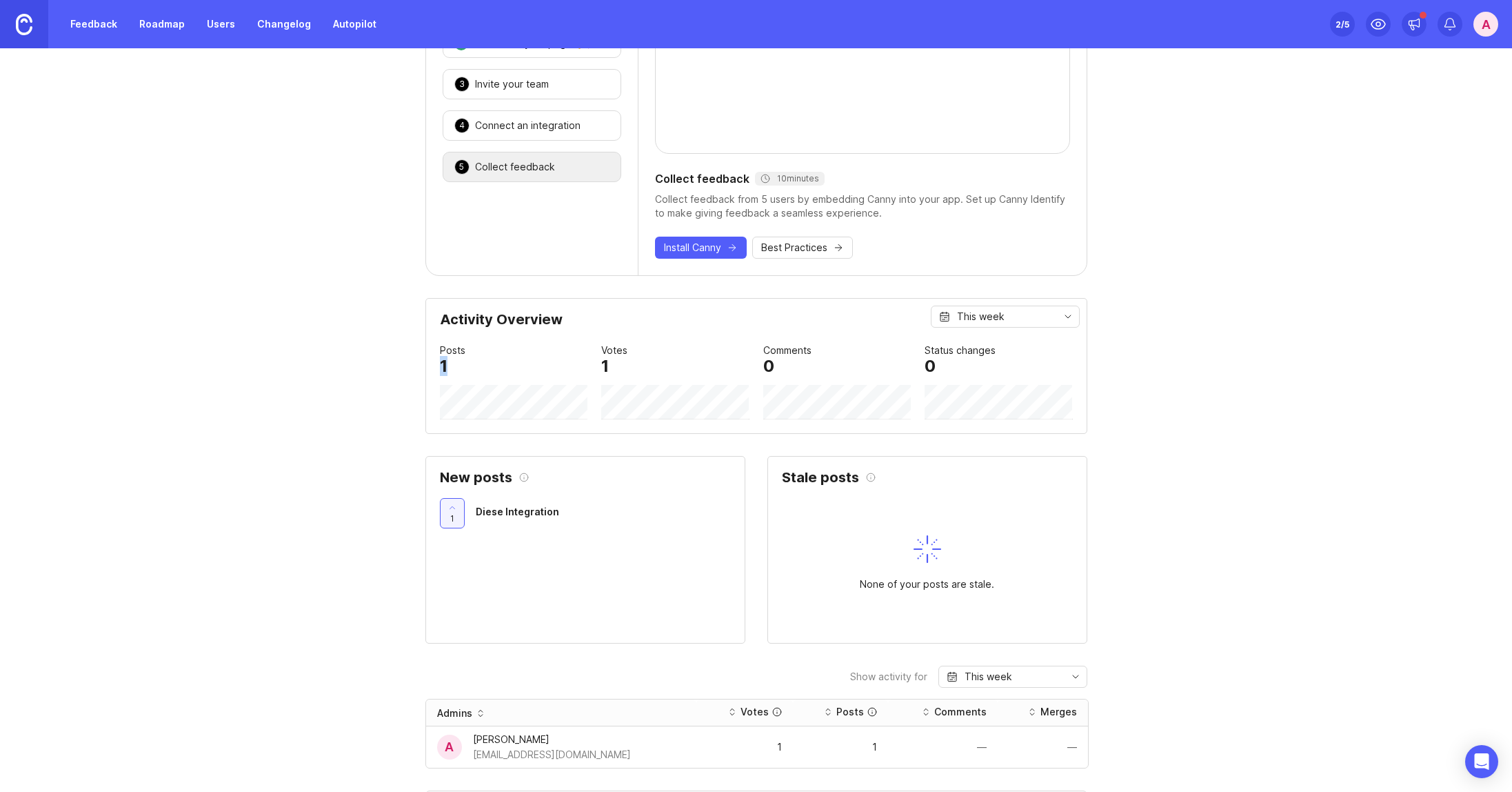
scroll to position [0, 0]
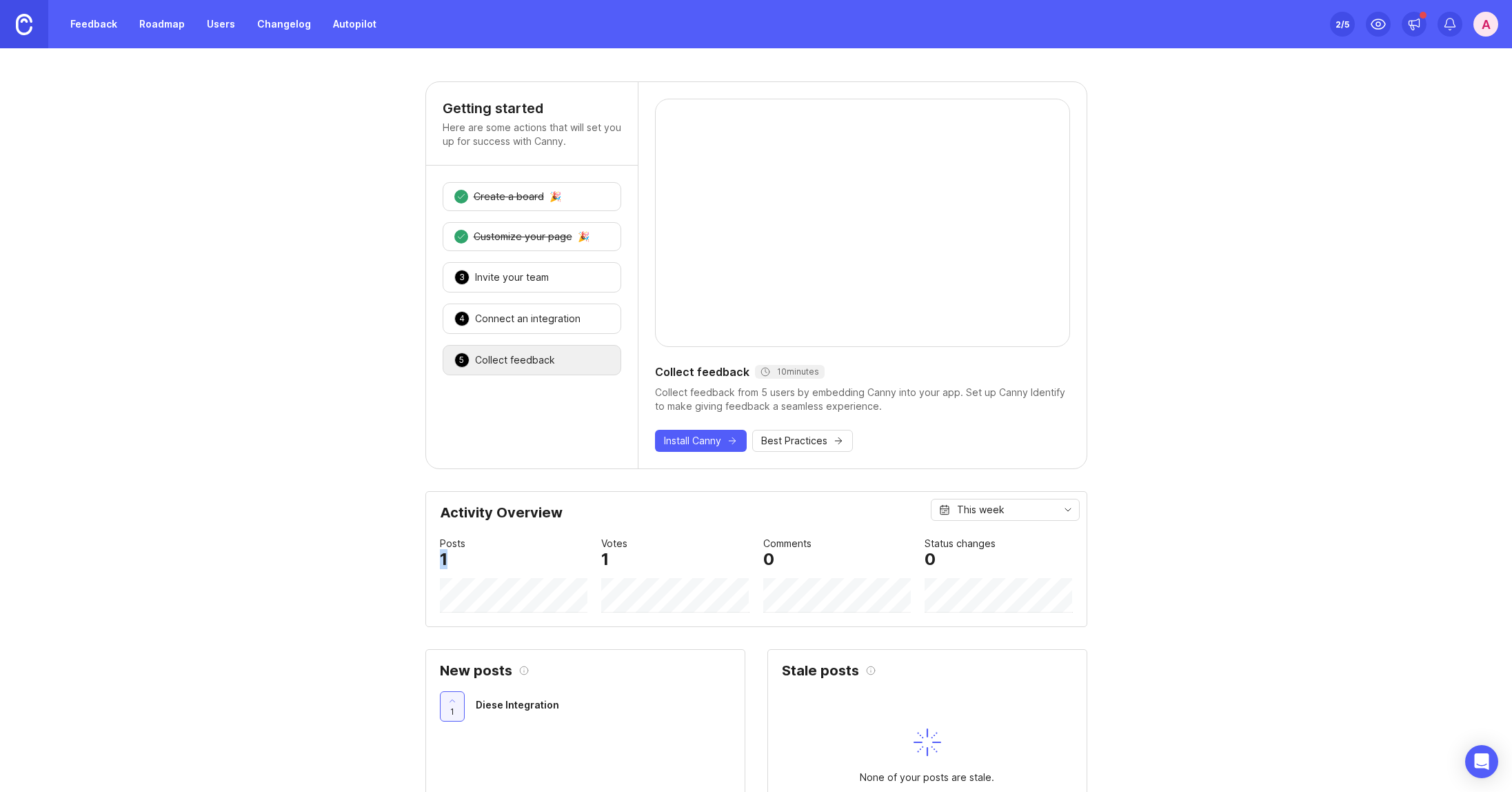
click at [108, 25] on link "Feedback" at bounding box center [93, 24] width 63 height 25
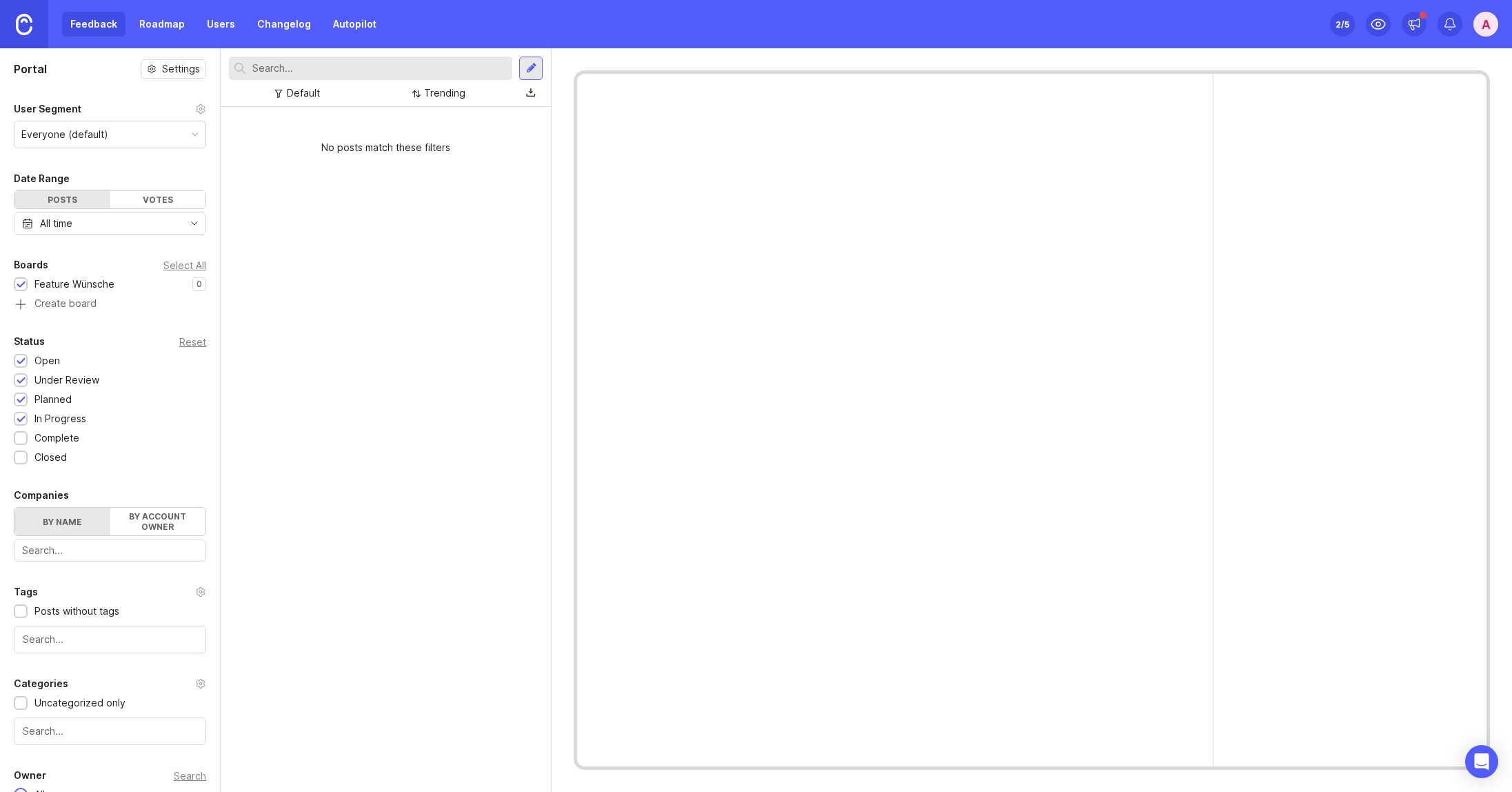
click at [151, 133] on div "Everyone (default)" at bounding box center [110, 135] width 191 height 26
click at [51, 442] on div "Complete" at bounding box center [57, 438] width 45 height 15
click at [49, 456] on div "Closed" at bounding box center [51, 457] width 33 height 15
click at [411, 115] on div "Diese Integration" at bounding box center [386, 123] width 308 height 15
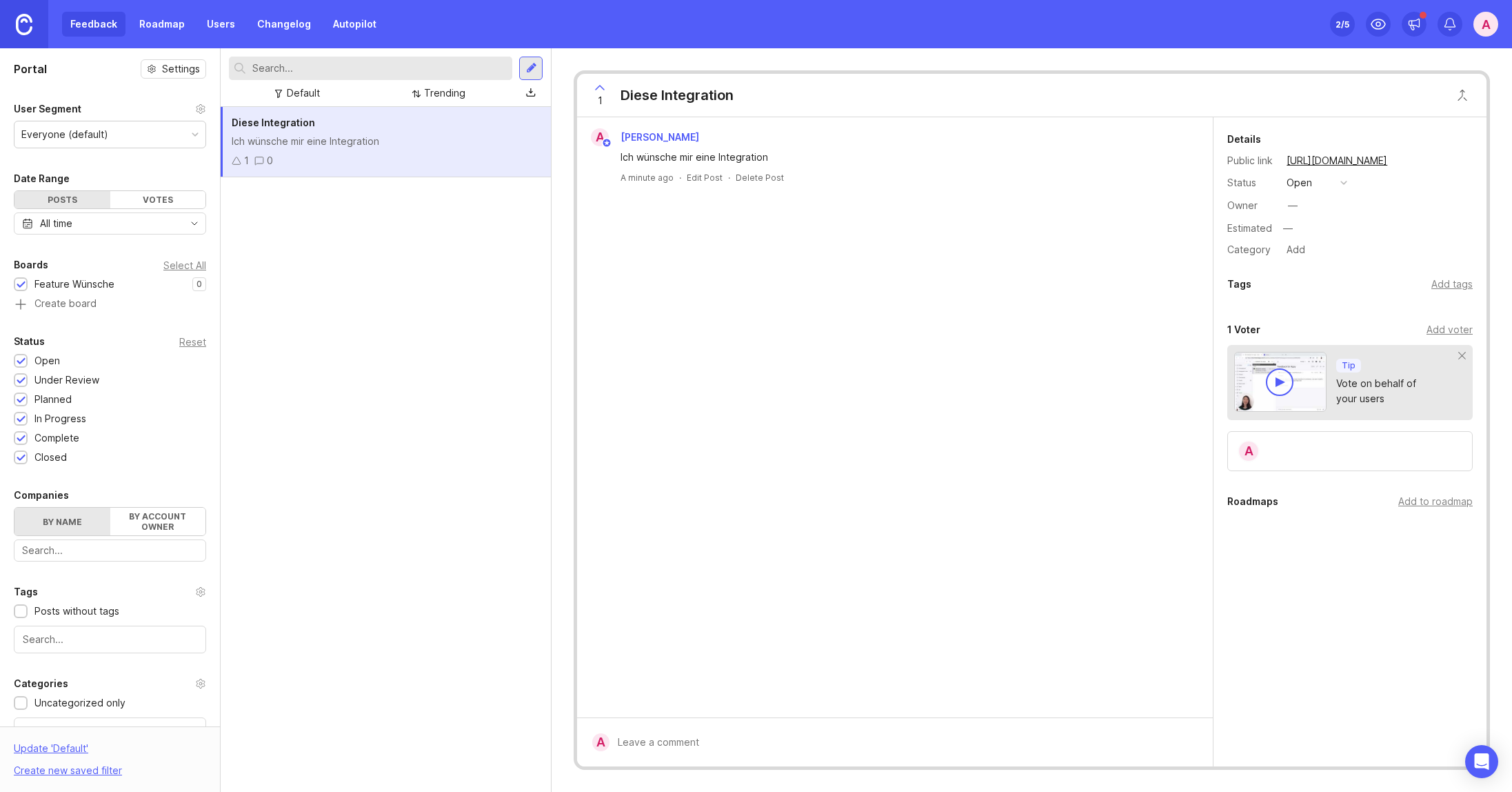
click at [20, 15] on img at bounding box center [24, 24] width 17 height 22
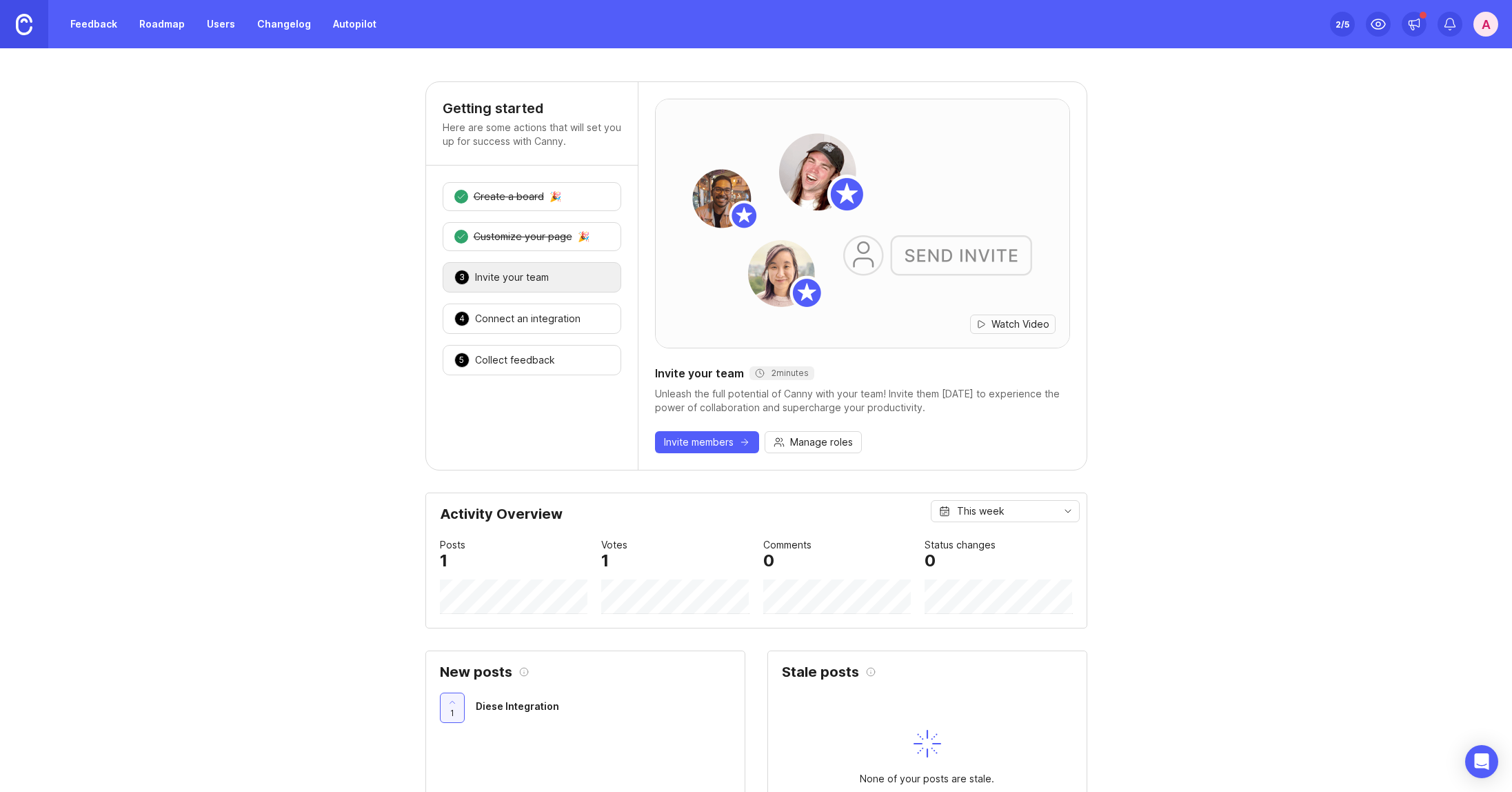
click at [513, 313] on div "Connect an integration" at bounding box center [528, 319] width 106 height 14
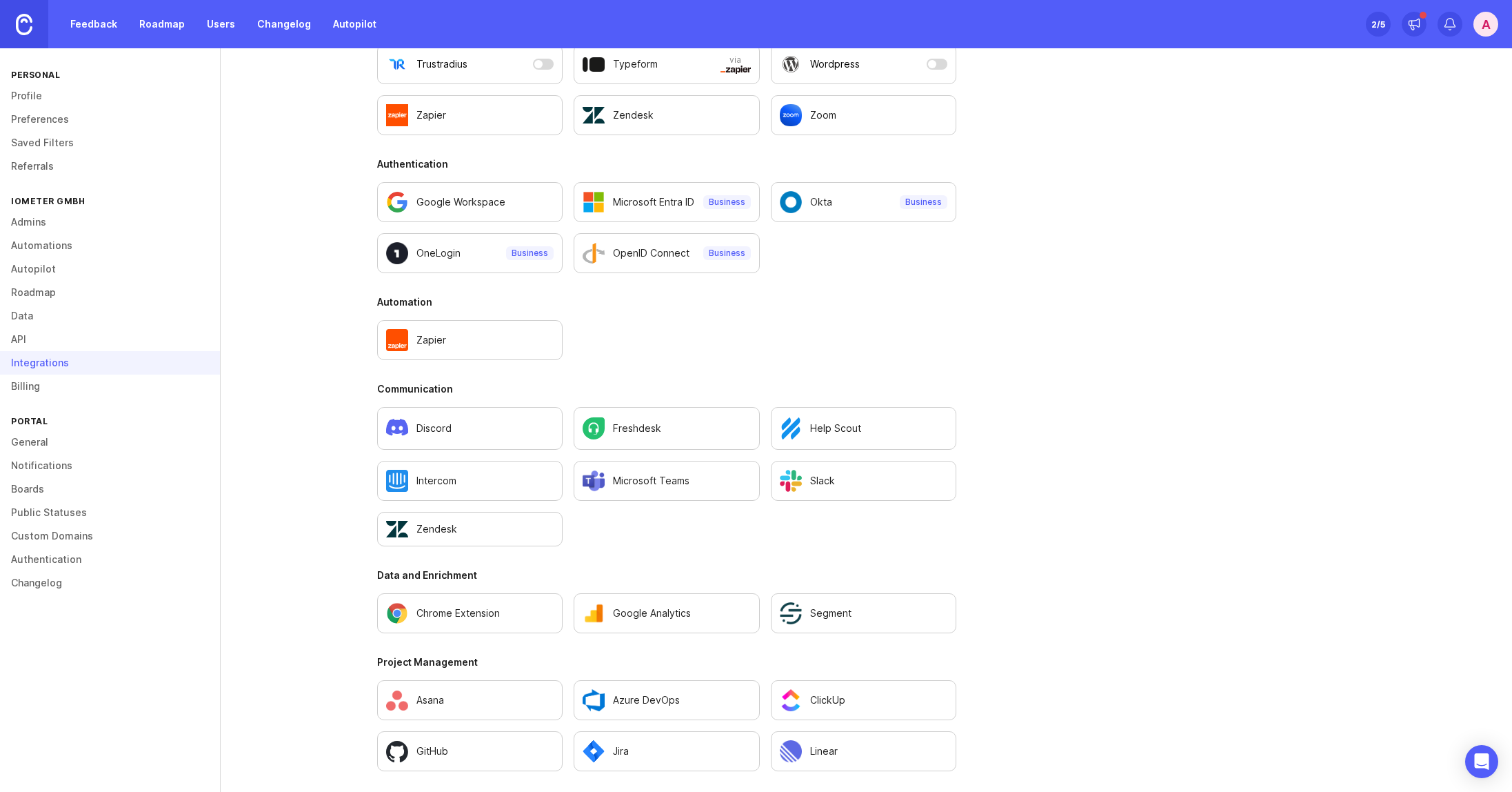
scroll to position [681, 0]
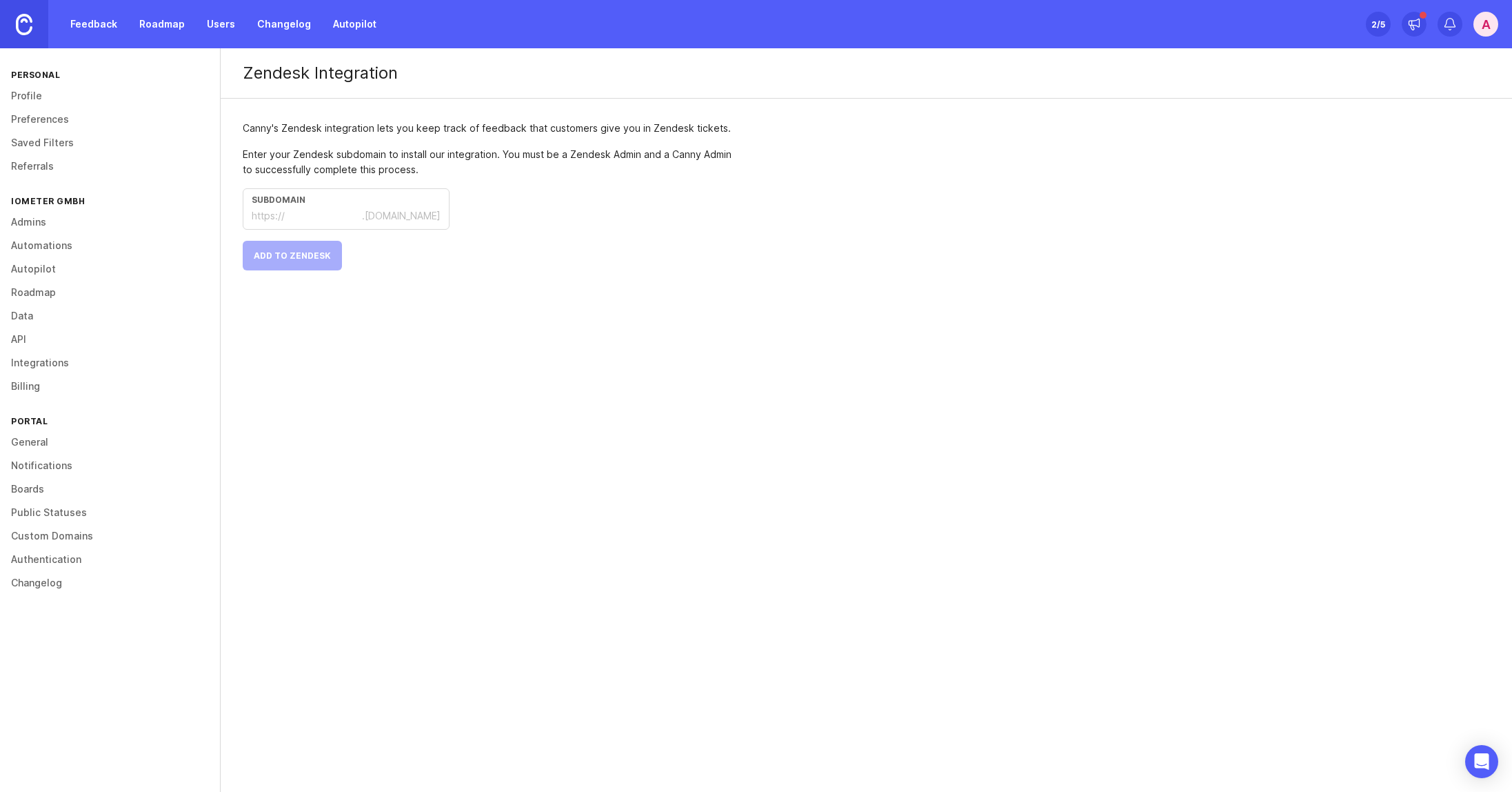
click at [725, 169] on div "Enter your Zendesk subdomain to install our integration. You must be a Zendesk …" at bounding box center [490, 162] width 497 height 31
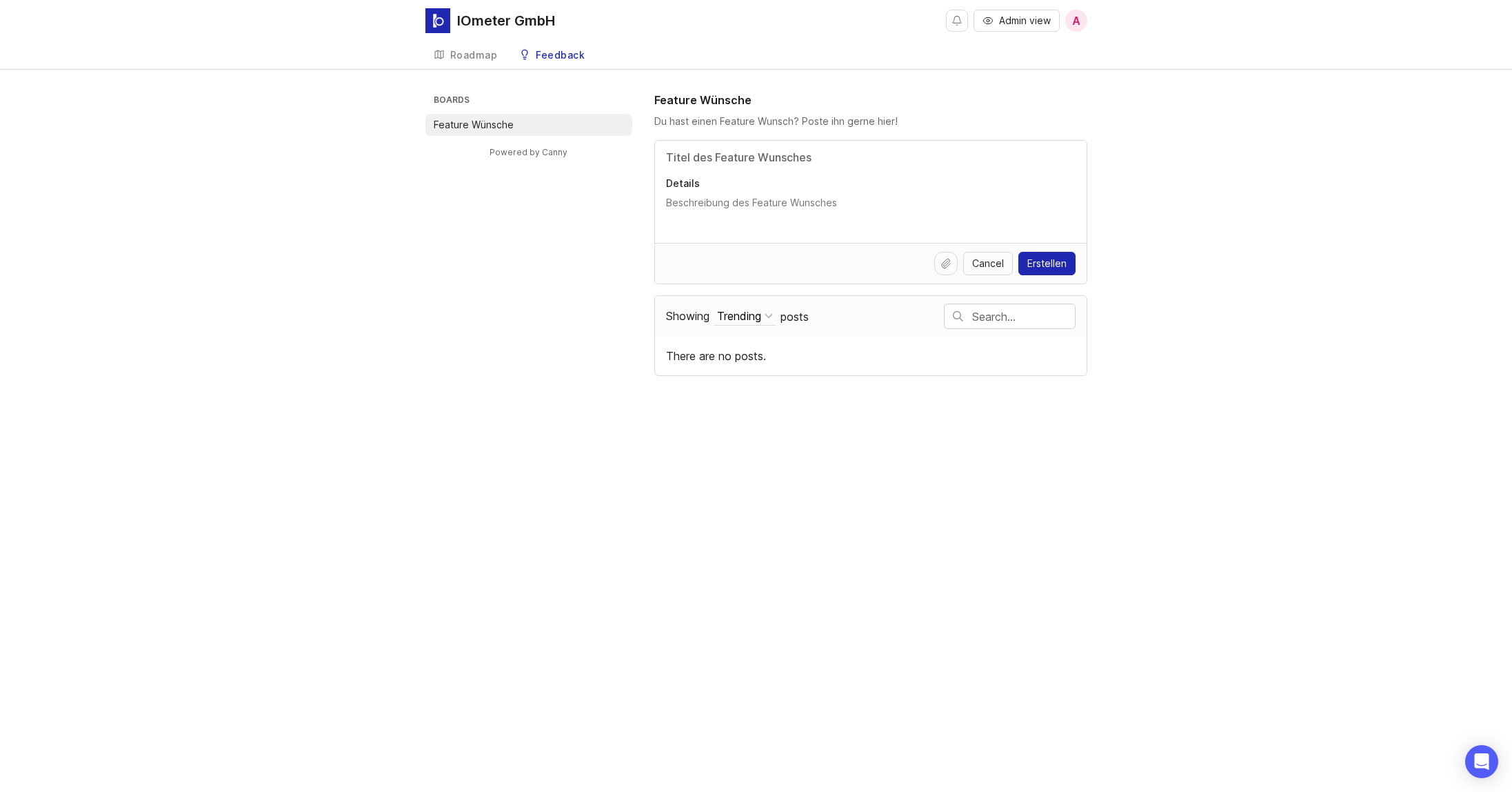
click at [493, 210] on div "Boards Feature Wünsche Powered by Canny Feature Wünsche Du hast einen Feature W…" at bounding box center [756, 233] width 662 height 284
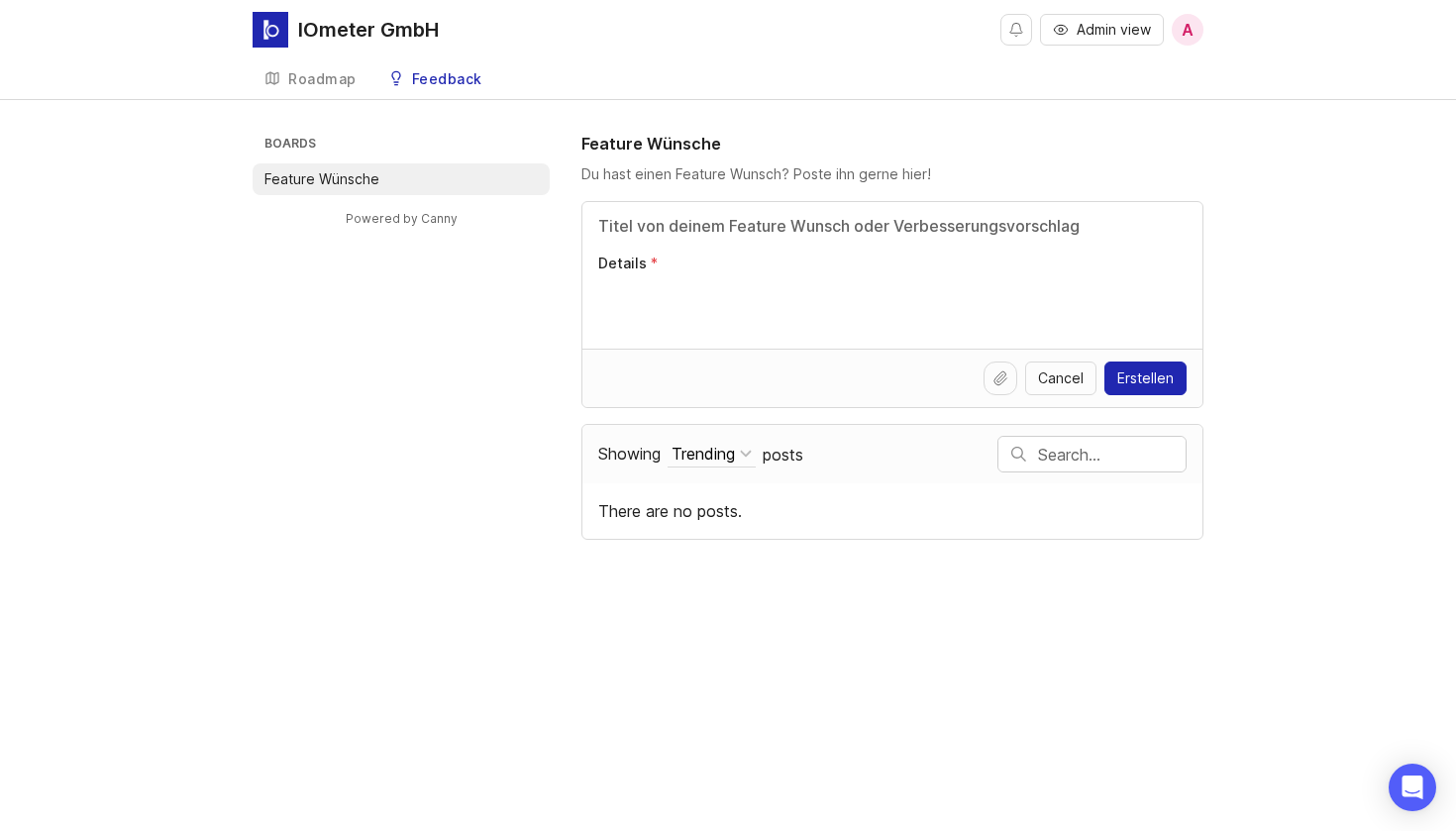
click at [1396, 227] on div "Boards Feature Wünsche Powered by [PERSON_NAME] Feature Wünsche Du hast einen F…" at bounding box center [728, 335] width 1456 height 408
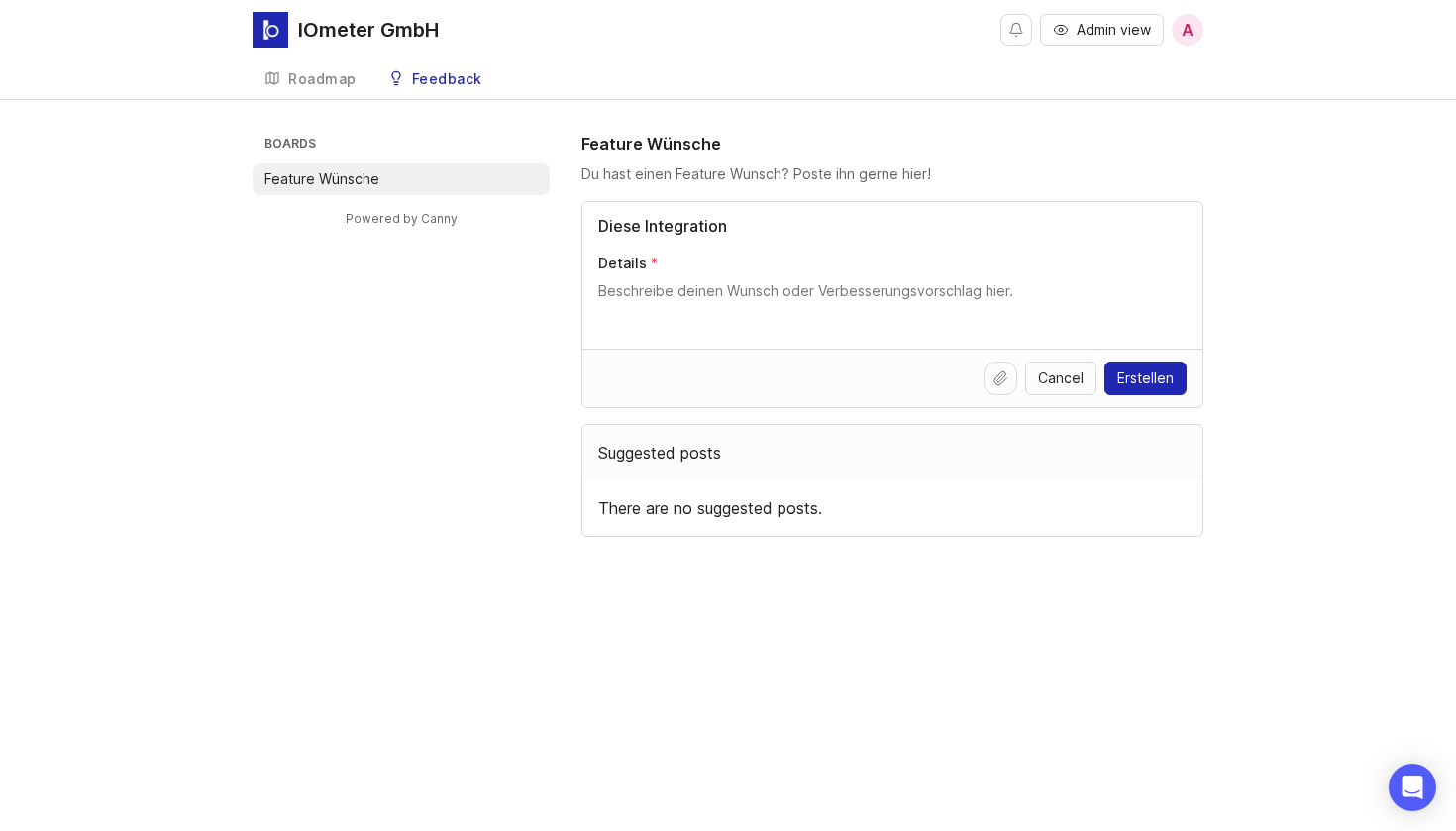
type input "Diese Integration"
type textarea "Ich wünsche mir eine Integration"
click at [1165, 384] on span "Erstellen" at bounding box center [1145, 378] width 57 height 20
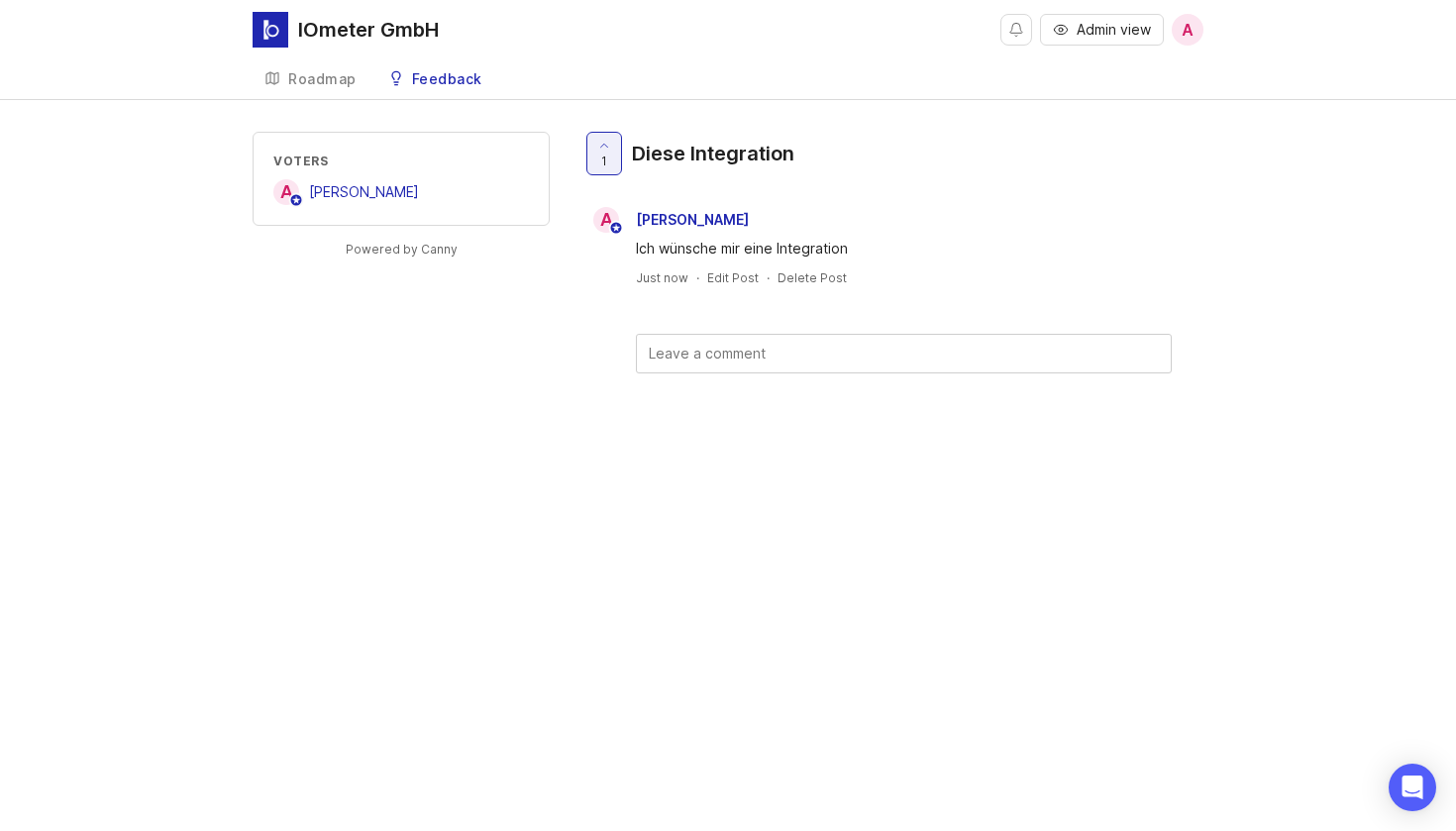
click at [317, 85] on div "Roadmap" at bounding box center [322, 79] width 69 height 14
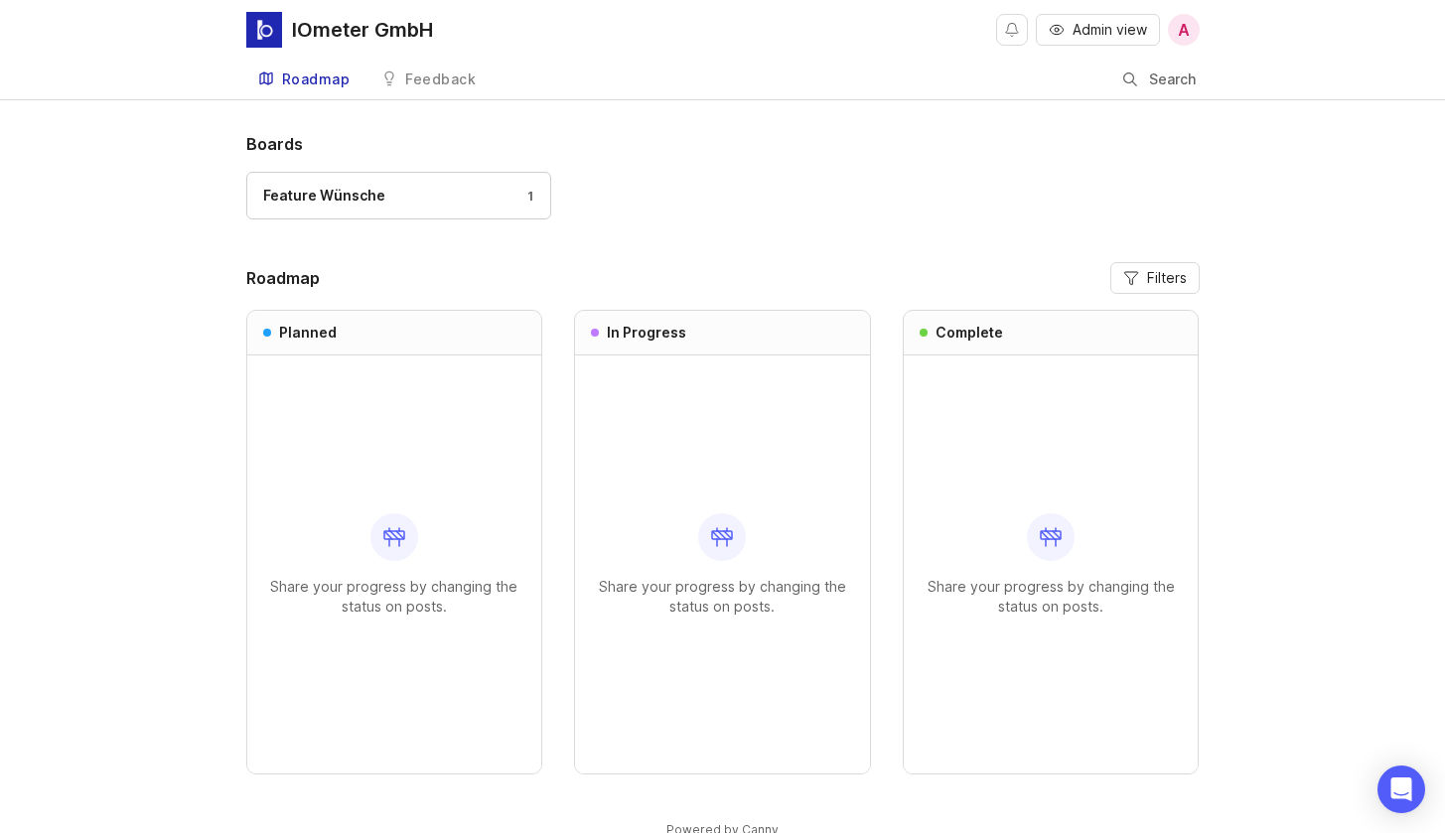
click at [334, 34] on div "IOmeter GmbH" at bounding box center [362, 30] width 141 height 20
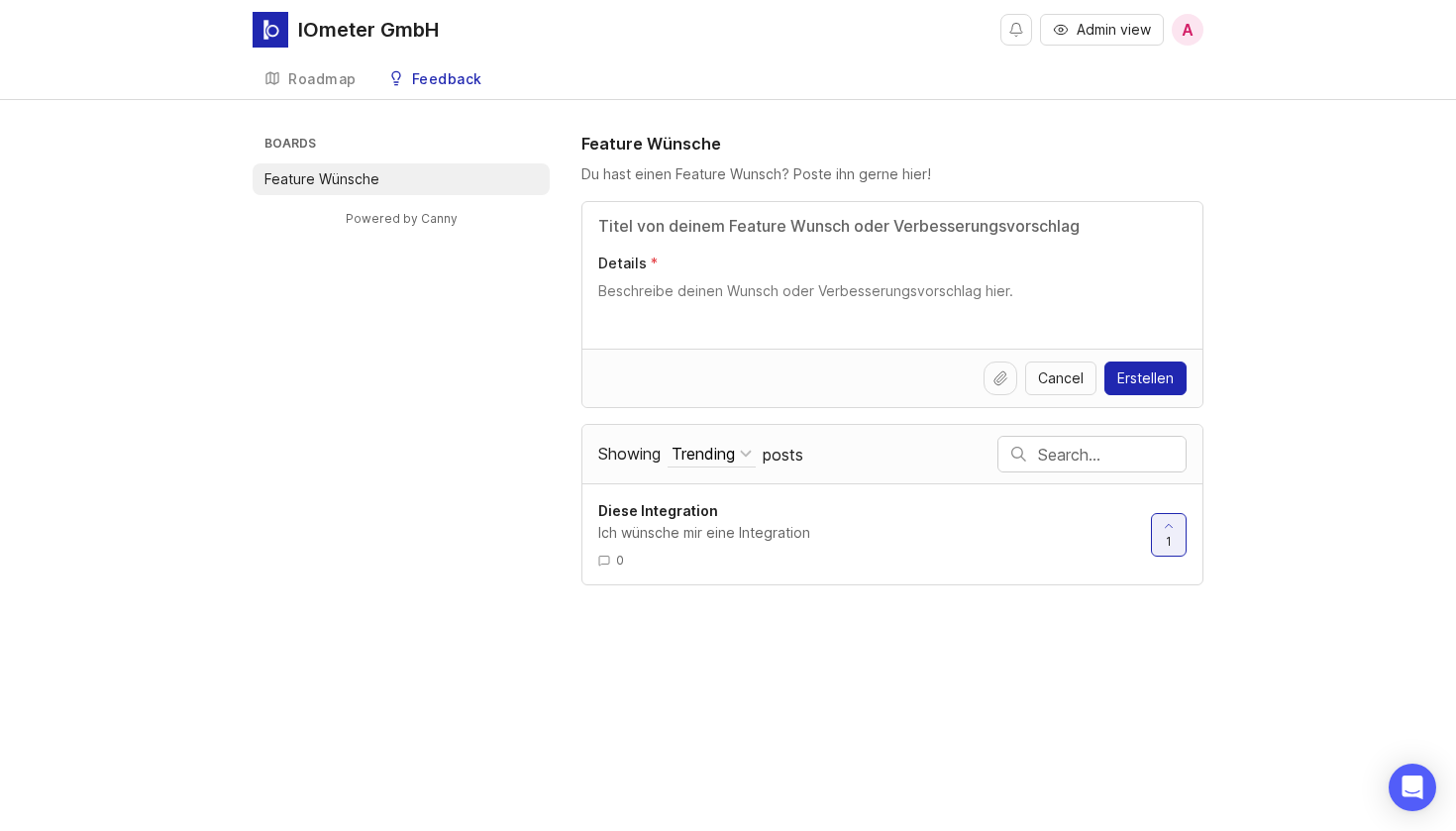
click at [760, 514] on div "Diese Integration" at bounding box center [867, 511] width 537 height 22
click at [761, 526] on div "Ich wünsche mir eine Integration" at bounding box center [867, 533] width 537 height 22
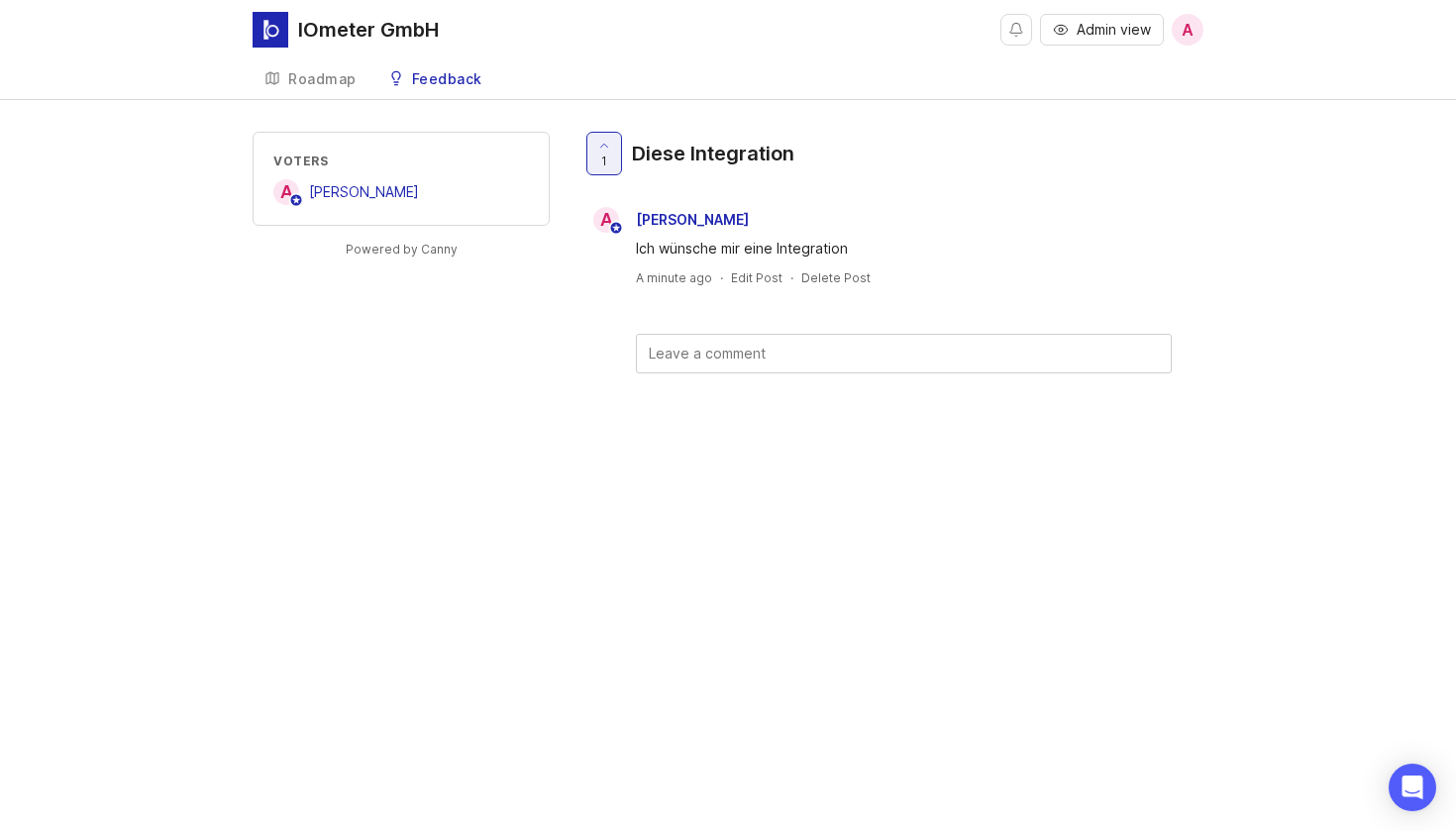
click at [842, 279] on div "Delete Post" at bounding box center [836, 277] width 70 height 17
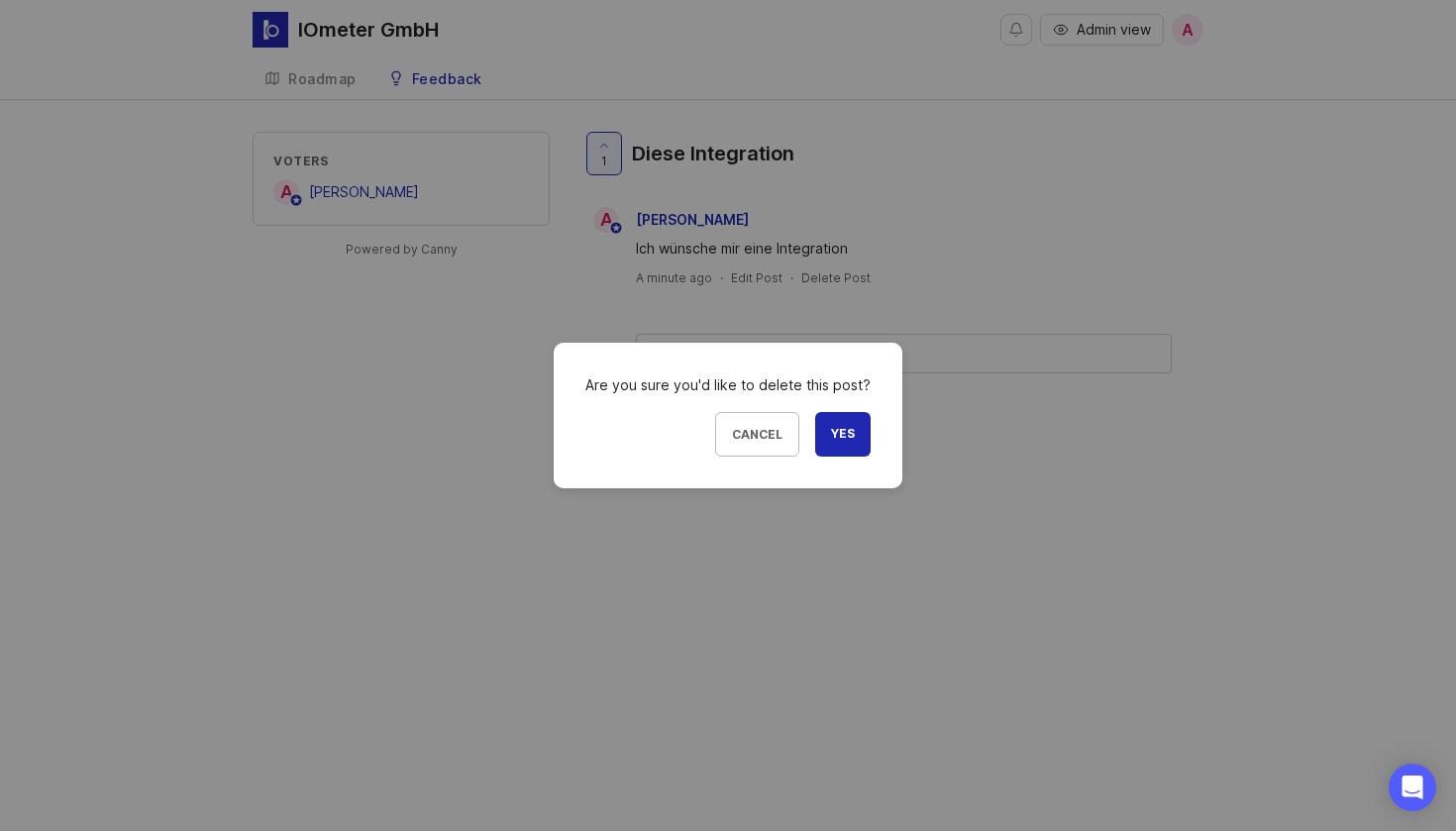
click at [833, 429] on span "Yes" at bounding box center [843, 434] width 24 height 17
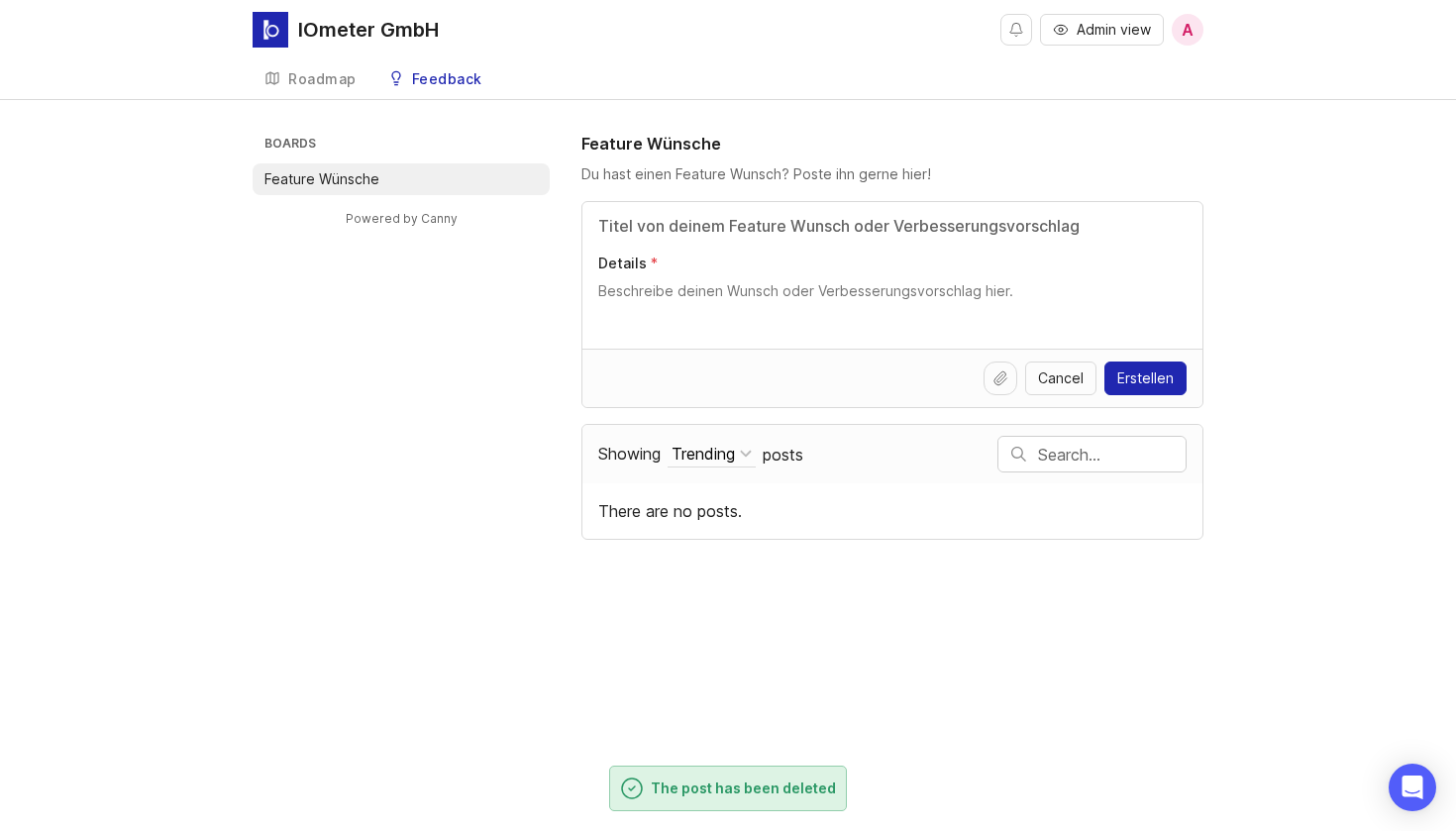
click at [1159, 642] on div "IOmeter GmbH Admin view A Create Roadmap Feedback Feature Wünsche Boards Featur…" at bounding box center [728, 415] width 1456 height 831
click at [245, 473] on div "Boards Feature Wünsche Powered by [PERSON_NAME] Feature Wünsche Du hast einen F…" at bounding box center [728, 335] width 1456 height 408
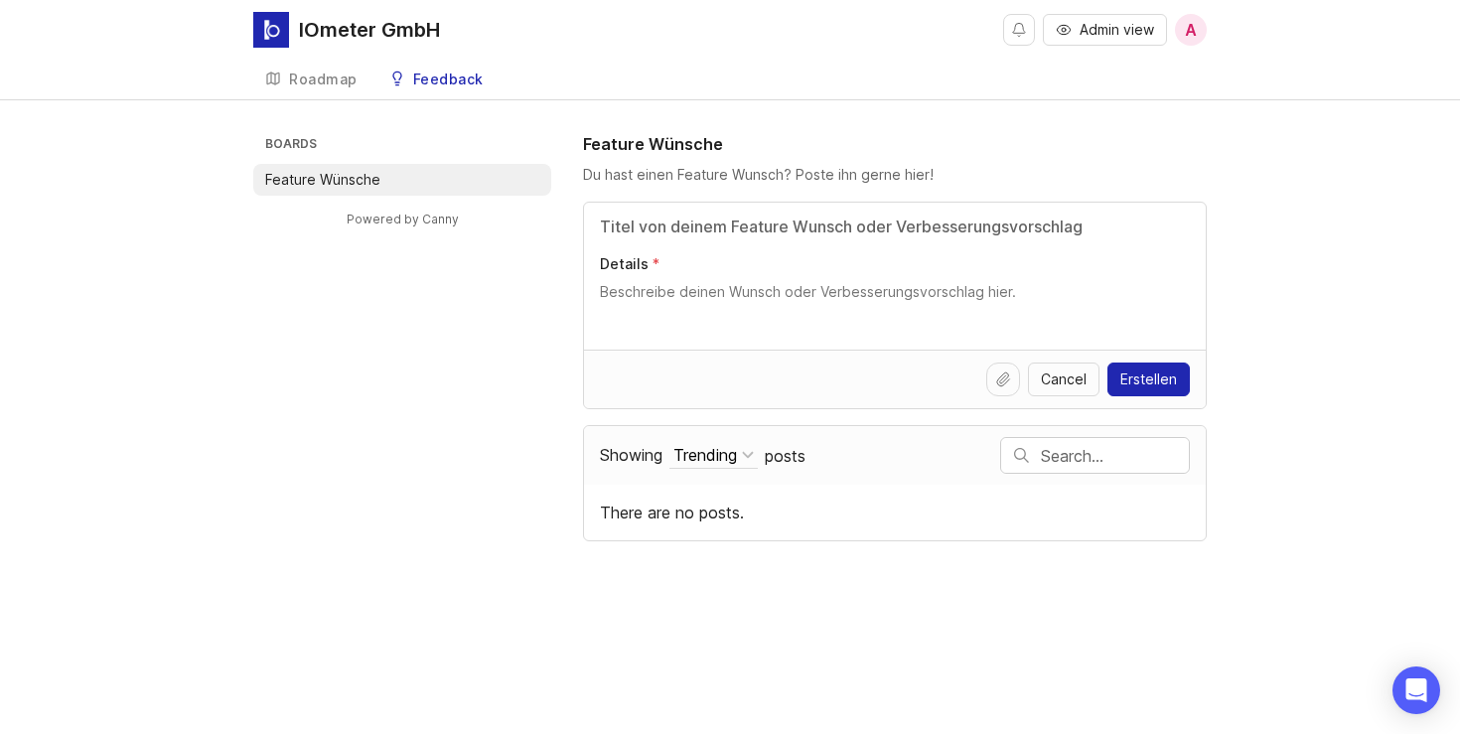
click at [397, 429] on div "Boards Feature Wünsche Powered by [PERSON_NAME] Feature Wünsche Du hast einen F…" at bounding box center [729, 336] width 953 height 409
